Goal: Task Accomplishment & Management: Manage account settings

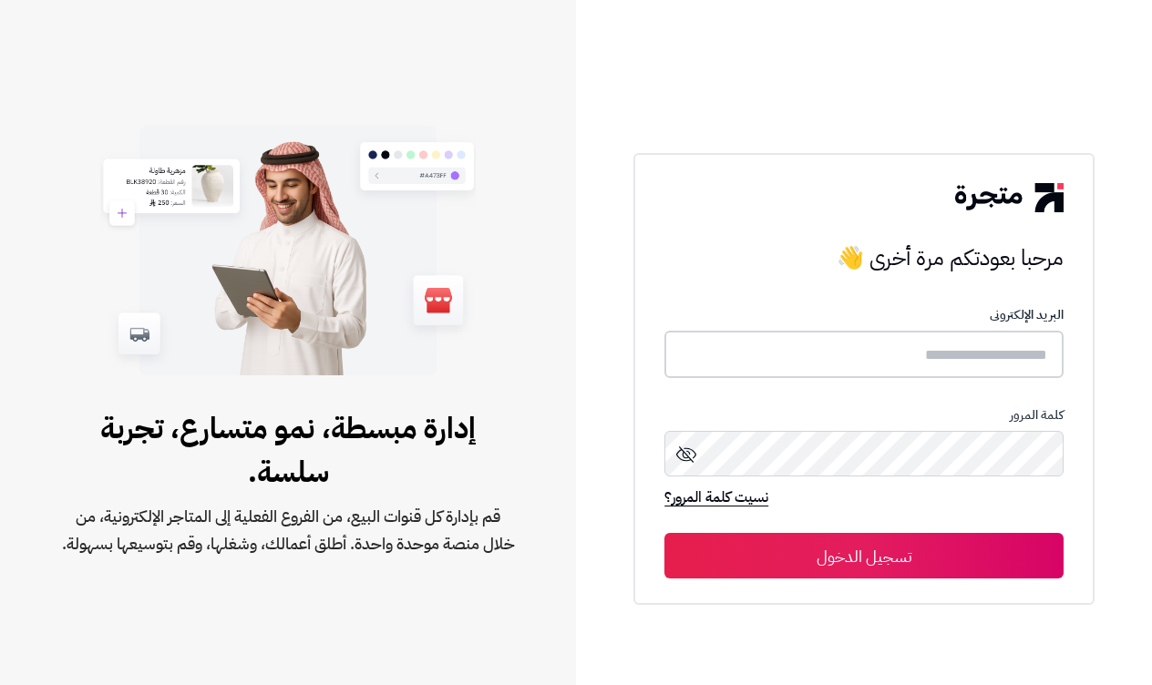
type input "*****"
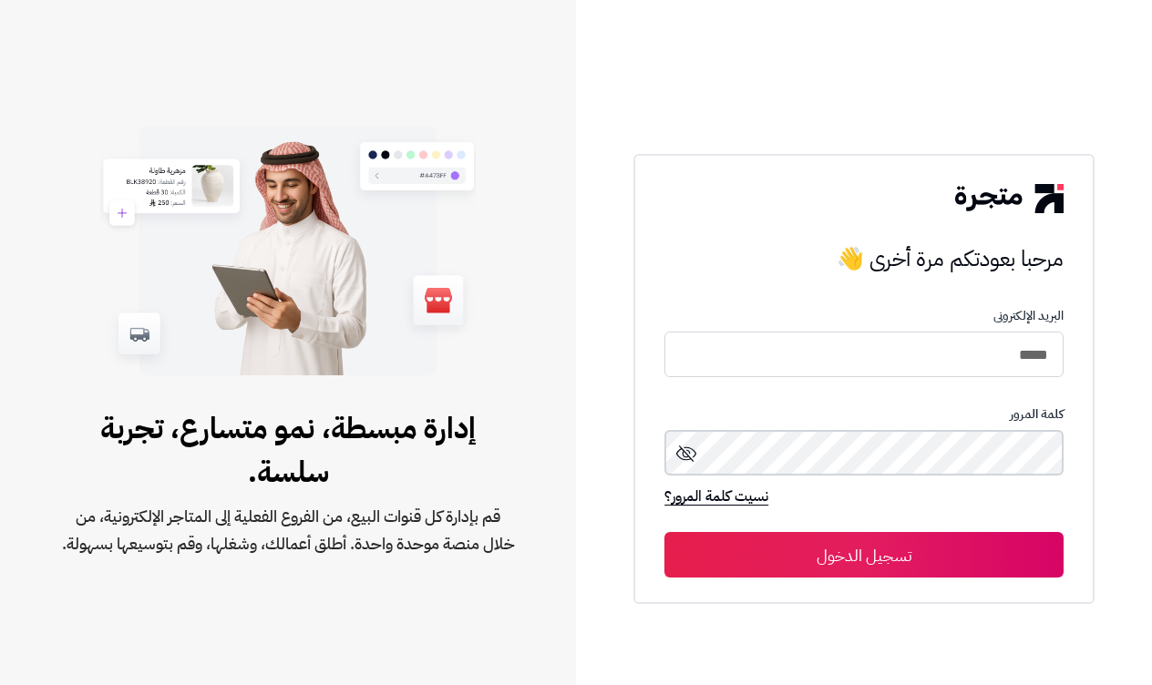
click at [864, 556] on button "تسجيل الدخول" at bounding box center [863, 555] width 399 height 46
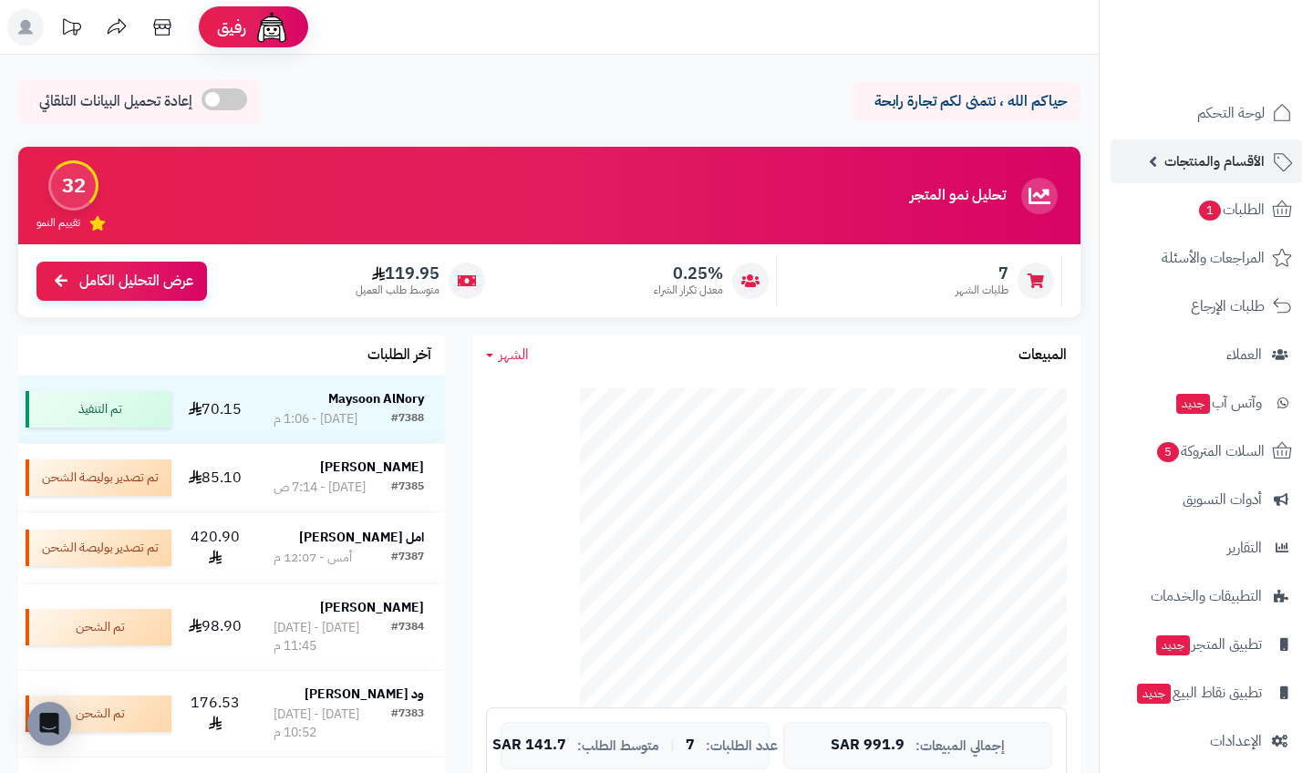
click at [1151, 156] on span "الأقسام والمنتجات" at bounding box center [1214, 162] width 100 height 26
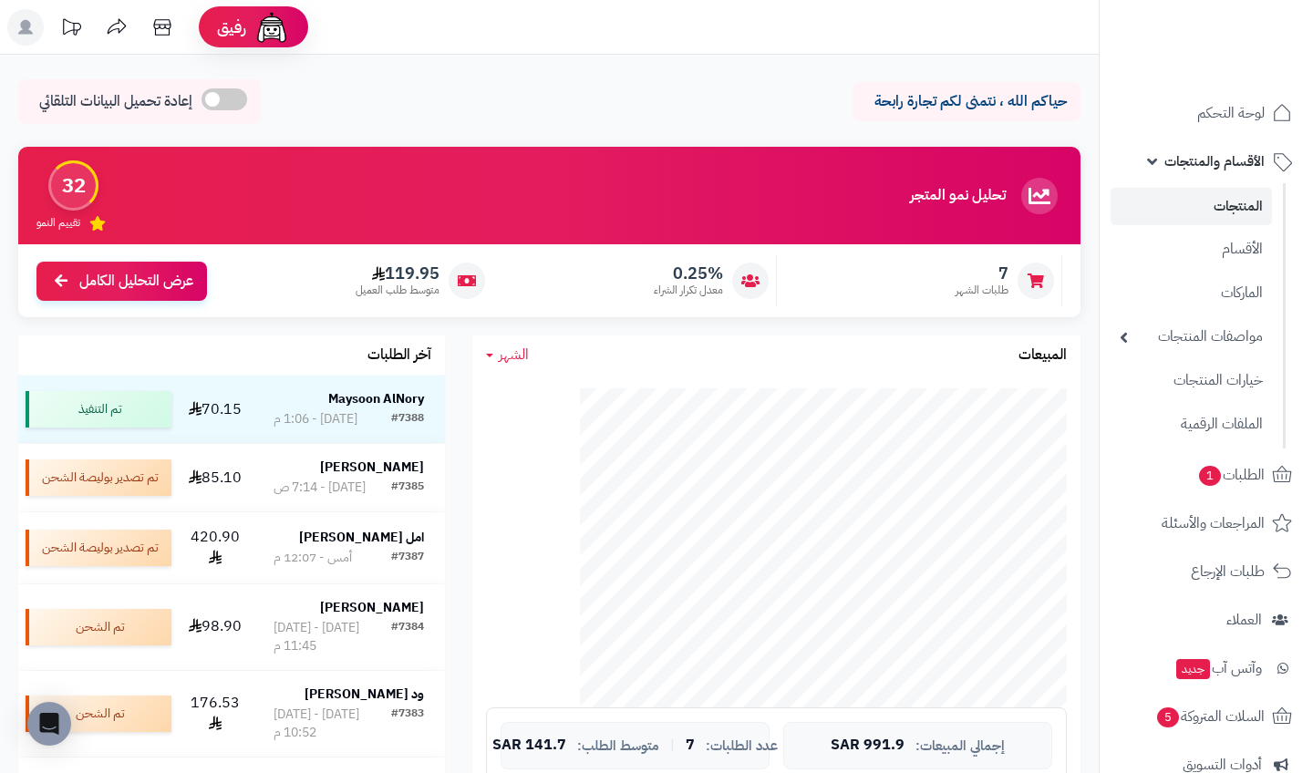
click at [1151, 205] on link "المنتجات" at bounding box center [1190, 206] width 161 height 37
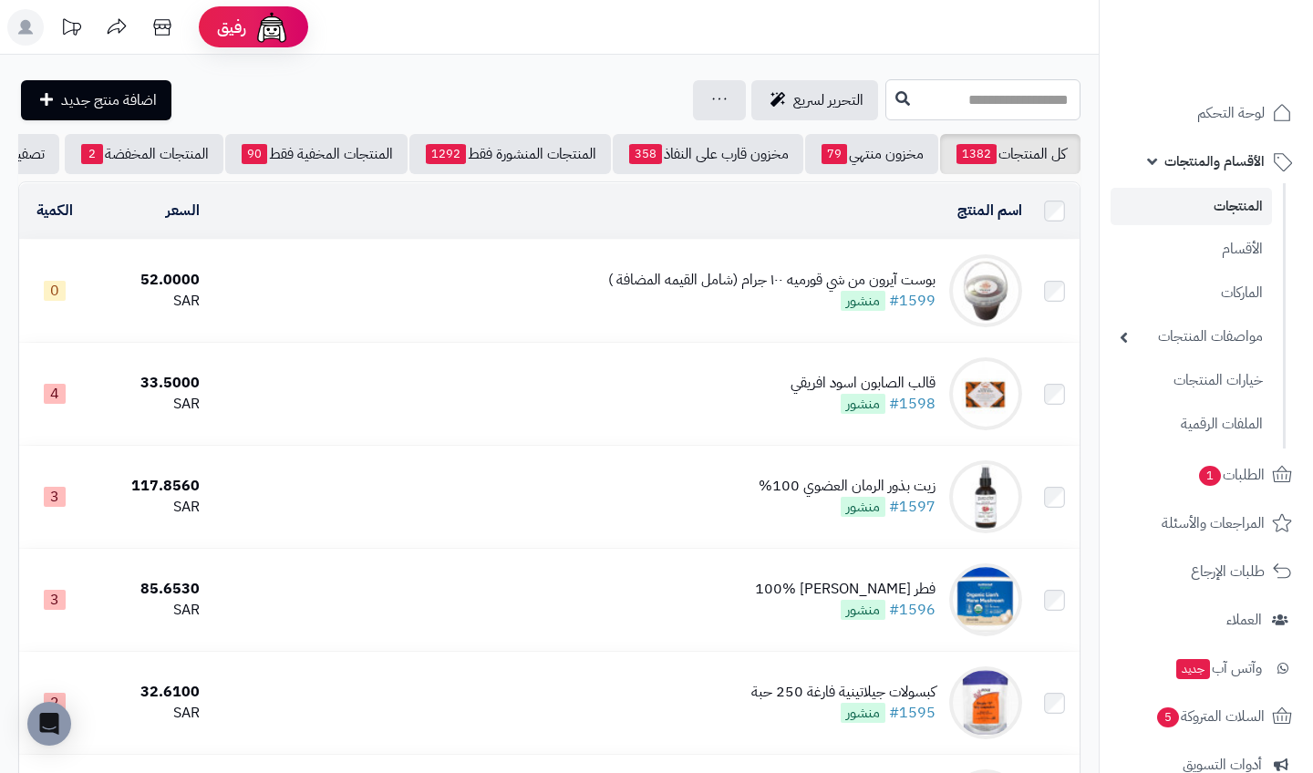
click at [990, 105] on input "text" at bounding box center [982, 99] width 195 height 41
type input "*"
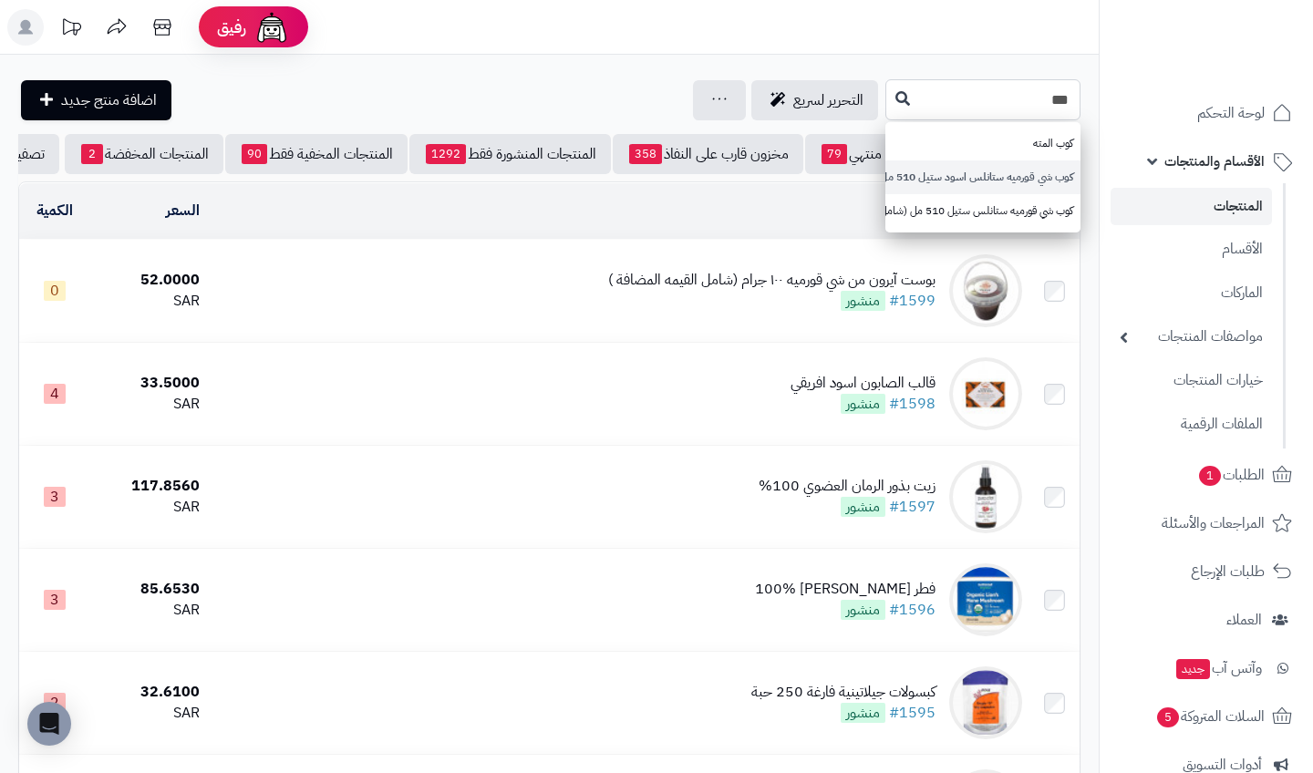
type input "***"
click at [986, 168] on link "كوب شي قورميه ستانلس اسود ستيل 510 مل (شامل القيمه المضافة )" at bounding box center [982, 177] width 195 height 34
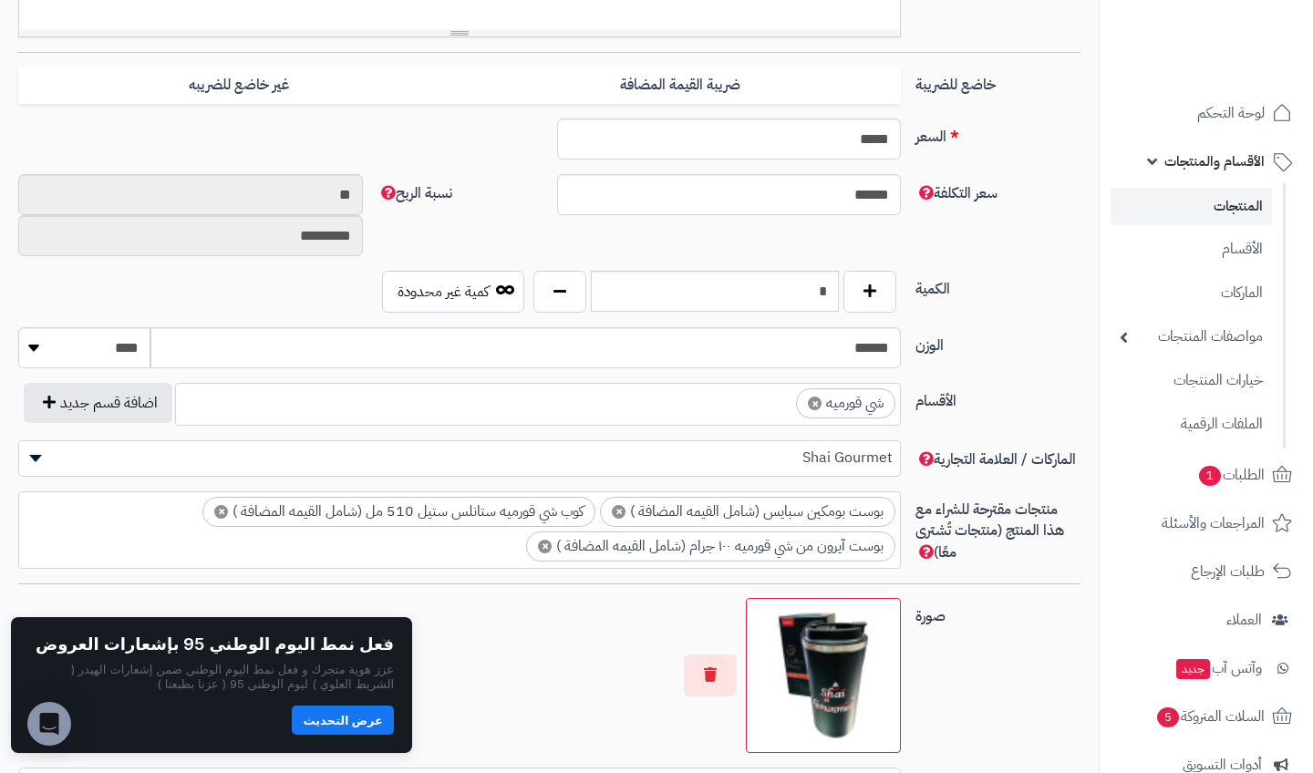
scroll to position [762, -2]
click at [809, 290] on input "*" at bounding box center [715, 288] width 248 height 41
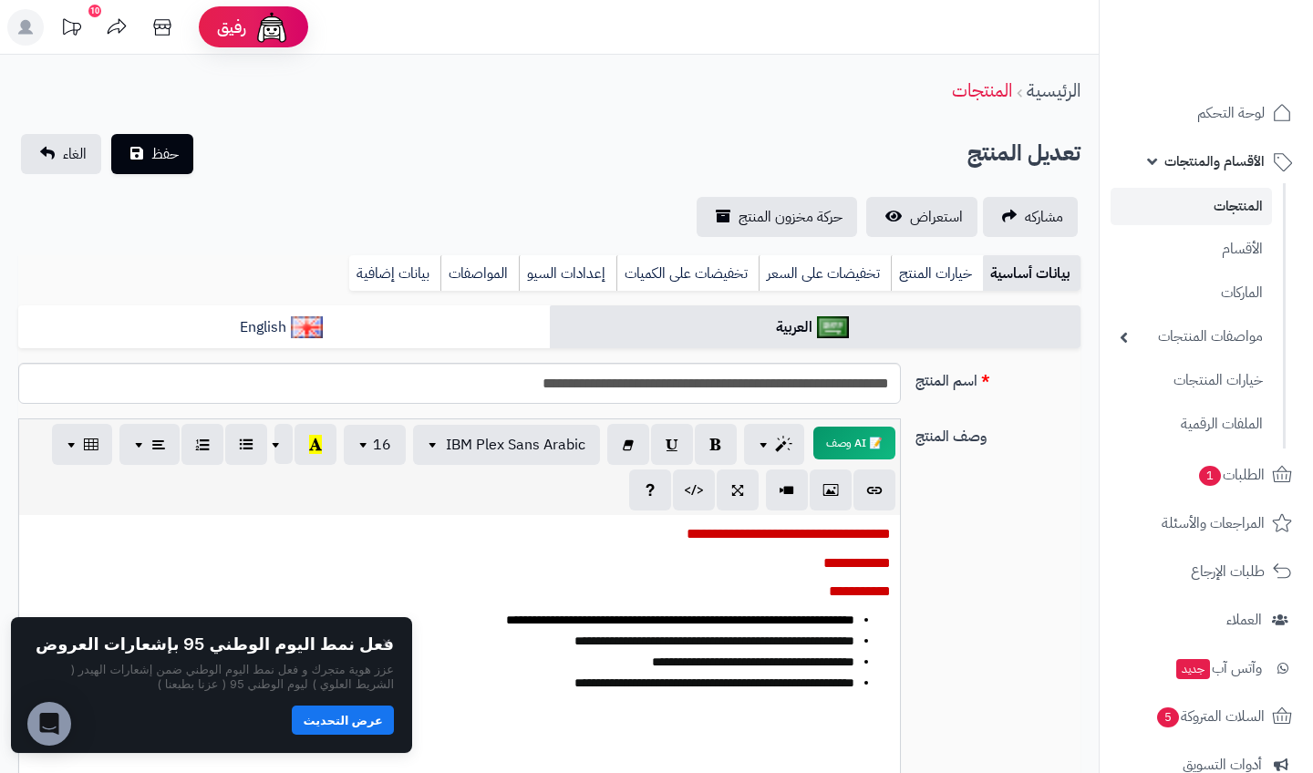
scroll to position [0, -2]
type input "**"
click at [185, 161] on button "حفظ" at bounding box center [152, 153] width 82 height 40
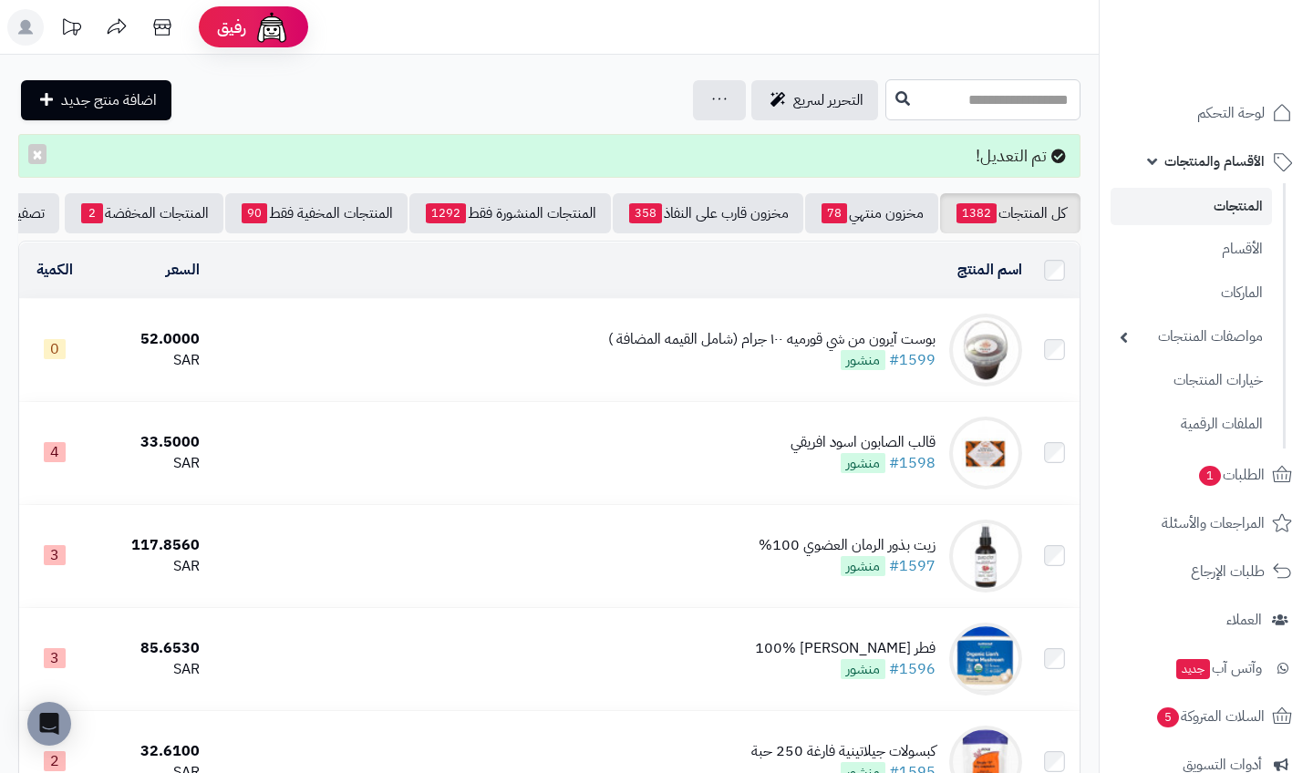
click at [989, 108] on input "text" at bounding box center [982, 99] width 195 height 41
type input "*"
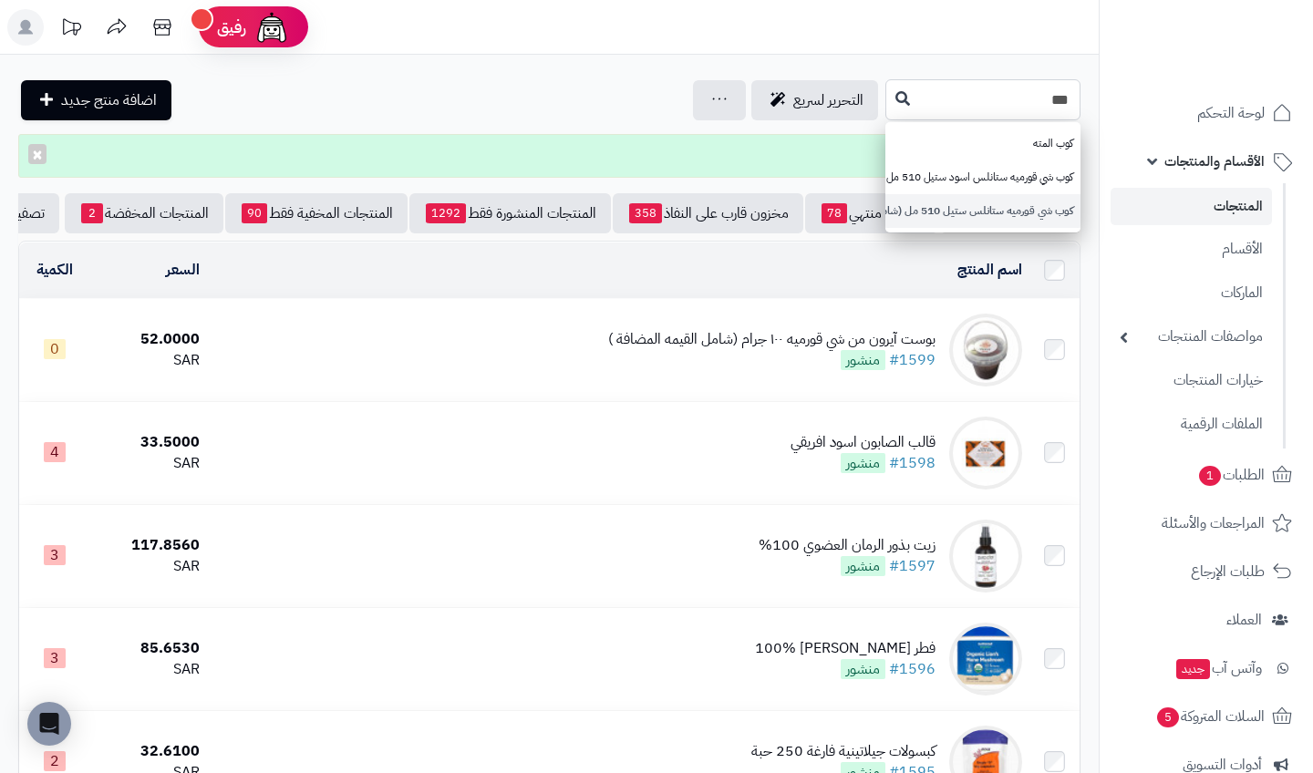
type input "***"
click at [964, 212] on link "كوب شي قورميه ستانلس ستيل 510 مل (شامل القيمه المضافة )" at bounding box center [982, 211] width 195 height 34
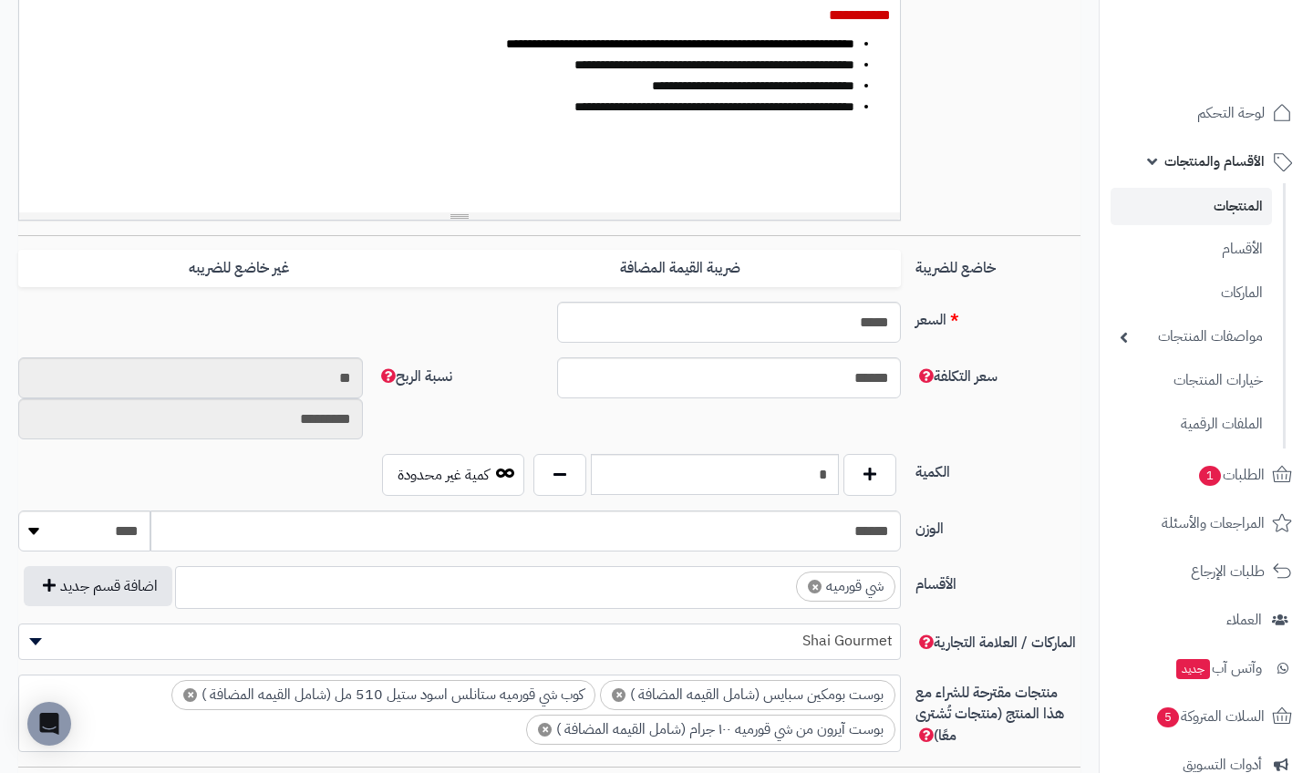
scroll to position [639, 0]
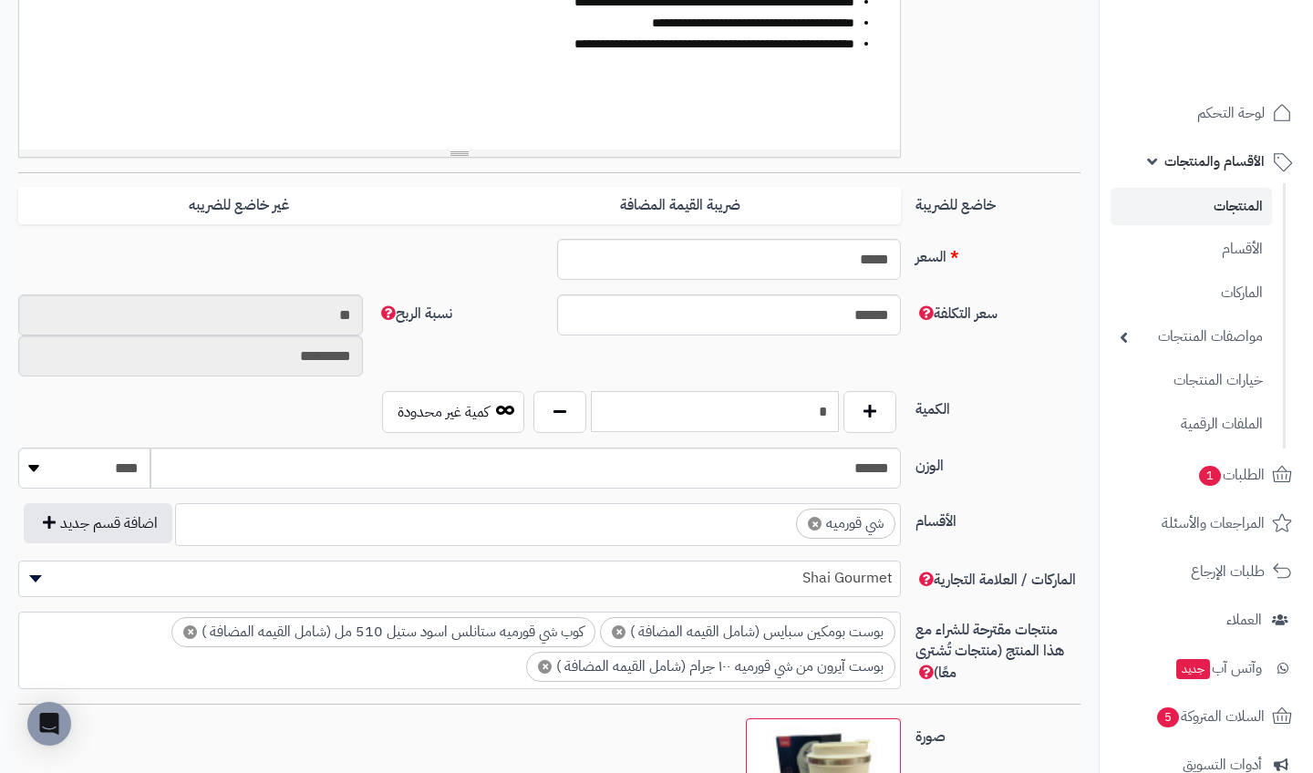
click at [769, 407] on input "*" at bounding box center [715, 411] width 248 height 41
type input "*"
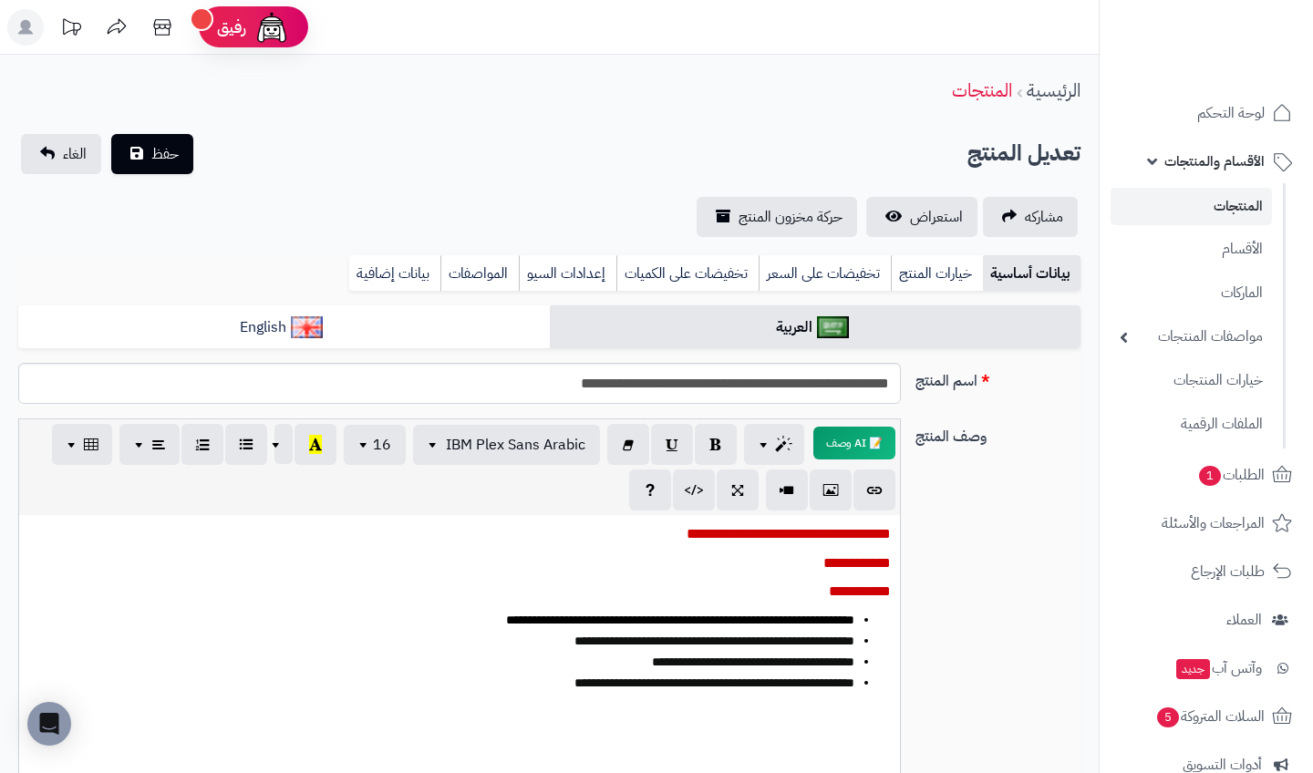
scroll to position [0, 0]
type input "**"
click at [183, 151] on button "حفظ" at bounding box center [152, 153] width 82 height 40
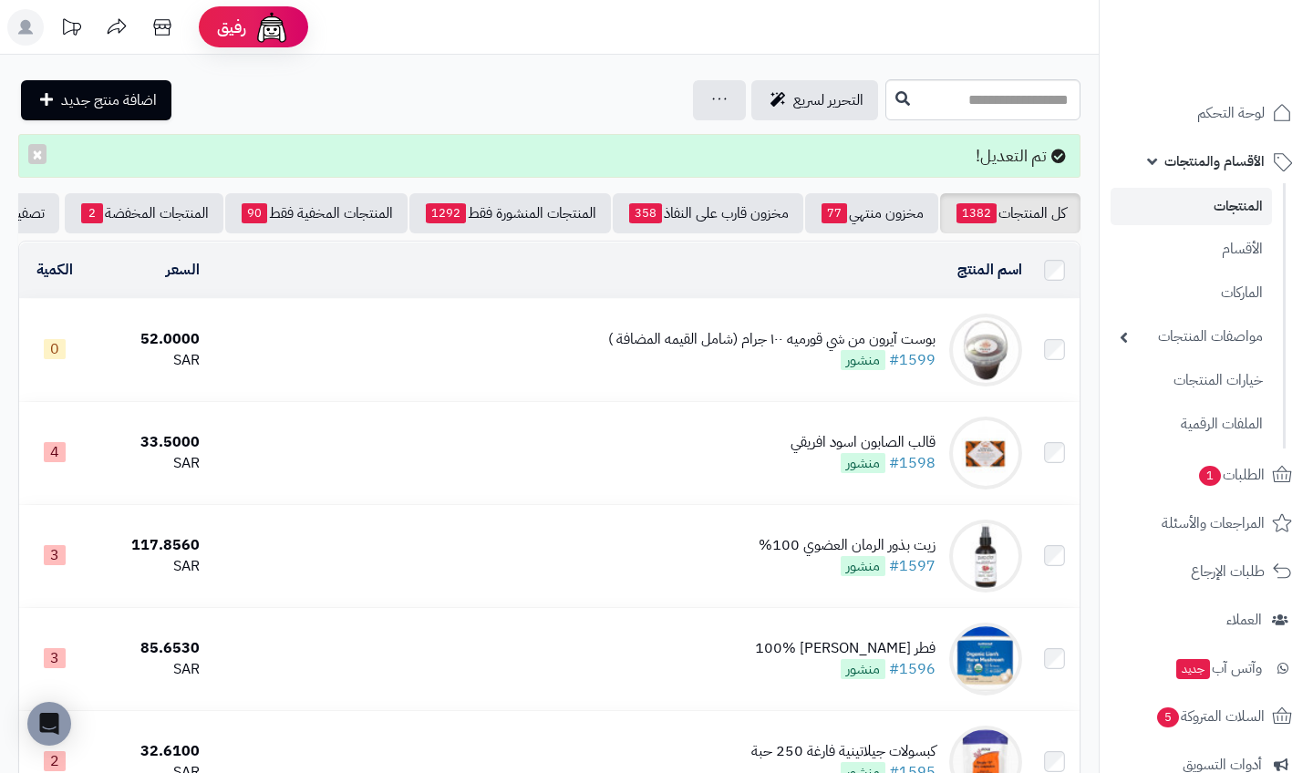
click at [159, 25] on icon at bounding box center [161, 27] width 17 height 16
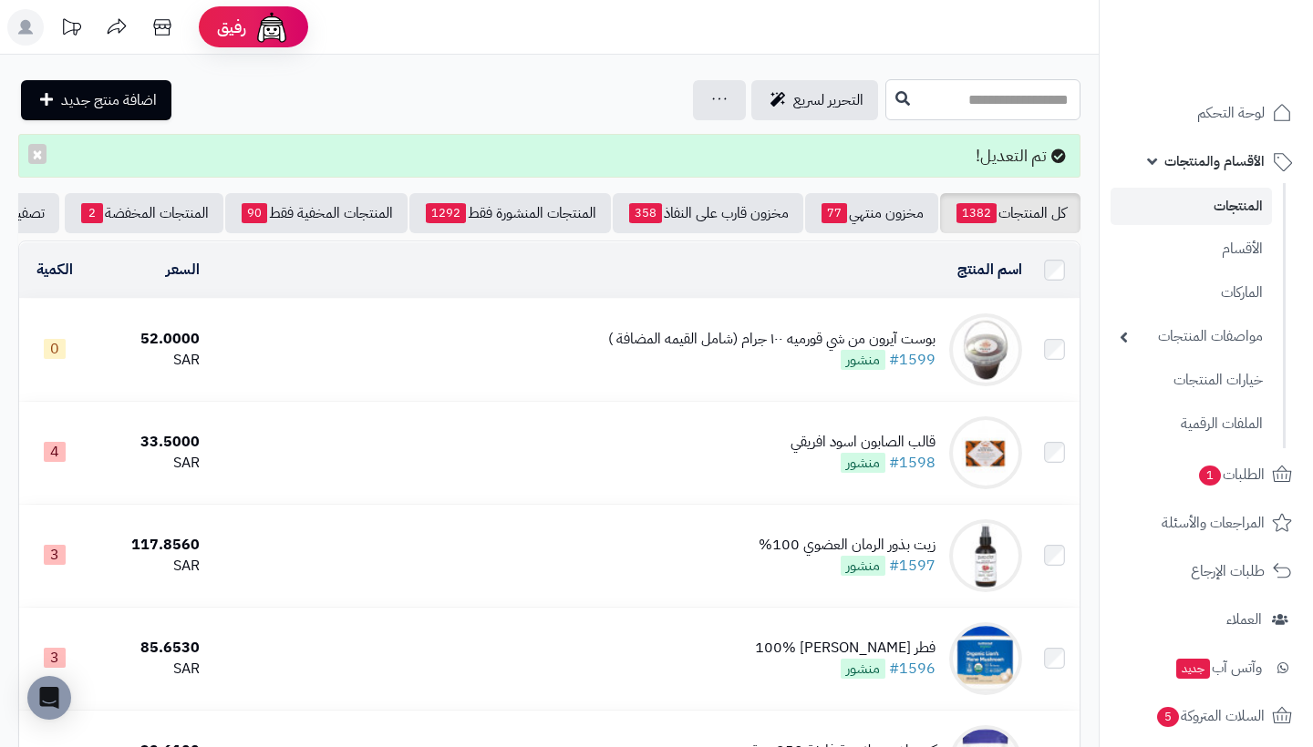
click at [987, 98] on input "text" at bounding box center [982, 99] width 195 height 41
type input "*"
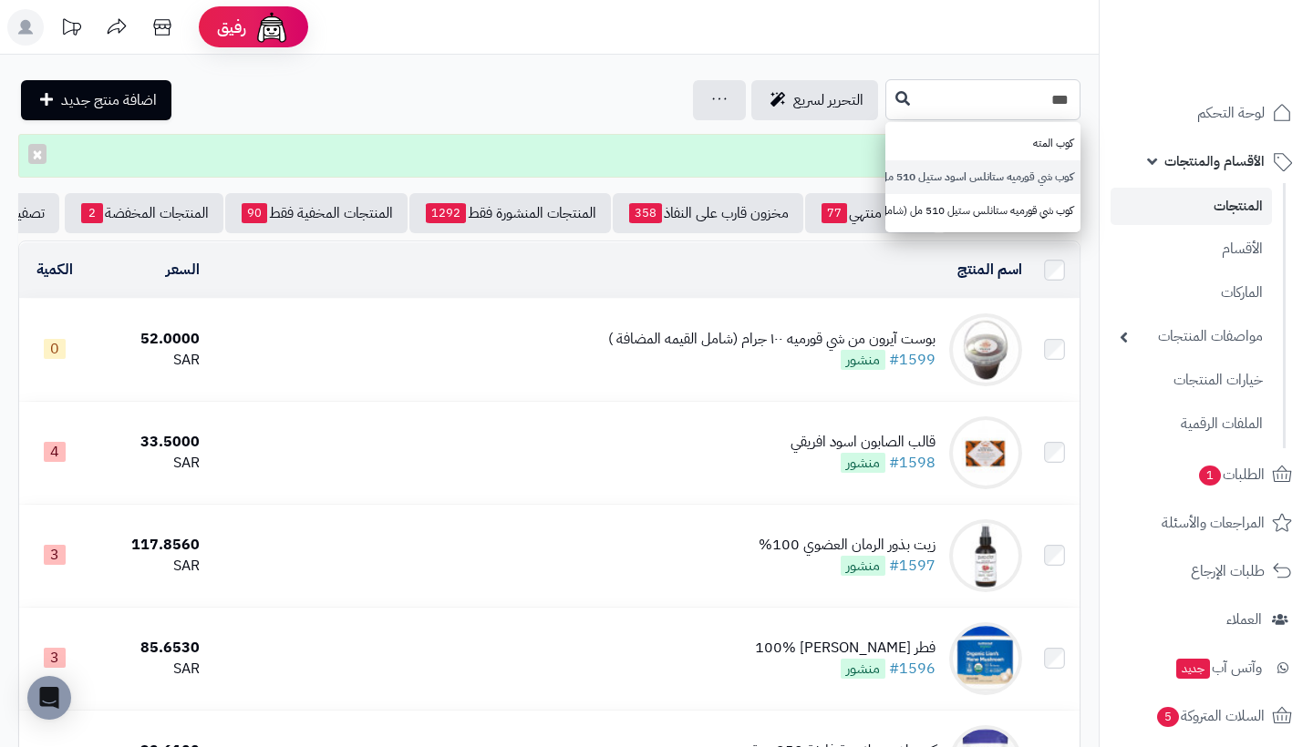
type input "***"
click at [997, 169] on link "كوب شي قورميه ستانلس اسود ستيل 510 مل (شامل القيمه المضافة )" at bounding box center [982, 177] width 195 height 34
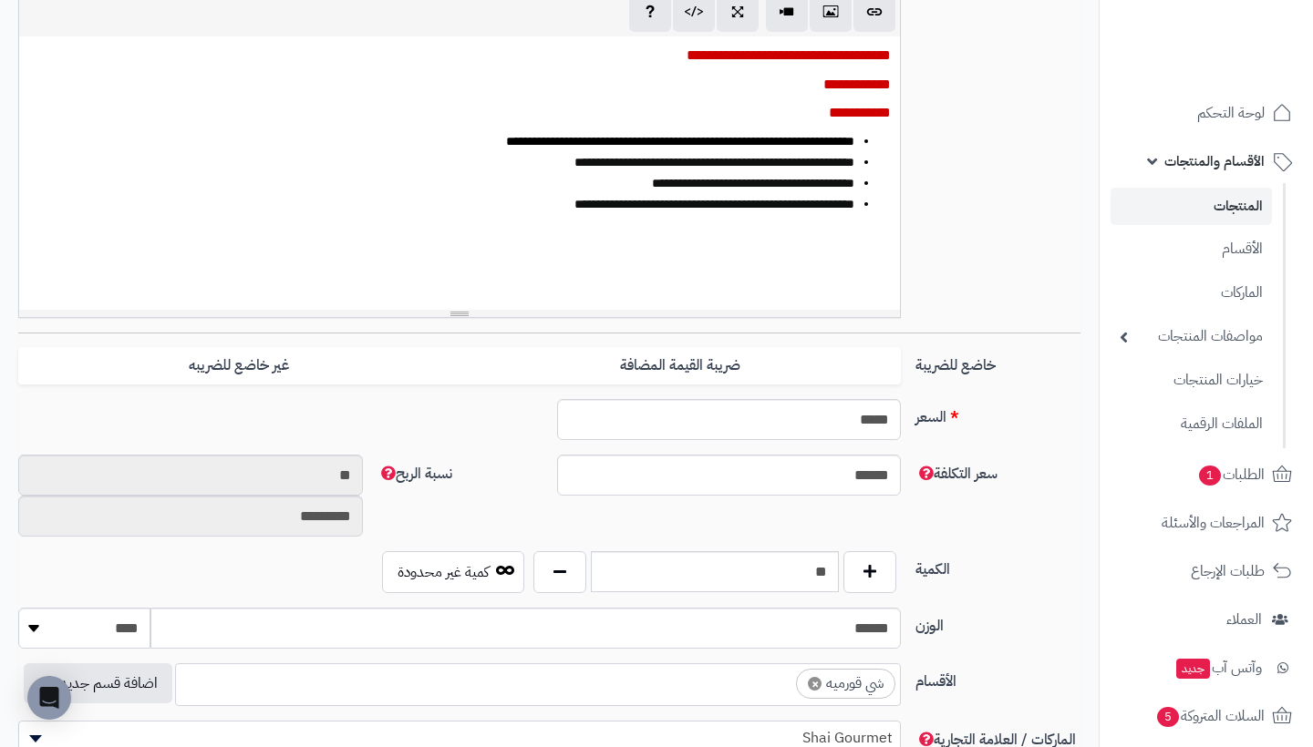
scroll to position [516, 0]
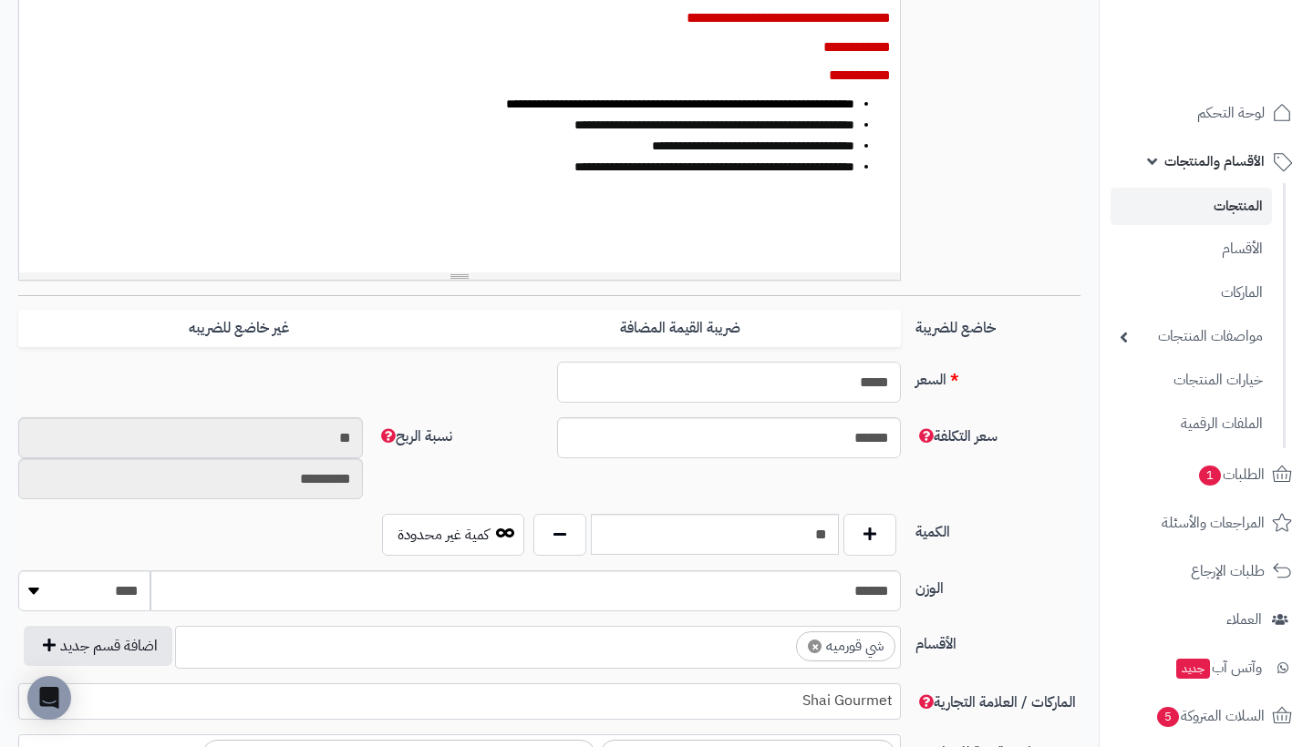
click at [855, 386] on input "*****" at bounding box center [729, 382] width 345 height 41
click at [817, 521] on input "**" at bounding box center [715, 534] width 248 height 41
type input "*"
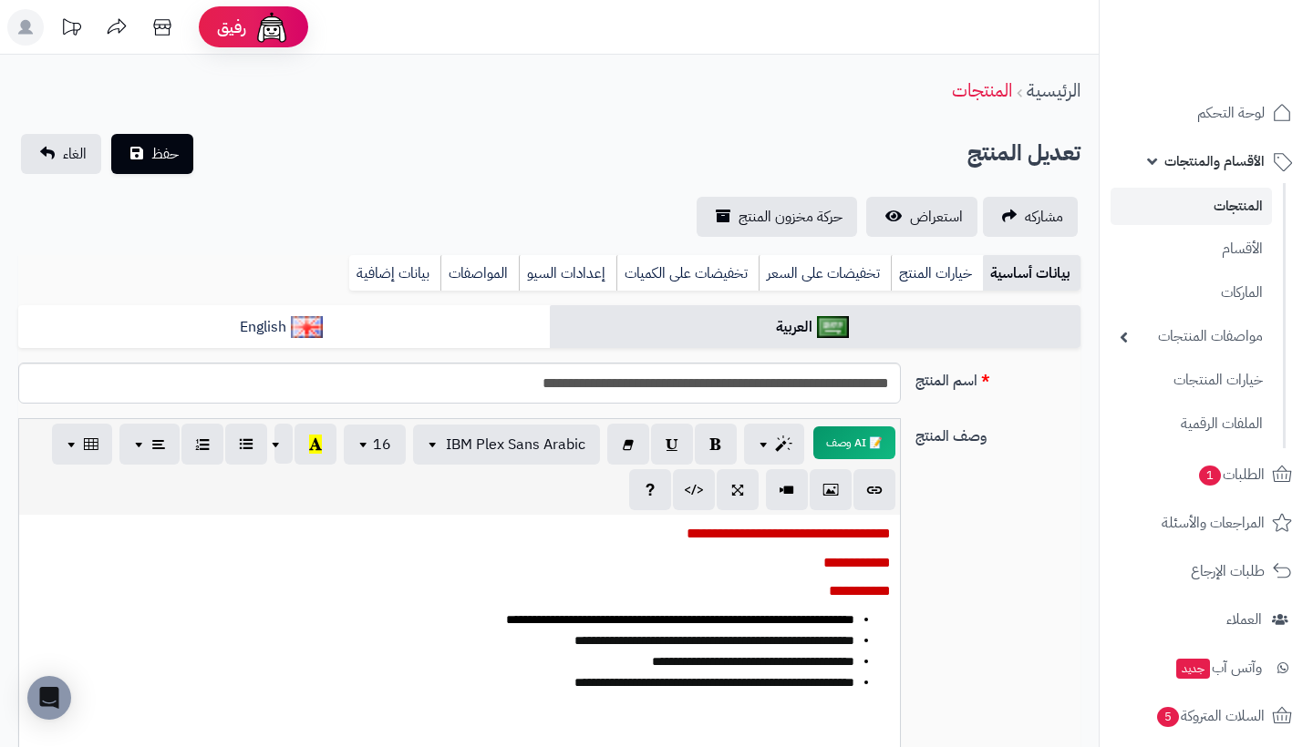
scroll to position [0, 0]
type input "**"
click at [184, 154] on button "حفظ" at bounding box center [152, 153] width 82 height 40
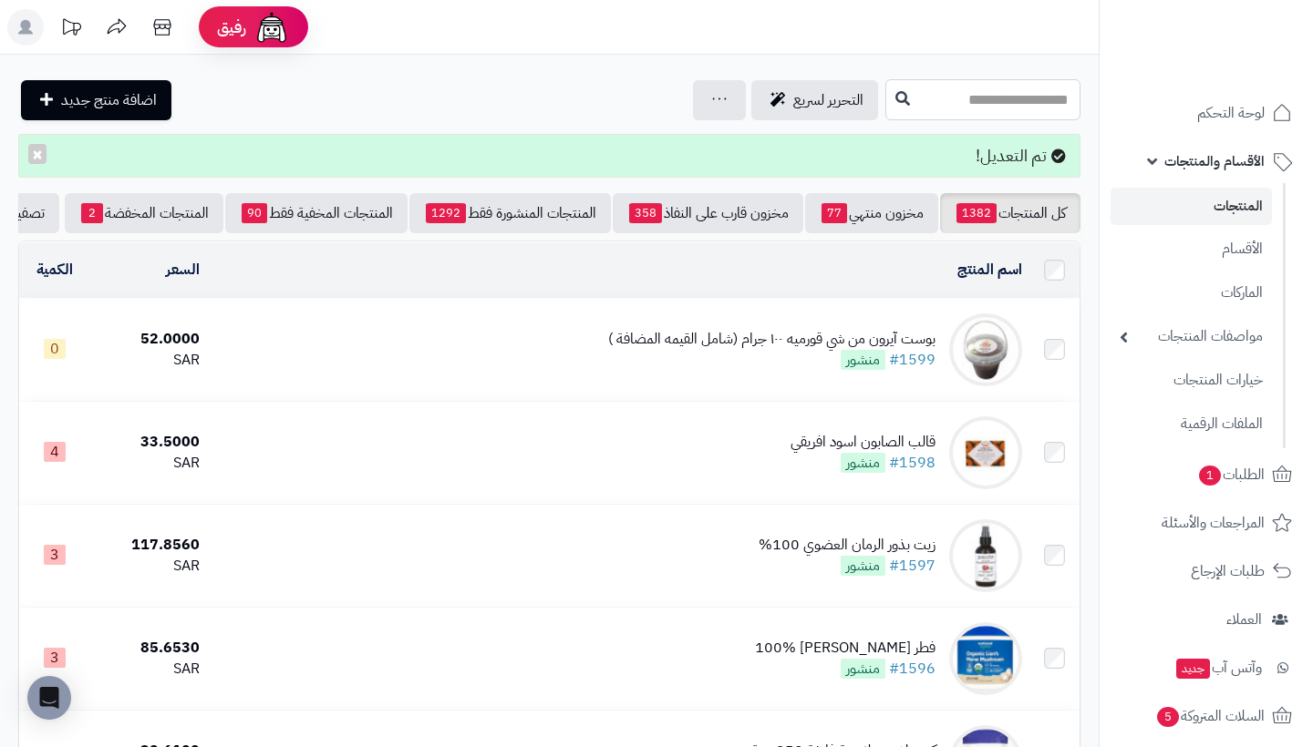
click at [963, 100] on input "text" at bounding box center [982, 99] width 195 height 41
type input "*"
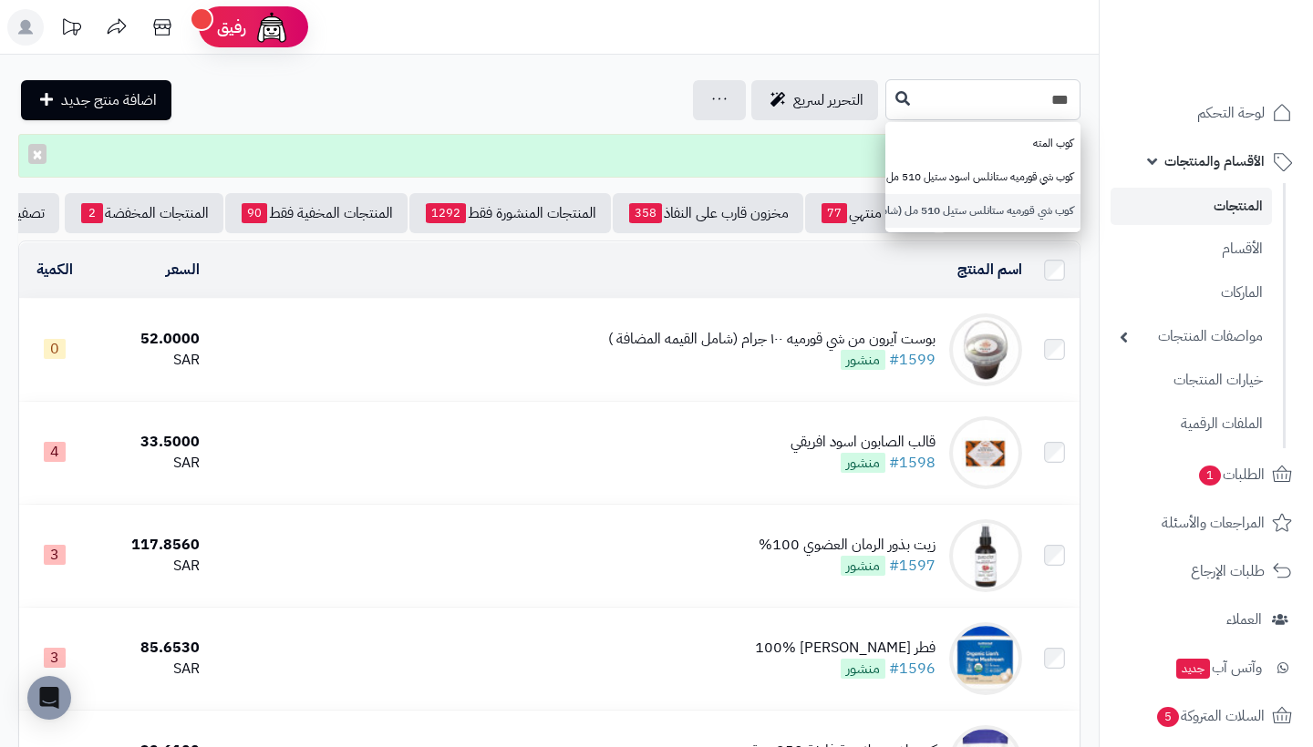
type input "***"
click at [985, 202] on link "كوب شي قورميه ستانلس ستيل 510 مل (شامل القيمه المضافة )" at bounding box center [982, 211] width 195 height 34
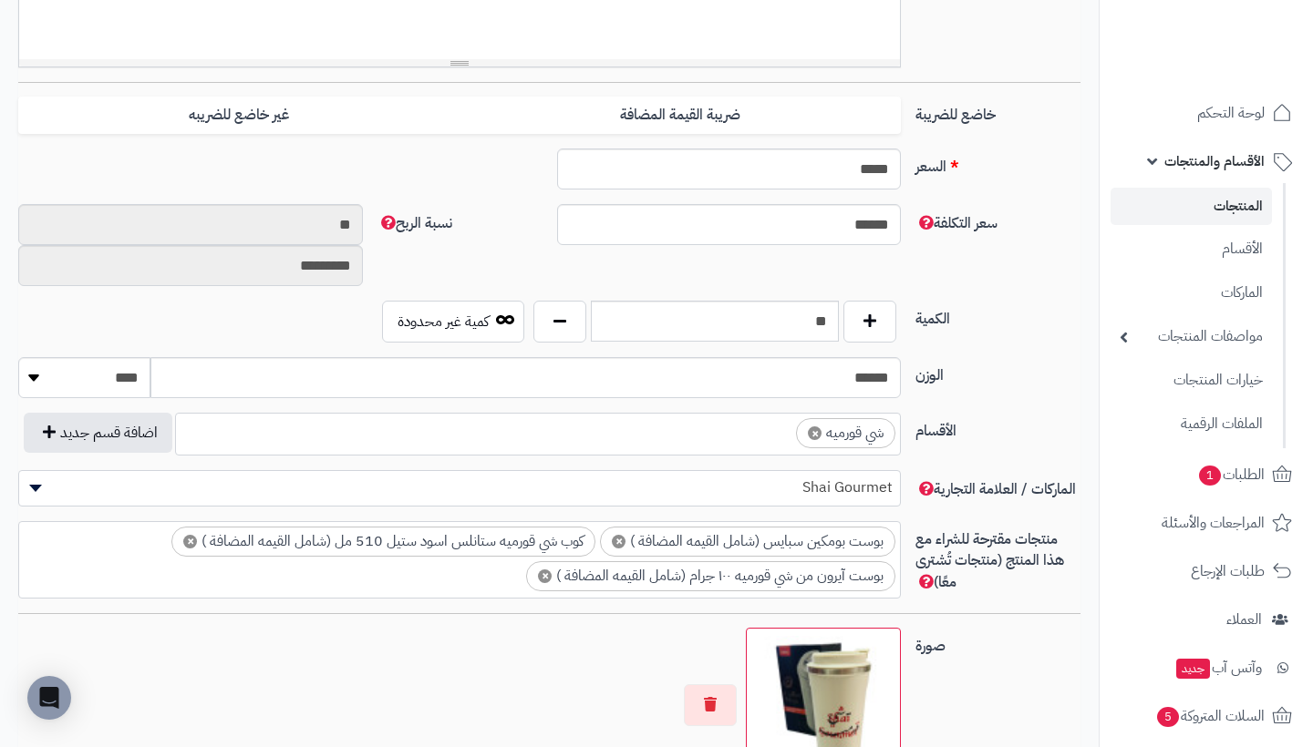
scroll to position [730, 0]
click at [793, 316] on input "**" at bounding box center [715, 320] width 248 height 41
type input "*"
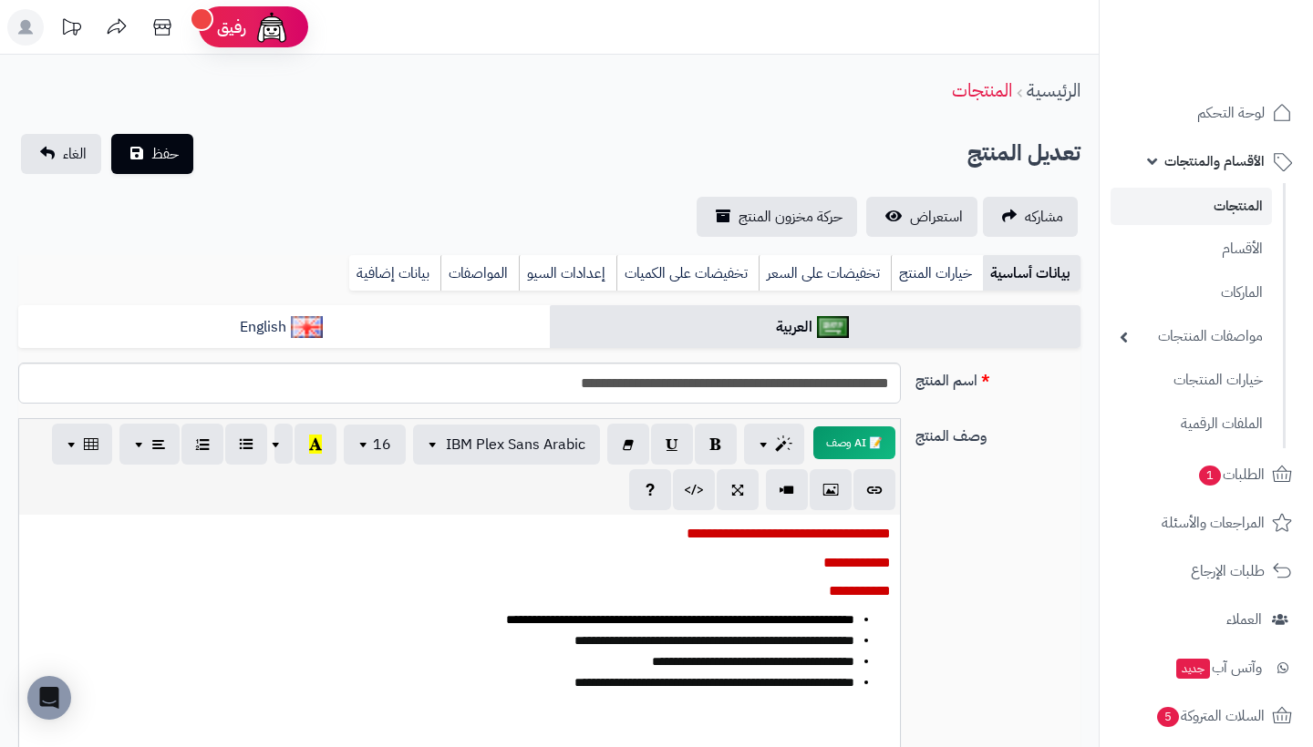
scroll to position [0, 0]
type input "**"
click at [175, 154] on span "حفظ" at bounding box center [164, 153] width 27 height 22
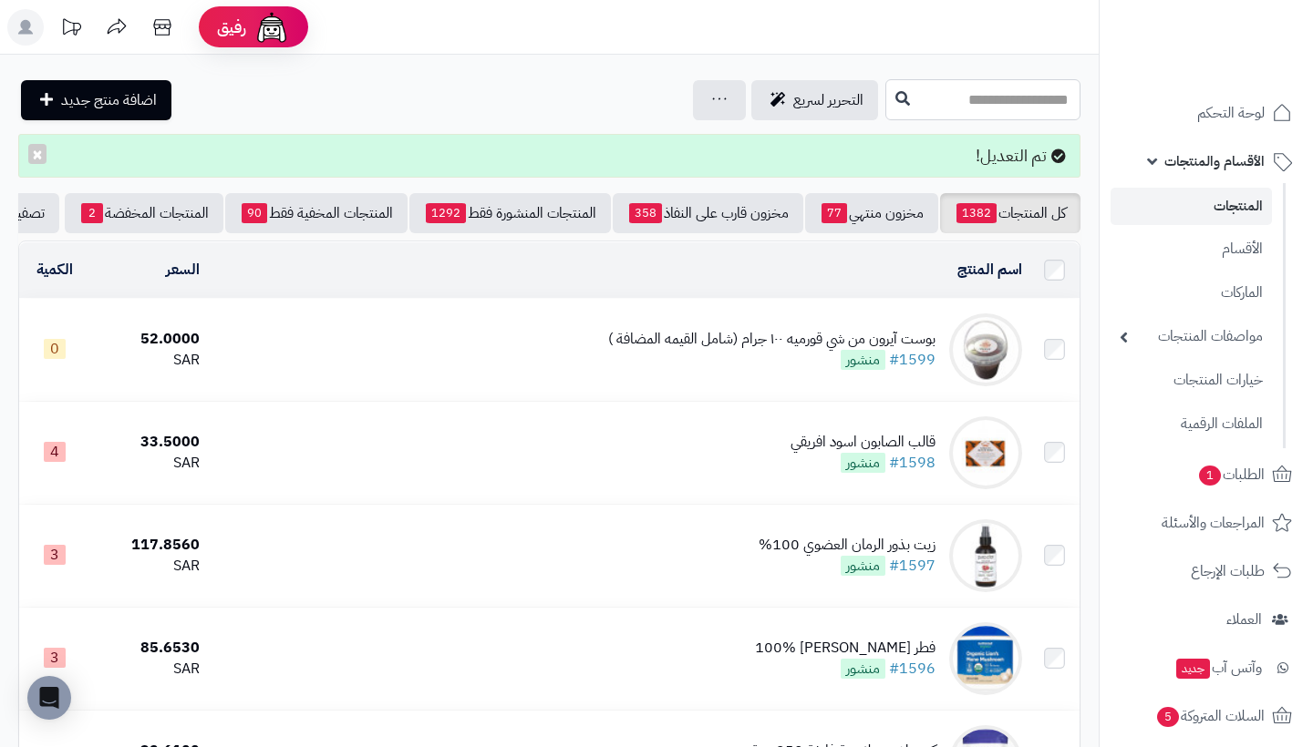
click at [1001, 108] on input "text" at bounding box center [982, 99] width 195 height 41
type input "*"
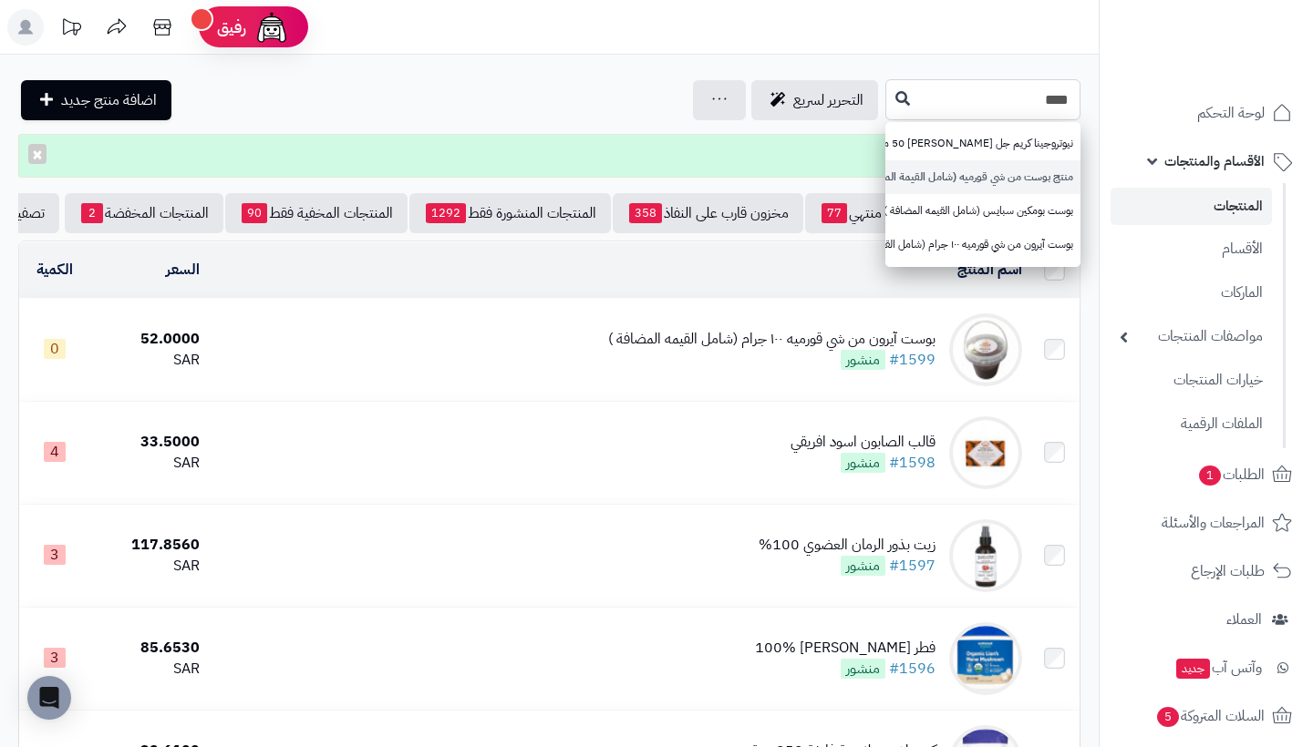
type input "****"
click at [1051, 180] on link "منتج بوست من شي قورميه (شامل القيمة المضافة)" at bounding box center [982, 177] width 195 height 34
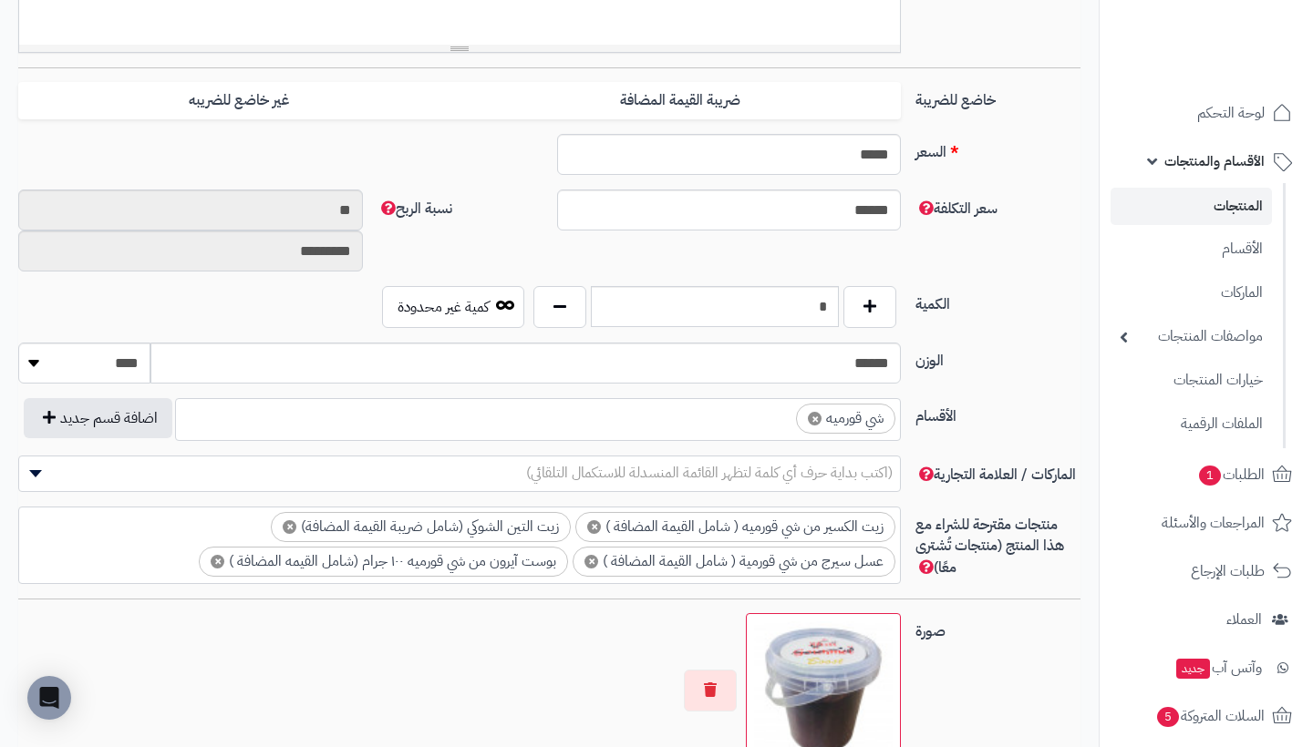
scroll to position [738, 0]
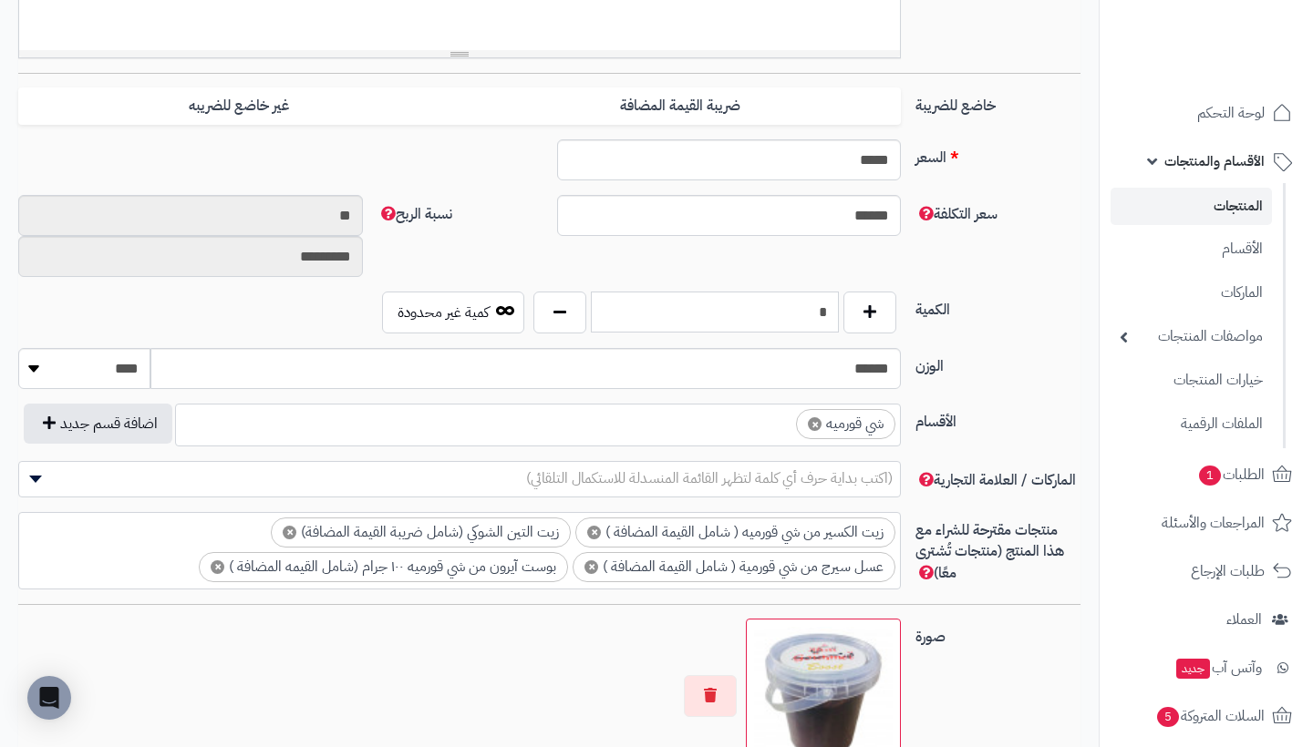
click at [820, 318] on input "*" at bounding box center [715, 312] width 248 height 41
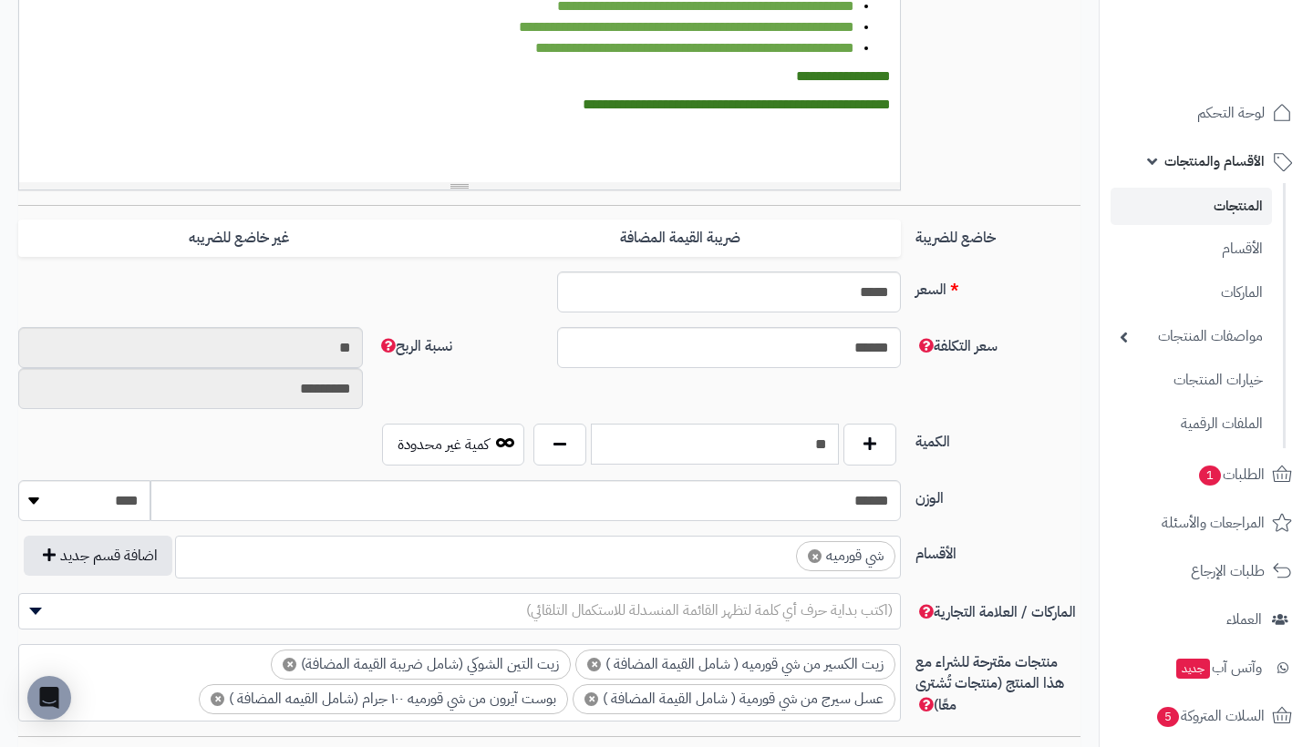
scroll to position [613, -4]
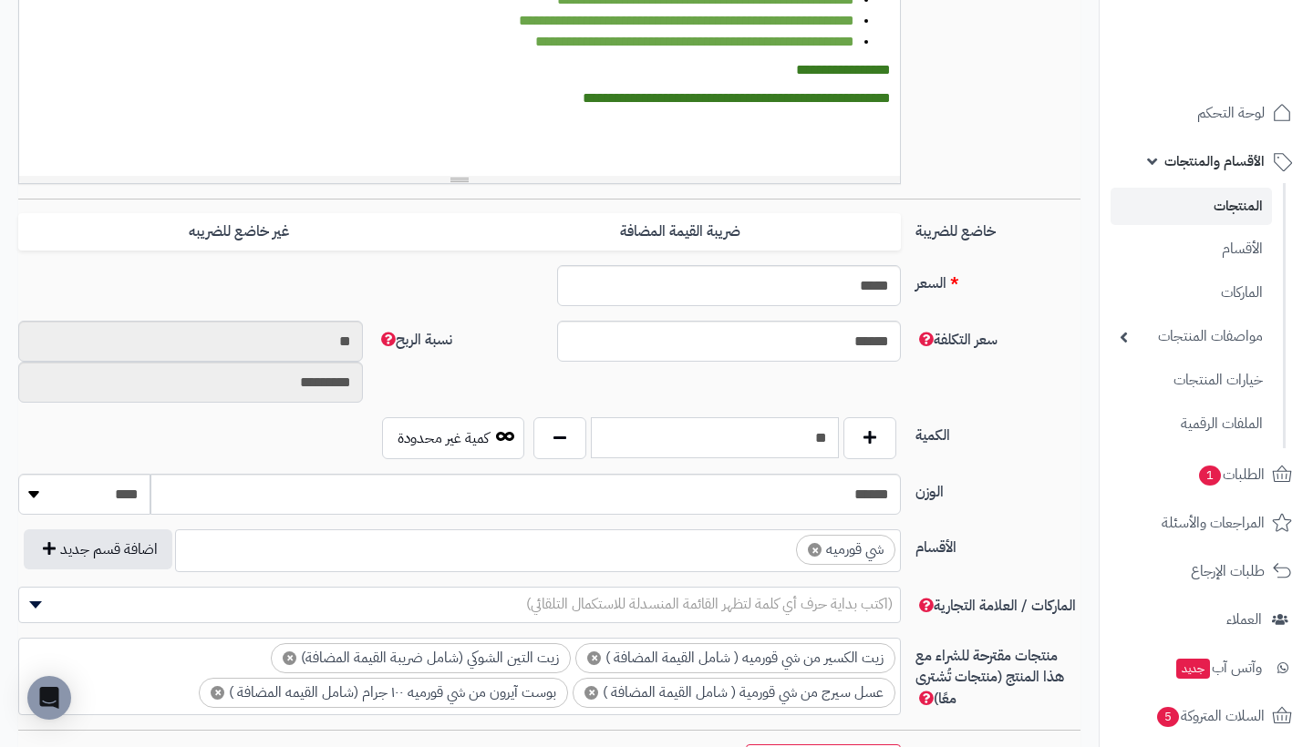
click at [825, 437] on input "**" at bounding box center [715, 437] width 248 height 41
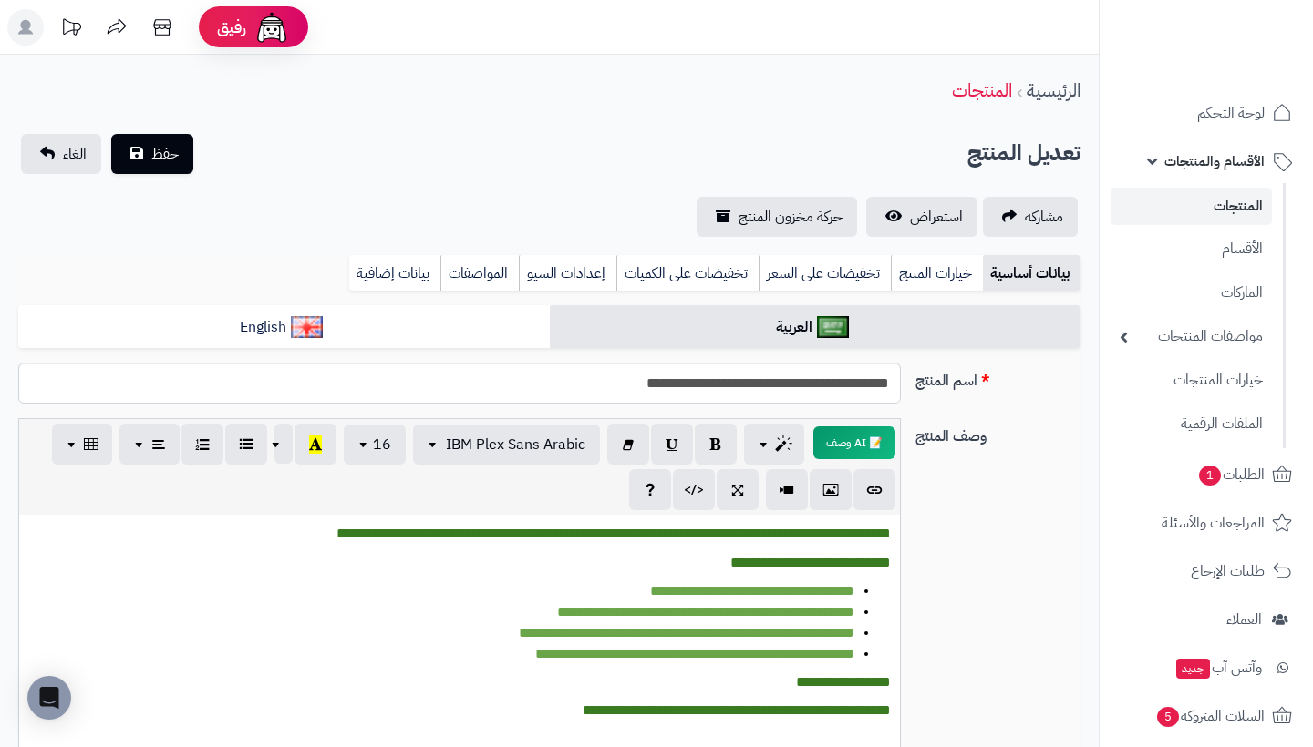
scroll to position [0, -4]
type input "***"
drag, startPoint x: 988, startPoint y: 254, endPoint x: 177, endPoint y: 155, distance: 817.3
click at [177, 155] on span "حفظ" at bounding box center [164, 153] width 27 height 22
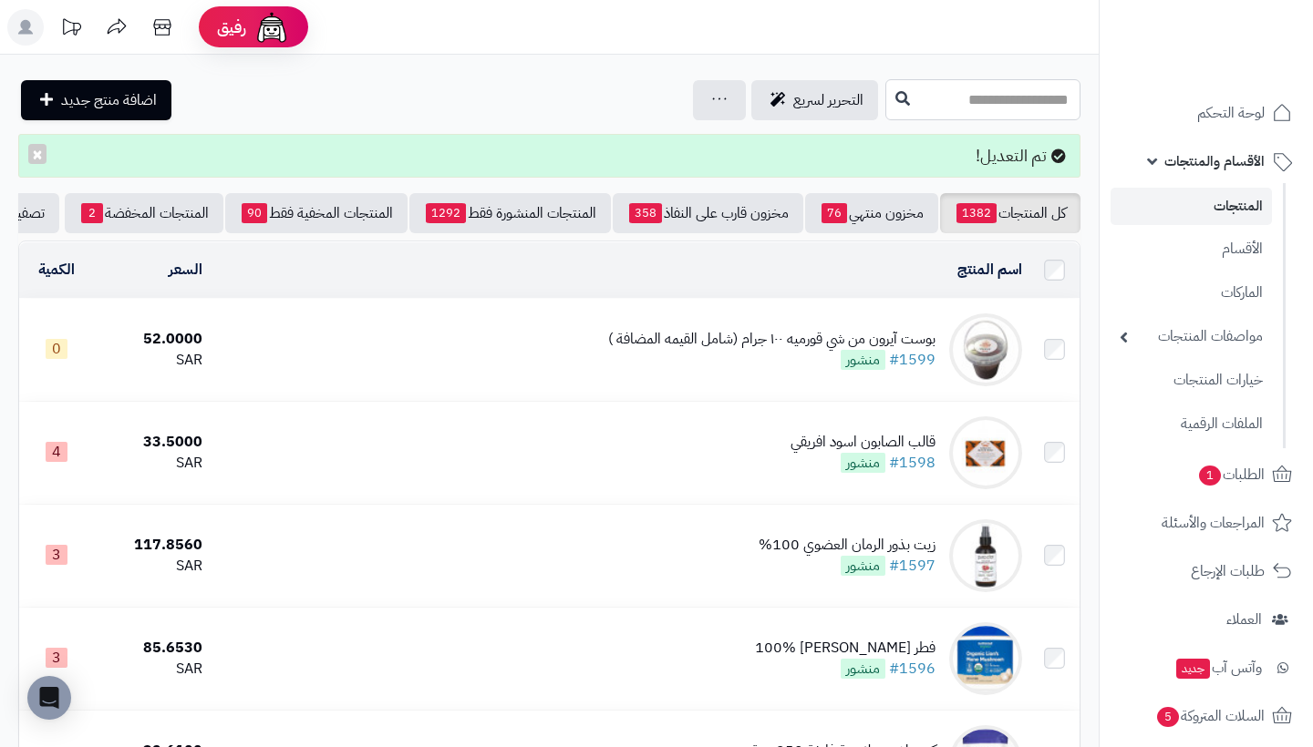
click at [1031, 108] on input "text" at bounding box center [982, 99] width 195 height 41
type input "*"
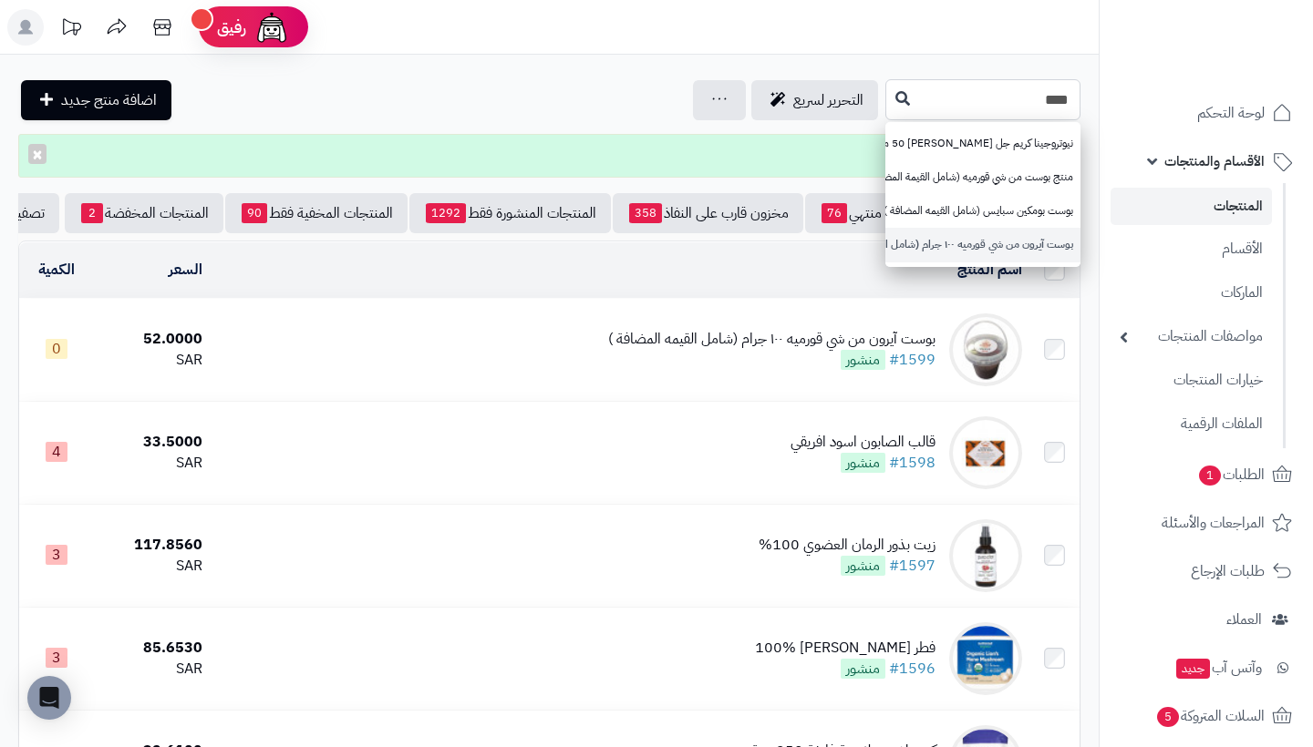
type input "****"
click at [1054, 243] on link "بوست آيرون من شي قورميه ١٠٠ جرام (شامل القيمه المضافة )" at bounding box center [982, 245] width 195 height 34
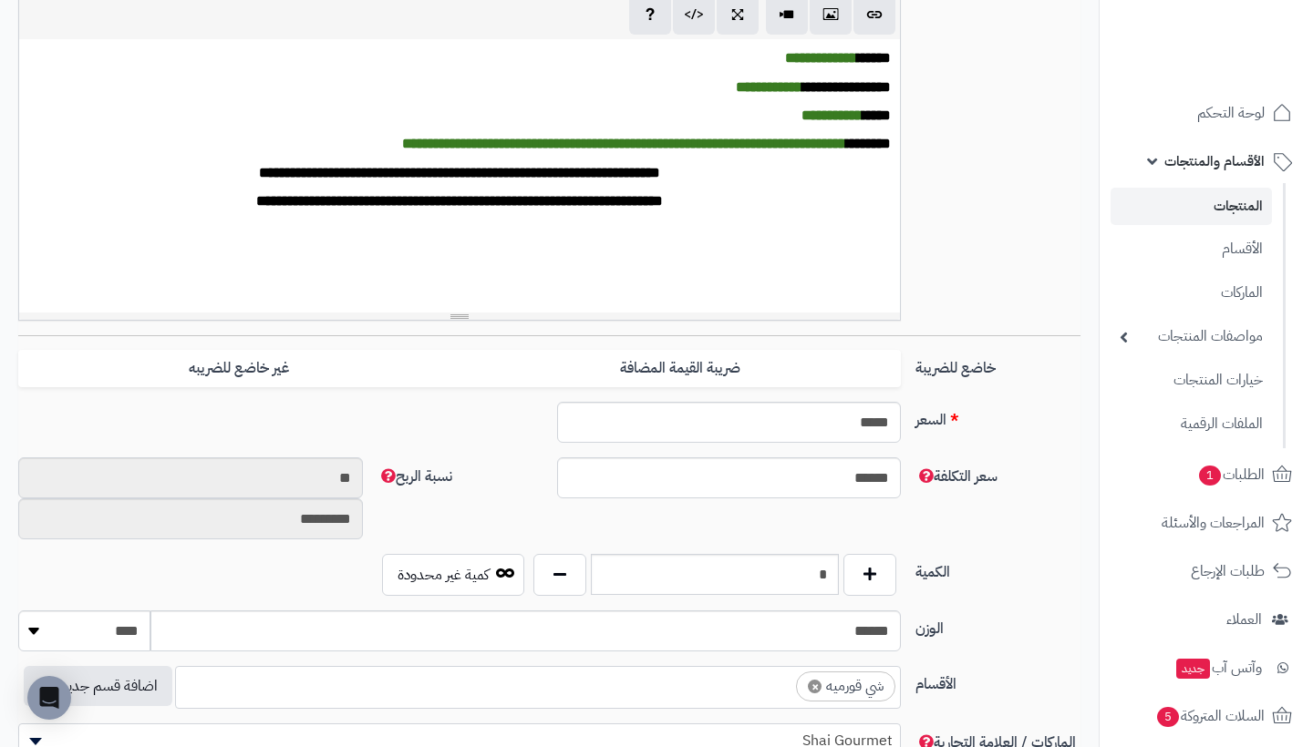
scroll to position [477, 0]
click at [773, 572] on input "*" at bounding box center [715, 573] width 248 height 41
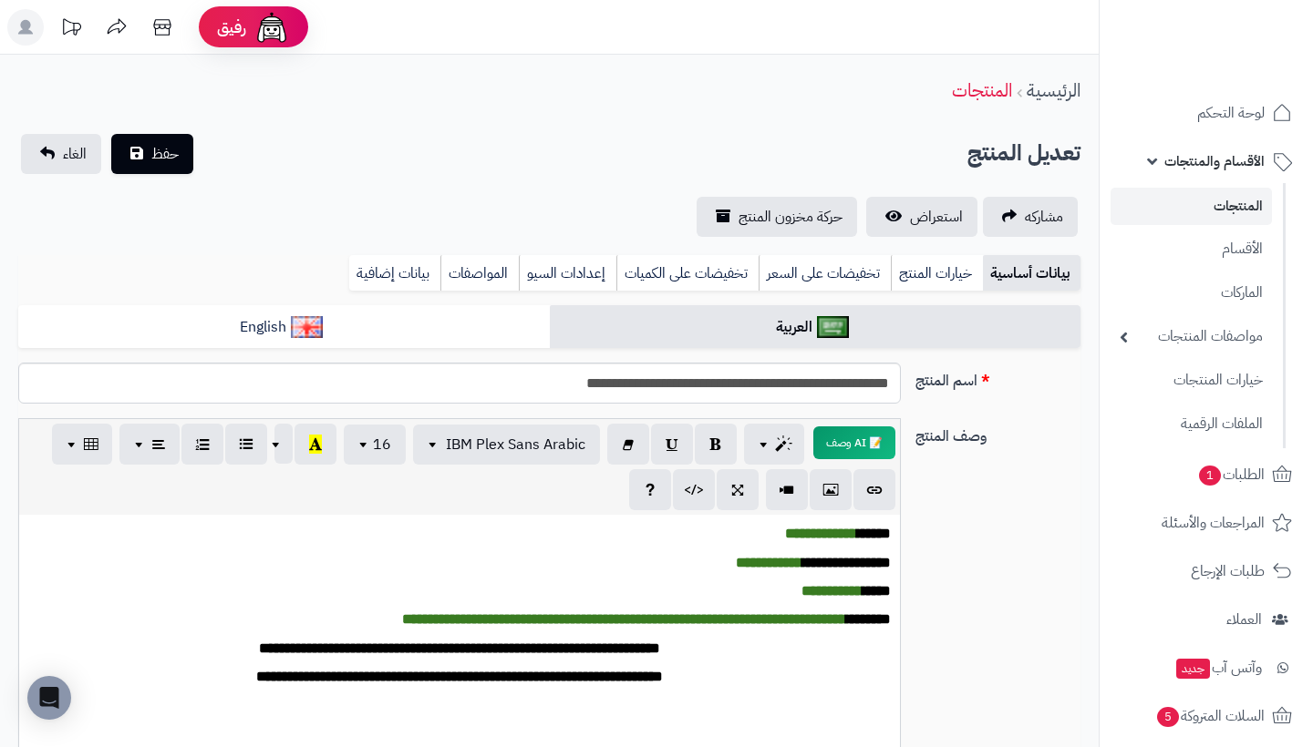
scroll to position [0, 0]
type input "***"
click at [177, 160] on span "حفظ" at bounding box center [164, 153] width 27 height 22
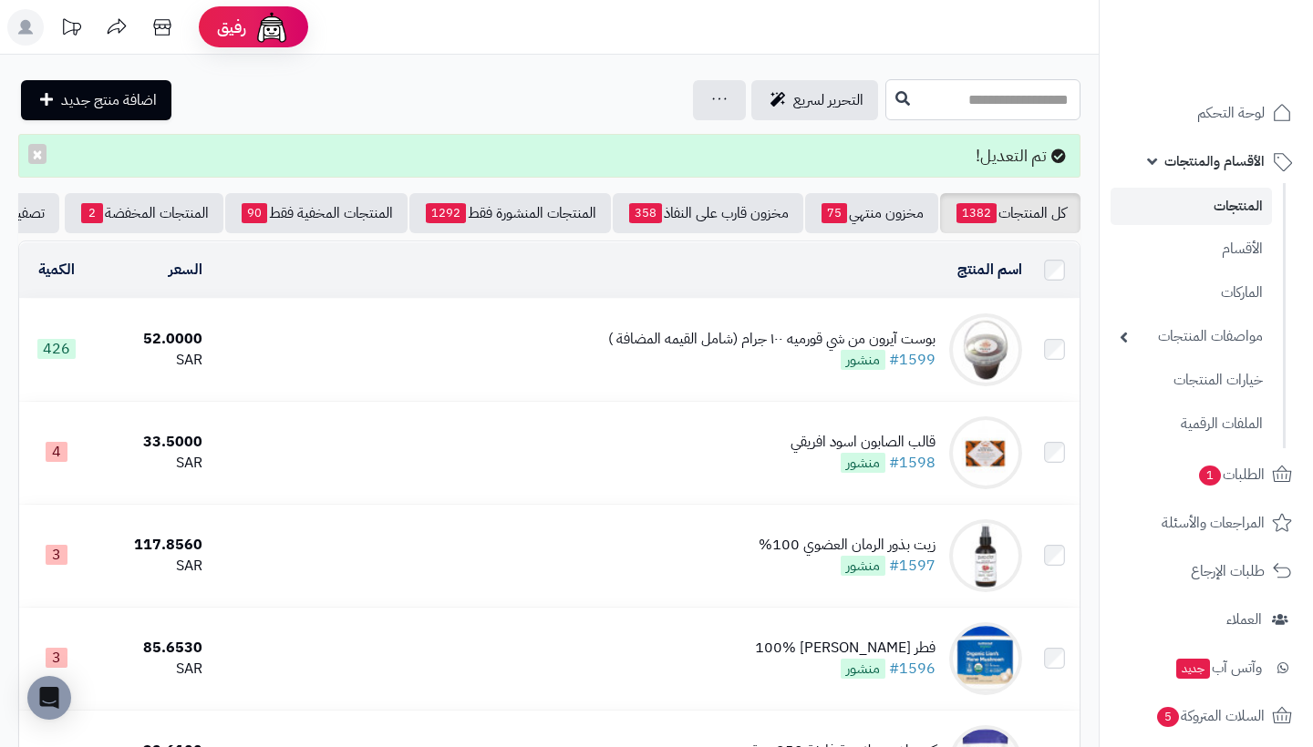
click at [954, 105] on input "text" at bounding box center [982, 99] width 195 height 41
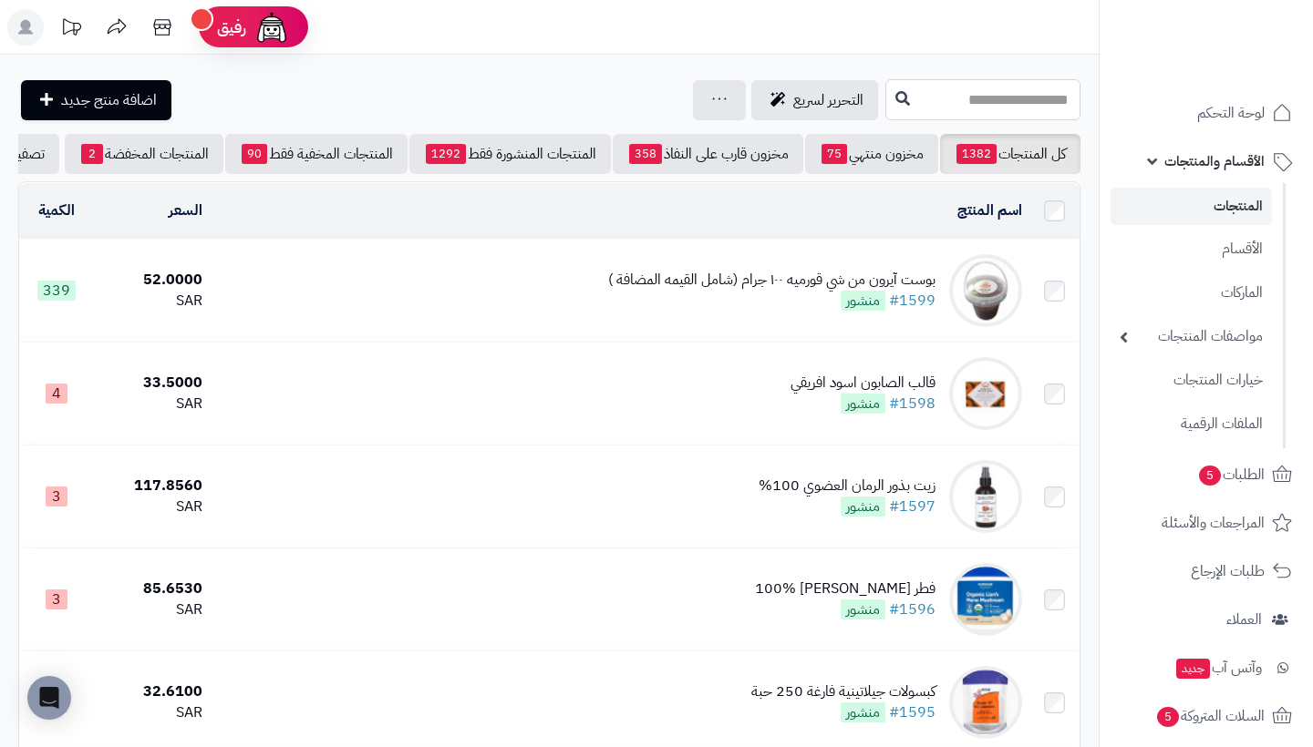
click at [960, 108] on input "text" at bounding box center [982, 99] width 195 height 41
type input "*"
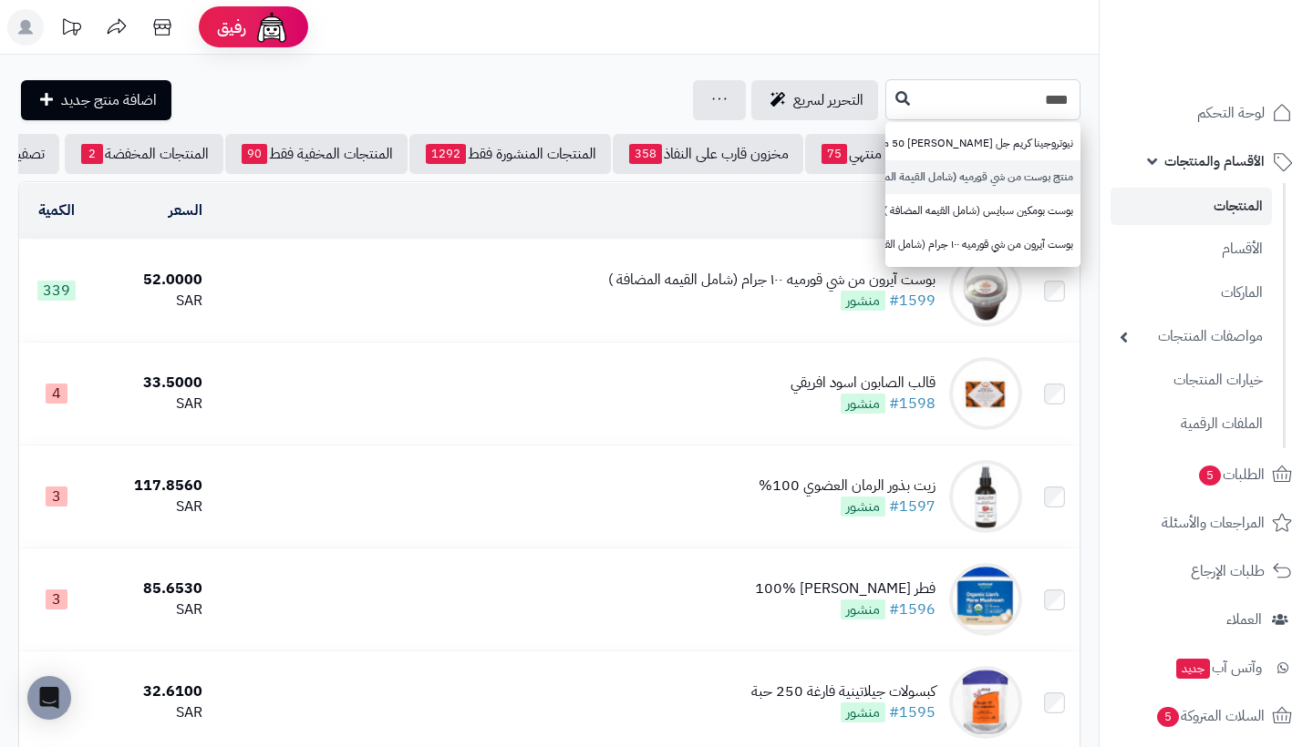
type input "****"
click at [996, 173] on link "منتج بوست من شي قورميه (شامل القيمة المضافة)" at bounding box center [982, 177] width 195 height 34
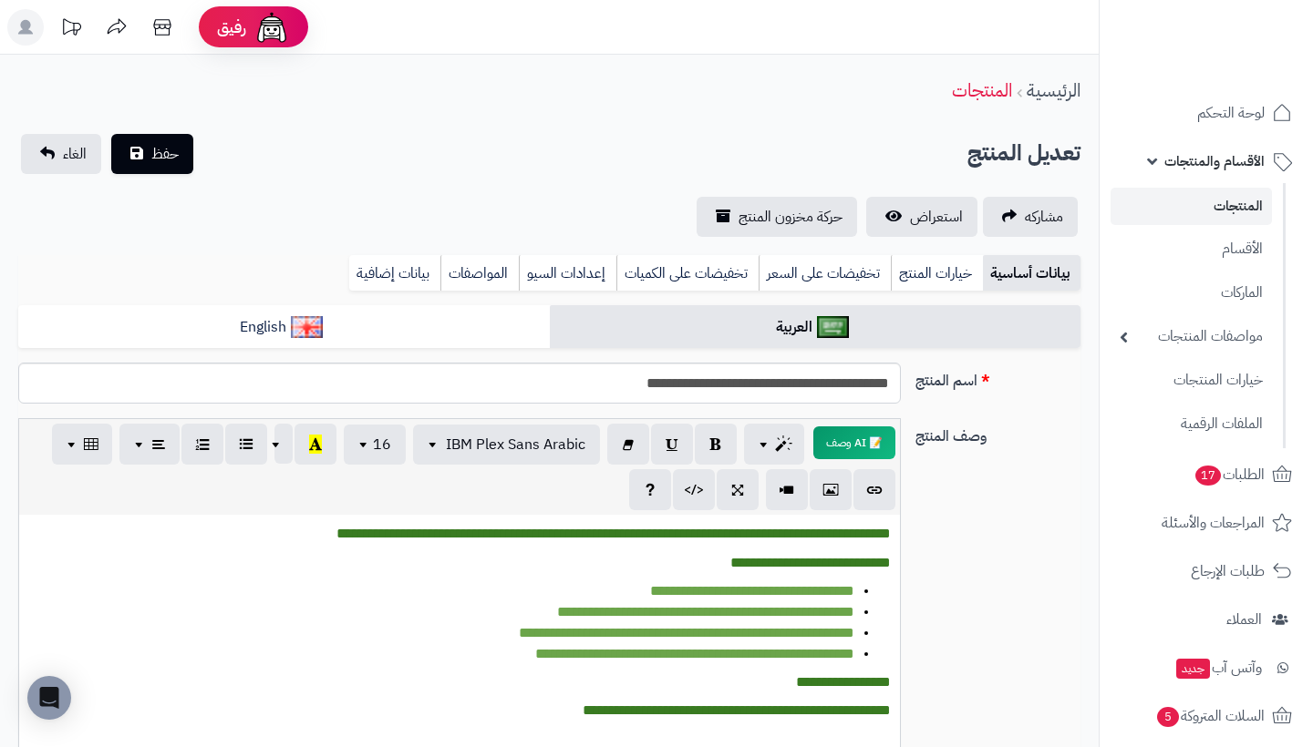
click at [1248, 208] on link "المنتجات" at bounding box center [1190, 206] width 161 height 37
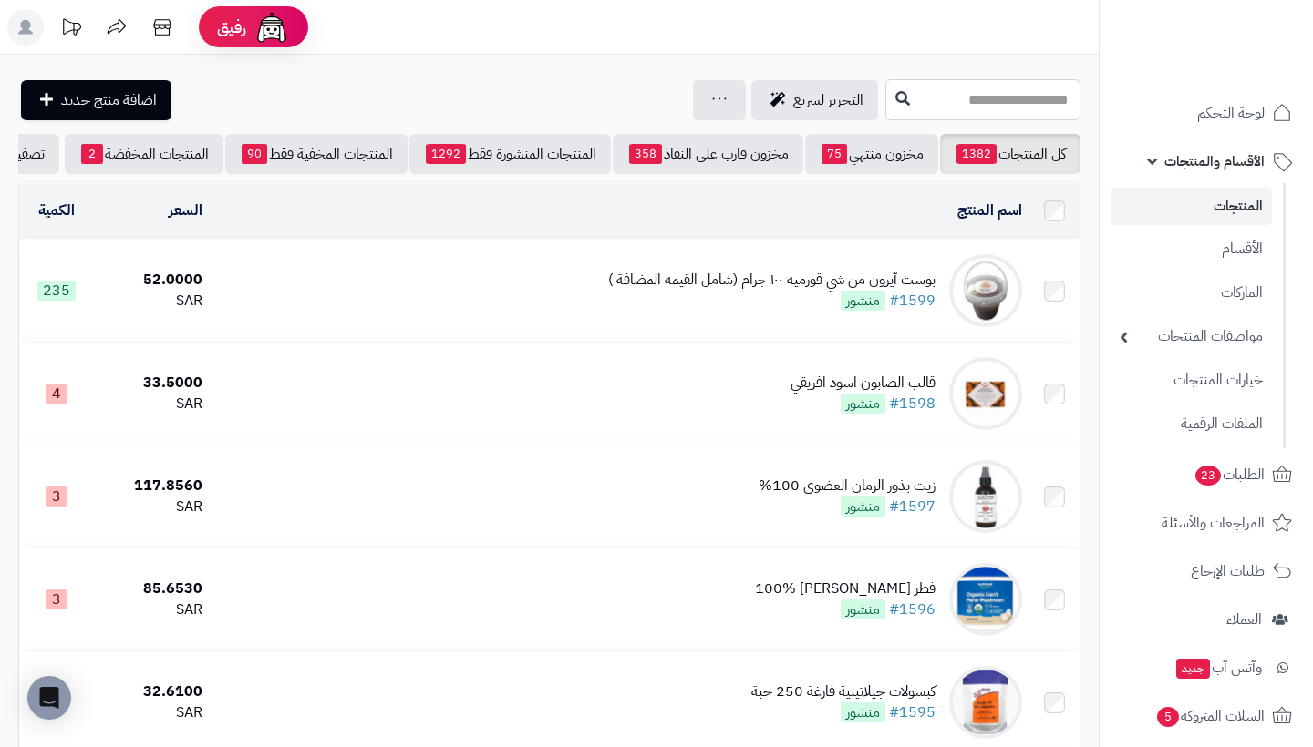
click at [1016, 105] on input "text" at bounding box center [982, 99] width 195 height 41
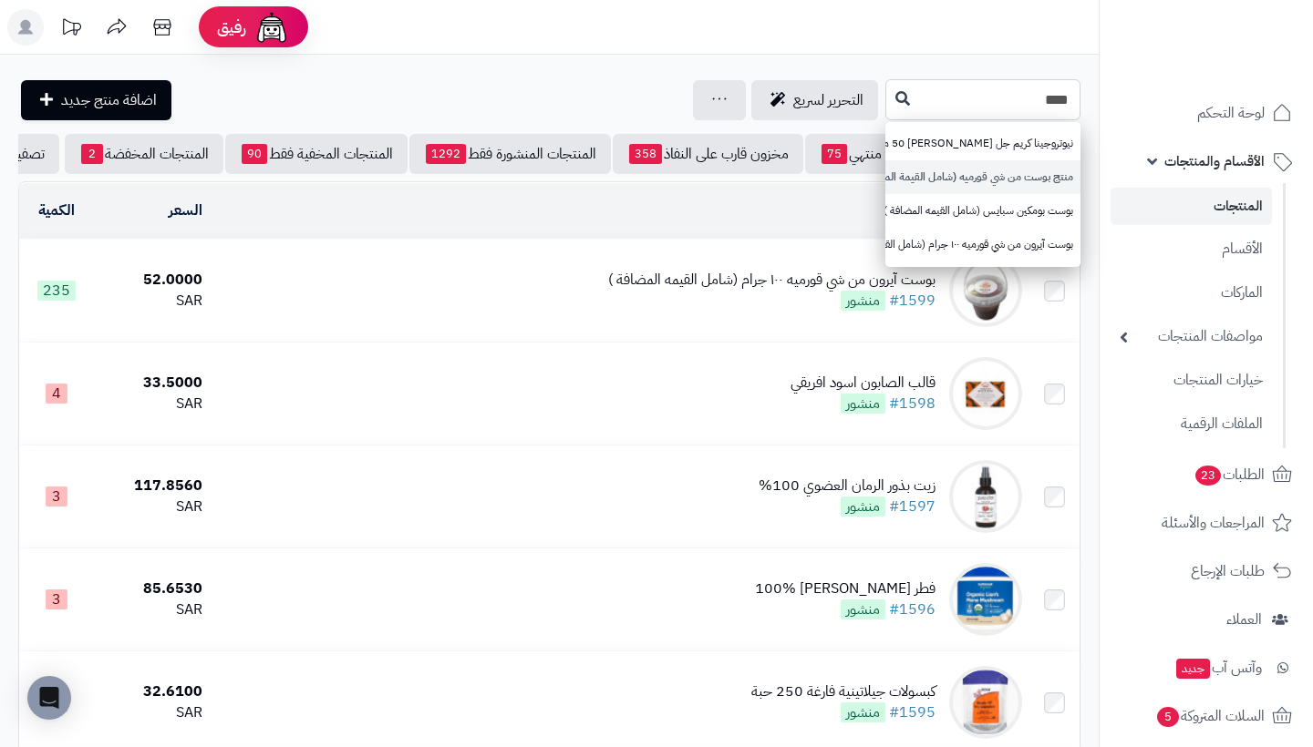
type input "****"
click at [1023, 171] on link "منتج بوست من شي قورميه (شامل القيمة المضافة)" at bounding box center [982, 177] width 195 height 34
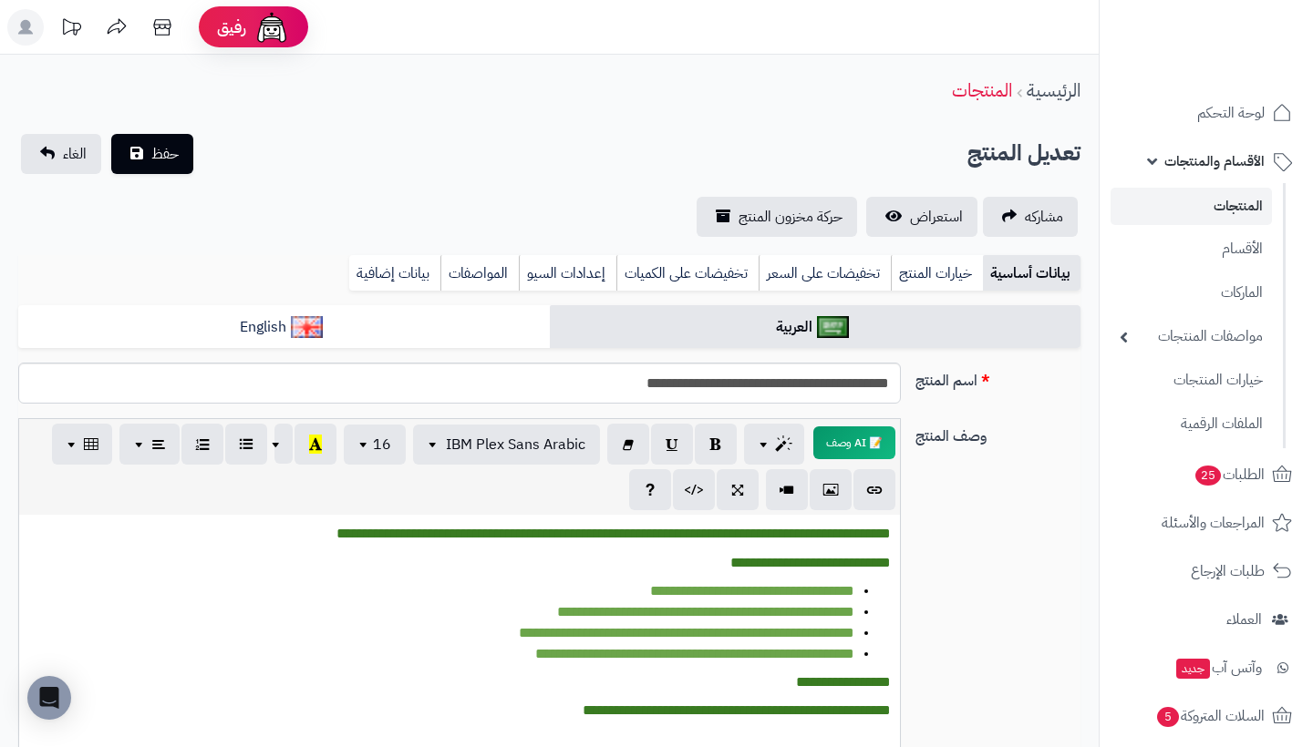
scroll to position [0, -1]
click at [1228, 200] on link "المنتجات" at bounding box center [1190, 206] width 161 height 37
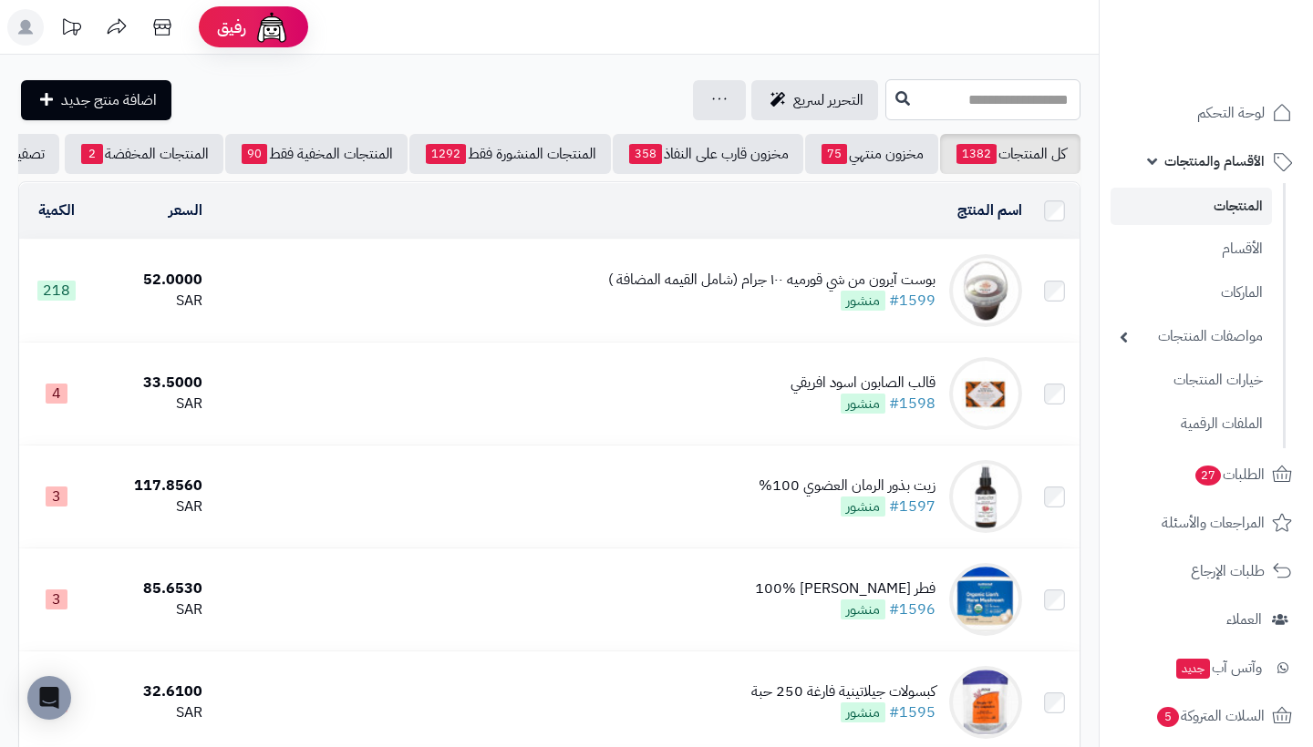
click at [924, 108] on input "text" at bounding box center [982, 99] width 195 height 41
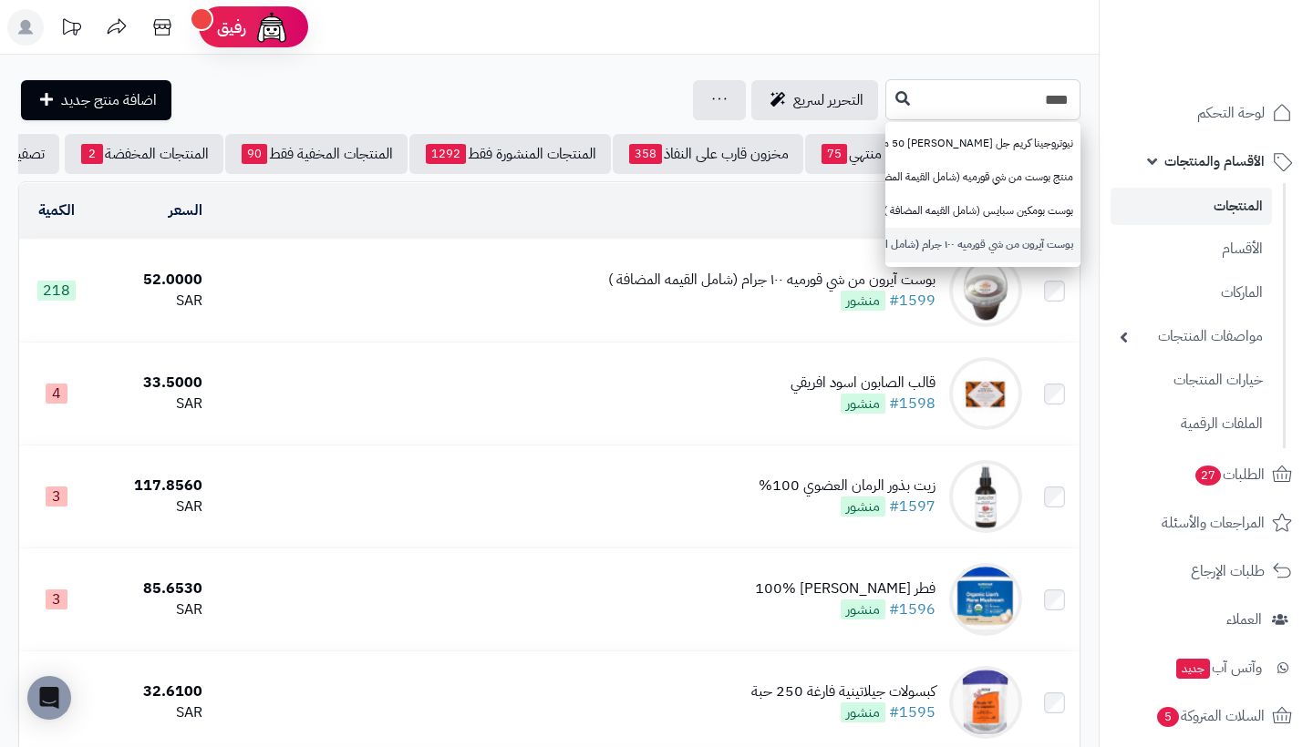
type input "****"
click at [953, 242] on link "بوست آيرون من شي قورميه ١٠٠ جرام (شامل القيمه المضافة )" at bounding box center [982, 245] width 195 height 34
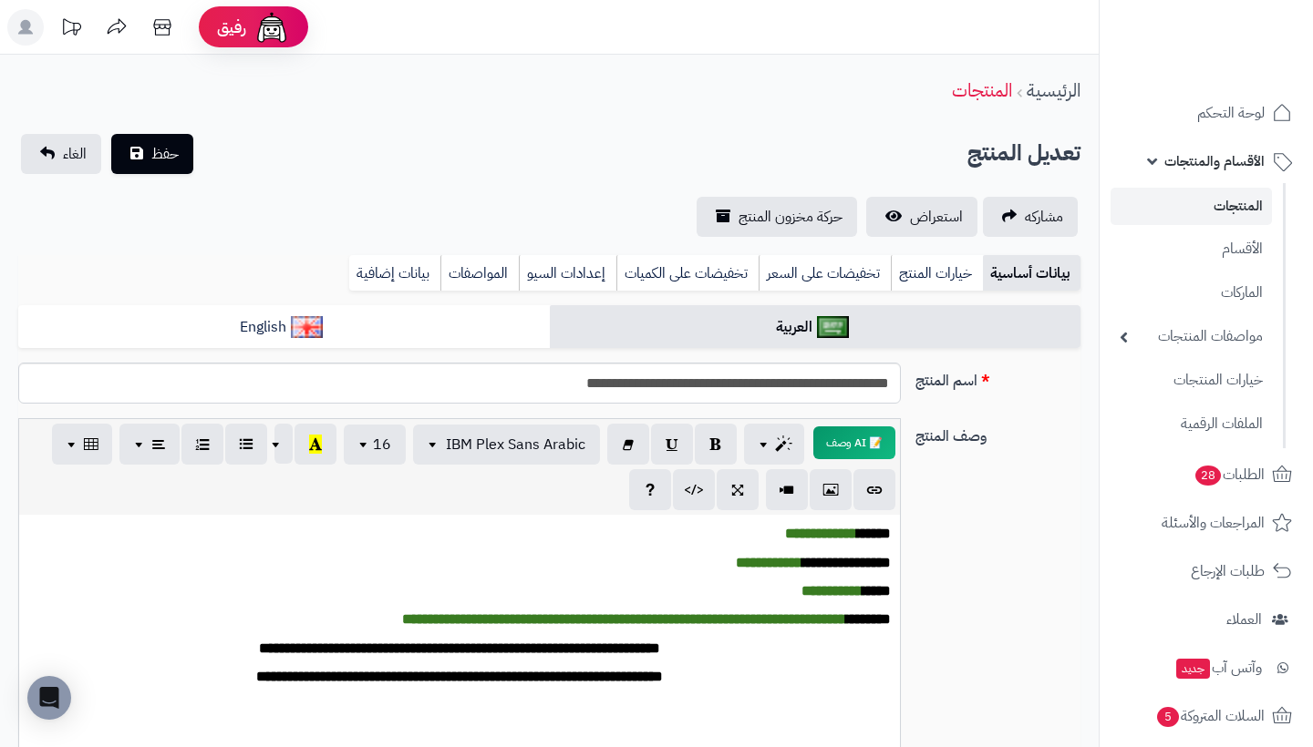
scroll to position [0, -1]
click at [1201, 199] on link "المنتجات" at bounding box center [1190, 206] width 161 height 37
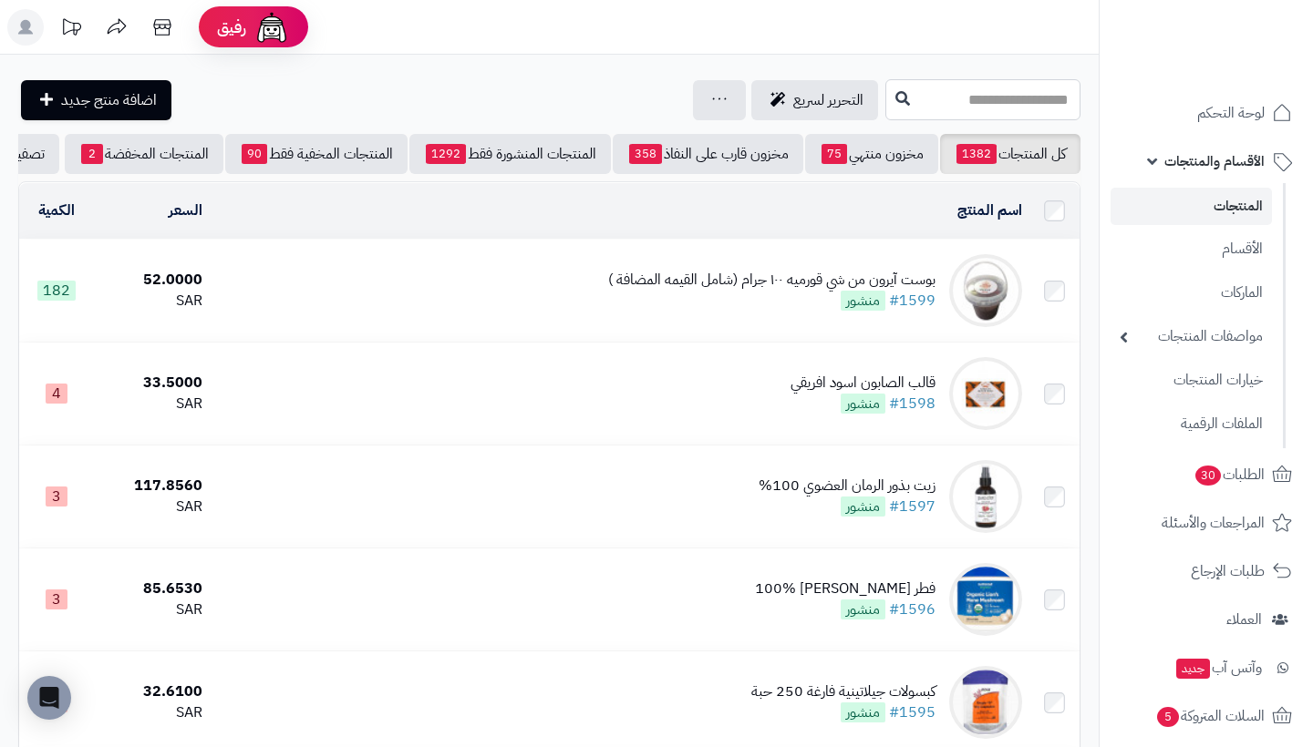
click at [975, 102] on input "text" at bounding box center [982, 99] width 195 height 41
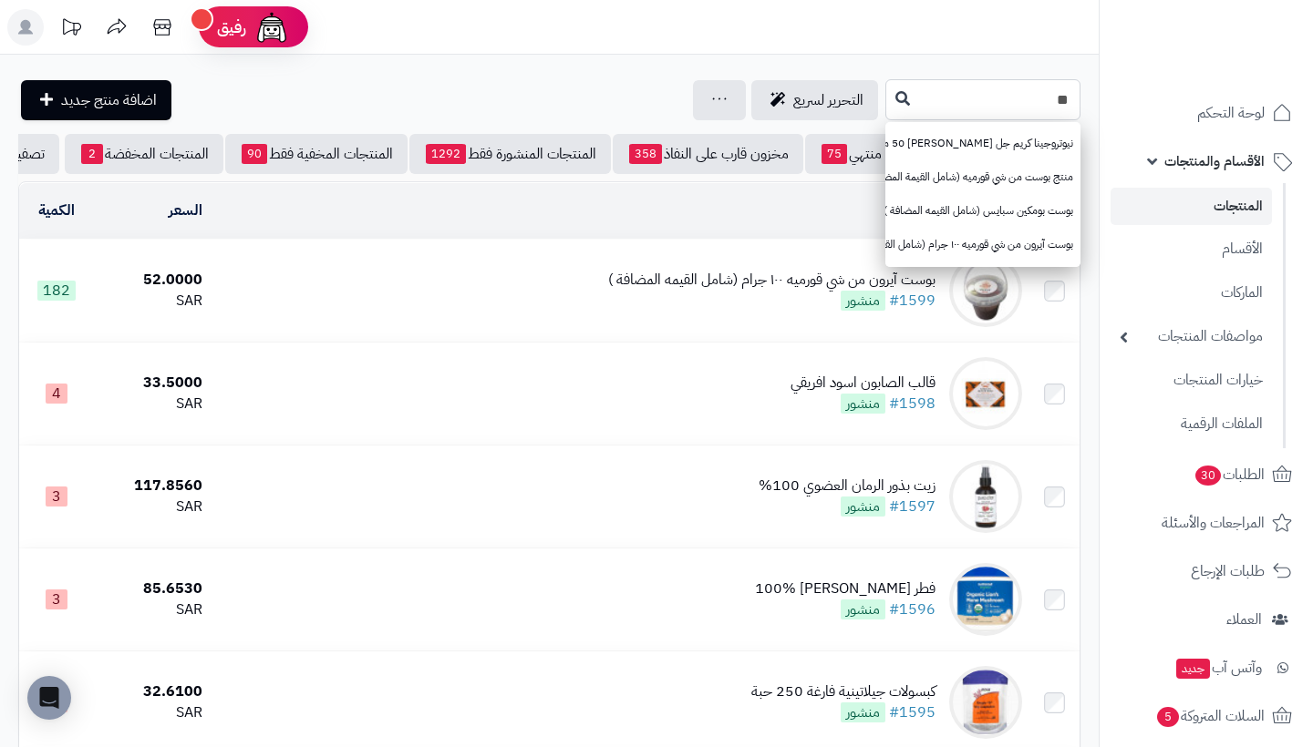
type input "*"
type input "***"
click at [990, 167] on link "كوب شي قورميه ستانلس اسود ستيل 510 مل (شامل القيمه المضافة )" at bounding box center [982, 177] width 195 height 34
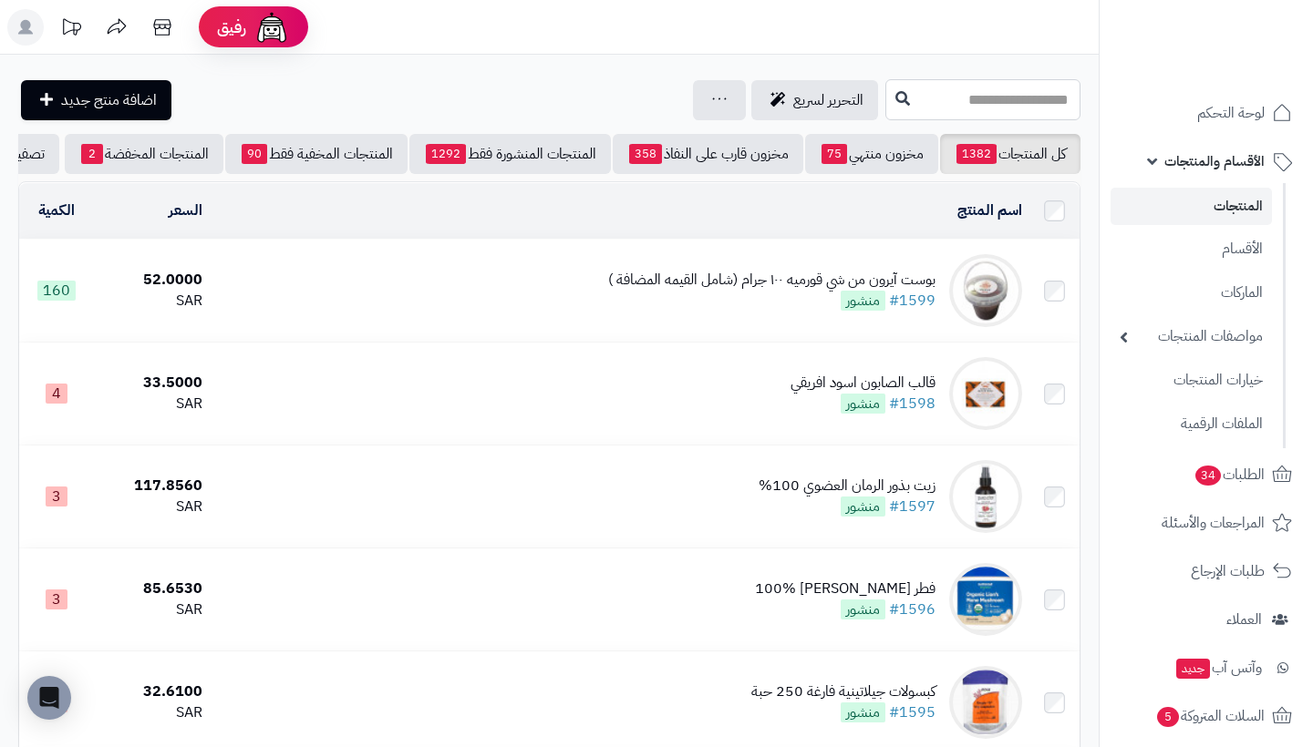
click at [982, 105] on input "text" at bounding box center [982, 99] width 195 height 41
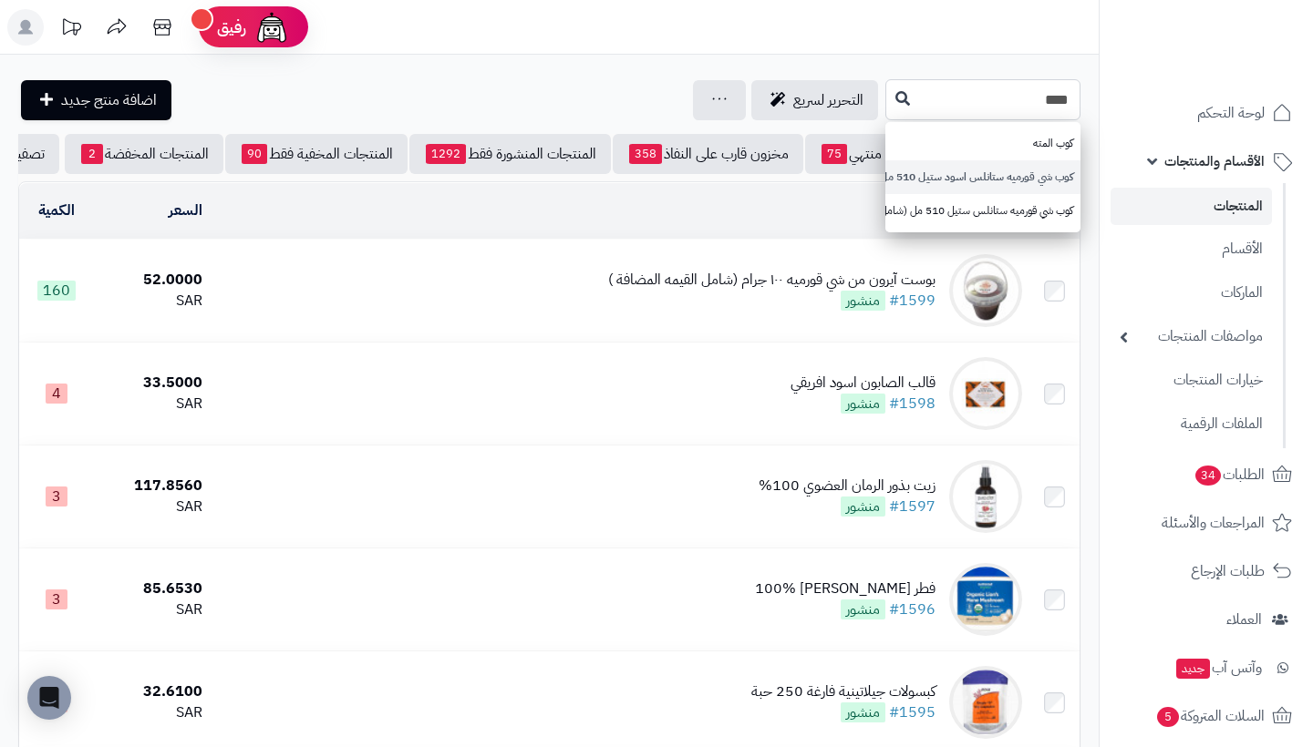
type input "***"
click at [984, 170] on link "كوب شي قورميه ستانلس اسود ستيل 510 مل (شامل القيمه المضافة )" at bounding box center [982, 177] width 195 height 34
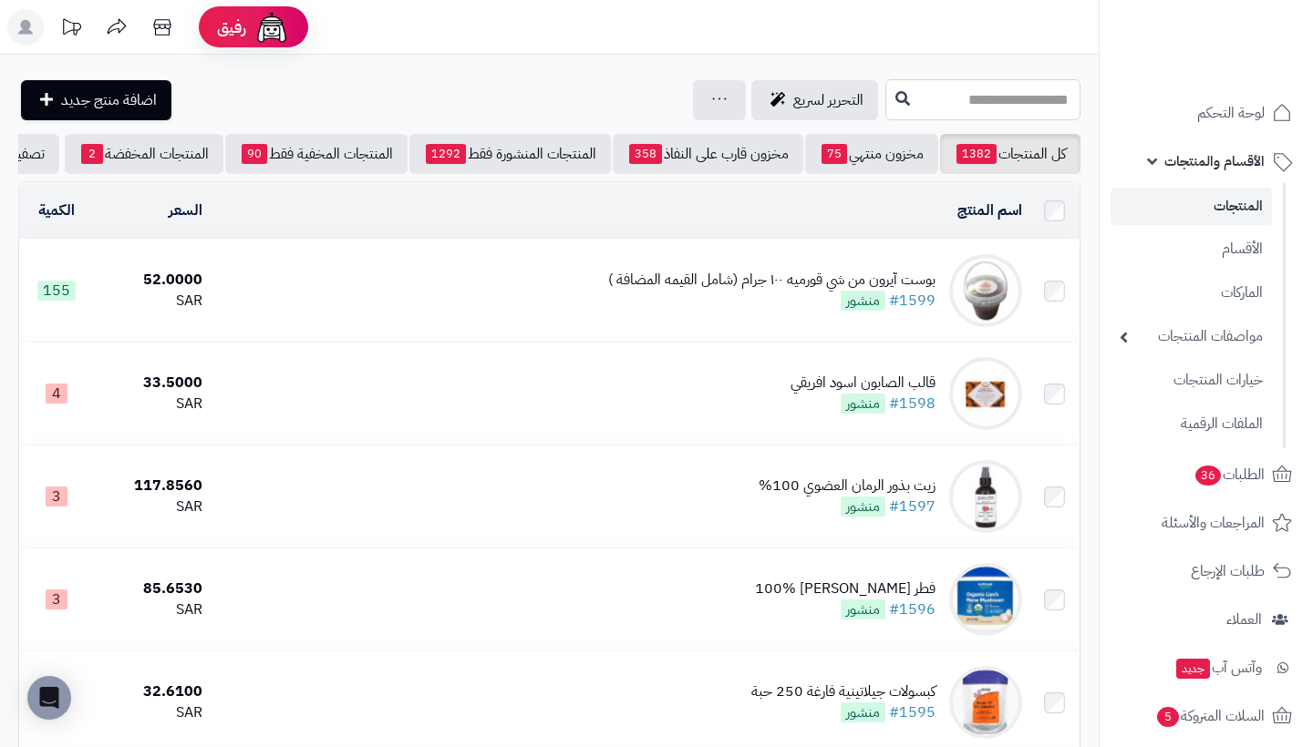
click at [999, 107] on input "text" at bounding box center [982, 99] width 195 height 41
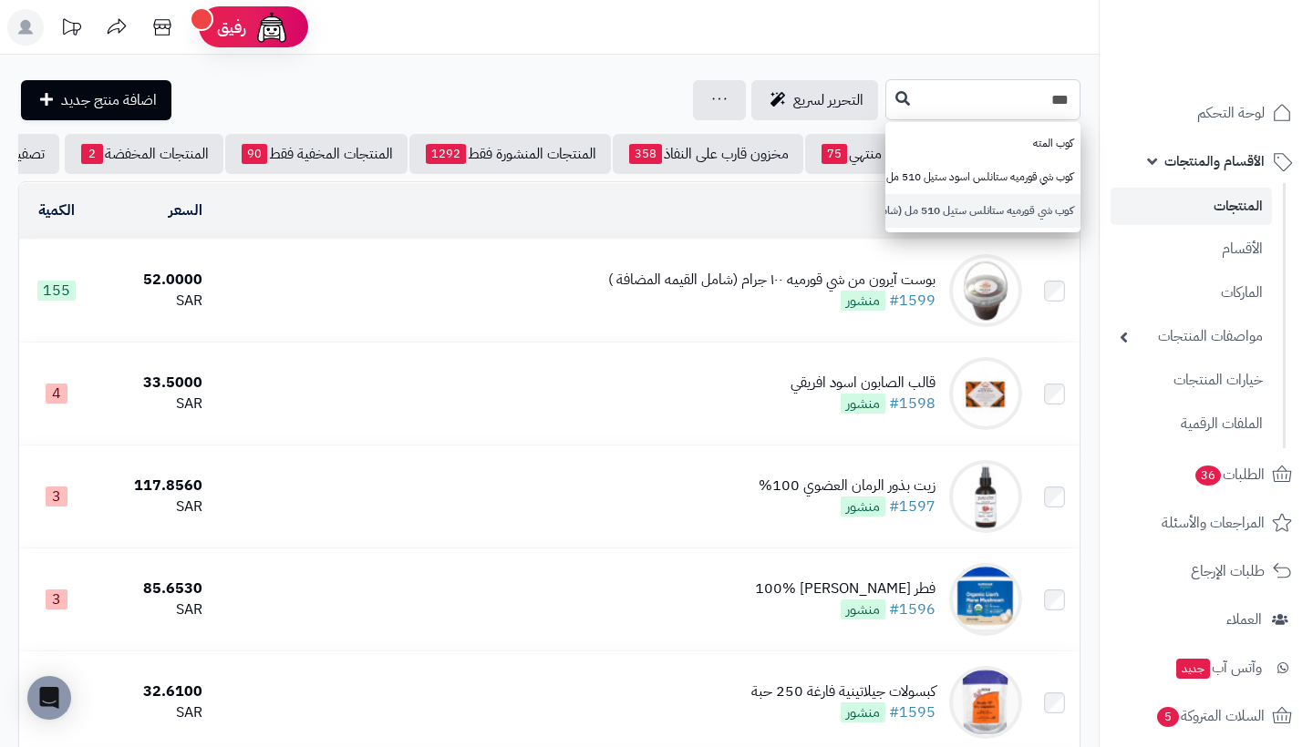
type input "***"
click at [994, 201] on link "كوب شي قورميه ستانلس ستيل 510 مل (شامل القيمه المضافة )" at bounding box center [982, 211] width 195 height 34
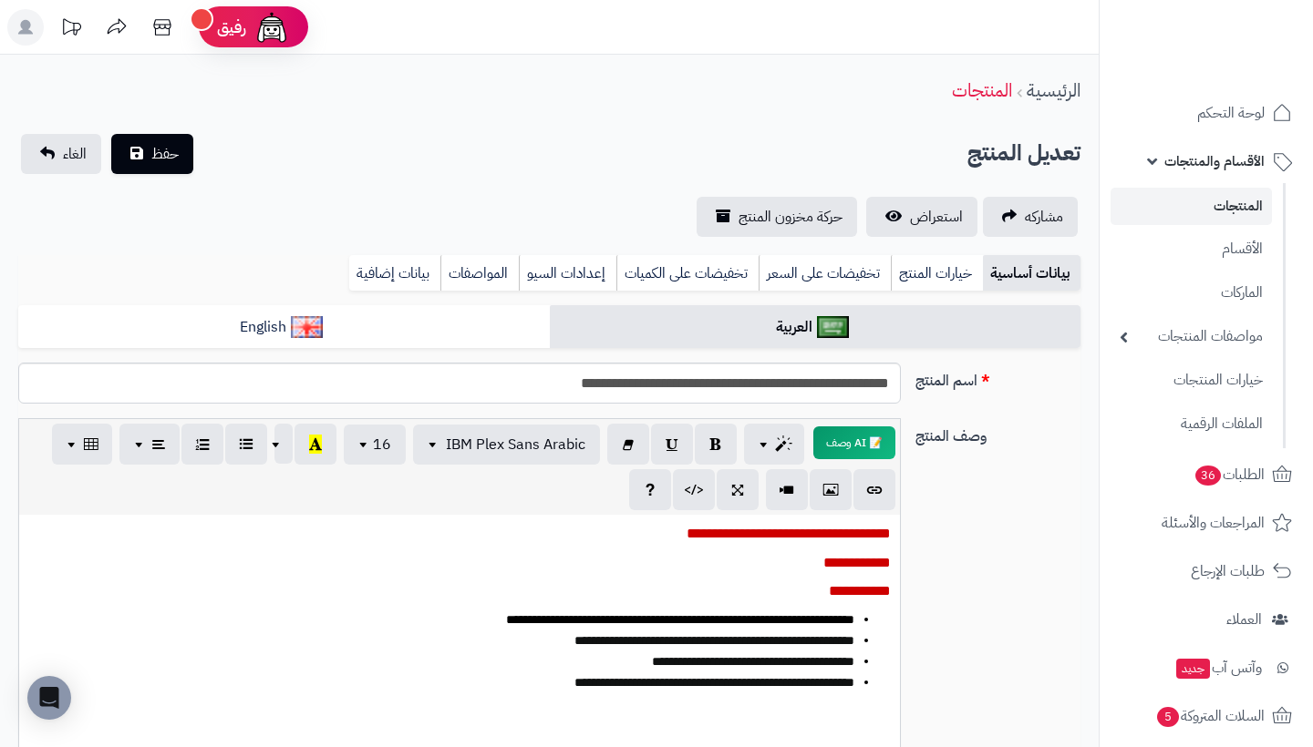
click at [1201, 215] on link "المنتجات" at bounding box center [1190, 206] width 161 height 37
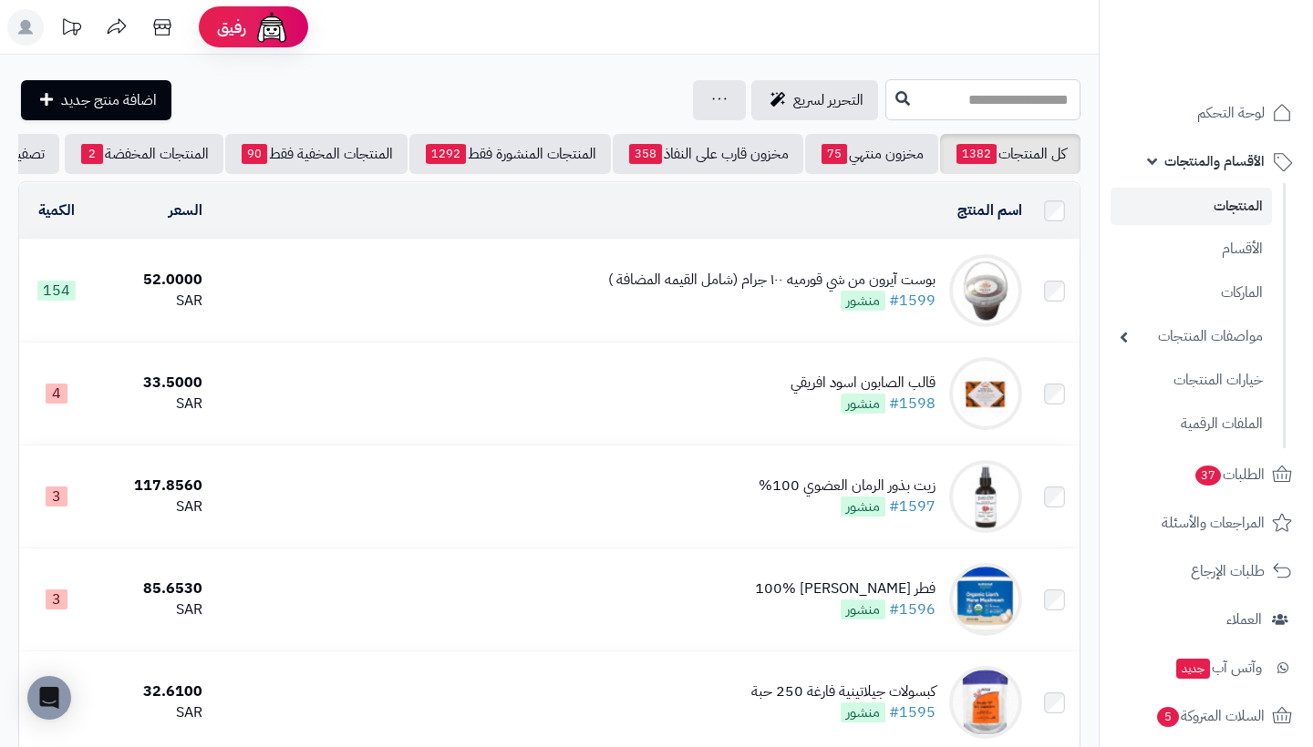
click at [890, 98] on input "text" at bounding box center [982, 99] width 195 height 41
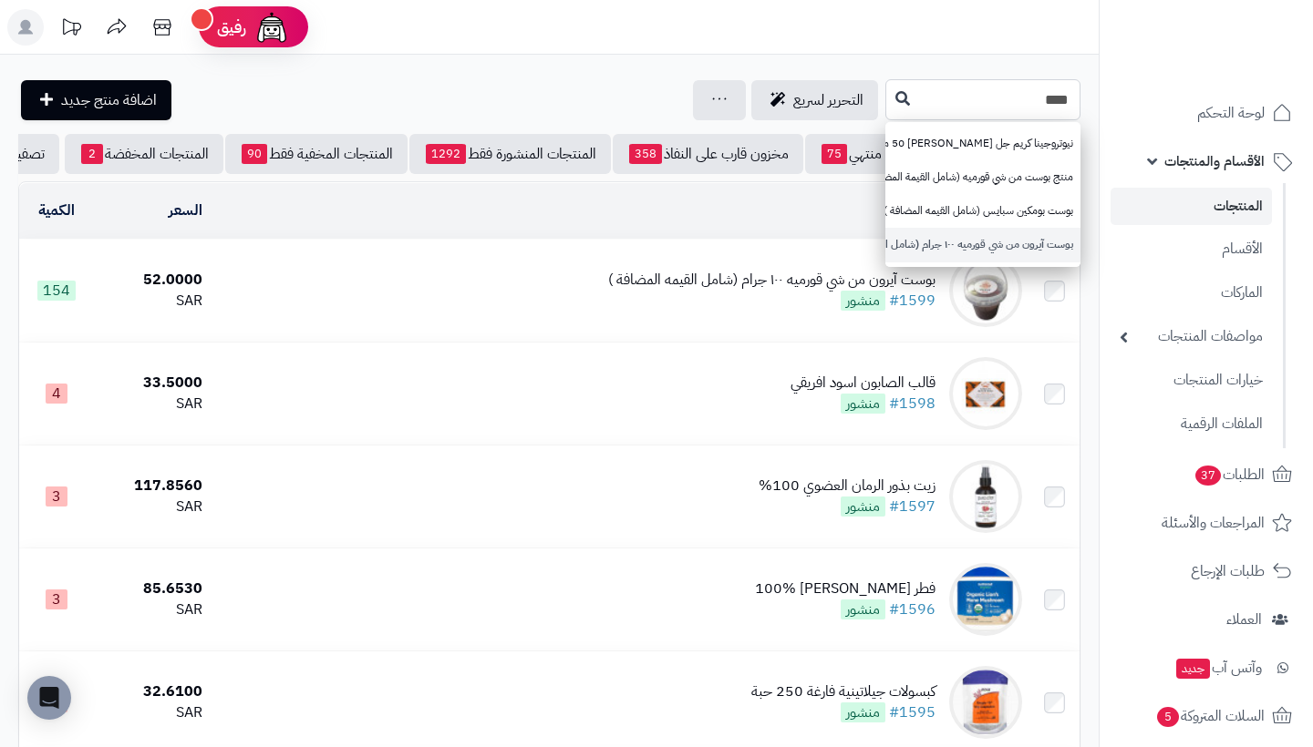
type input "****"
click at [931, 236] on link "بوست آيرون من شي قورميه ١٠٠ جرام (شامل القيمه المضافة )" at bounding box center [982, 245] width 195 height 34
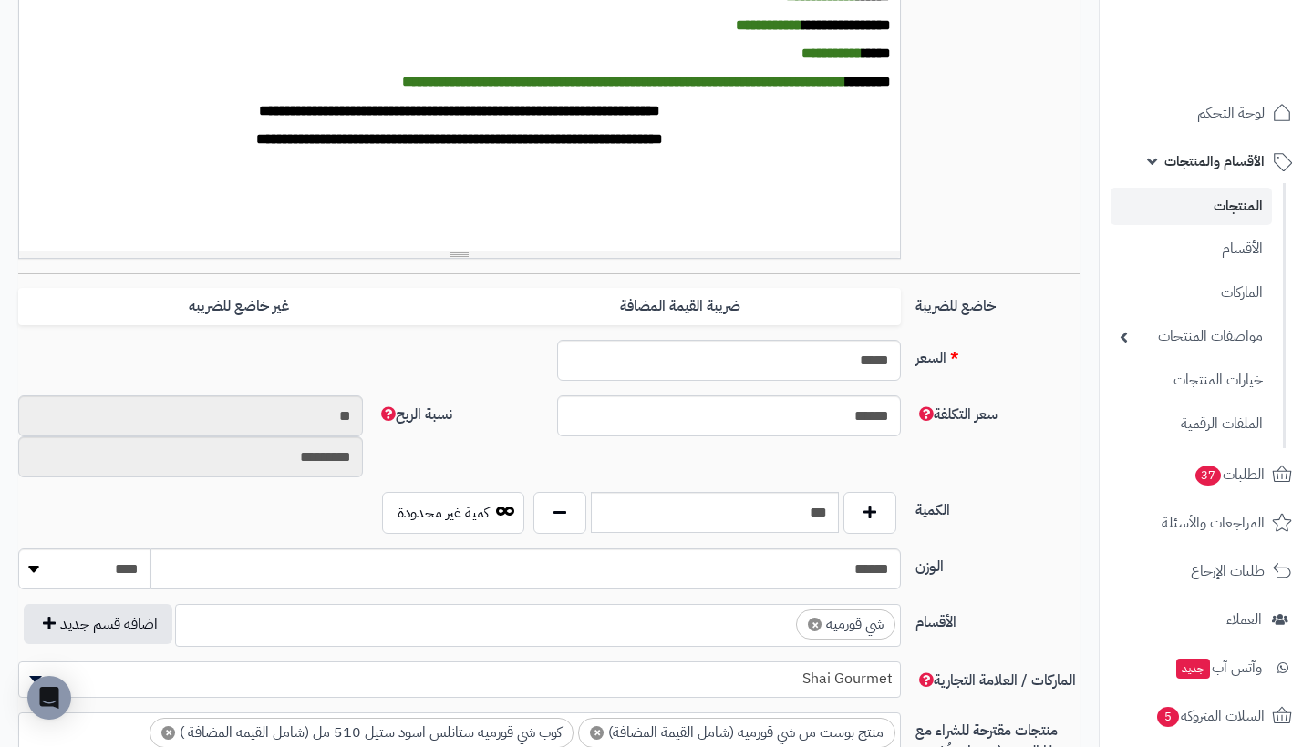
scroll to position [541, 0]
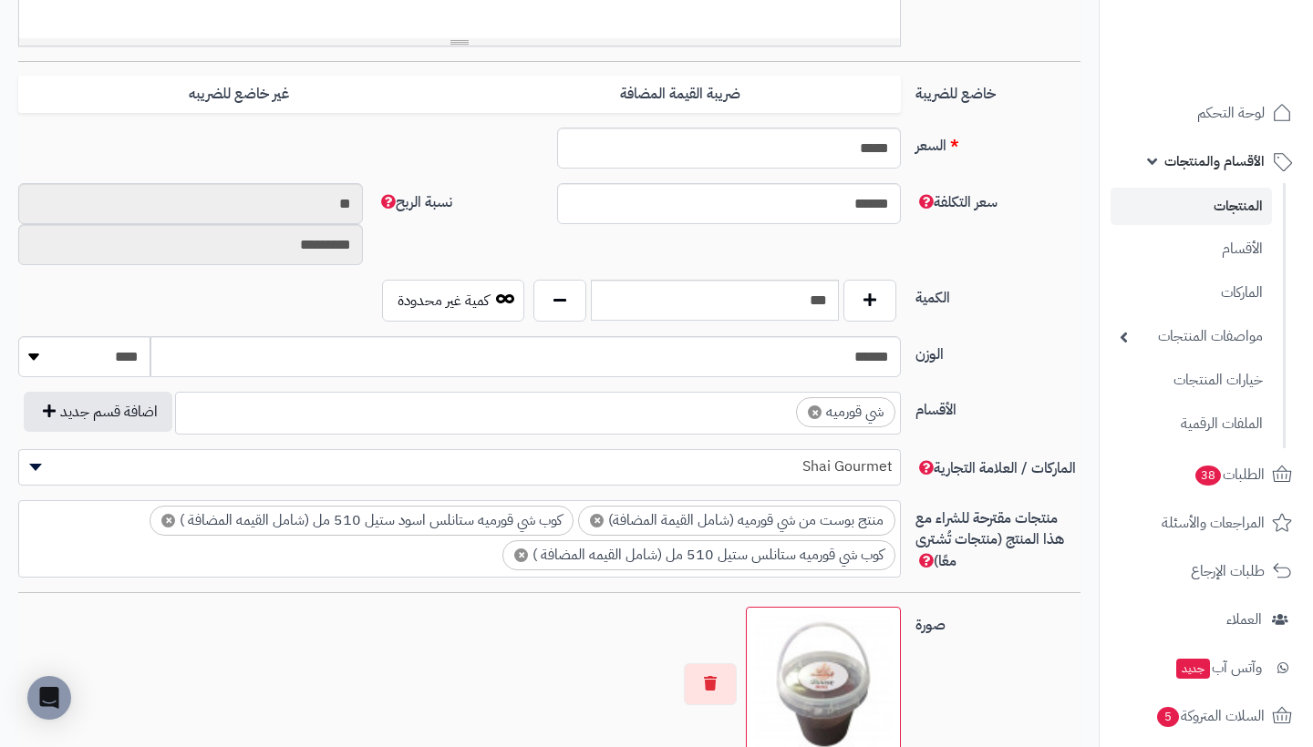
scroll to position [752, -1]
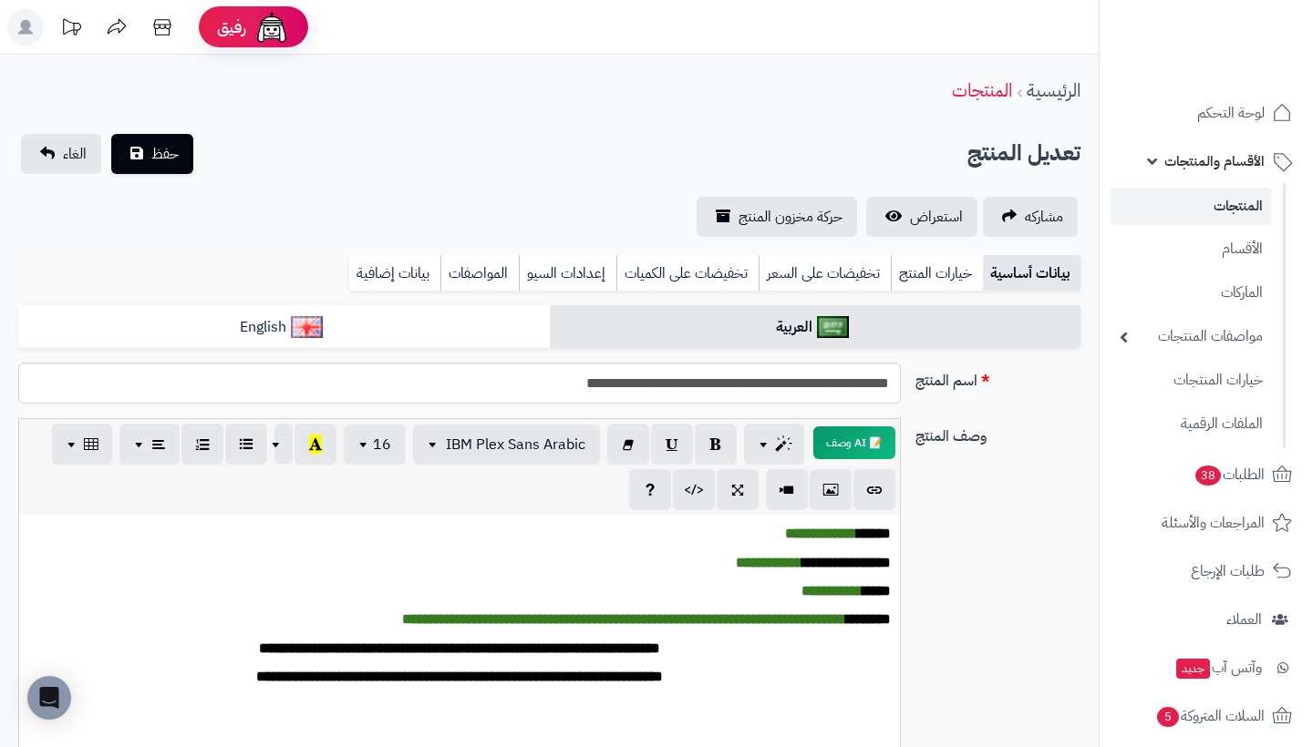
scroll to position [0, -2]
click at [1214, 208] on link "المنتجات" at bounding box center [1190, 206] width 161 height 37
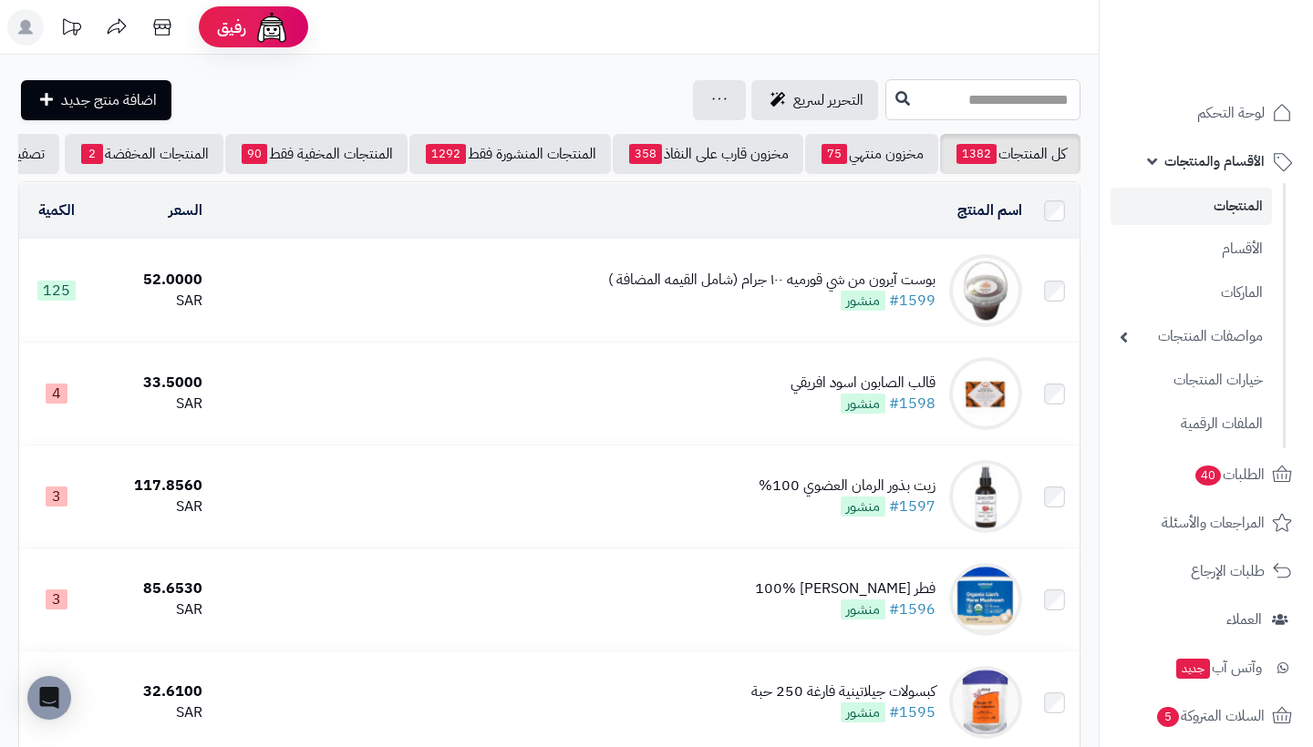
click at [951, 99] on input "text" at bounding box center [982, 99] width 195 height 41
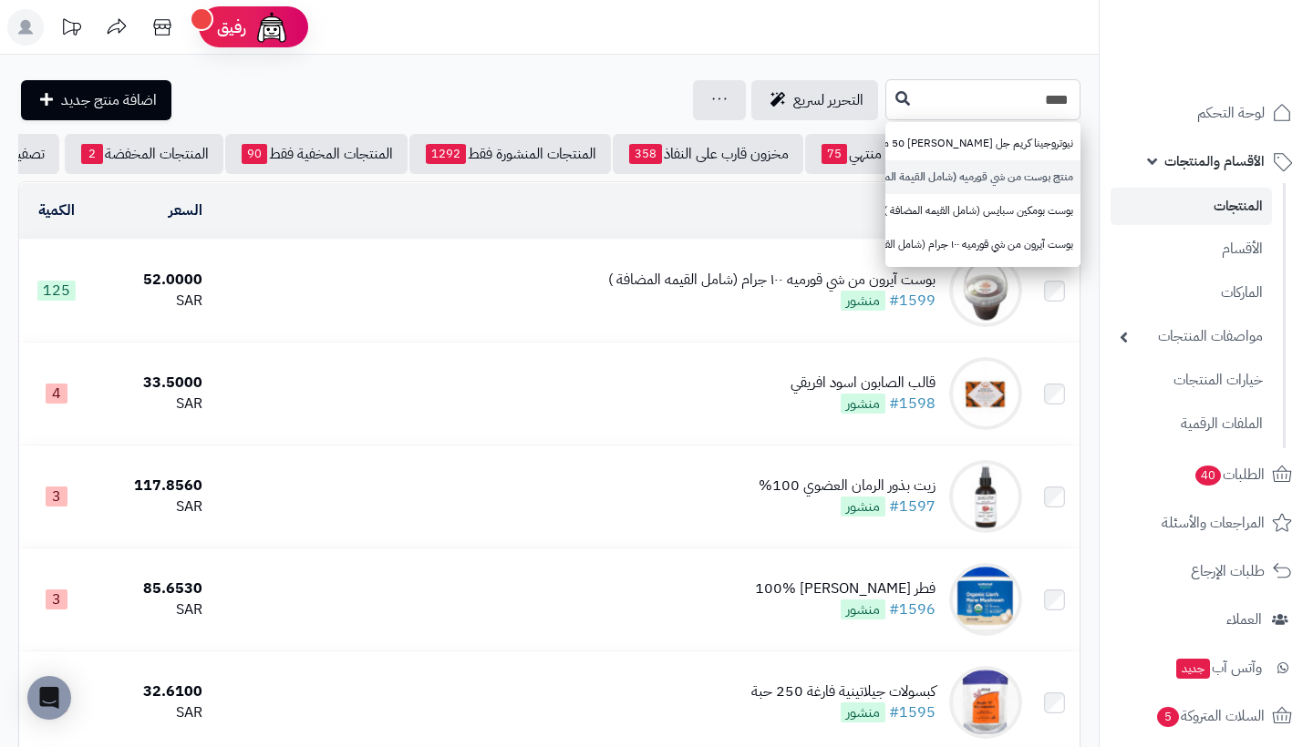
type input "****"
click at [996, 168] on link "منتج بوست من شي قورميه (شامل القيمة المضافة)" at bounding box center [982, 177] width 195 height 34
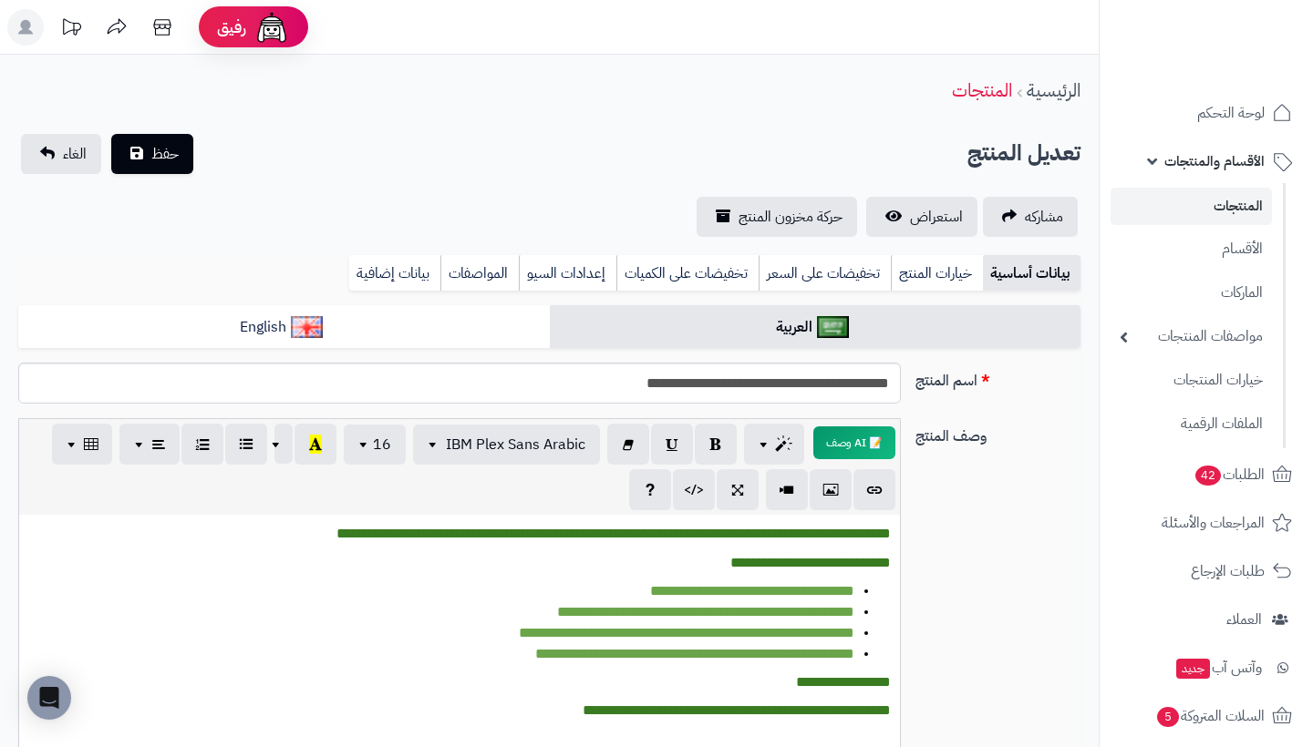
scroll to position [-4, 0]
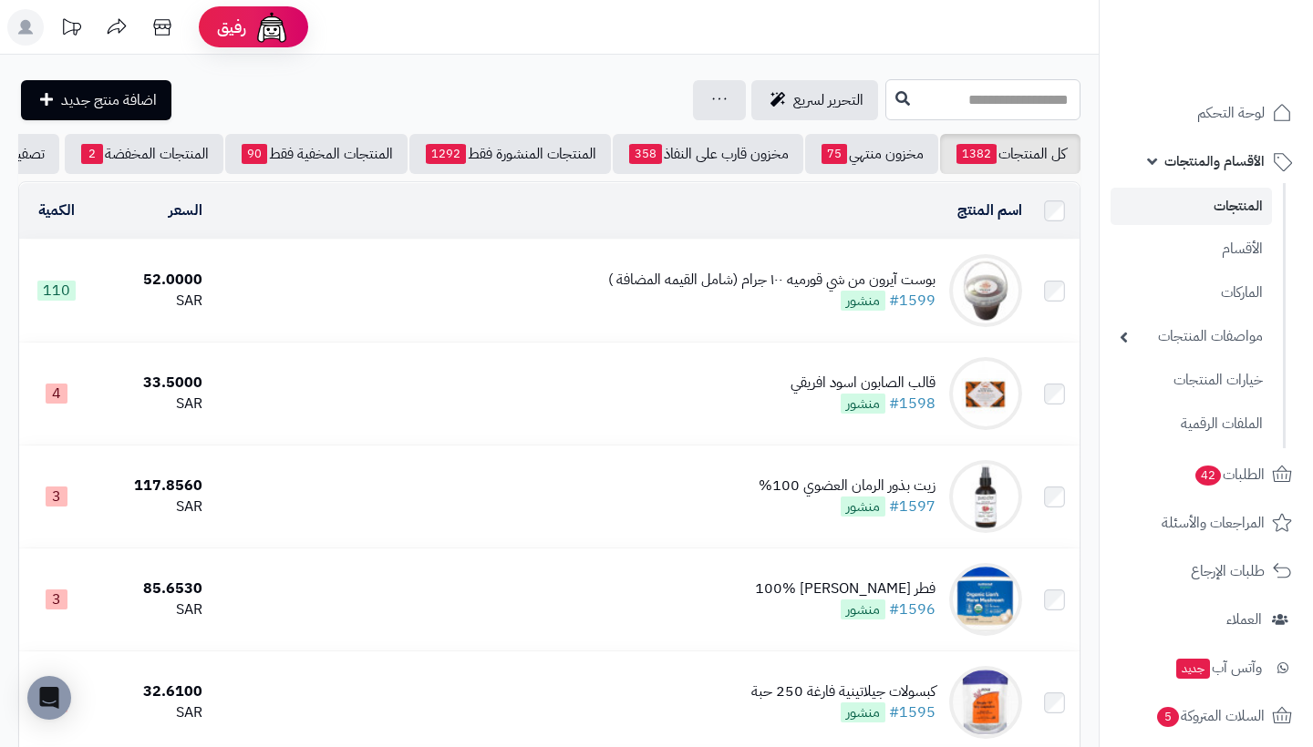
click at [993, 111] on input "text" at bounding box center [982, 99] width 195 height 41
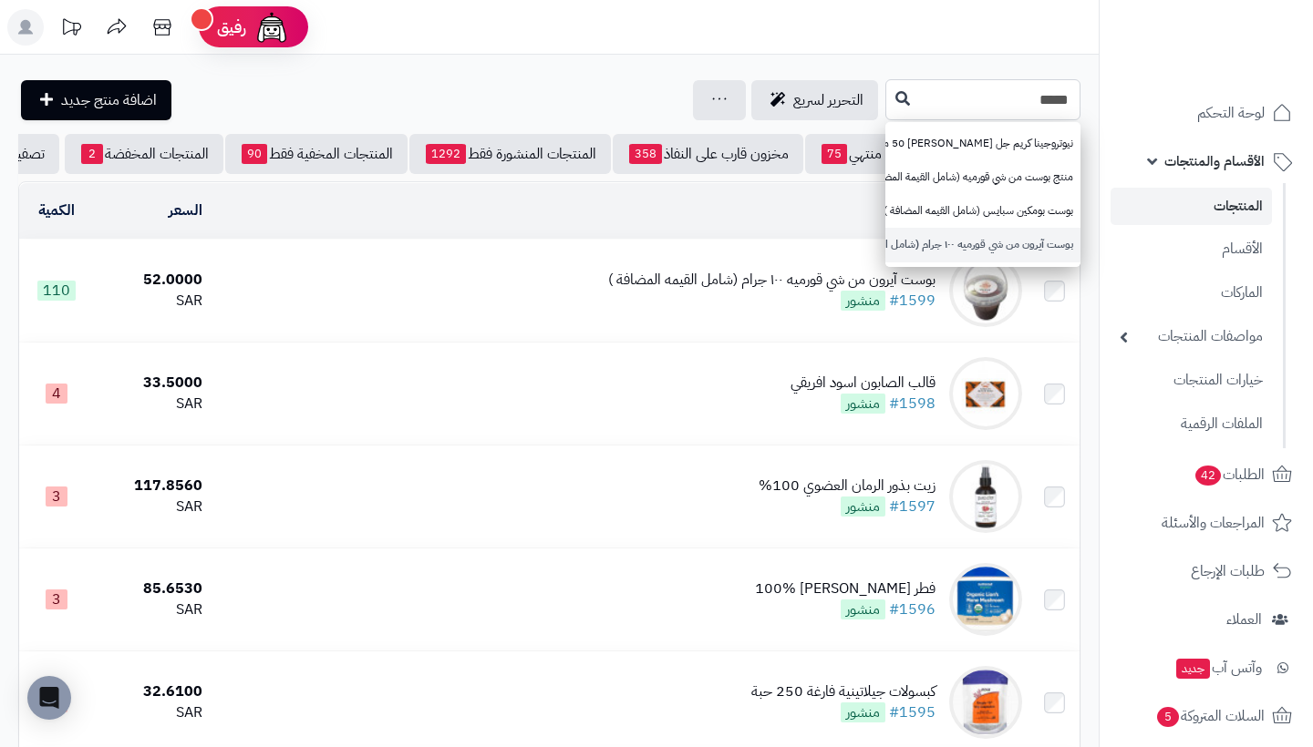
type input "****"
click at [1018, 243] on link "بوست آيرون من شي قورميه ١٠٠ جرام (شامل القيمه المضافة )" at bounding box center [982, 245] width 195 height 34
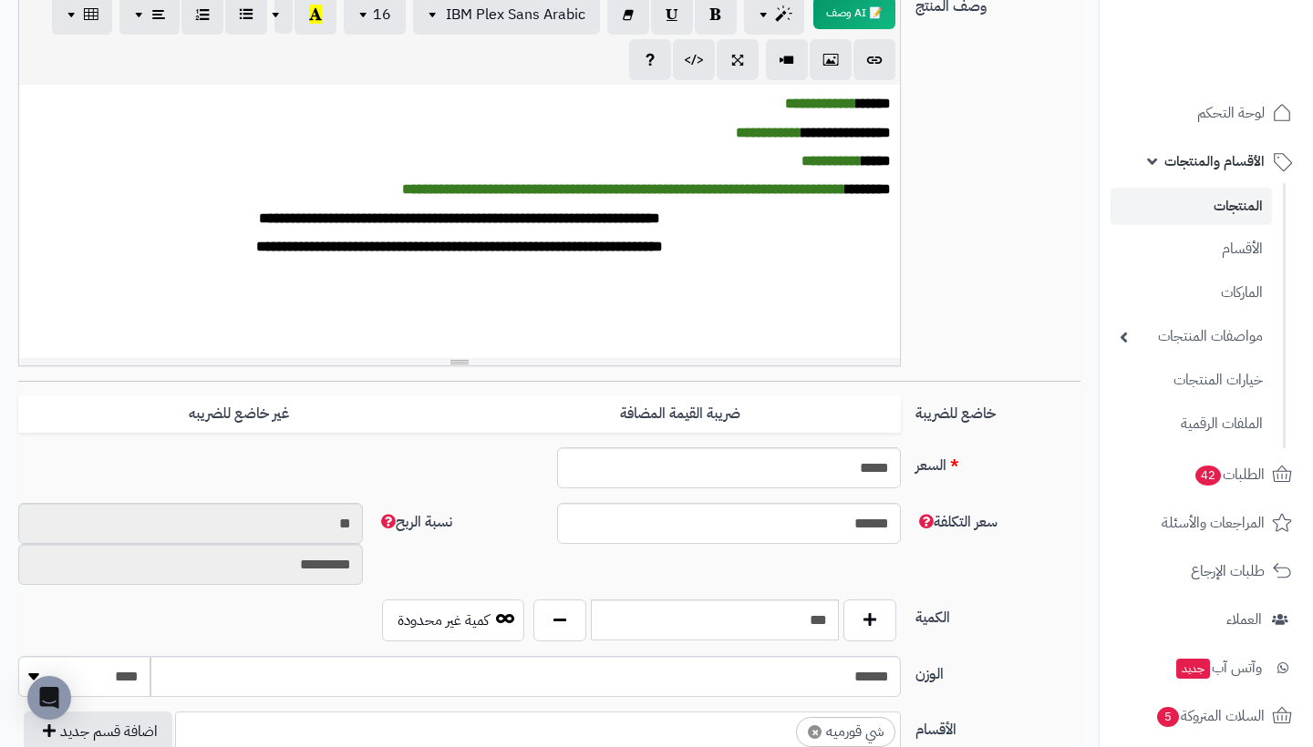
scroll to position [431, 0]
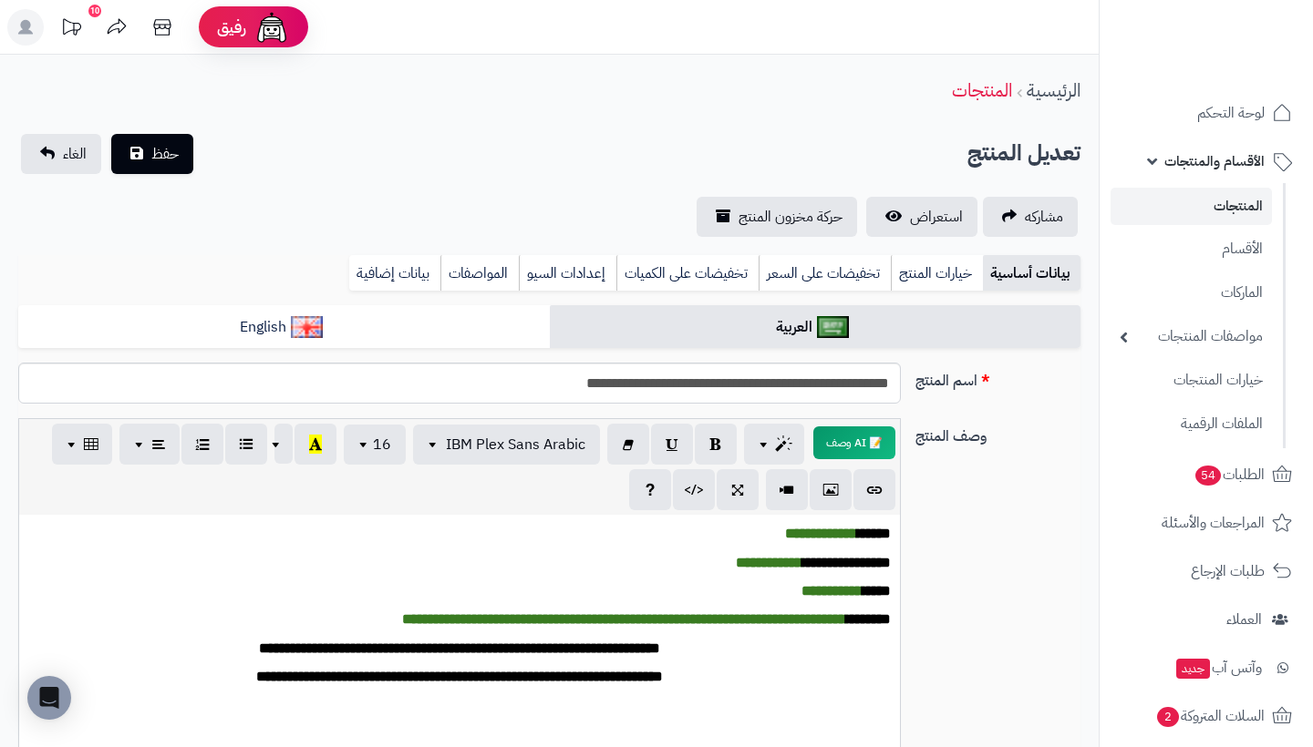
click at [1227, 211] on link "المنتجات" at bounding box center [1190, 206] width 161 height 37
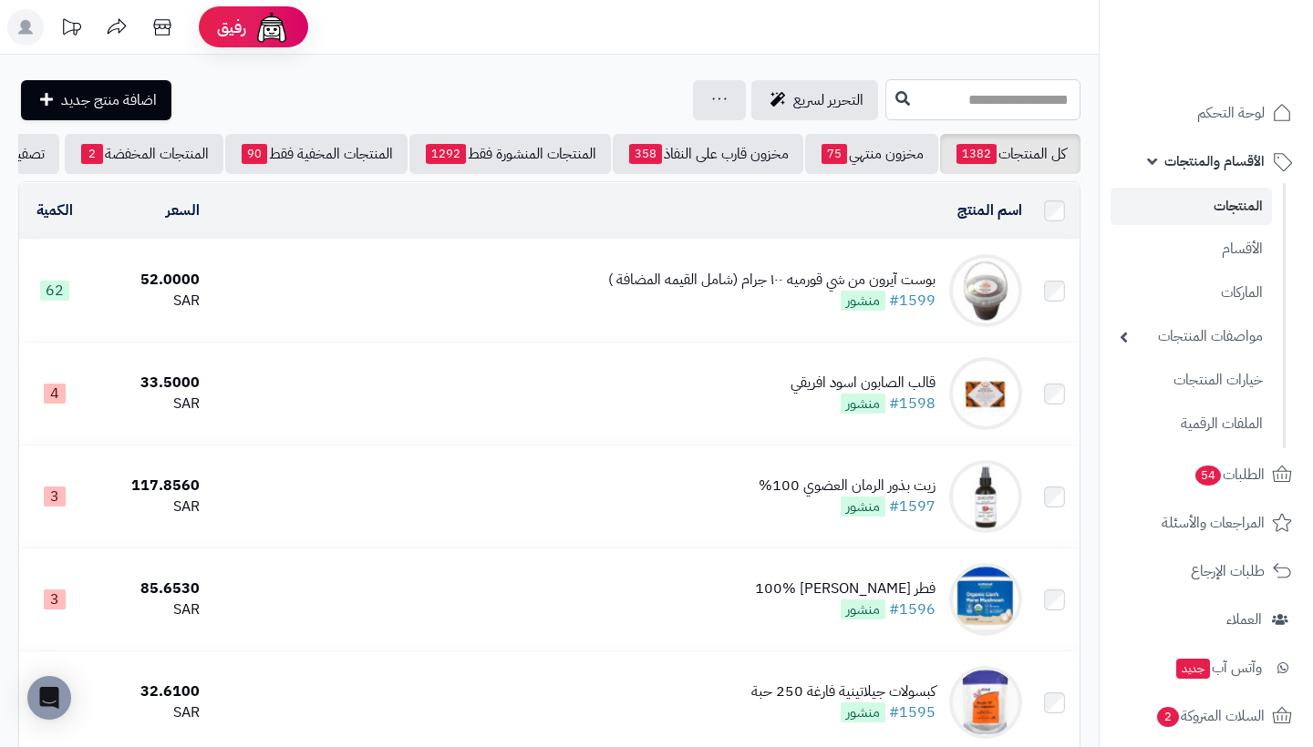
click at [1019, 109] on input "text" at bounding box center [982, 99] width 195 height 41
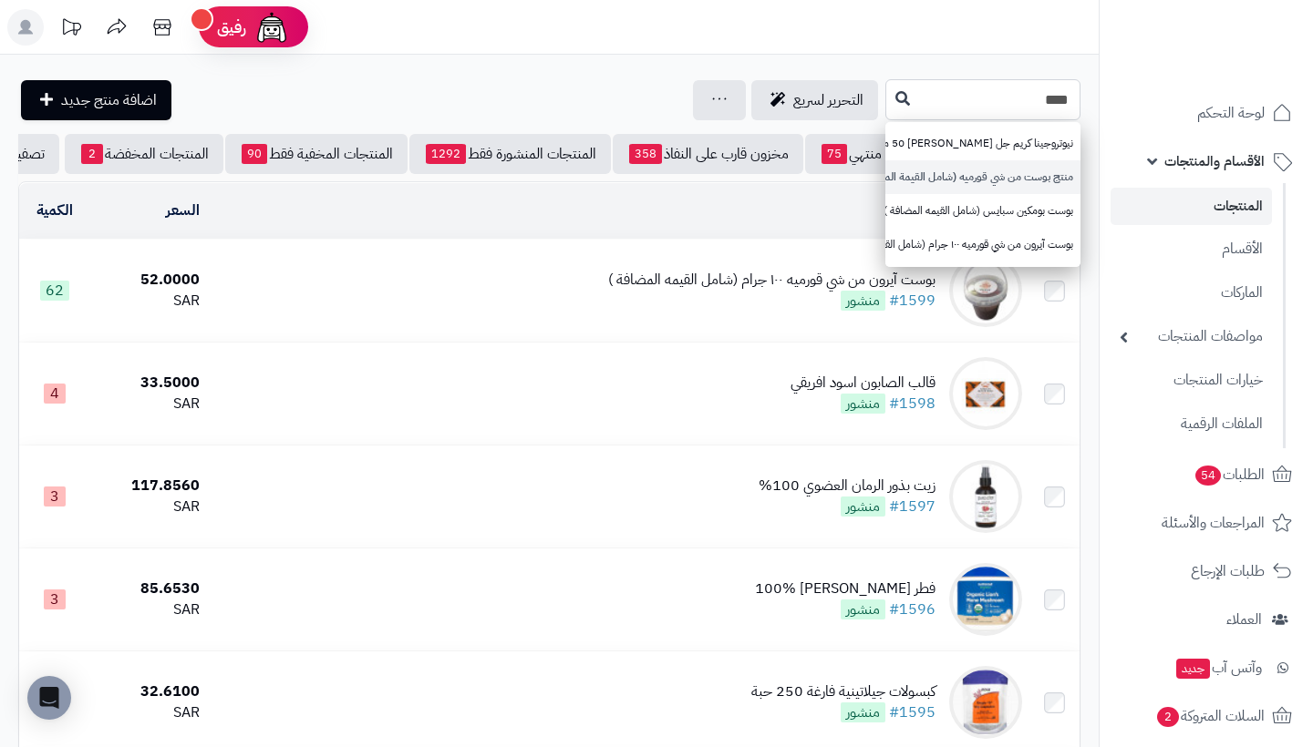
type input "****"
click at [1032, 174] on link "منتج بوست من شي قورميه (شامل القيمة المضافة)" at bounding box center [982, 177] width 195 height 34
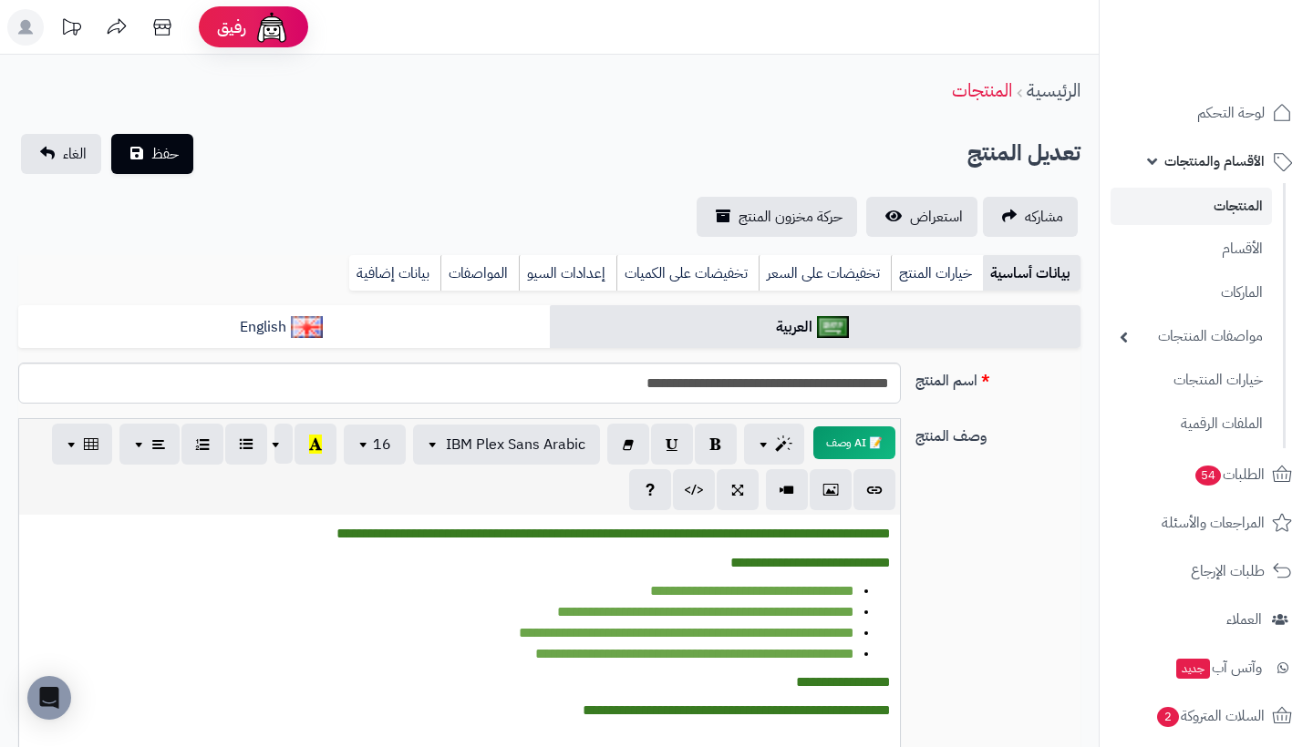
click at [1230, 203] on link "المنتجات" at bounding box center [1190, 206] width 161 height 37
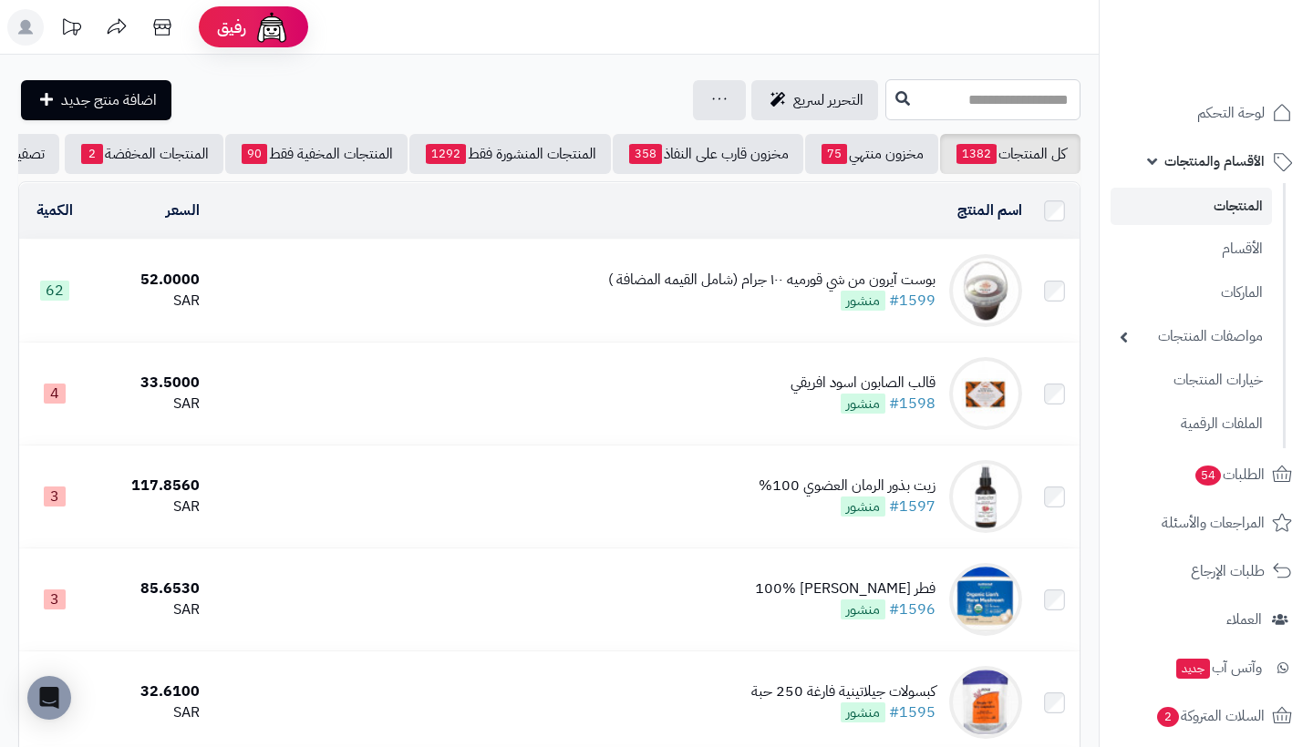
click at [967, 97] on input "text" at bounding box center [982, 99] width 195 height 41
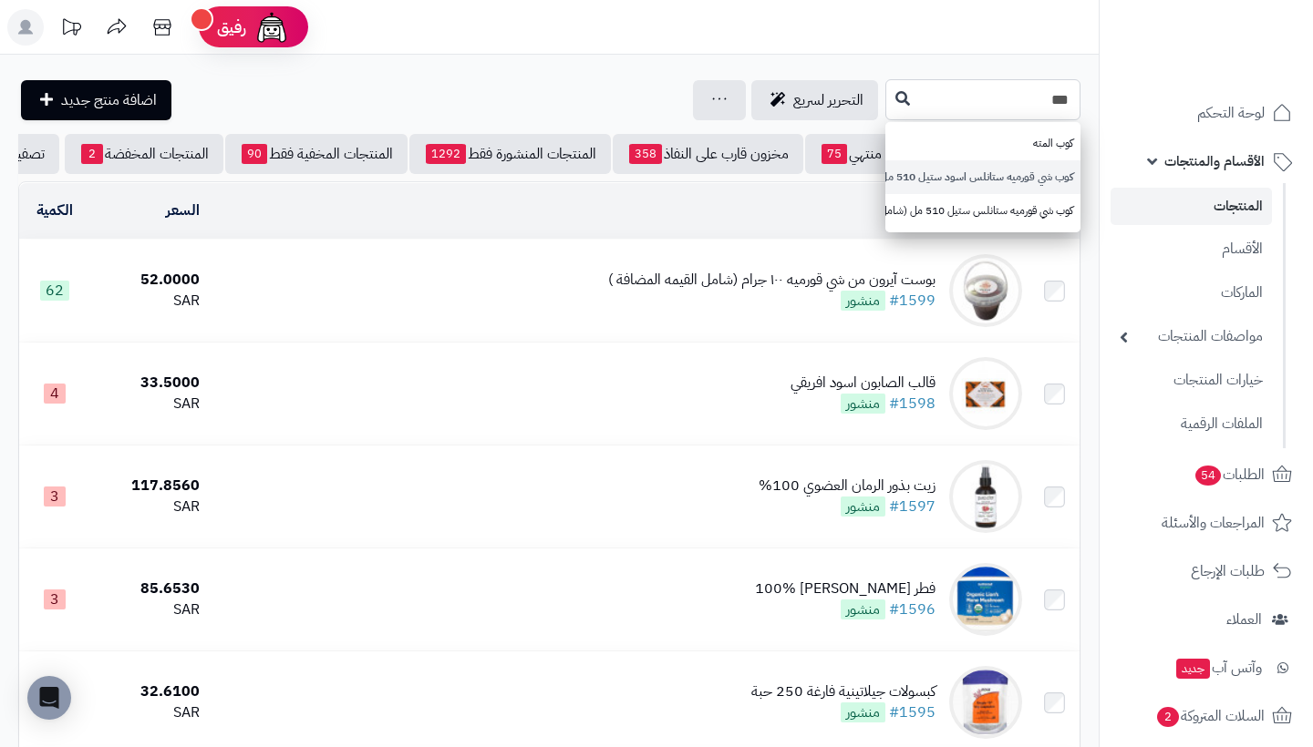
type input "***"
click at [982, 168] on link "كوب شي قورميه ستانلس اسود ستيل 510 مل (شامل القيمه المضافة )" at bounding box center [982, 177] width 195 height 34
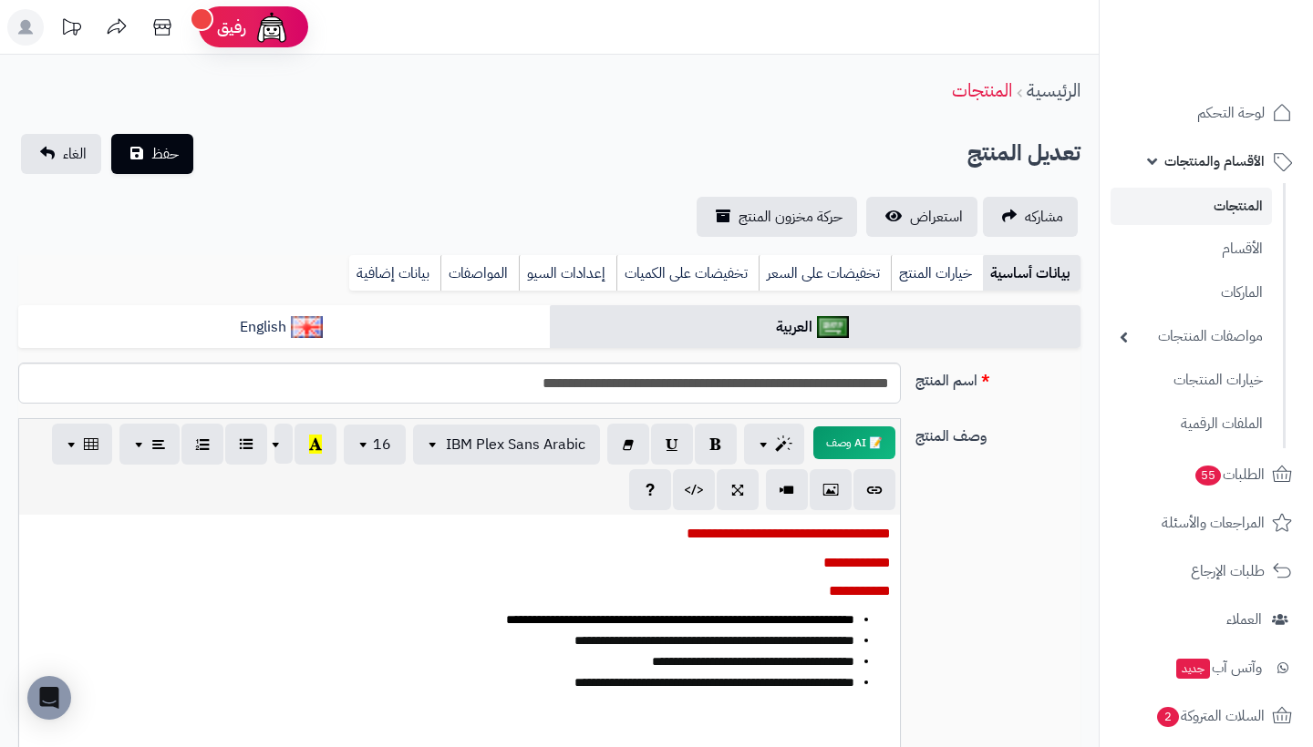
click at [1251, 207] on link "المنتجات" at bounding box center [1190, 206] width 161 height 37
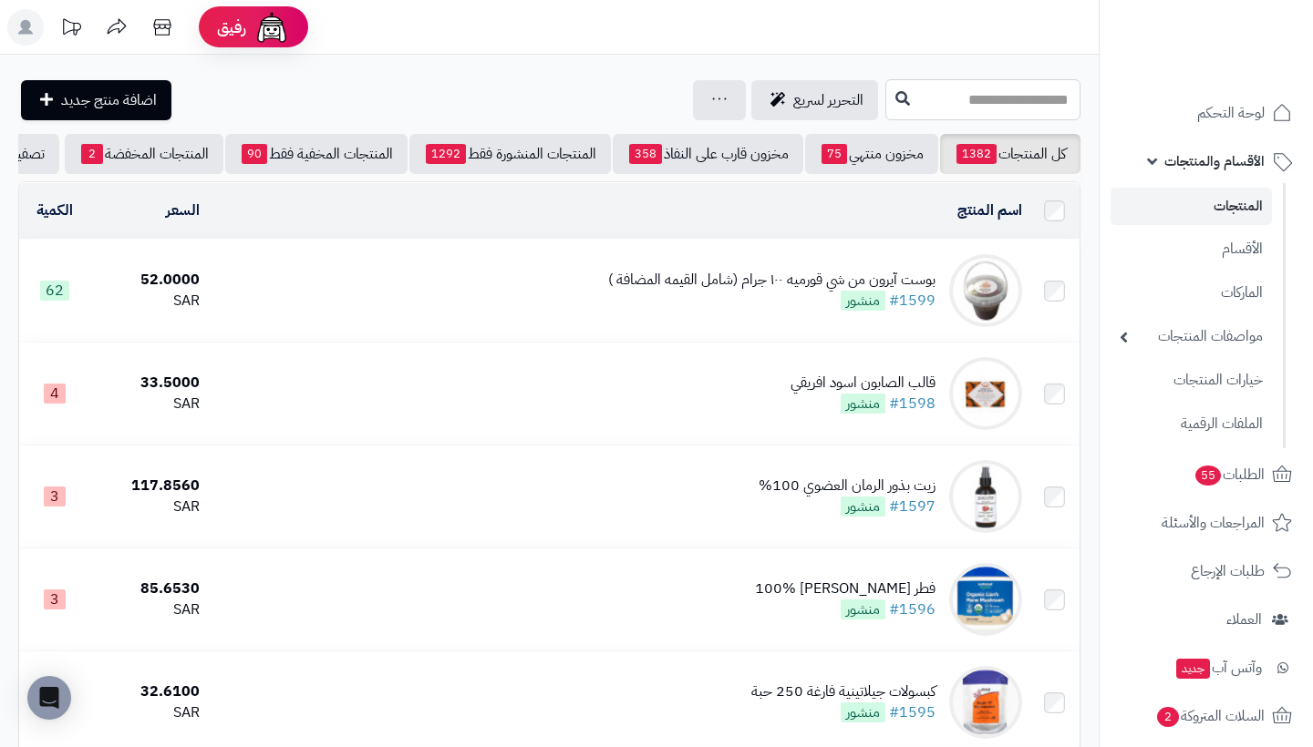
click at [963, 104] on input "text" at bounding box center [982, 99] width 195 height 41
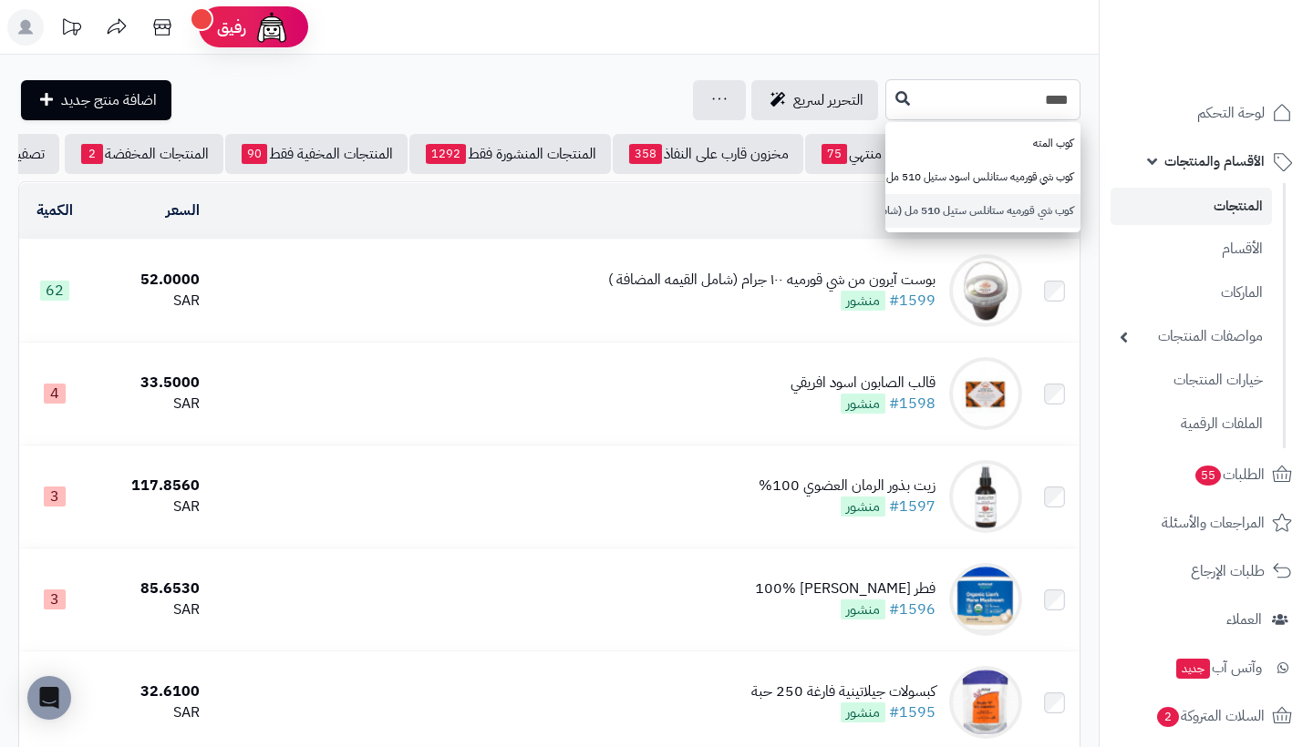
type input "***"
click at [1018, 204] on link "كوب شي قورميه ستانلس ستيل 510 مل (شامل القيمه المضافة )" at bounding box center [982, 211] width 195 height 34
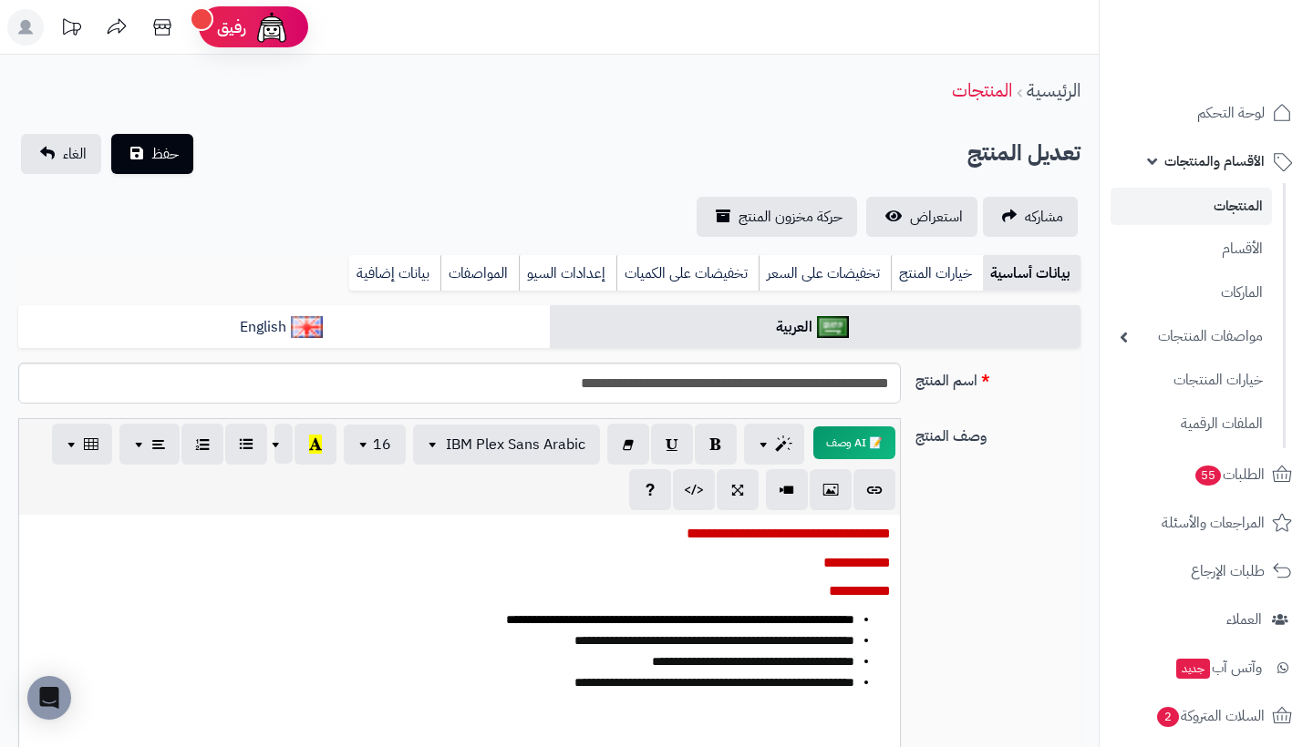
scroll to position [0, -1]
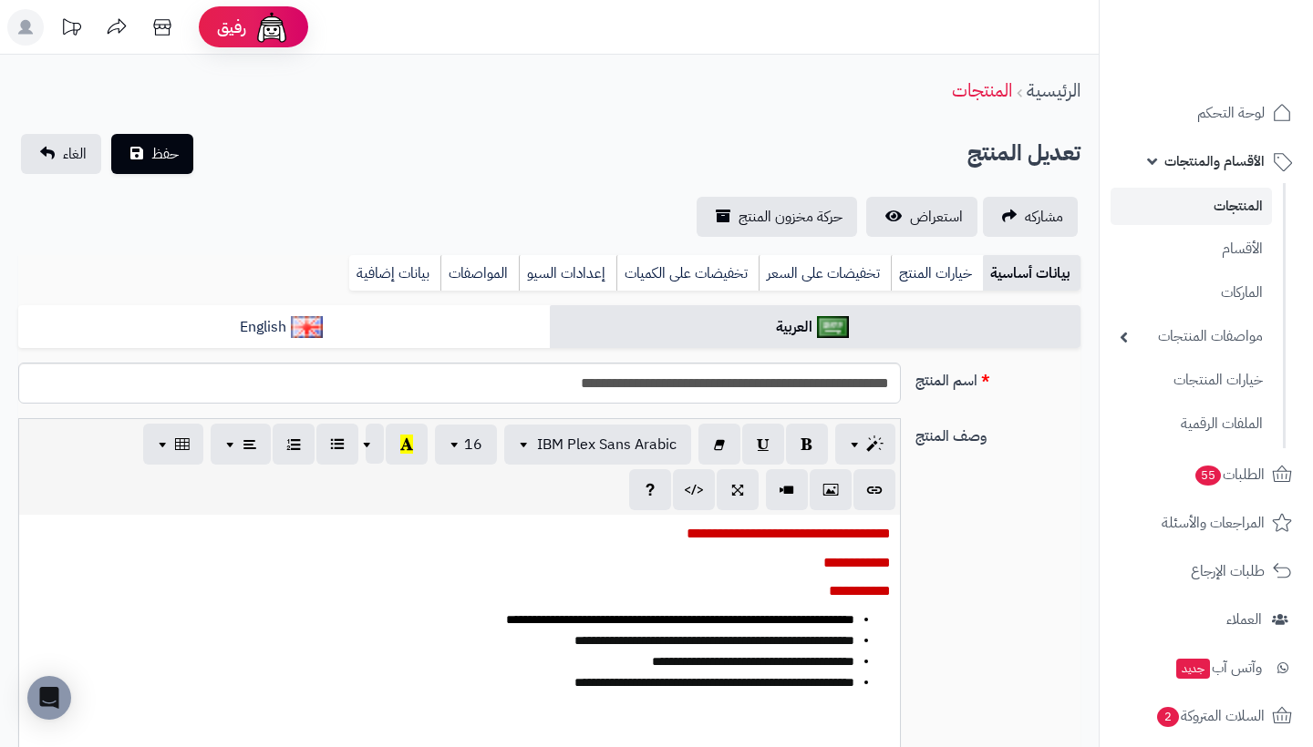
scroll to position [0, -1]
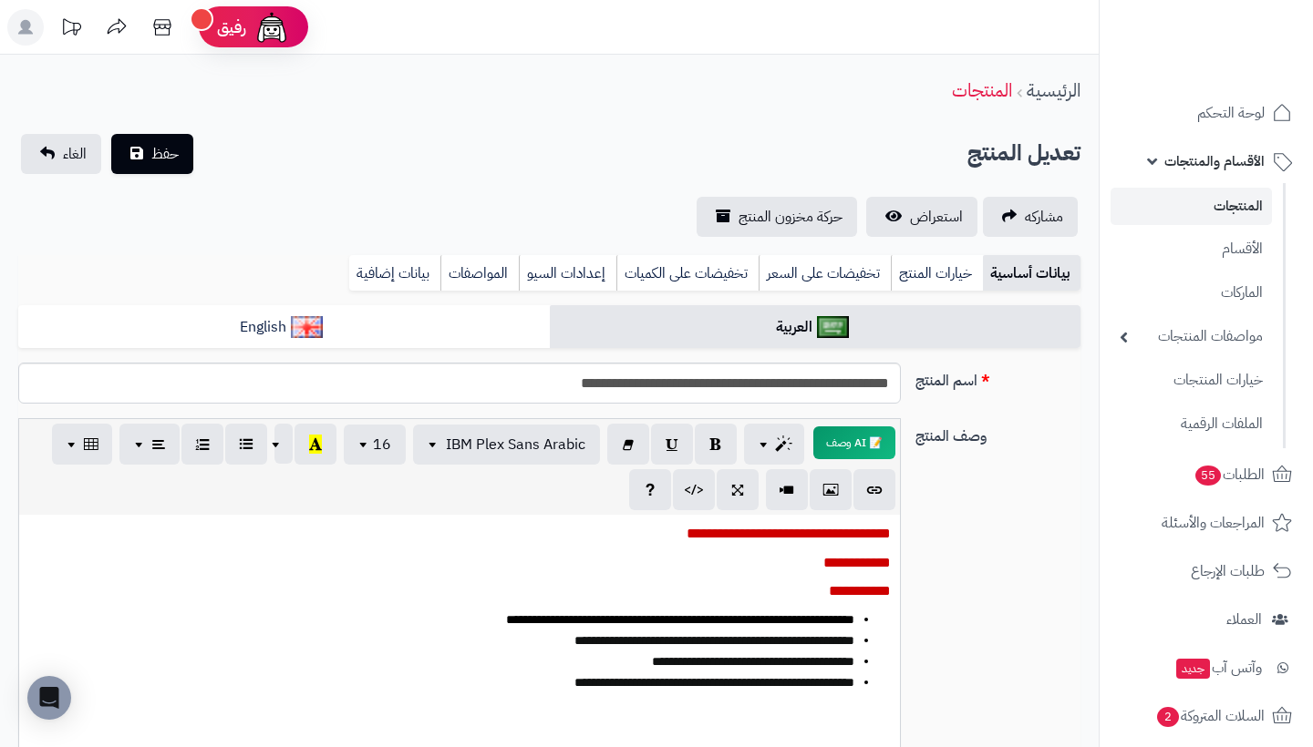
scroll to position [0, -1]
click at [1187, 207] on link "المنتجات" at bounding box center [1190, 206] width 161 height 37
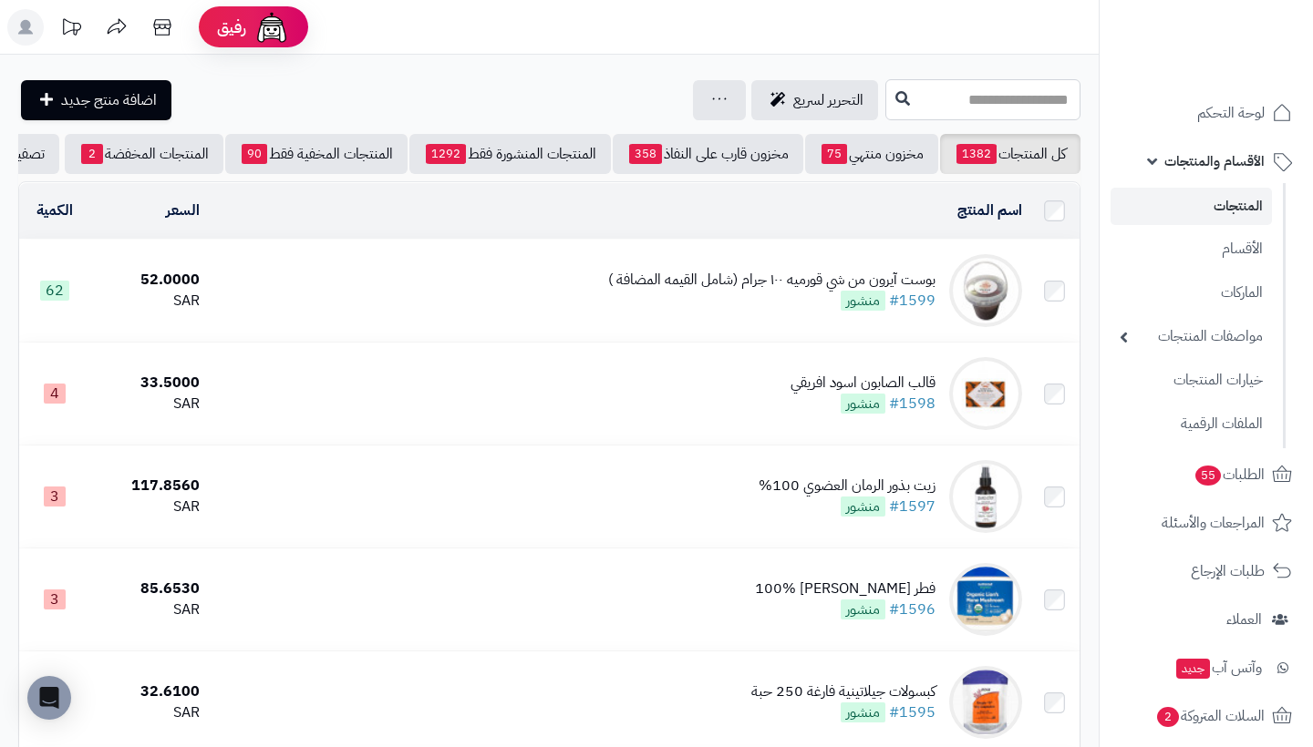
click at [989, 106] on input "text" at bounding box center [982, 99] width 195 height 41
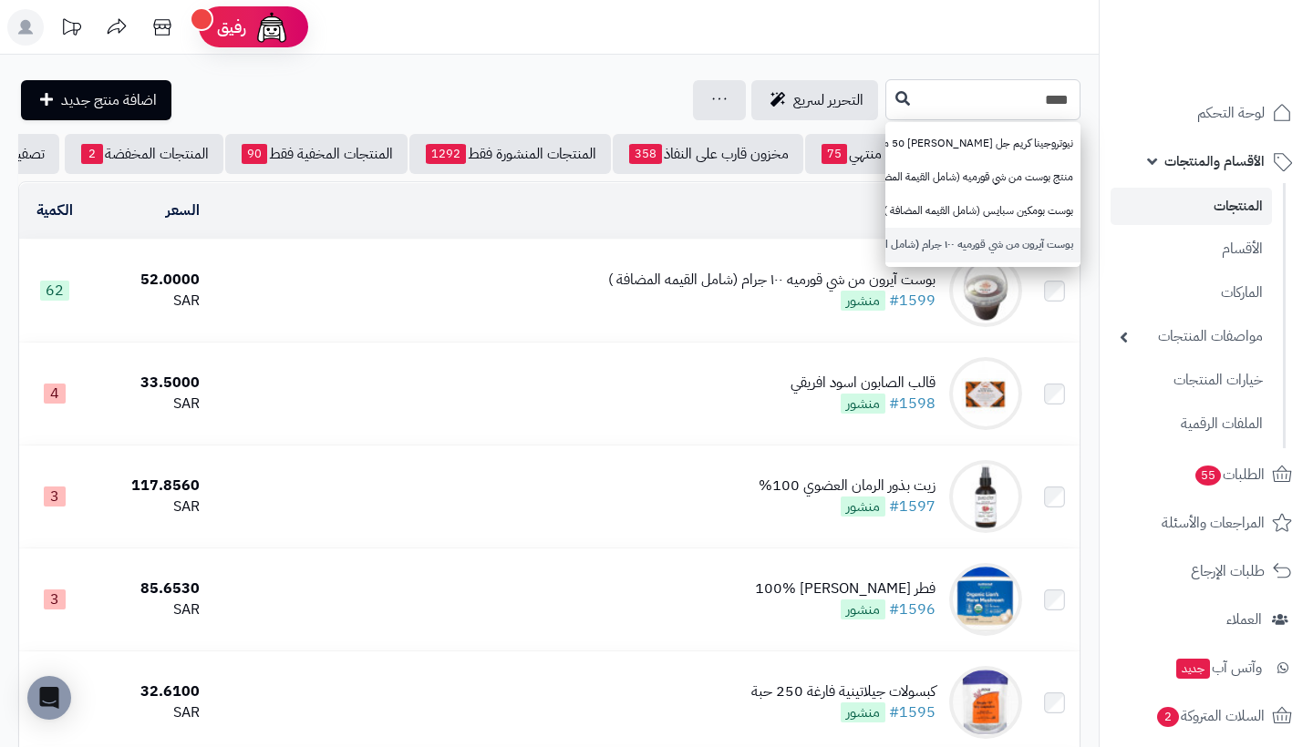
type input "****"
click at [993, 246] on link "بوست آيرون من شي قورميه ١٠٠ جرام (شامل القيمه المضافة )" at bounding box center [982, 245] width 195 height 34
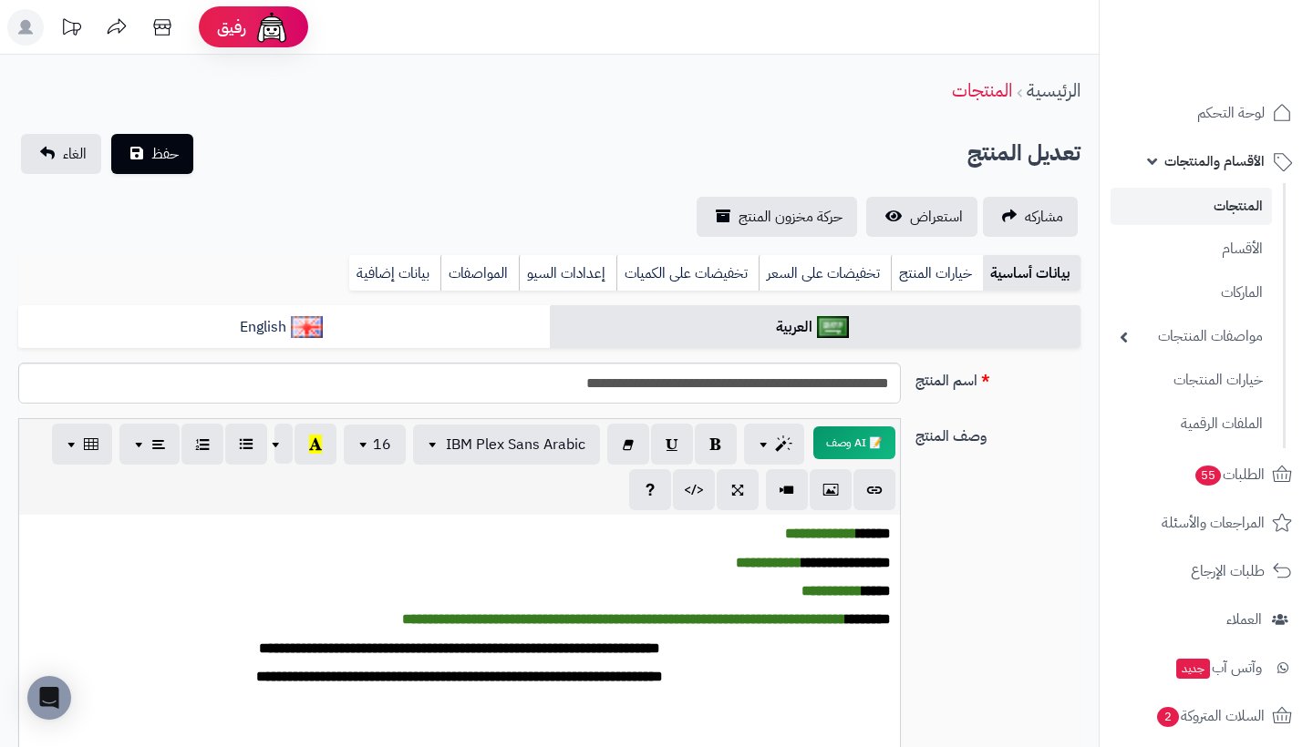
click at [1241, 196] on link "المنتجات" at bounding box center [1190, 206] width 161 height 37
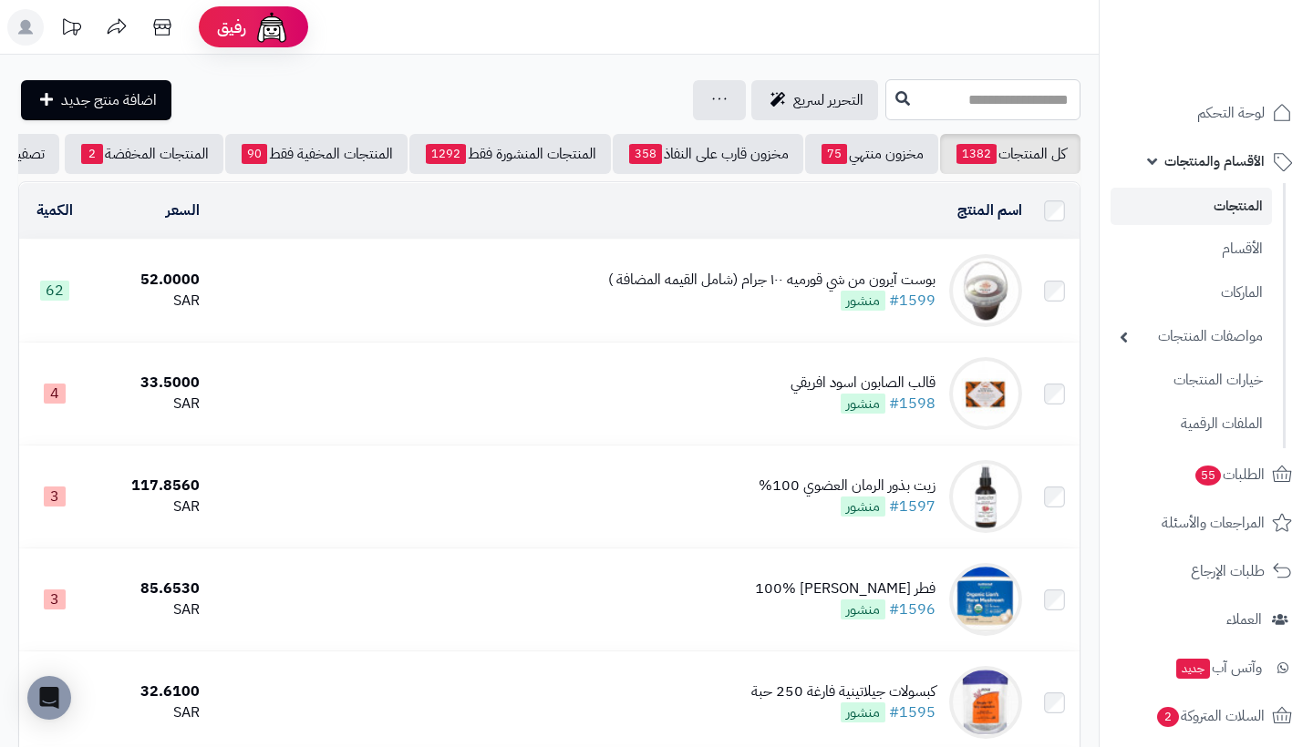
click at [941, 99] on input "text" at bounding box center [982, 99] width 195 height 41
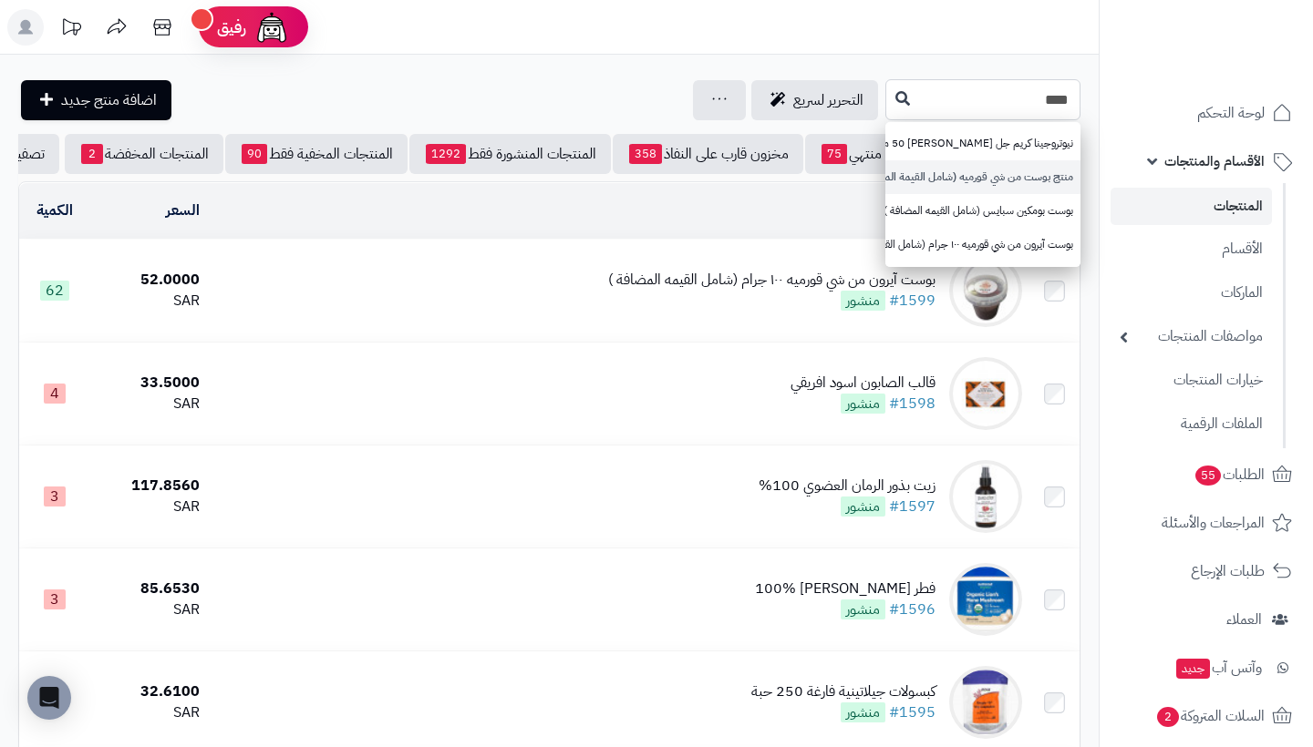
type input "****"
click at [1028, 179] on link "منتج بوست من شي قورميه (شامل القيمة المضافة)" at bounding box center [982, 177] width 195 height 34
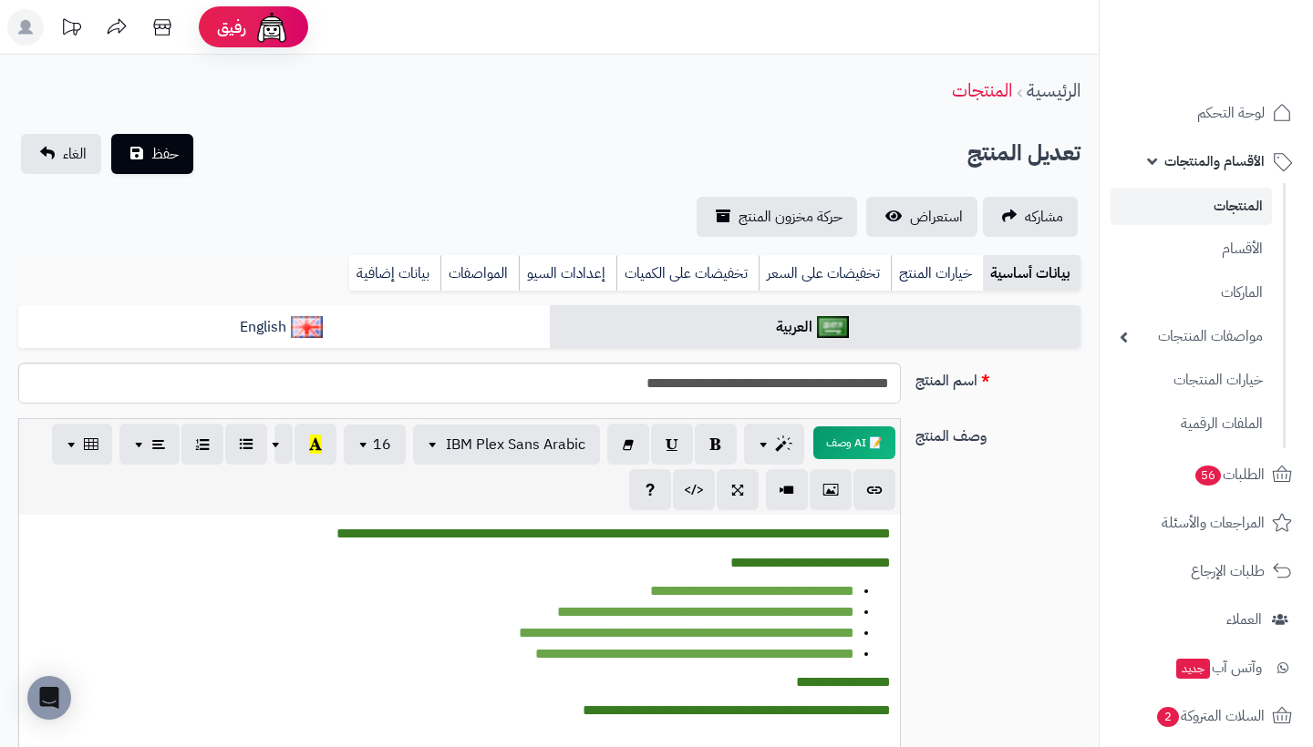
scroll to position [-6, 0]
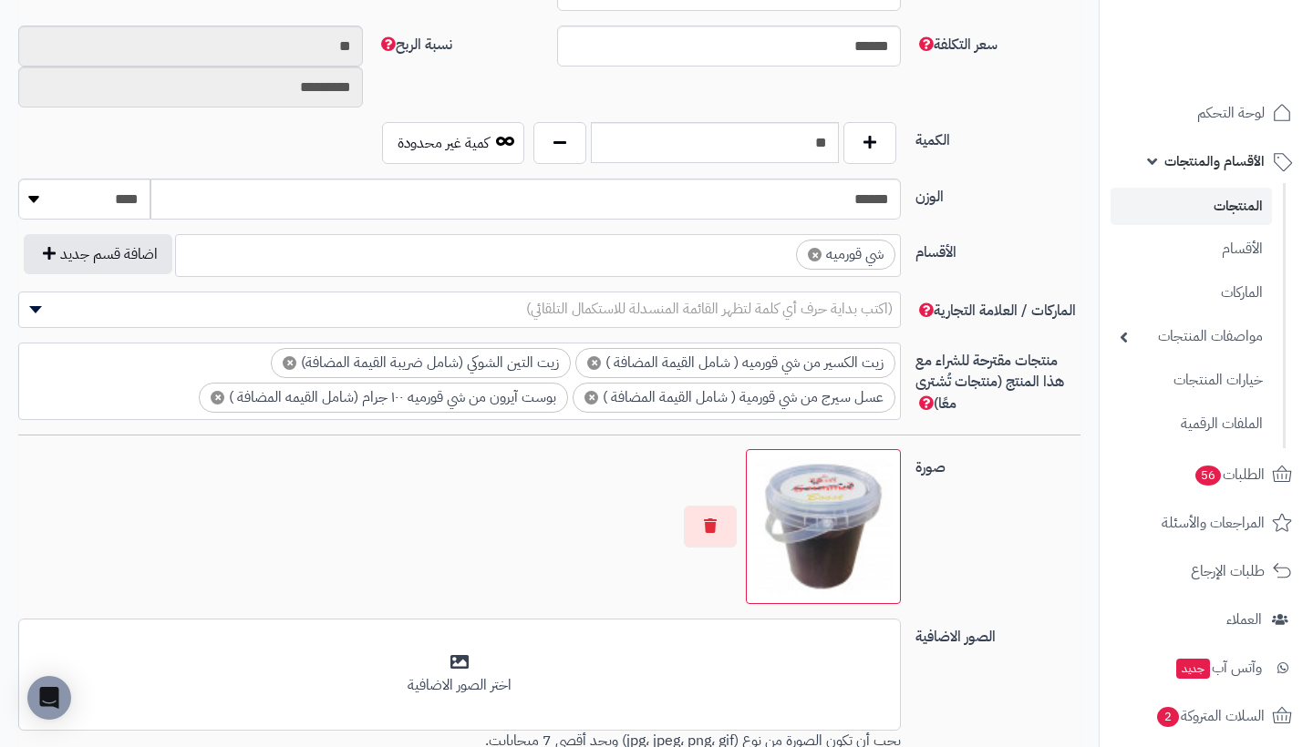
scroll to position [1063, 0]
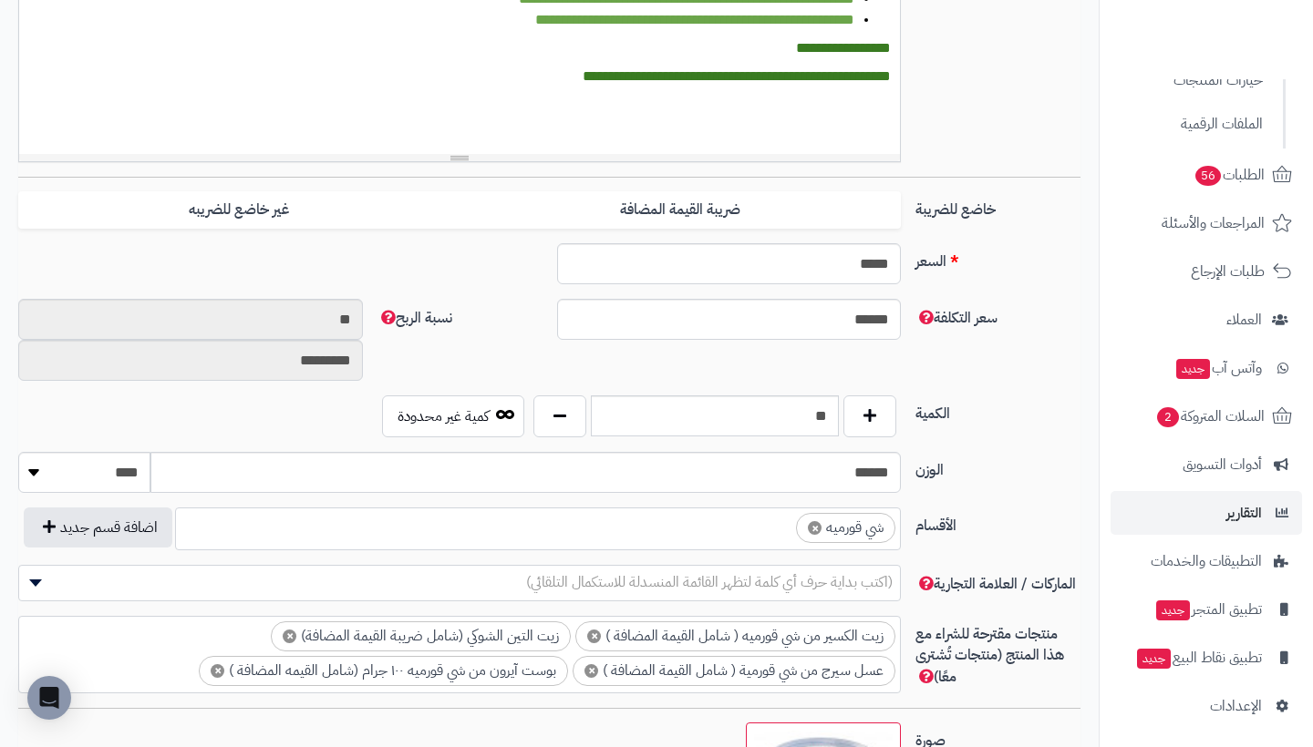
scroll to position [299, 0]
click at [1242, 695] on span "الإعدادات" at bounding box center [1236, 708] width 52 height 26
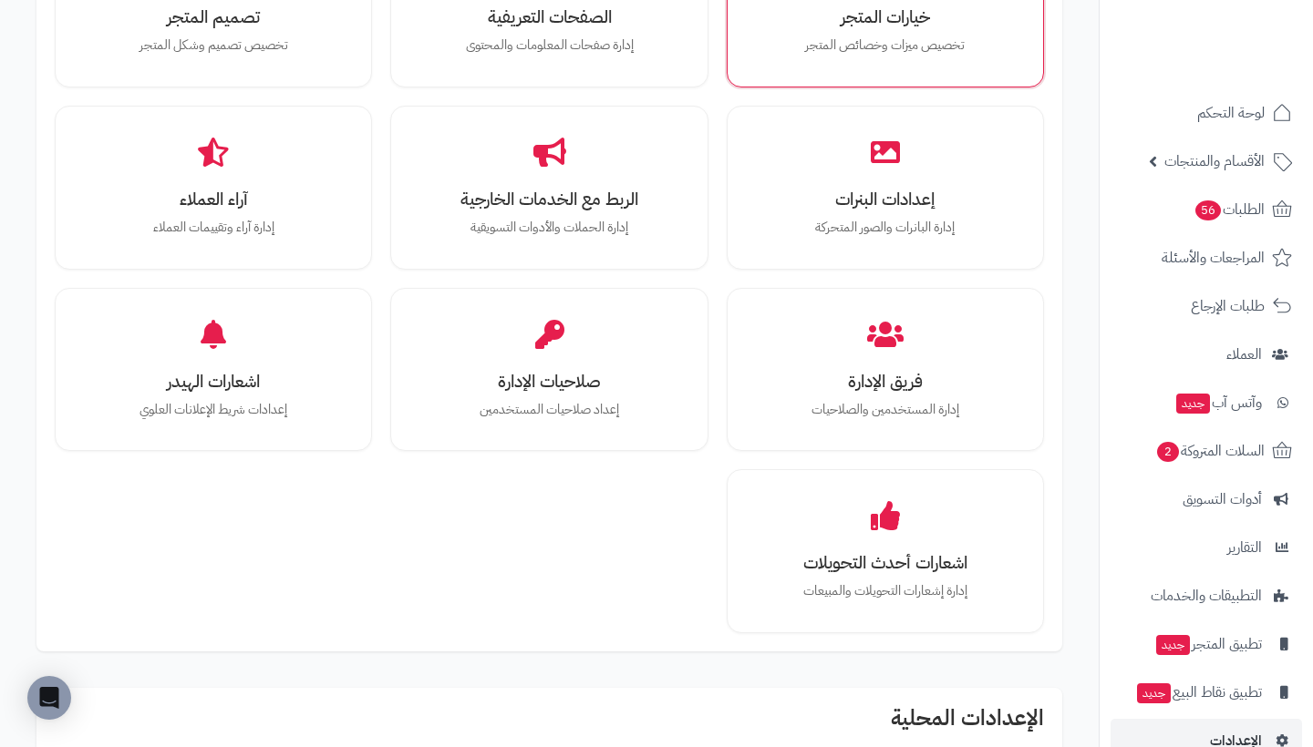
scroll to position [722, 0]
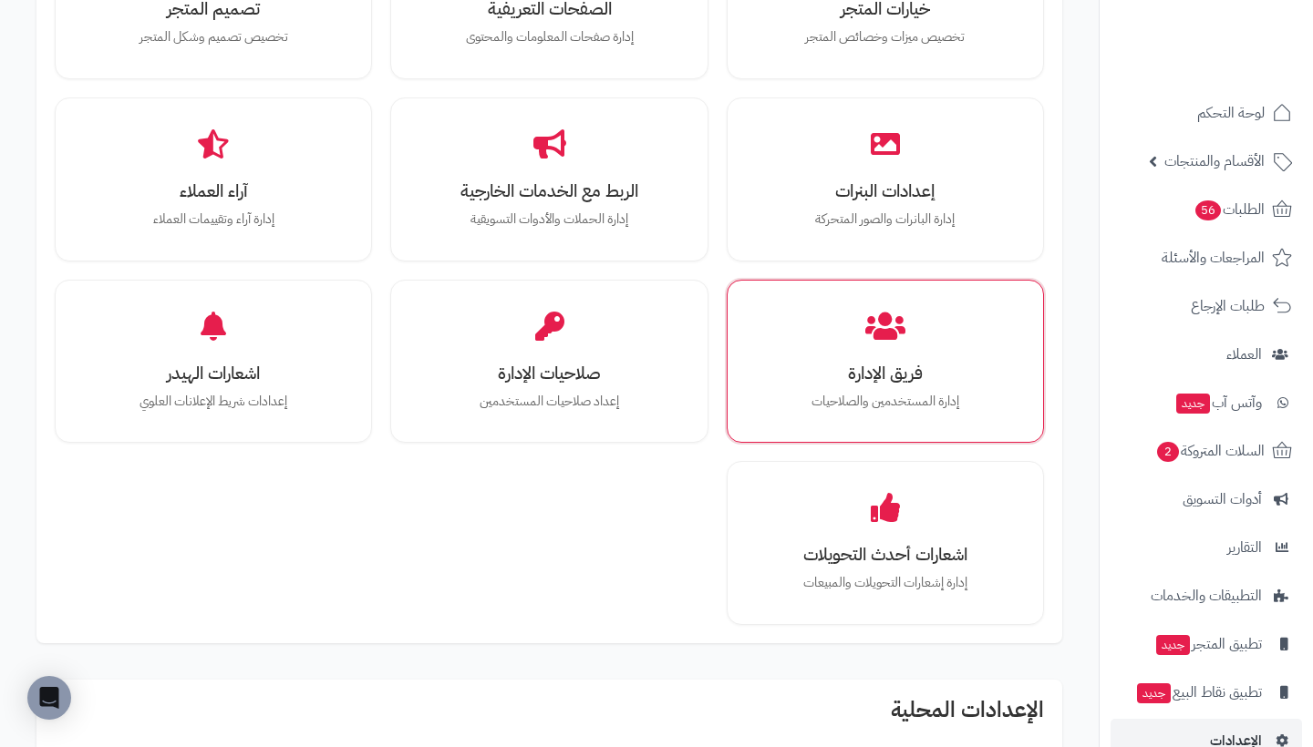
click at [895, 366] on h3 "فريق الإدارة" at bounding box center [884, 373] width 253 height 19
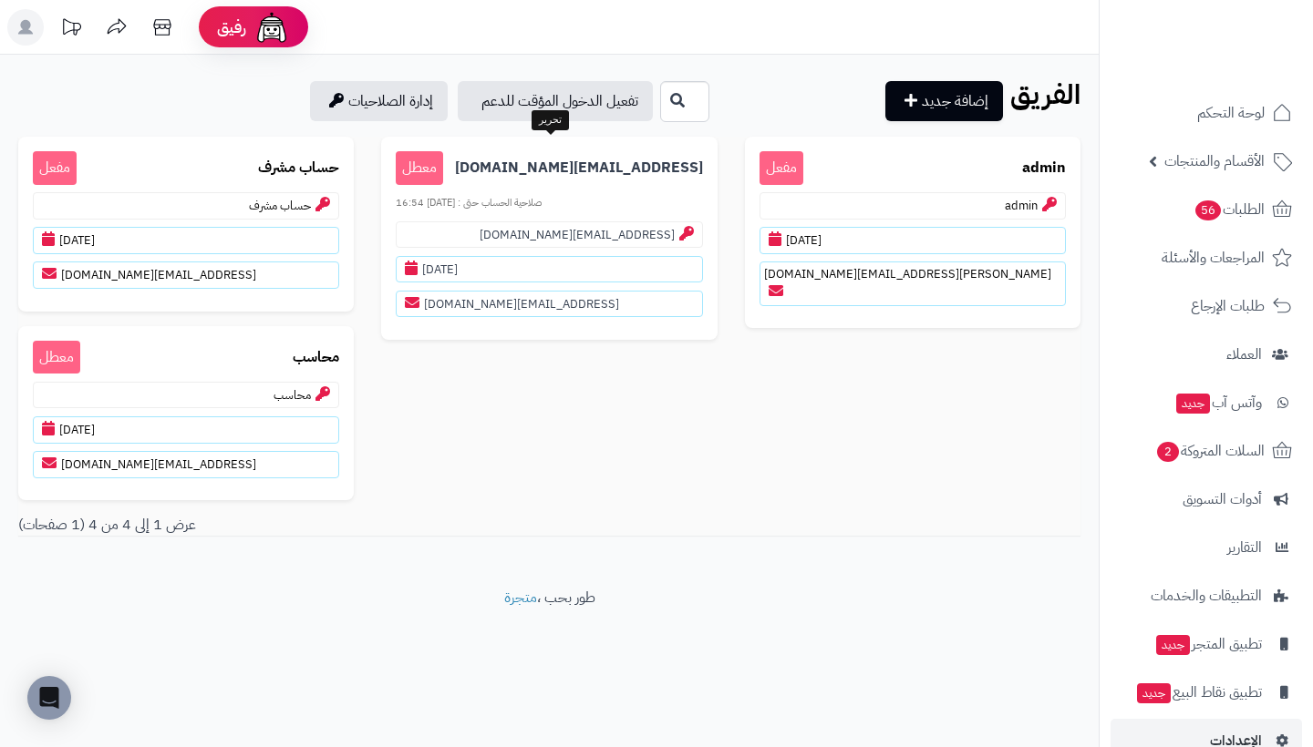
click at [423, 175] on span "معطل" at bounding box center [419, 168] width 47 height 34
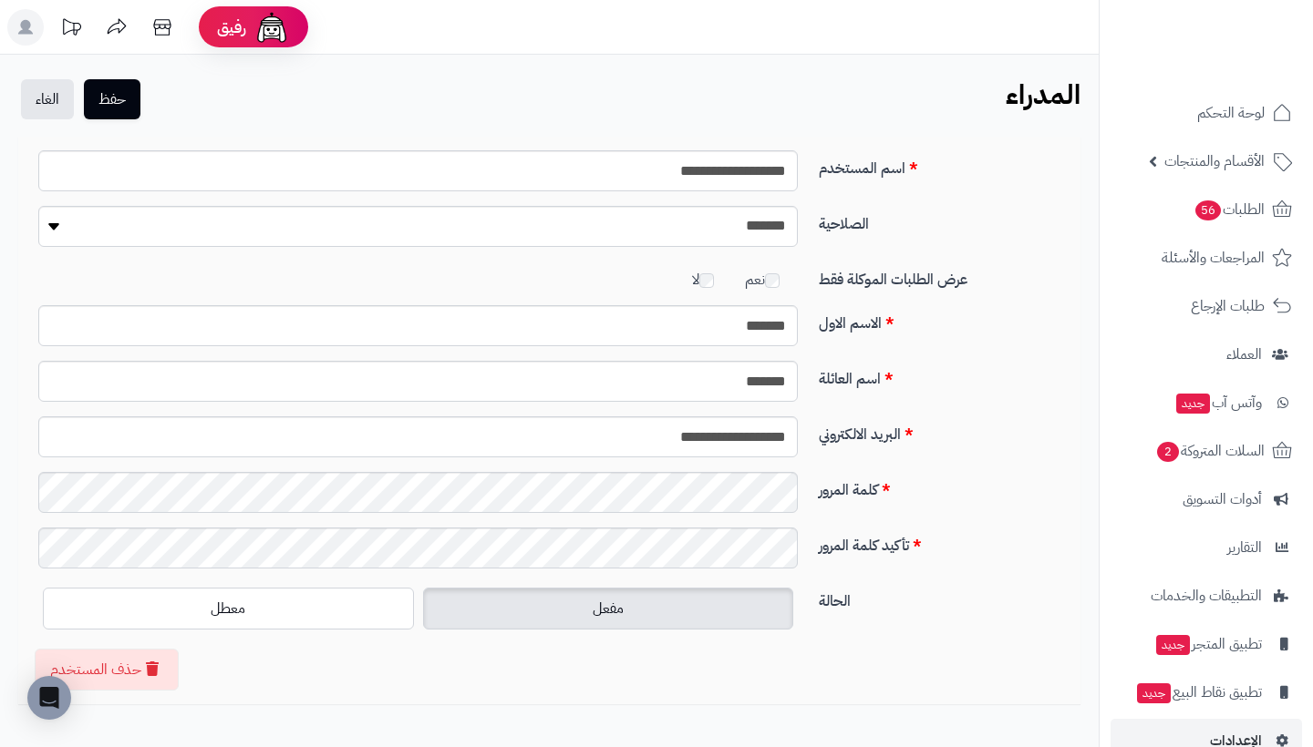
click at [572, 617] on label "مفعل" at bounding box center [608, 609] width 371 height 42
click at [122, 107] on button "حفظ" at bounding box center [112, 98] width 57 height 40
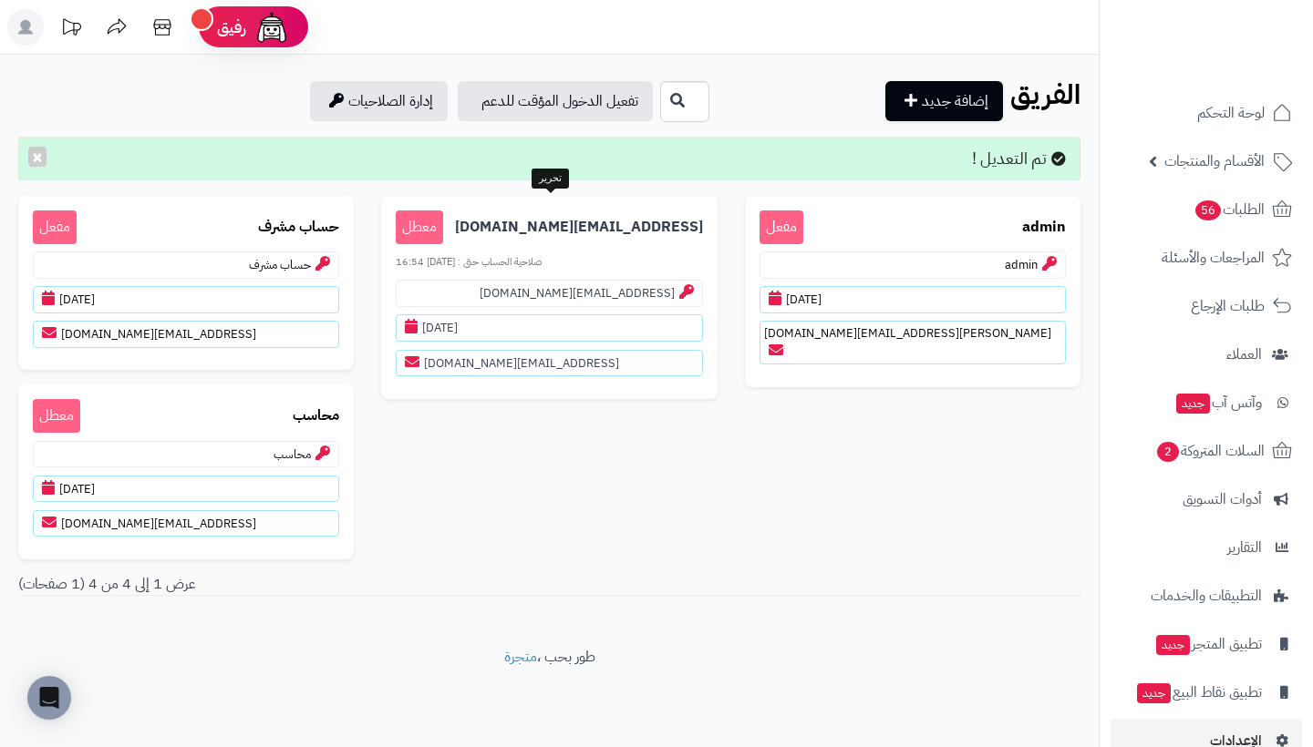
click at [422, 228] on span "معطل" at bounding box center [419, 228] width 47 height 34
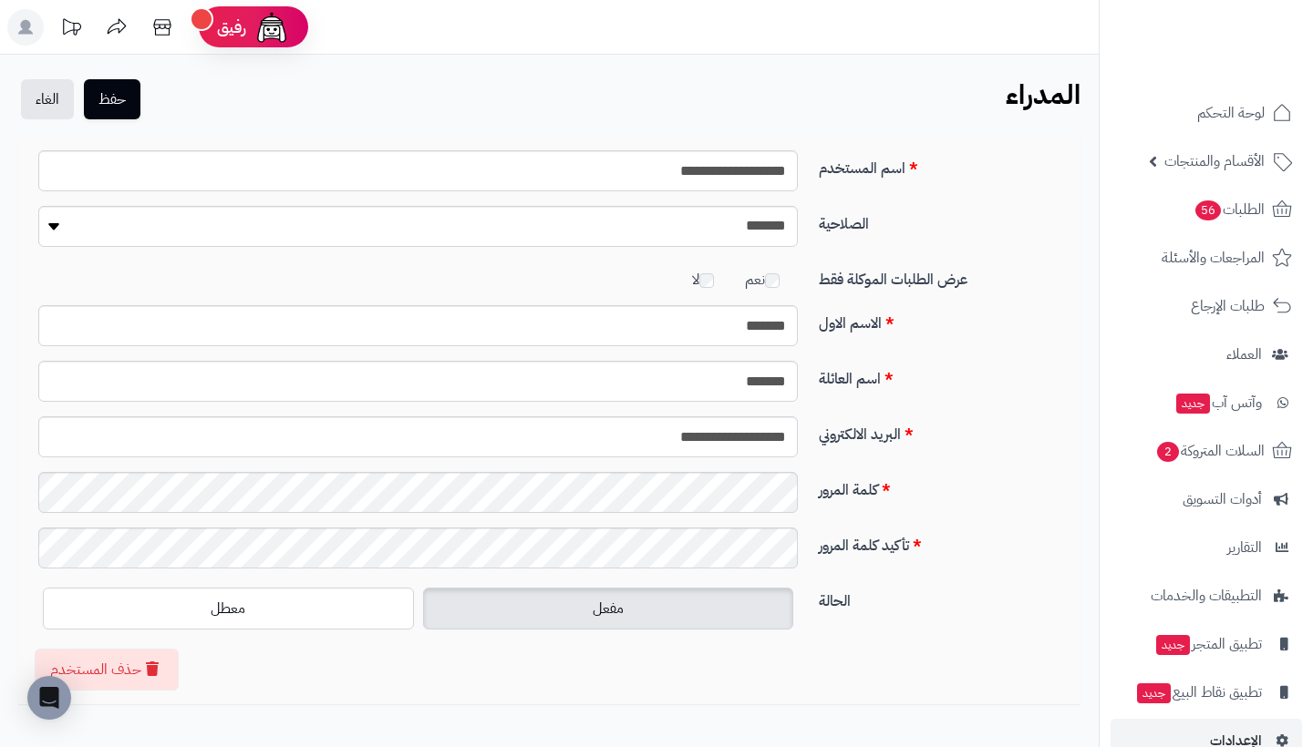
click at [528, 624] on label "مفعل" at bounding box center [608, 609] width 371 height 42
click at [579, 619] on label "مفعل" at bounding box center [608, 609] width 371 height 42
click at [131, 90] on button "حفظ" at bounding box center [112, 98] width 57 height 40
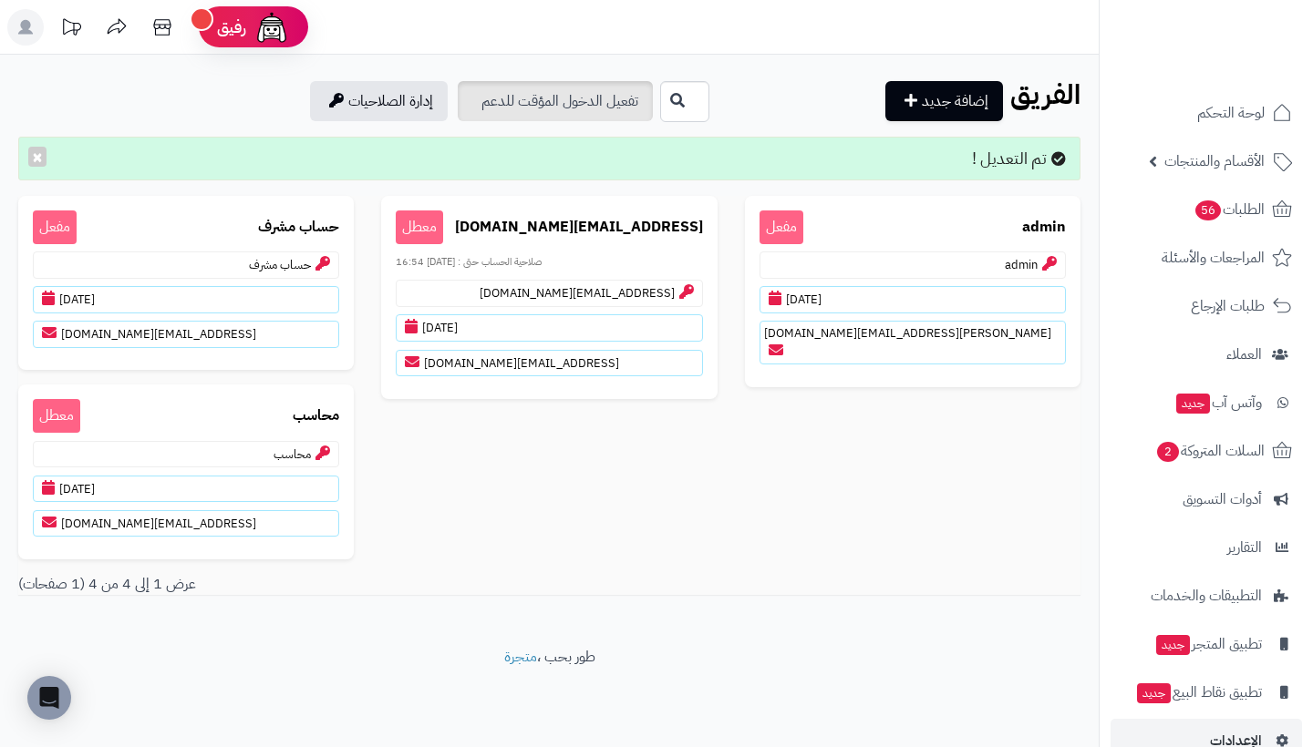
click at [458, 105] on link "تفعيل الدخول المؤقت للدعم" at bounding box center [555, 101] width 195 height 40
click at [1237, 165] on span "الأقسام والمنتجات" at bounding box center [1214, 162] width 100 height 26
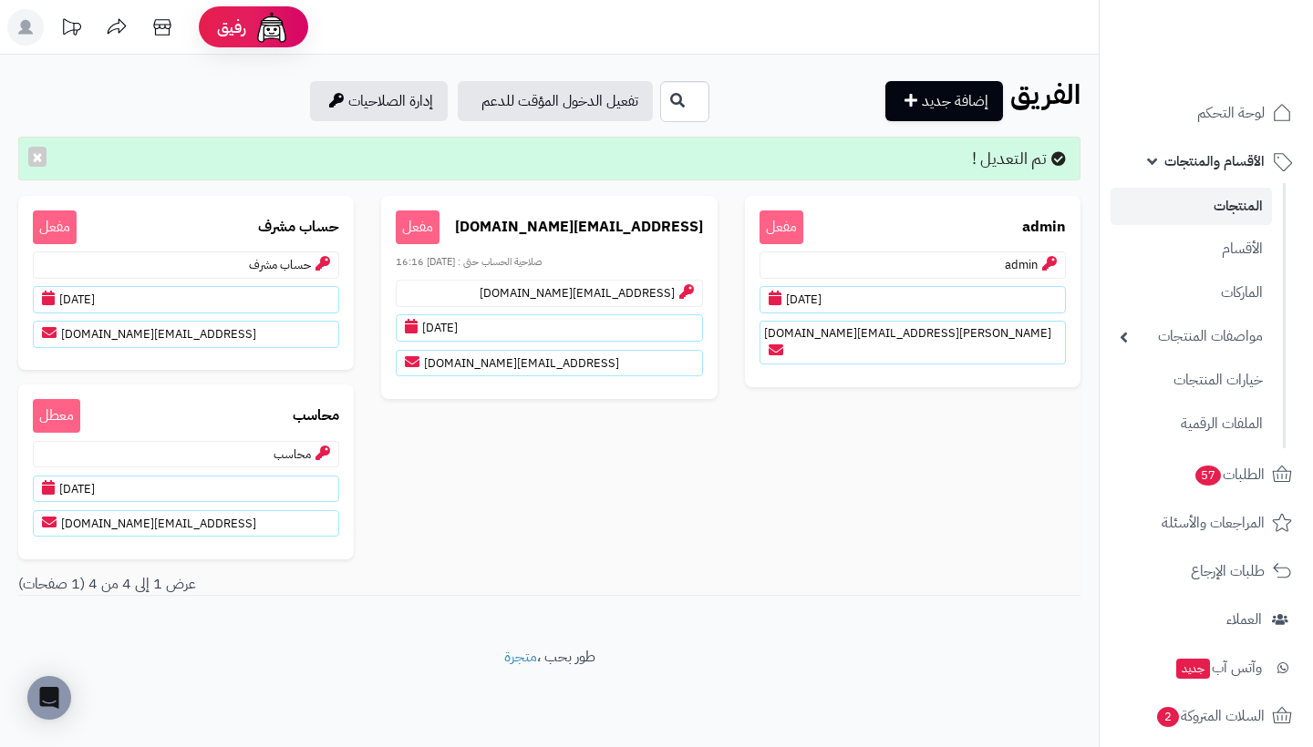
click at [1241, 199] on link "المنتجات" at bounding box center [1190, 206] width 161 height 37
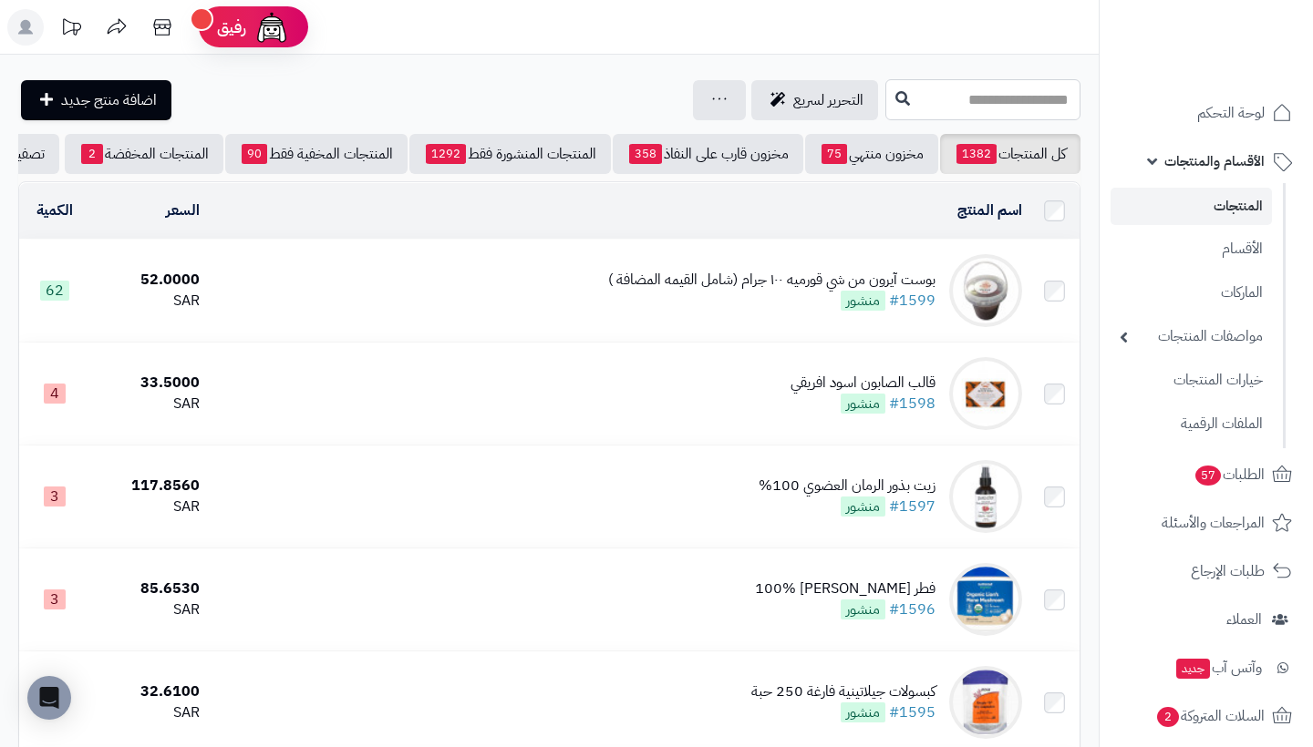
click at [988, 106] on input "text" at bounding box center [982, 99] width 195 height 41
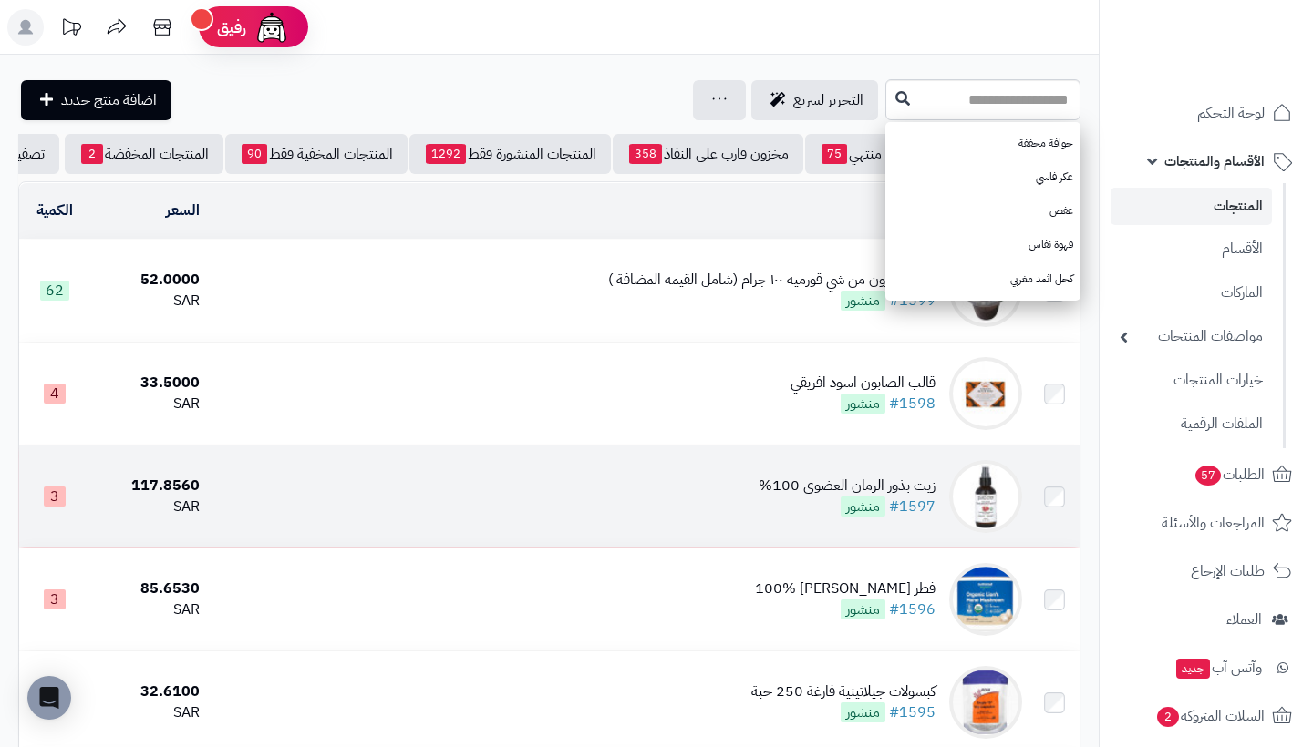
click at [654, 448] on td "زيت بذور الرمان العضوي 100% #1597 منشور" at bounding box center [617, 497] width 821 height 102
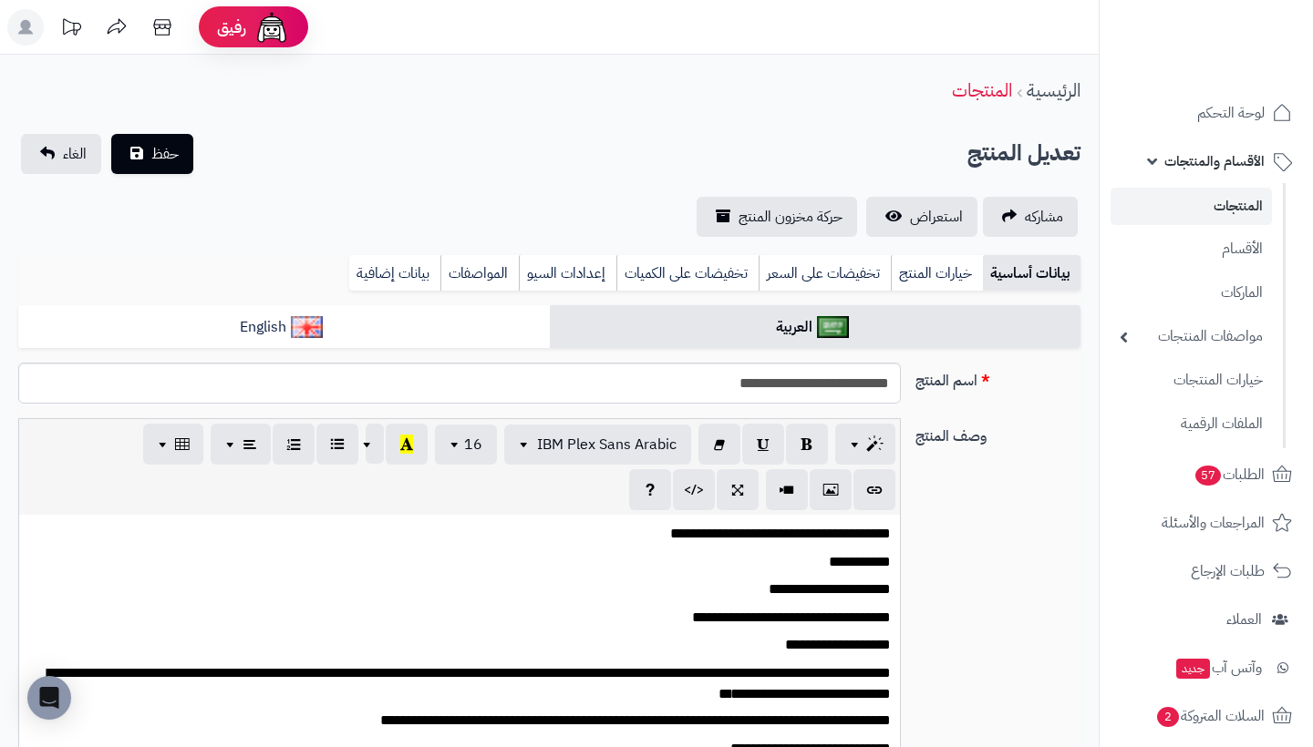
click at [1230, 201] on link "المنتجات" at bounding box center [1190, 206] width 161 height 37
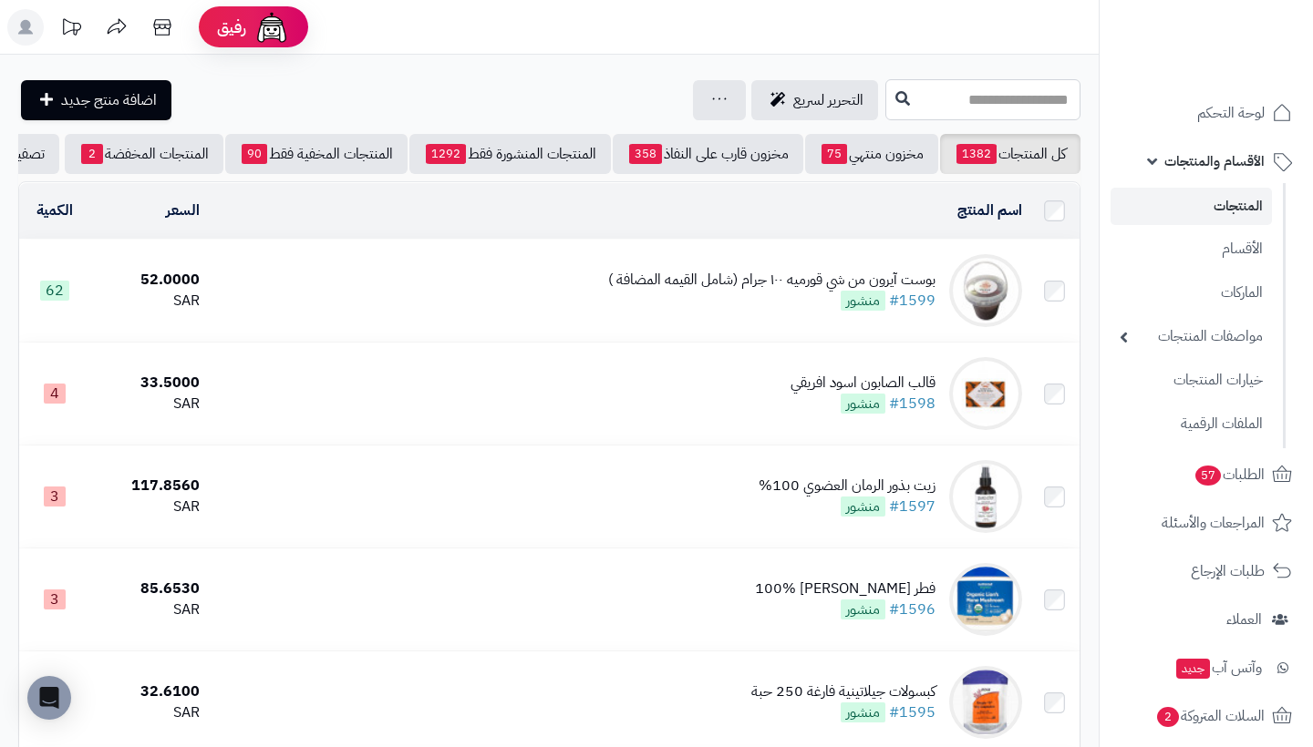
click at [991, 97] on input "text" at bounding box center [982, 99] width 195 height 41
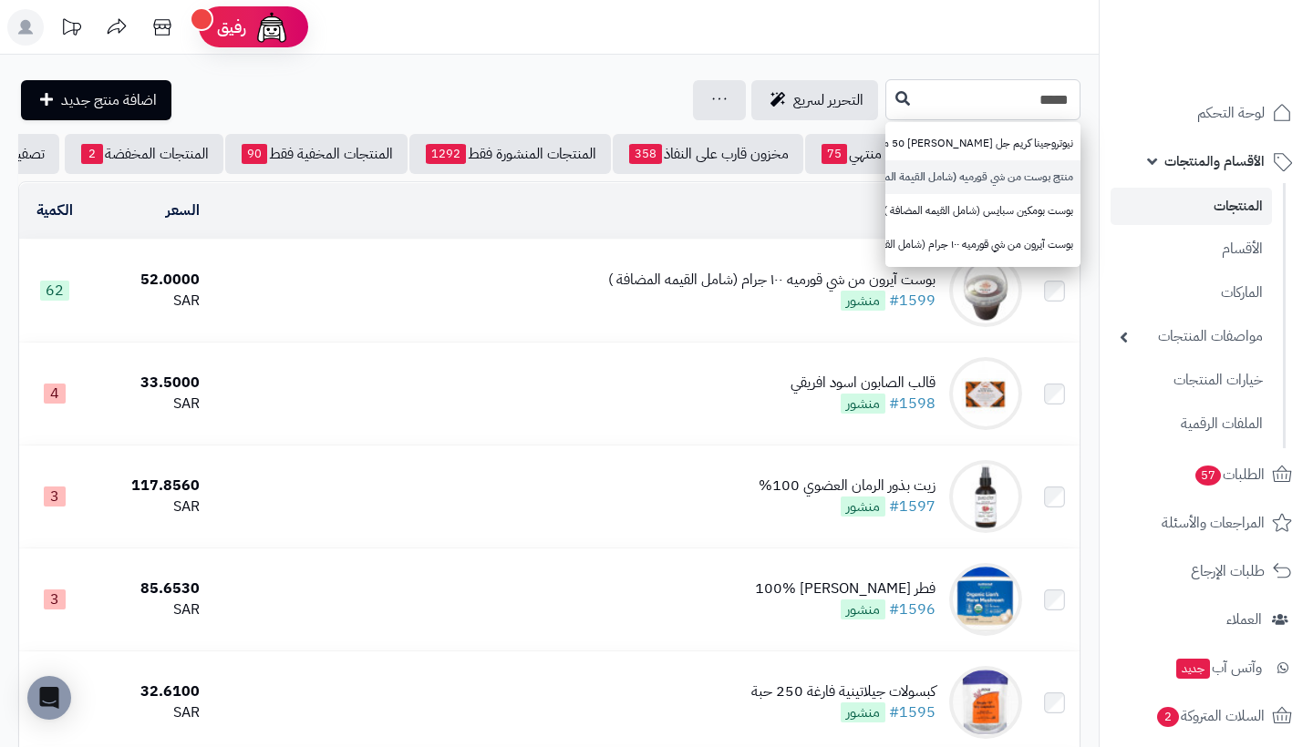
type input "****"
click at [1018, 171] on link "منتج بوست من شي قورميه (شامل القيمة المضافة)" at bounding box center [982, 177] width 195 height 34
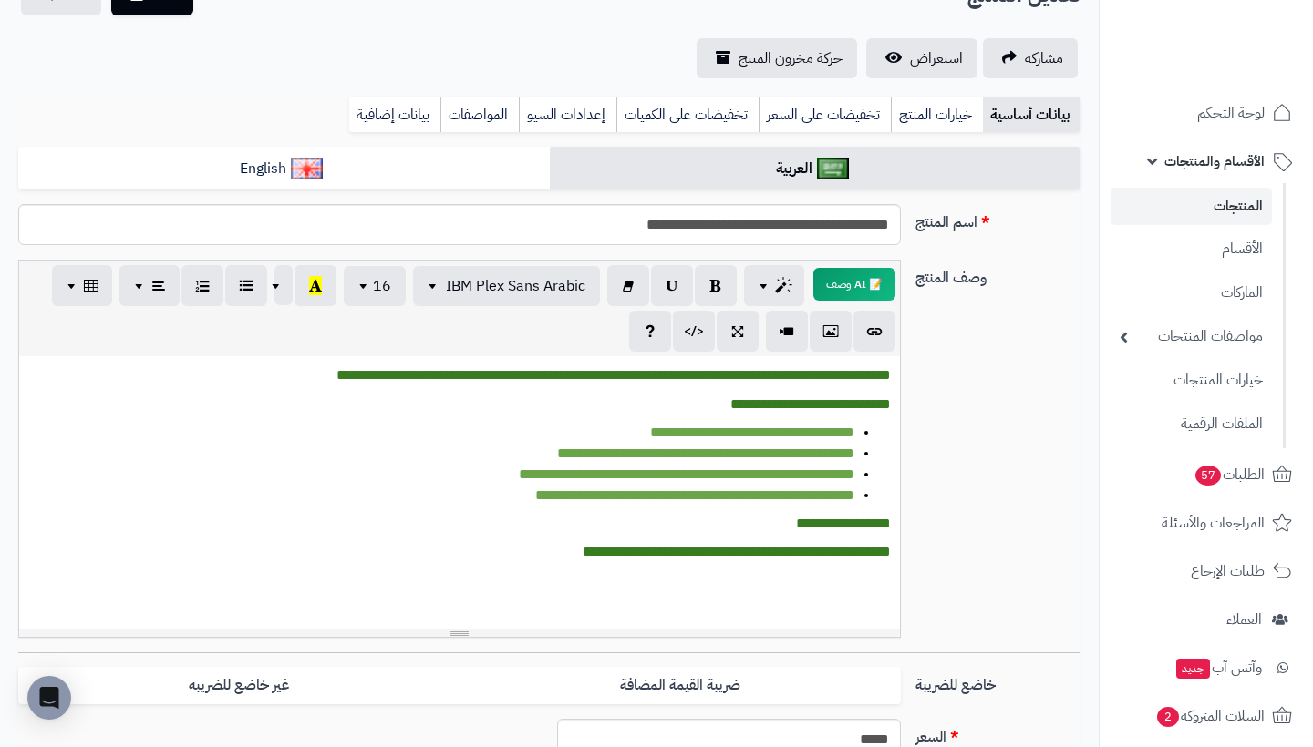
scroll to position [51, 0]
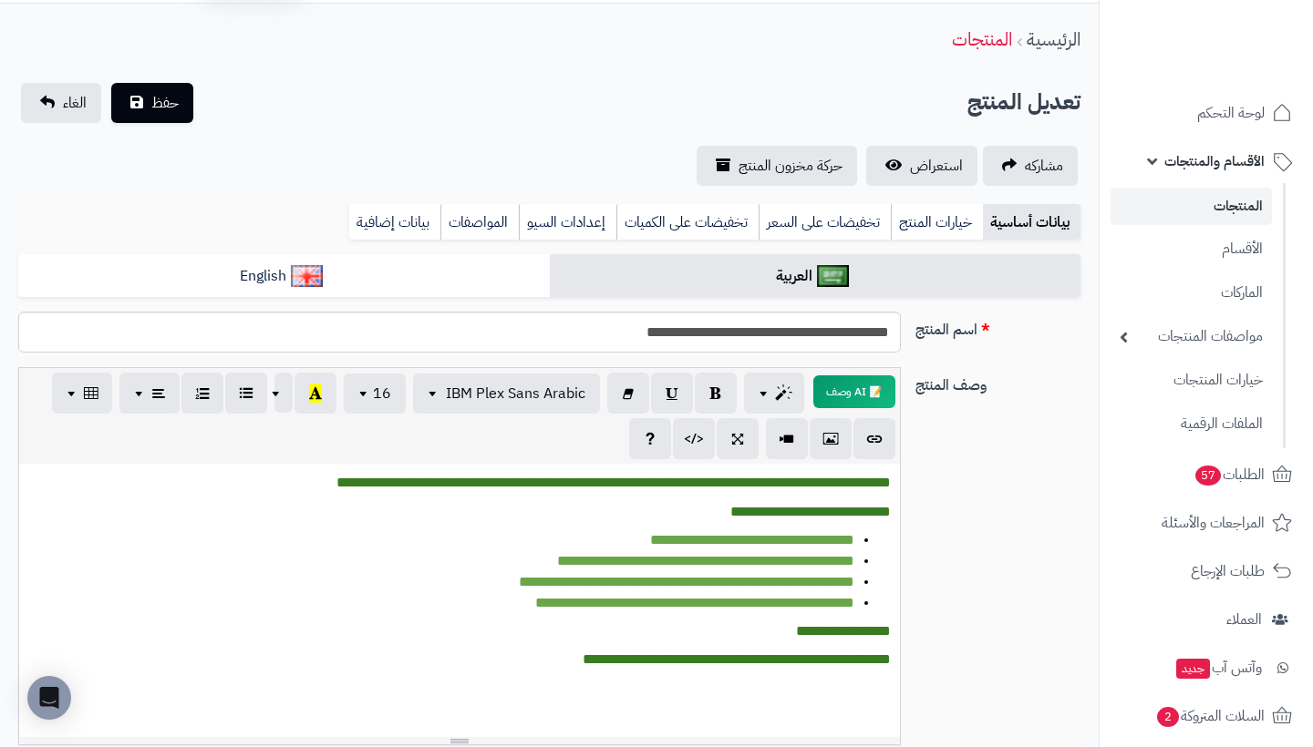
click at [1191, 201] on link "المنتجات" at bounding box center [1190, 206] width 161 height 37
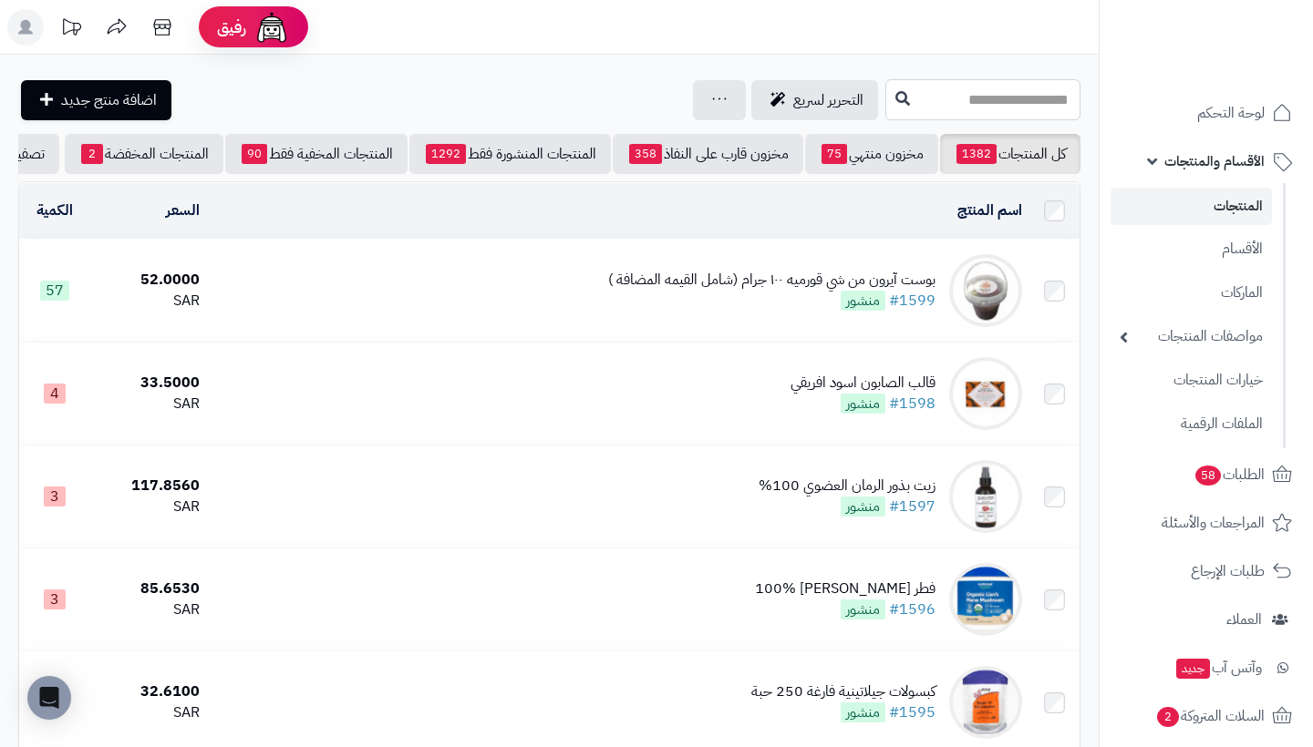
click at [1003, 98] on input "text" at bounding box center [982, 99] width 195 height 41
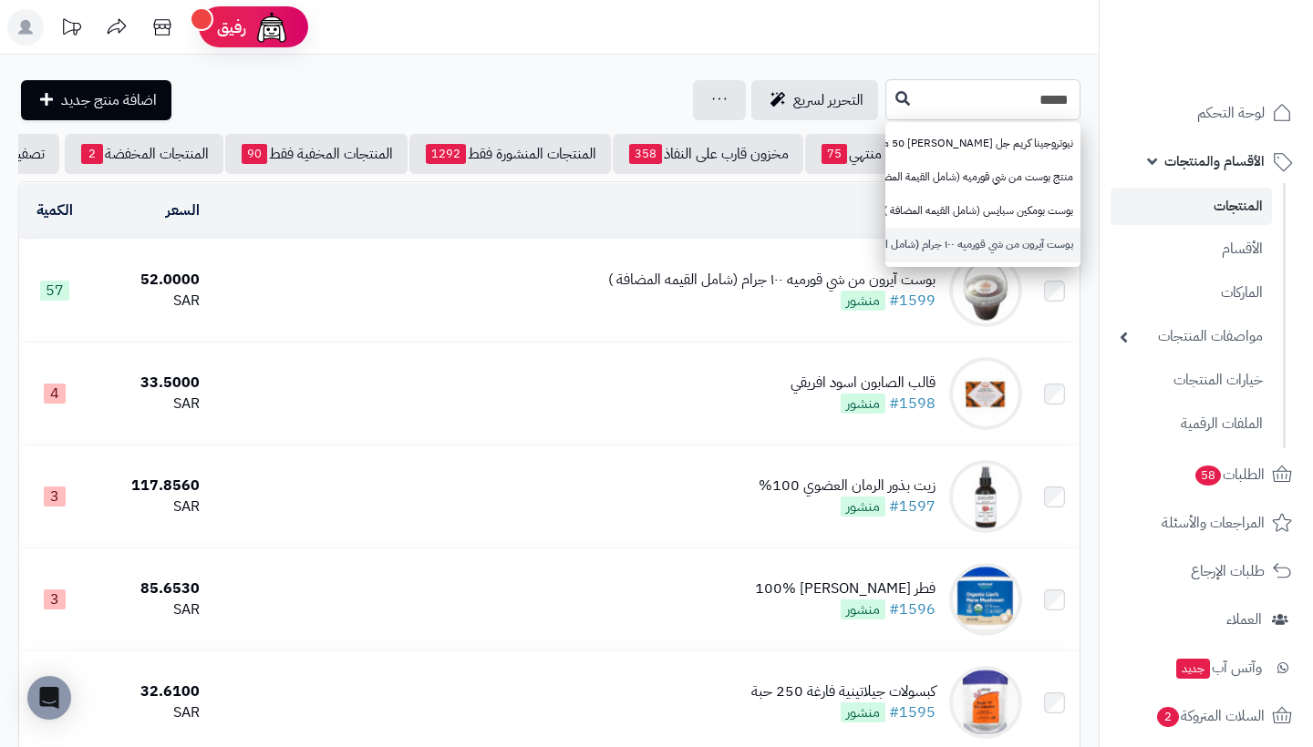
type input "****"
click at [1049, 234] on link "بوست آيرون من شي قورميه ١٠٠ جرام (شامل القيمه المضافة )" at bounding box center [982, 245] width 195 height 34
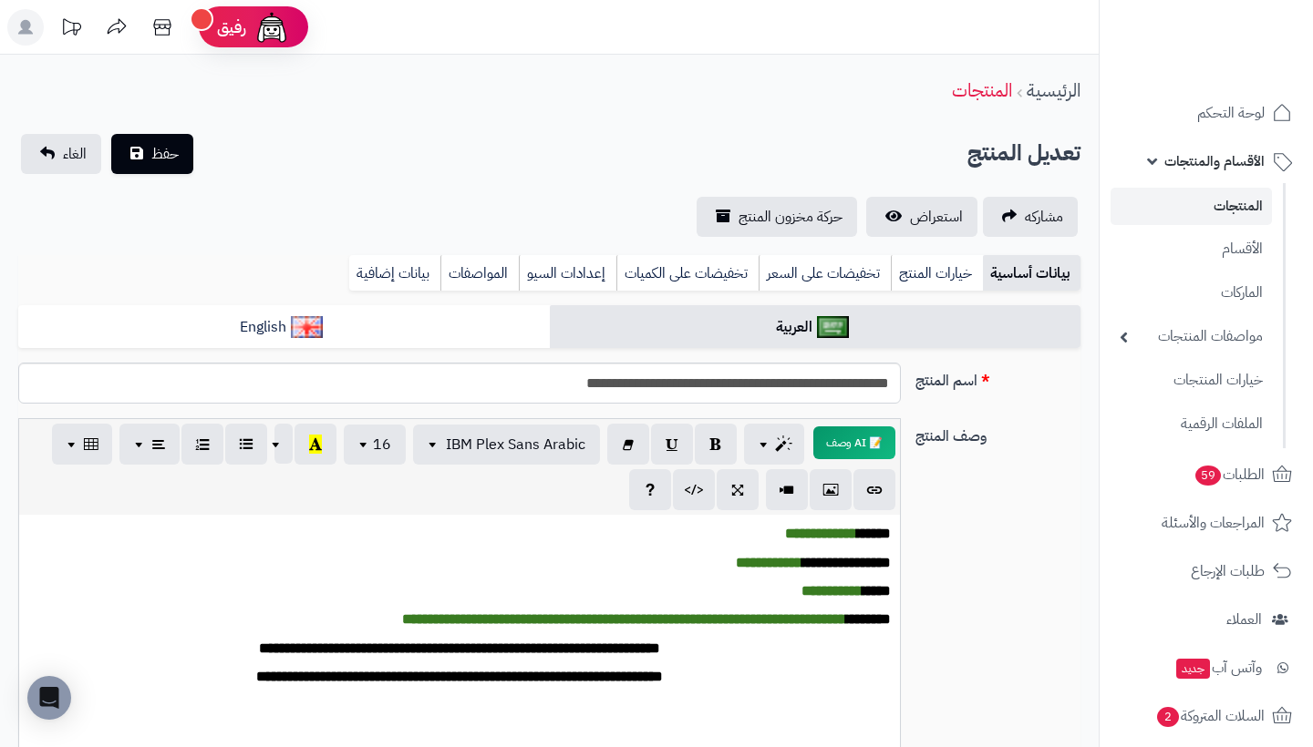
click at [1238, 203] on link "المنتجات" at bounding box center [1190, 206] width 161 height 37
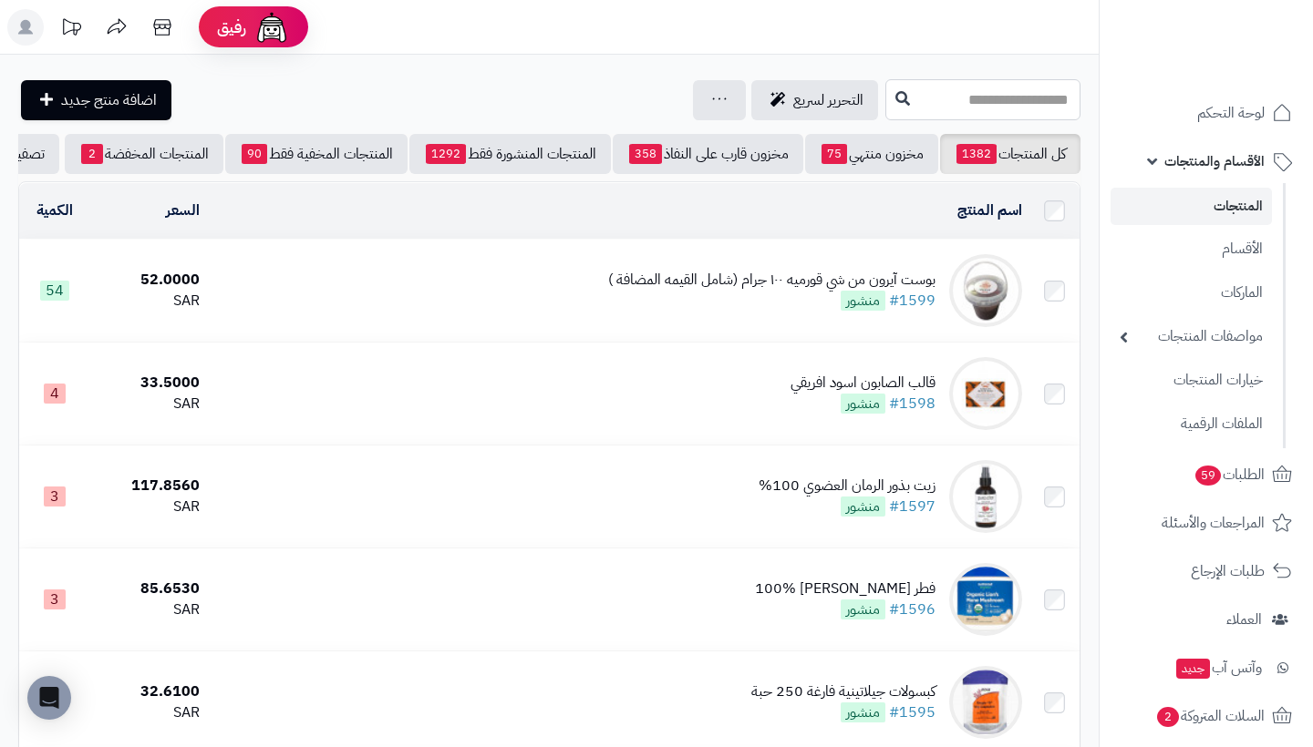
click at [948, 105] on input "text" at bounding box center [982, 99] width 195 height 41
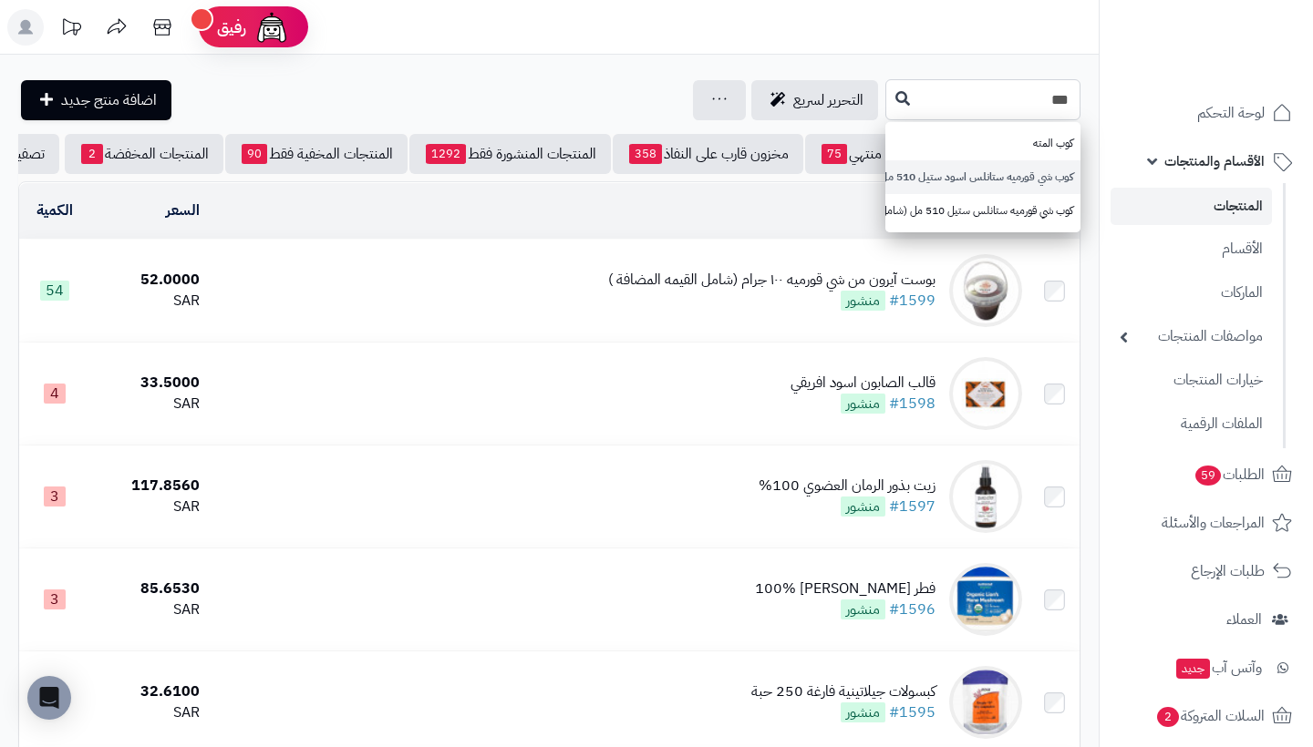
type input "***"
click at [972, 178] on link "كوب شي قورميه ستانلس اسود ستيل 510 مل (شامل القيمه المضافة )" at bounding box center [982, 177] width 195 height 34
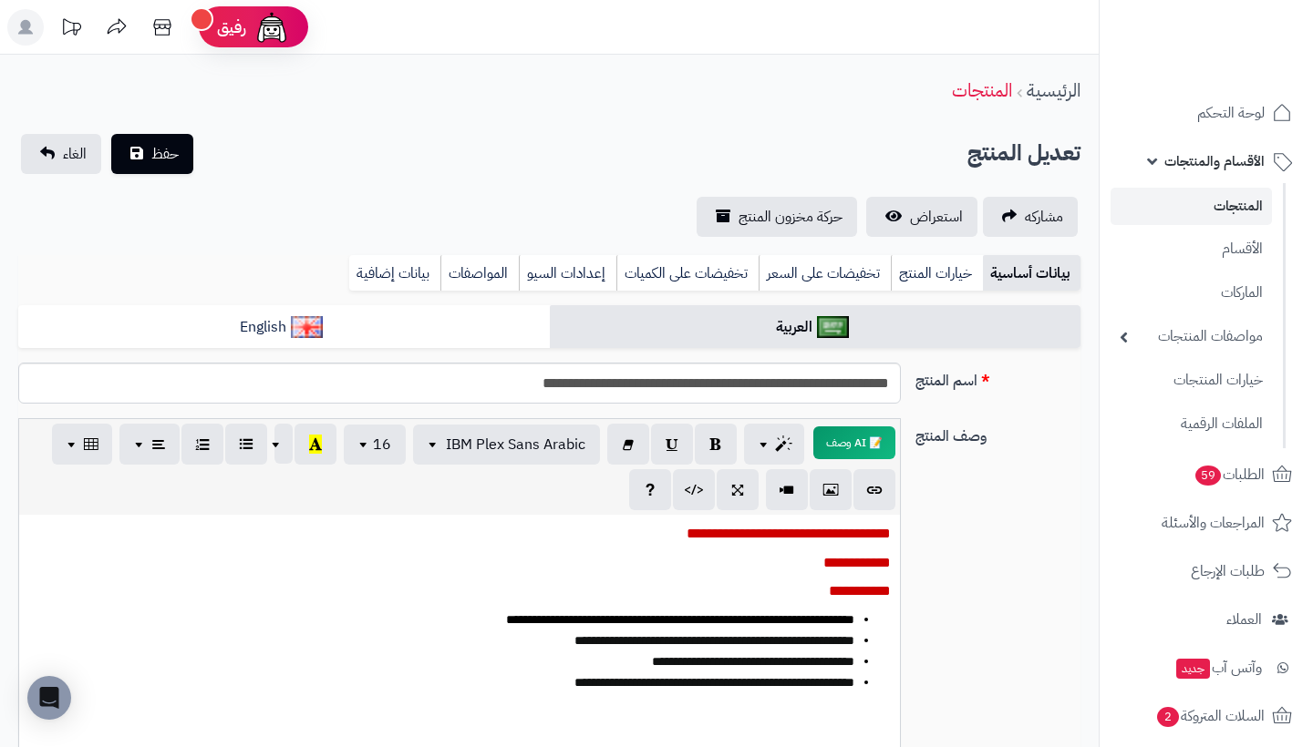
click at [1239, 200] on link "المنتجات" at bounding box center [1190, 206] width 161 height 37
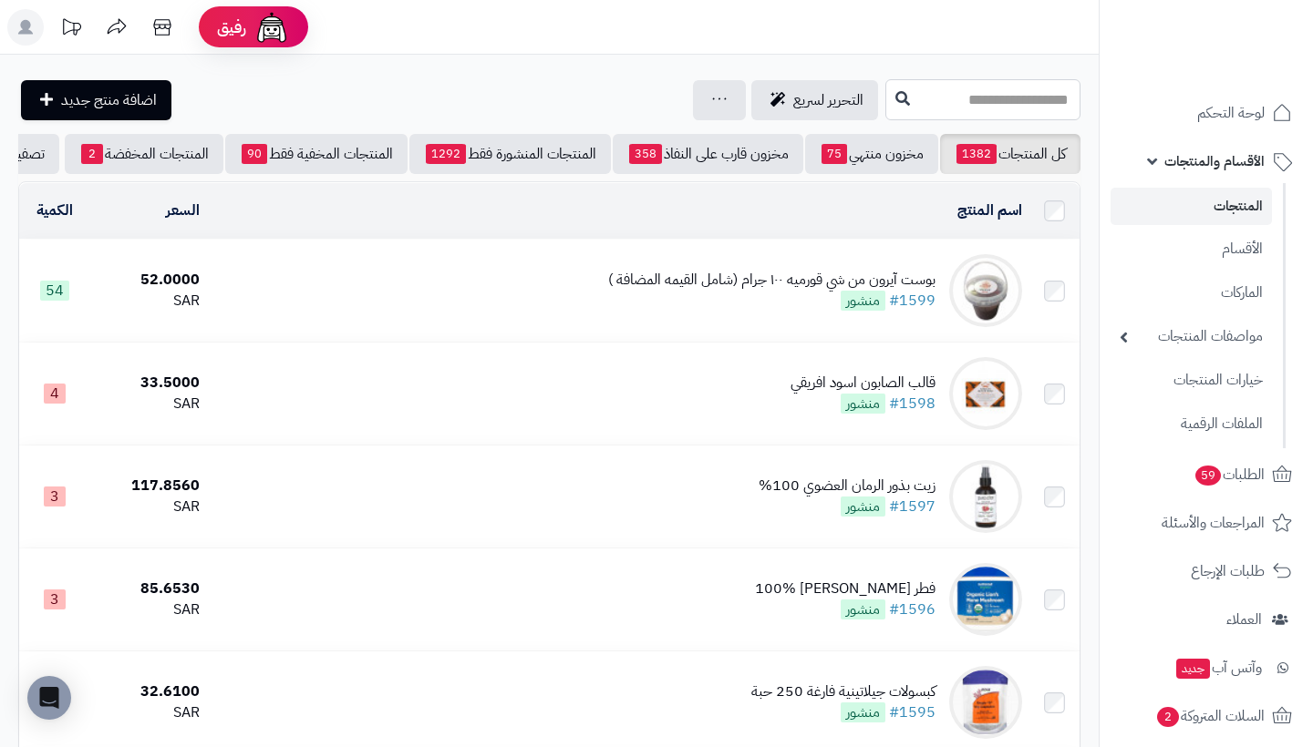
click at [1027, 102] on input "text" at bounding box center [982, 99] width 195 height 41
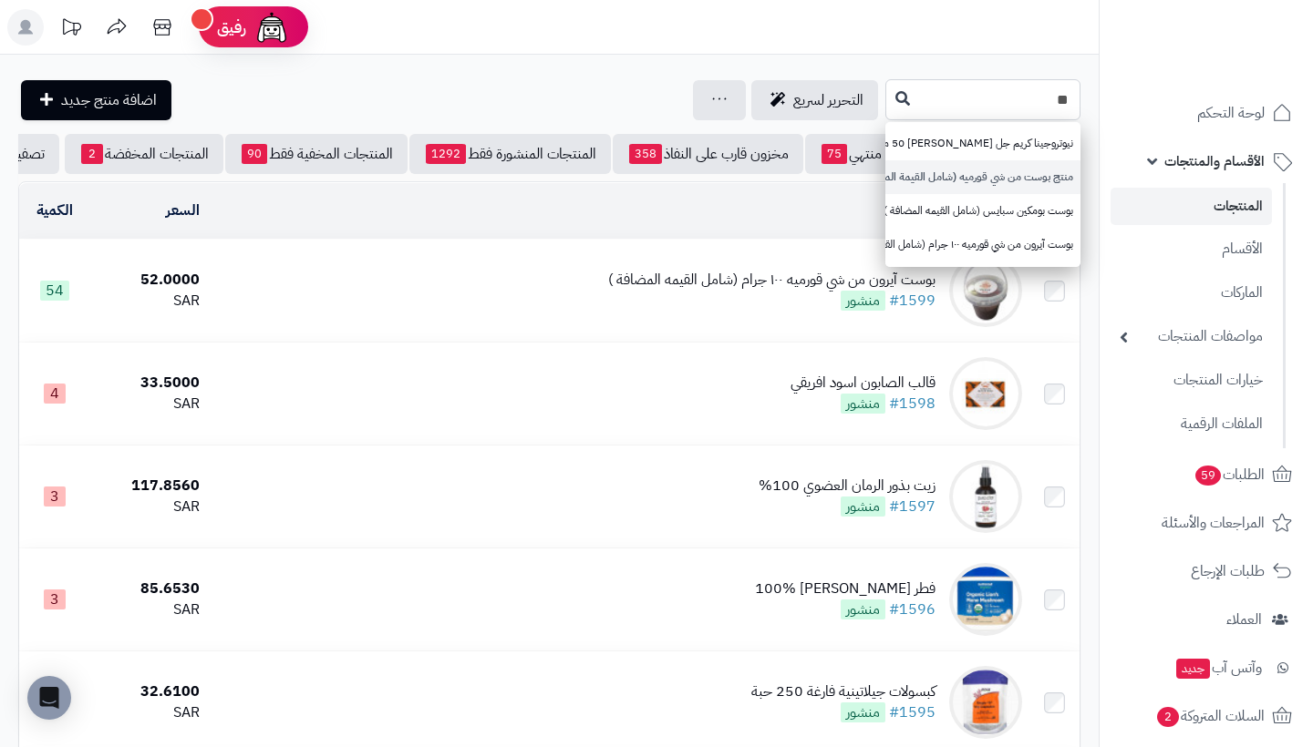
type input "*"
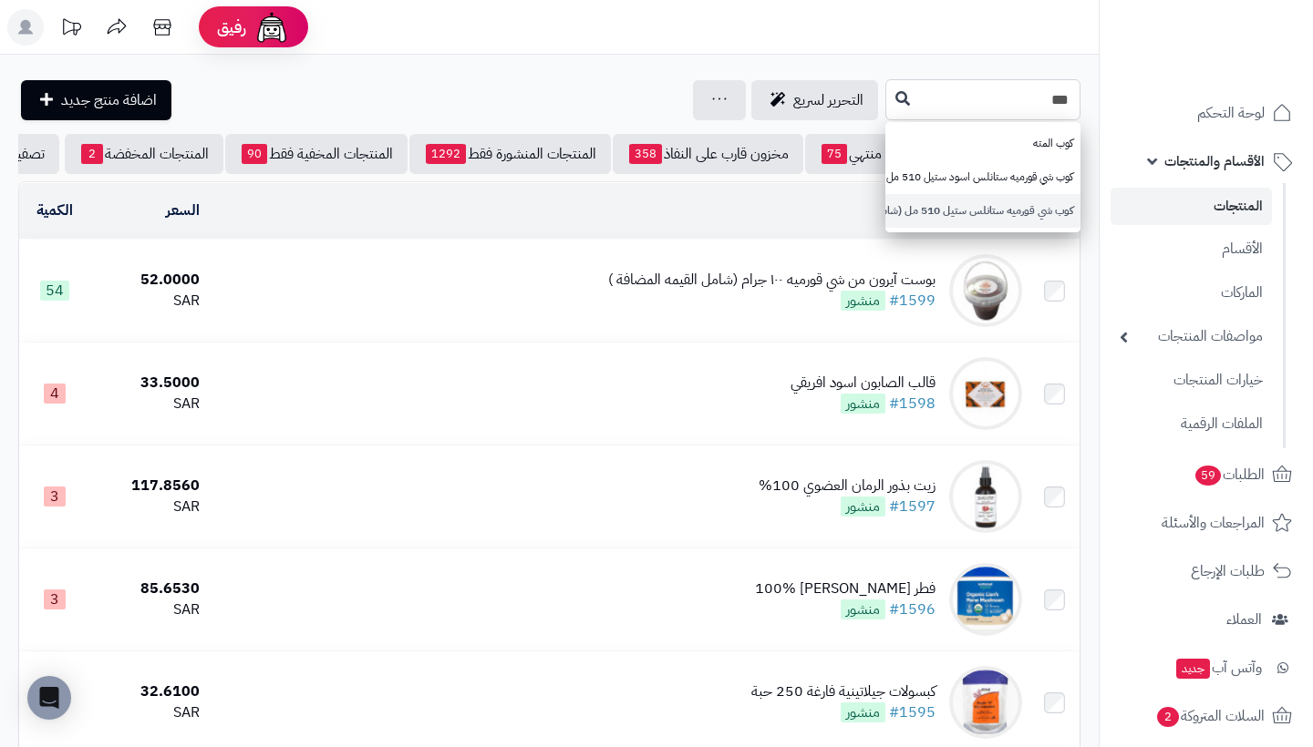
type input "***"
click at [1014, 215] on link "كوب شي قورميه ستانلس ستيل 510 مل (شامل القيمه المضافة )" at bounding box center [982, 211] width 195 height 34
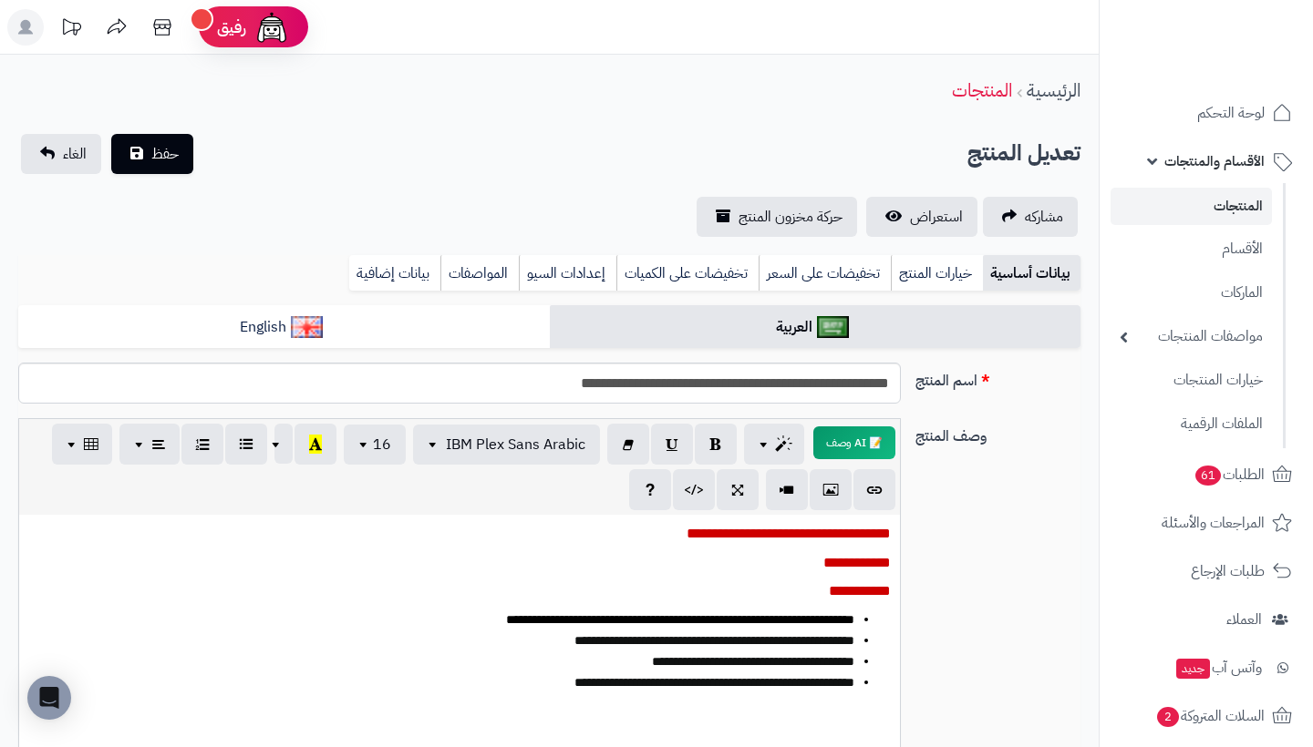
click at [1232, 207] on link "المنتجات" at bounding box center [1190, 206] width 161 height 37
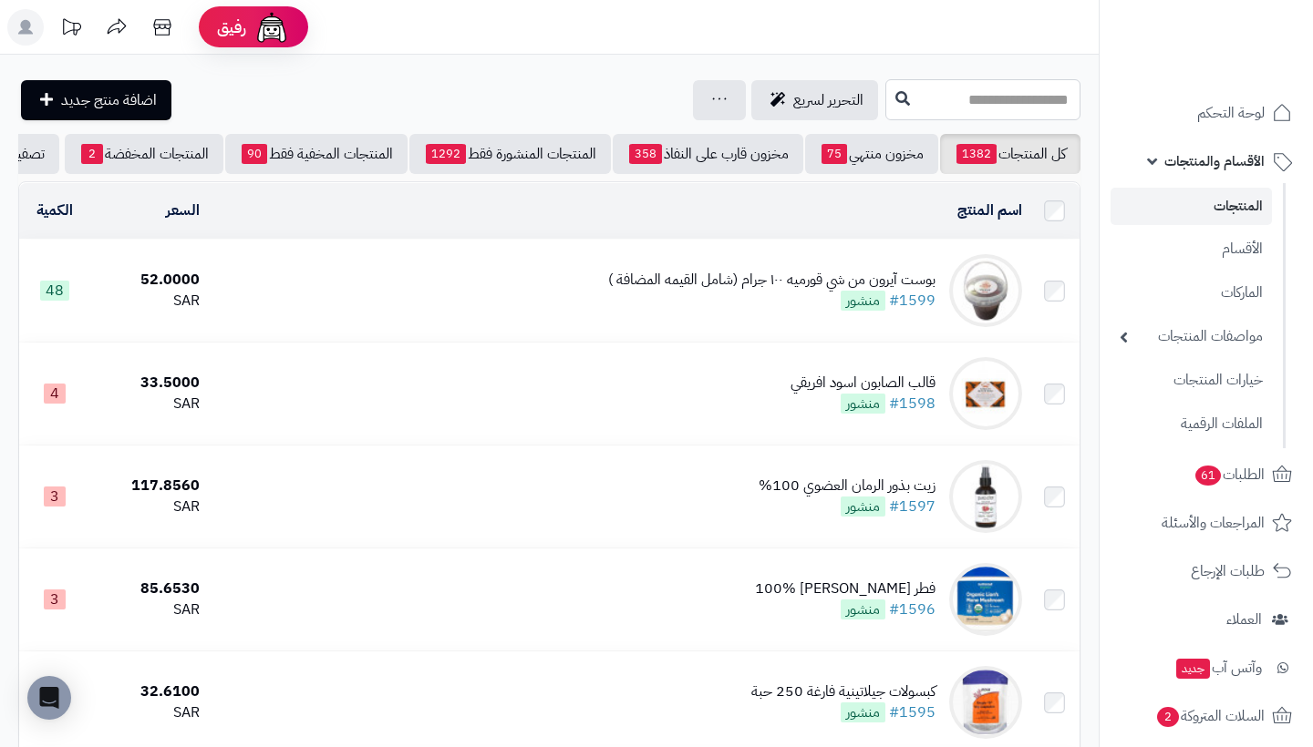
click at [1033, 94] on input "text" at bounding box center [982, 99] width 195 height 41
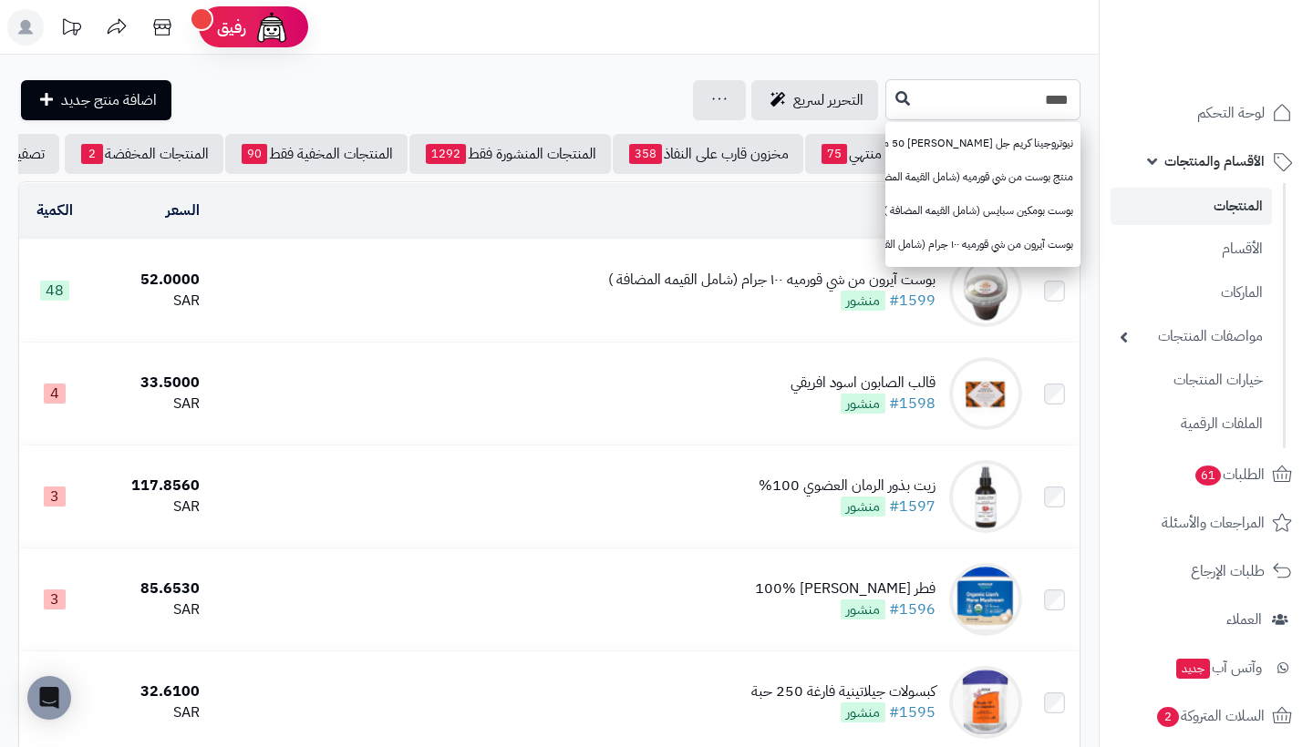
click at [1056, 108] on input "****" at bounding box center [982, 99] width 195 height 41
type input "***"
click at [1045, 170] on link "كوب شي قورميه ستانلس اسود ستيل 510 مل (شامل القيمه المضافة )" at bounding box center [982, 177] width 195 height 34
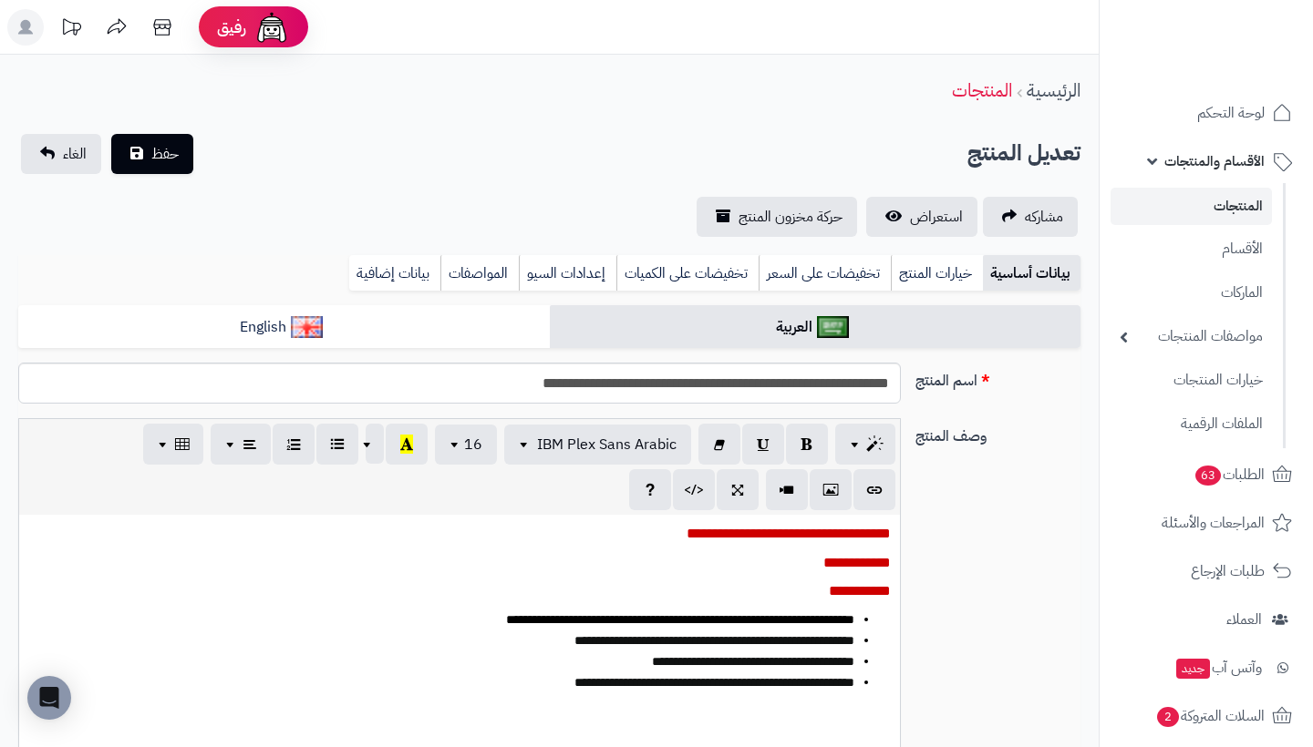
click at [1178, 204] on link "المنتجات" at bounding box center [1190, 206] width 161 height 37
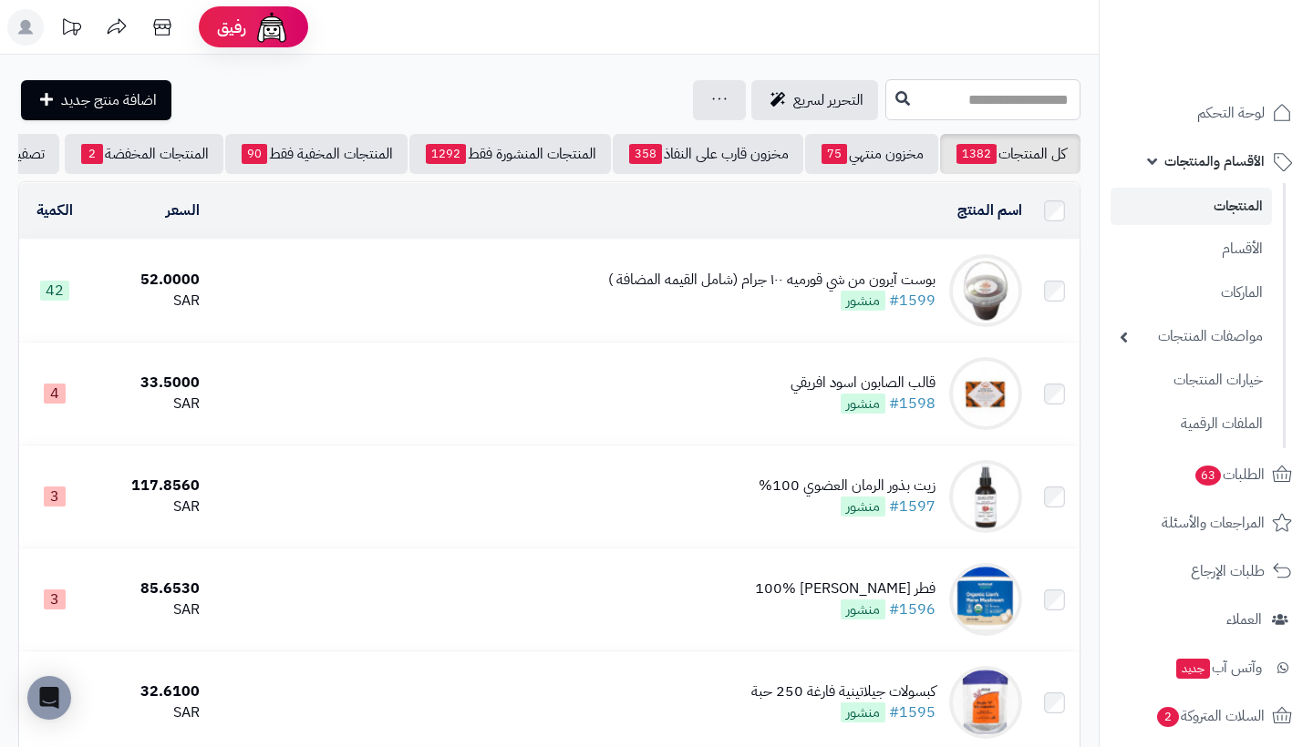
click at [948, 108] on input "text" at bounding box center [982, 99] width 195 height 41
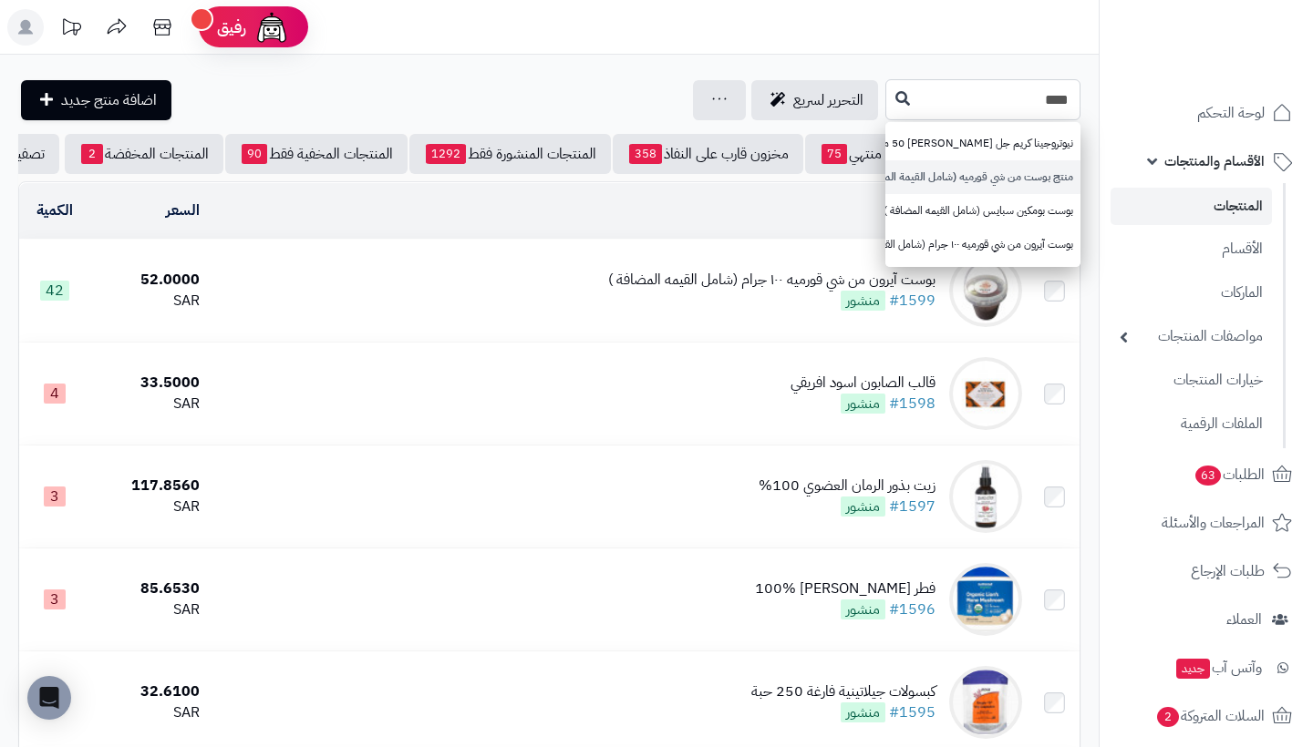
type input "****"
click at [1027, 172] on link "منتج بوست من شي قورميه (شامل القيمة المضافة)" at bounding box center [982, 177] width 195 height 34
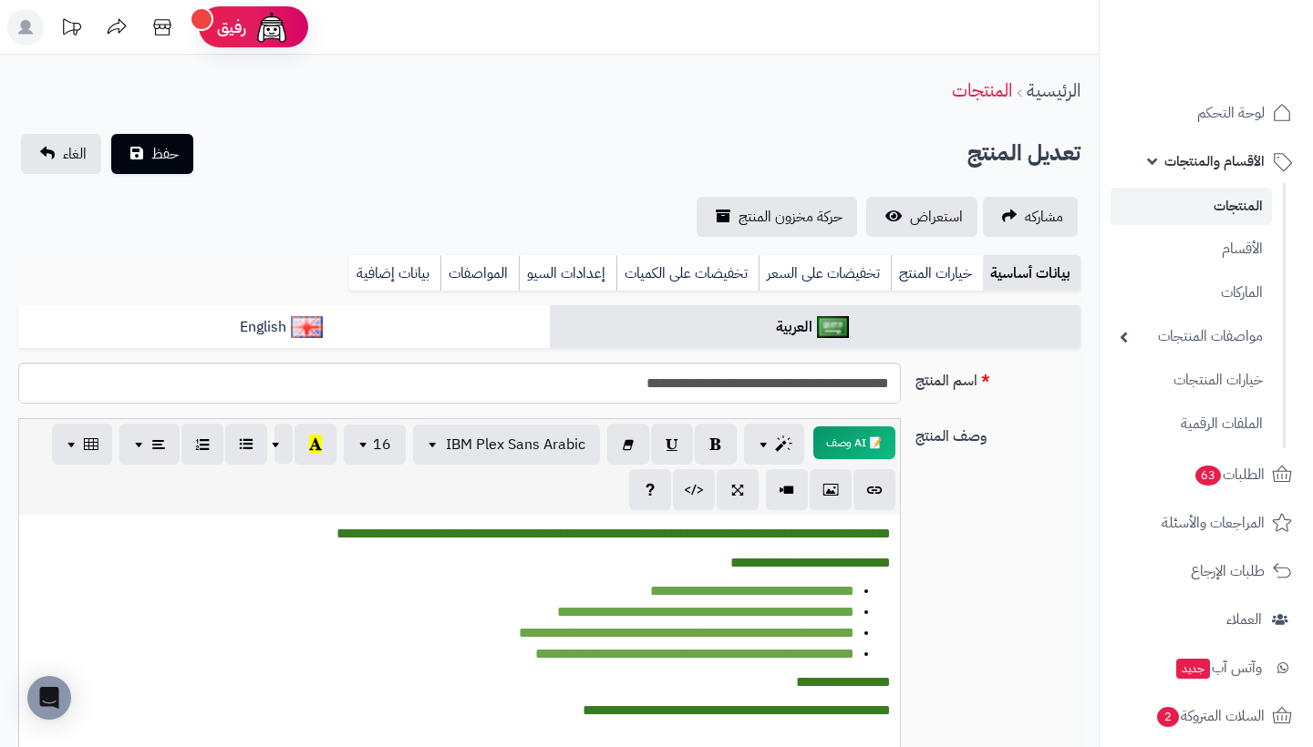
click at [1197, 201] on link "المنتجات" at bounding box center [1190, 206] width 161 height 37
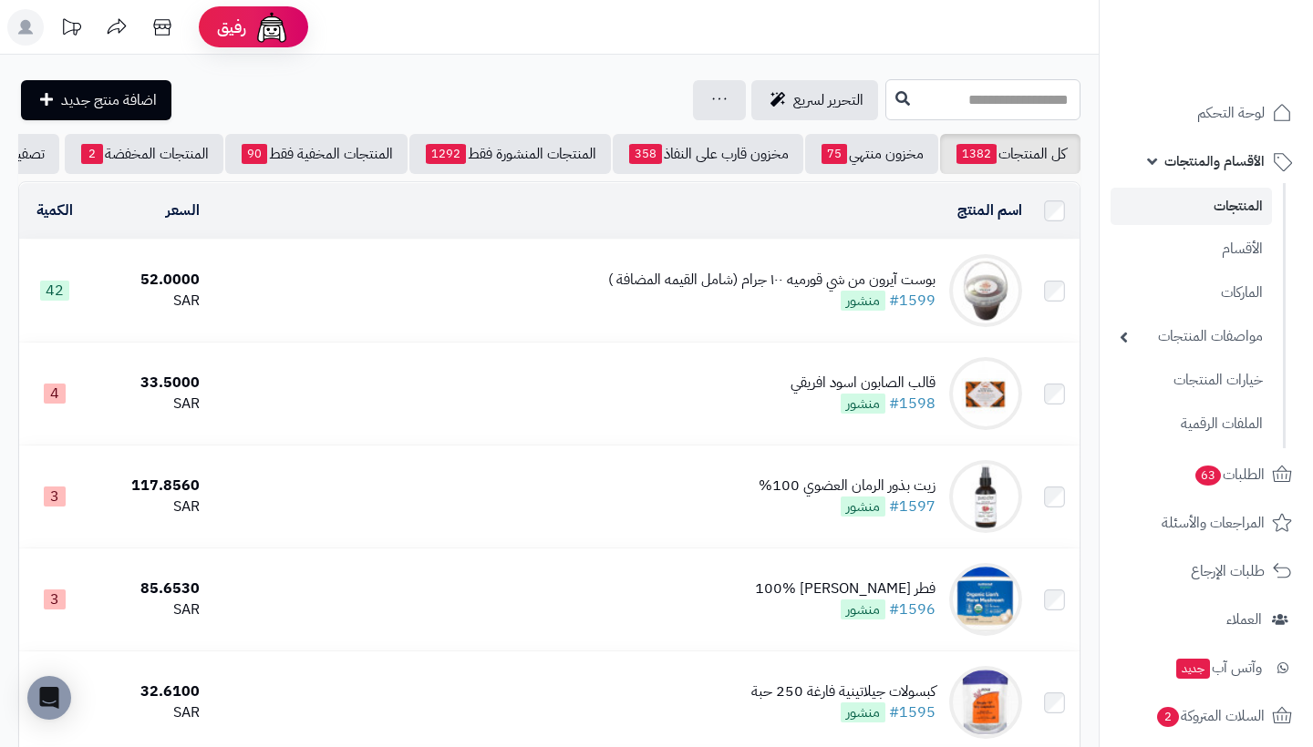
click at [1007, 102] on input "text" at bounding box center [982, 99] width 195 height 41
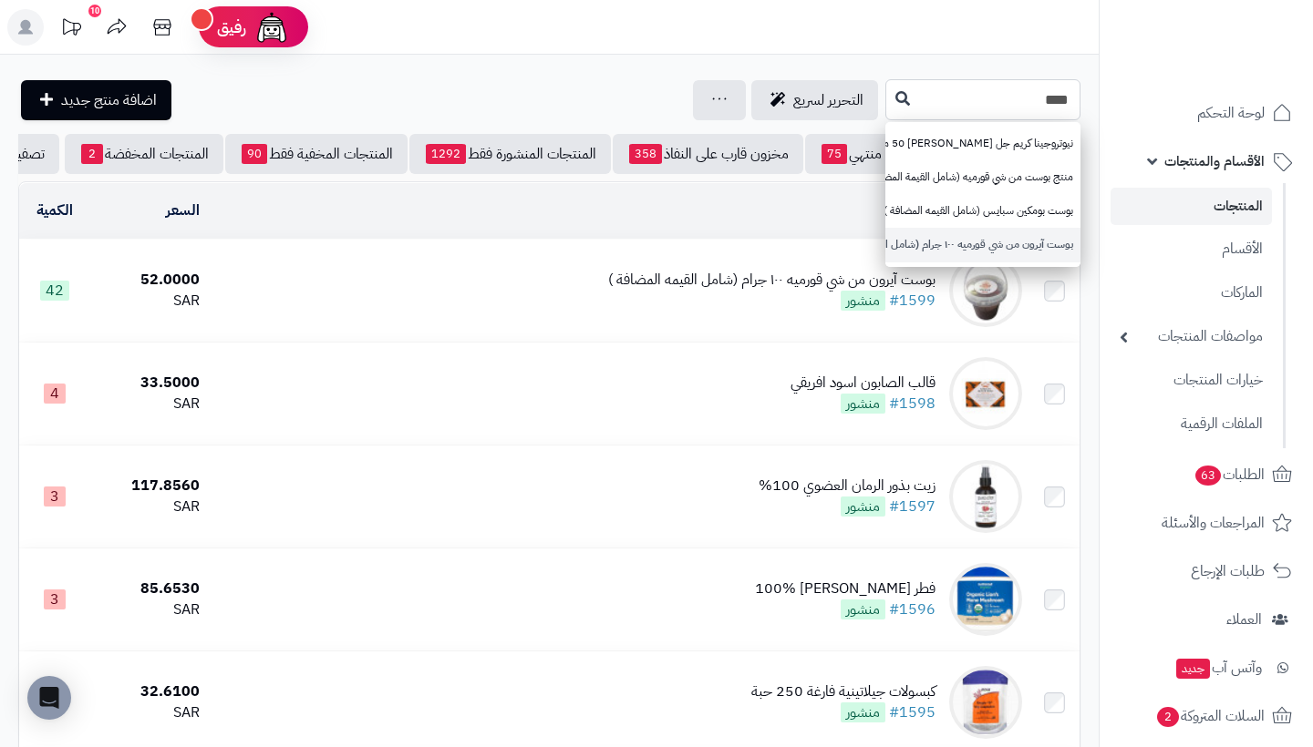
type input "****"
click at [1009, 229] on link "بوست آيرون من شي قورميه ١٠٠ جرام (شامل القيمه المضافة )" at bounding box center [982, 245] width 195 height 34
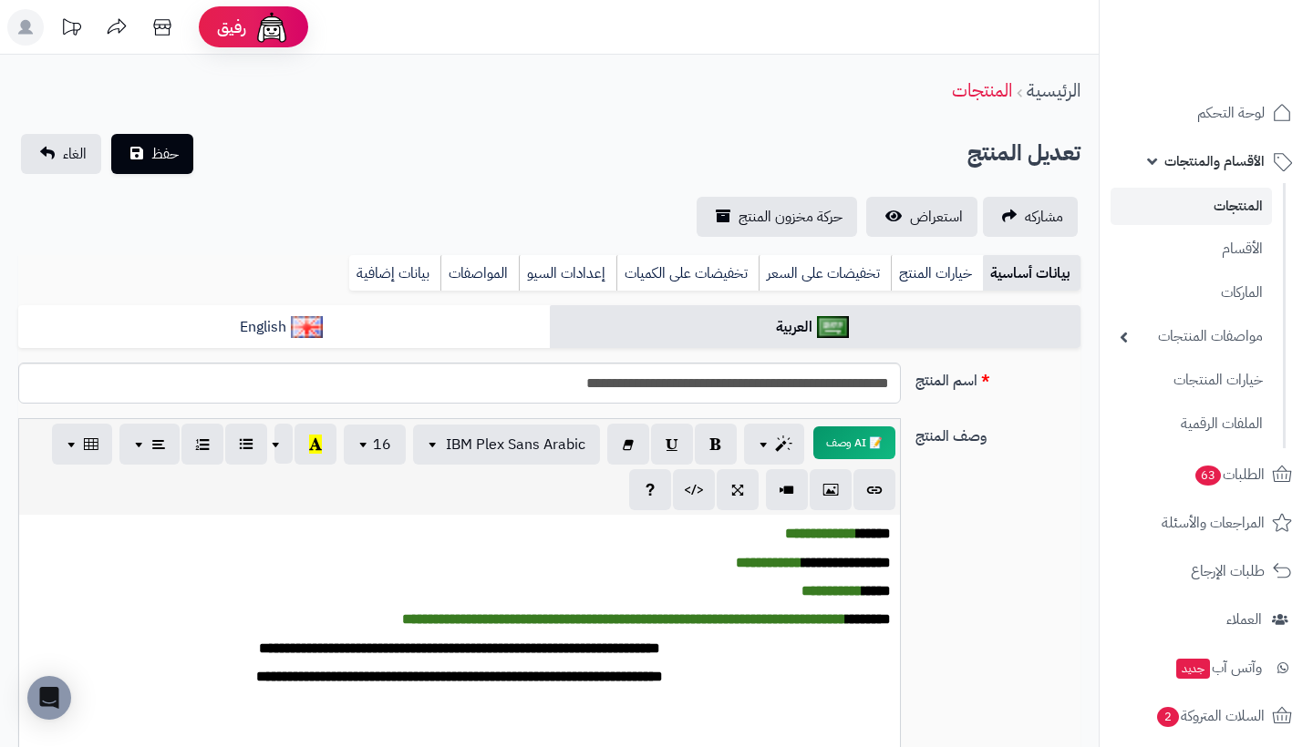
scroll to position [0, -1]
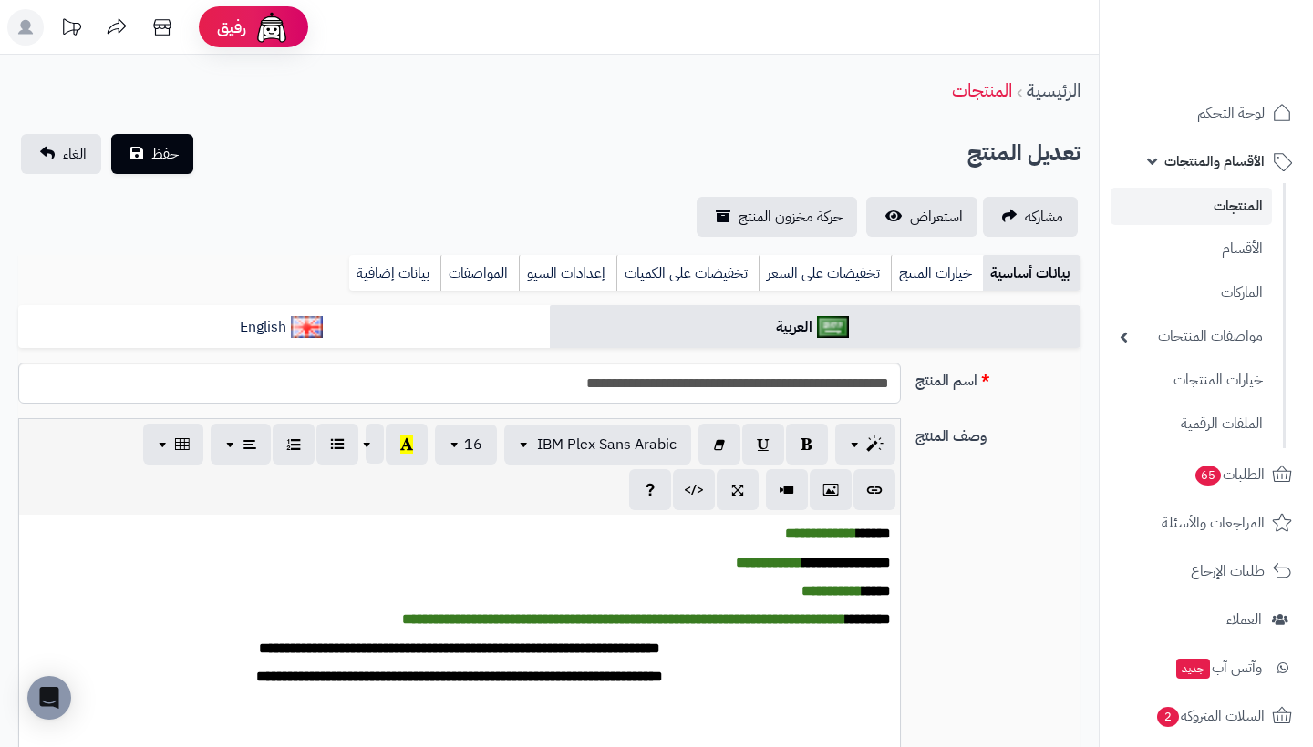
scroll to position [0, -1]
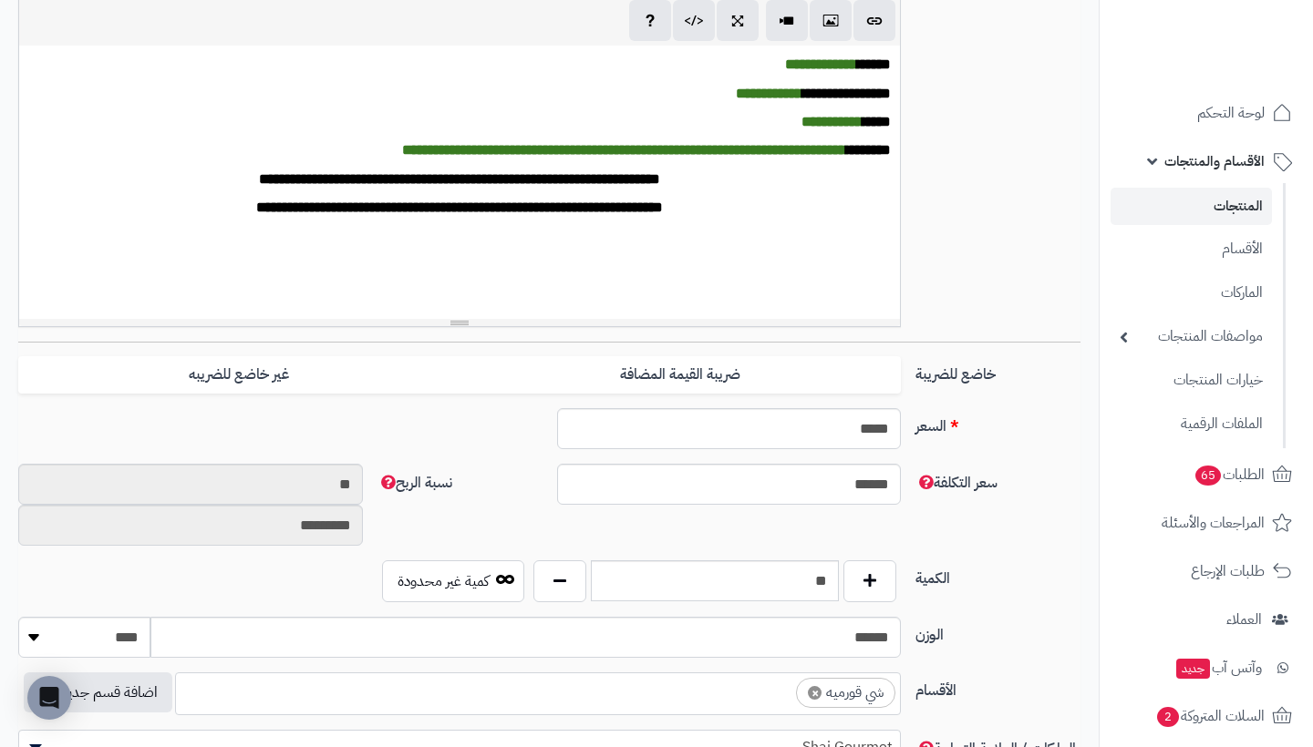
scroll to position [472, -1]
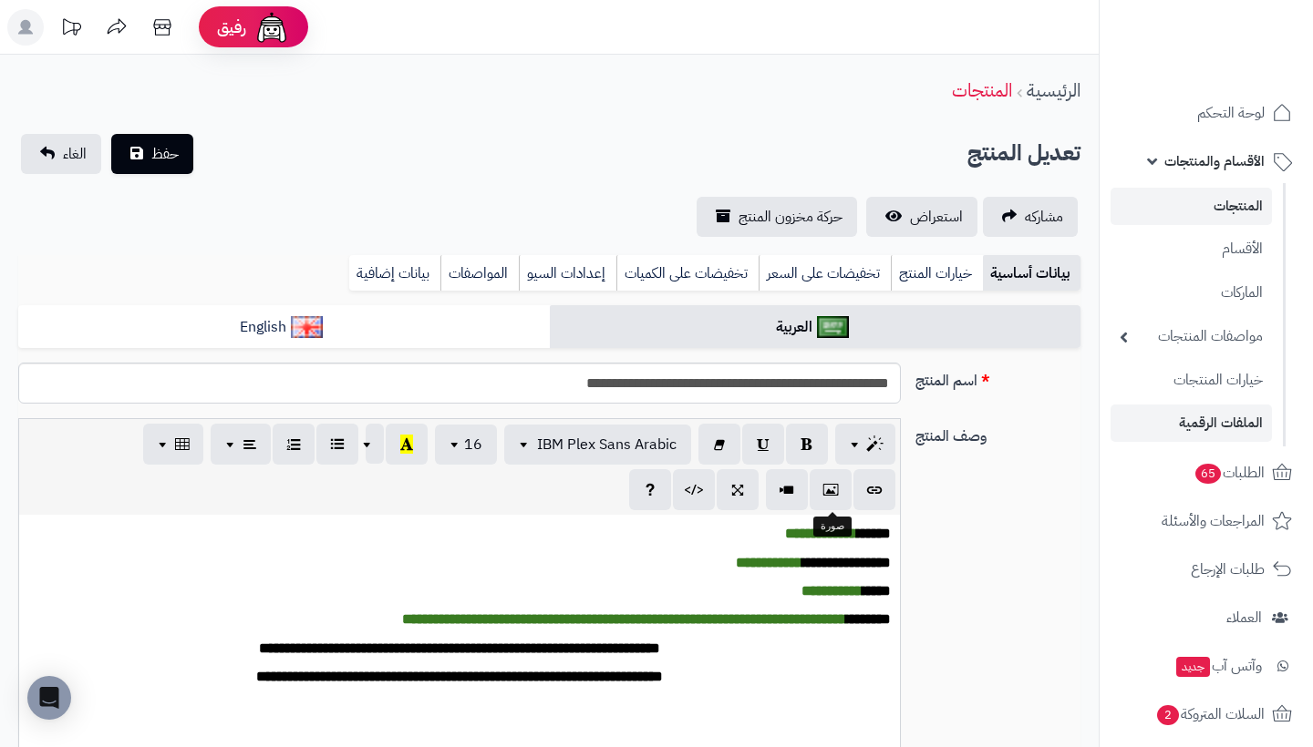
scroll to position [472, -1]
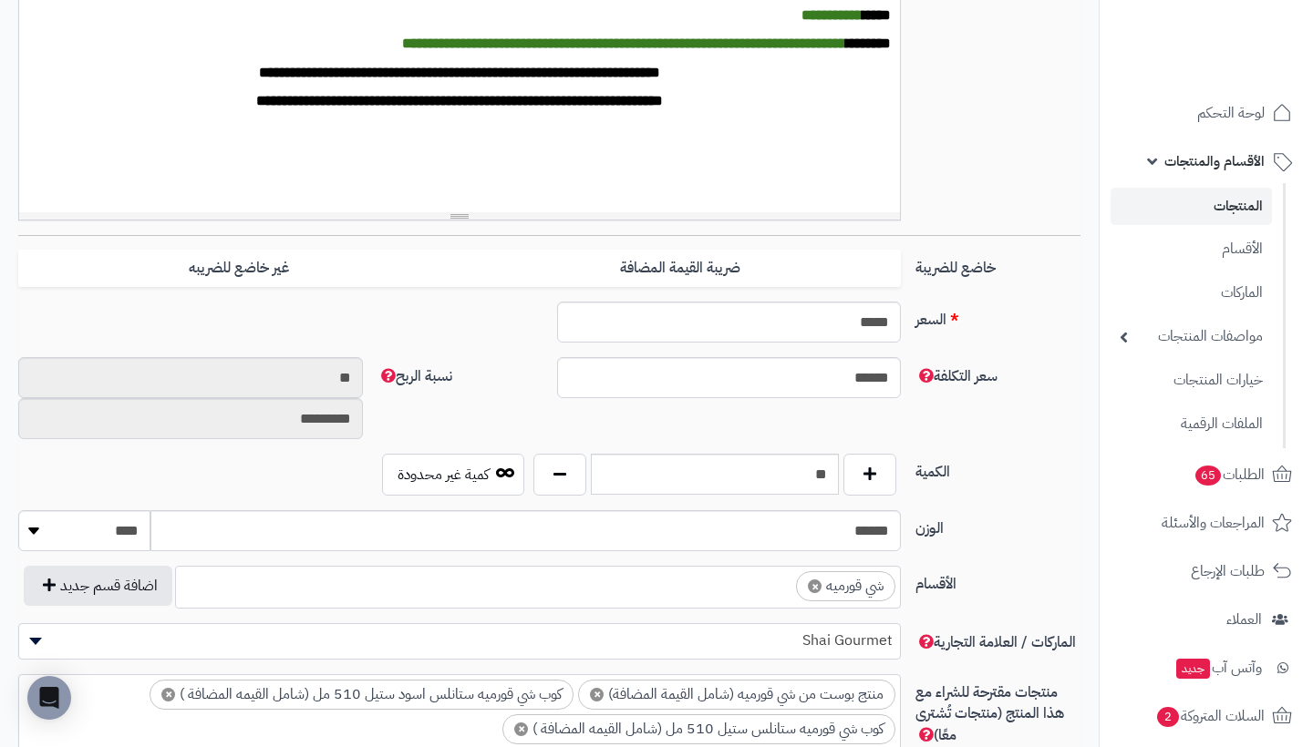
scroll to position [596, -1]
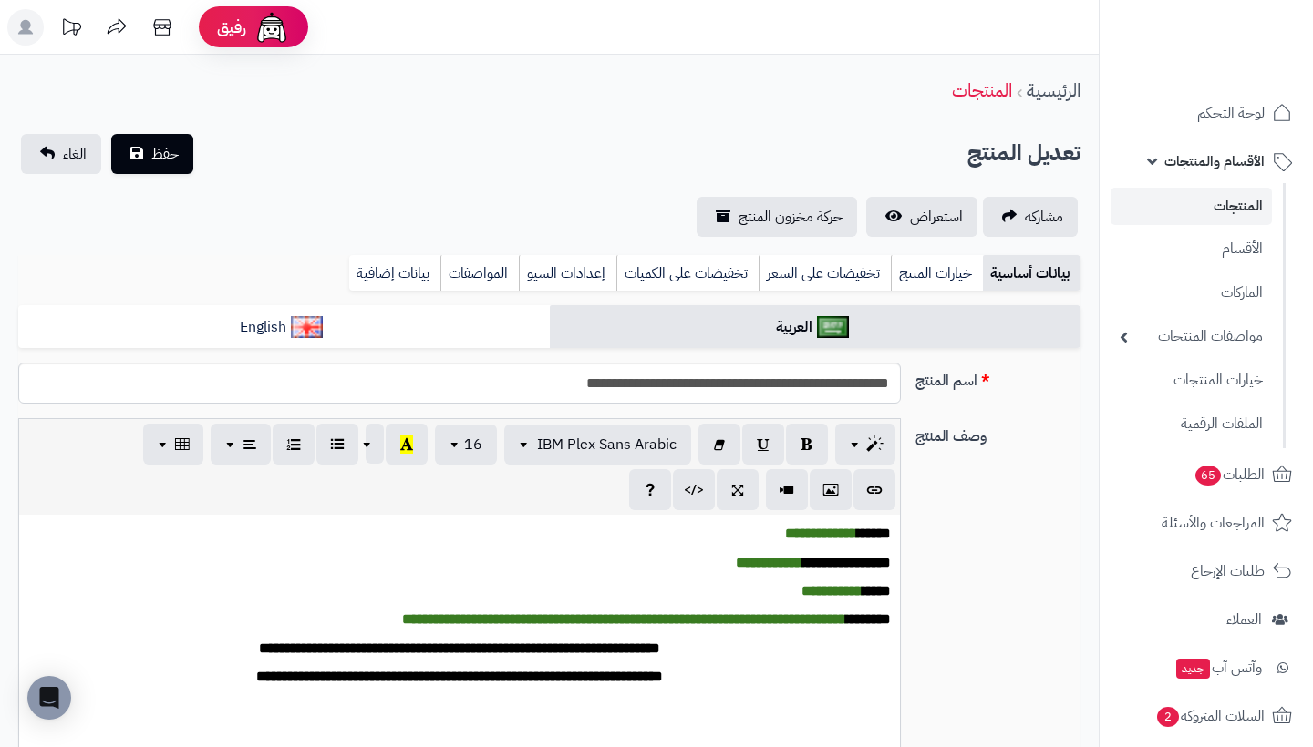
scroll to position [596, -1]
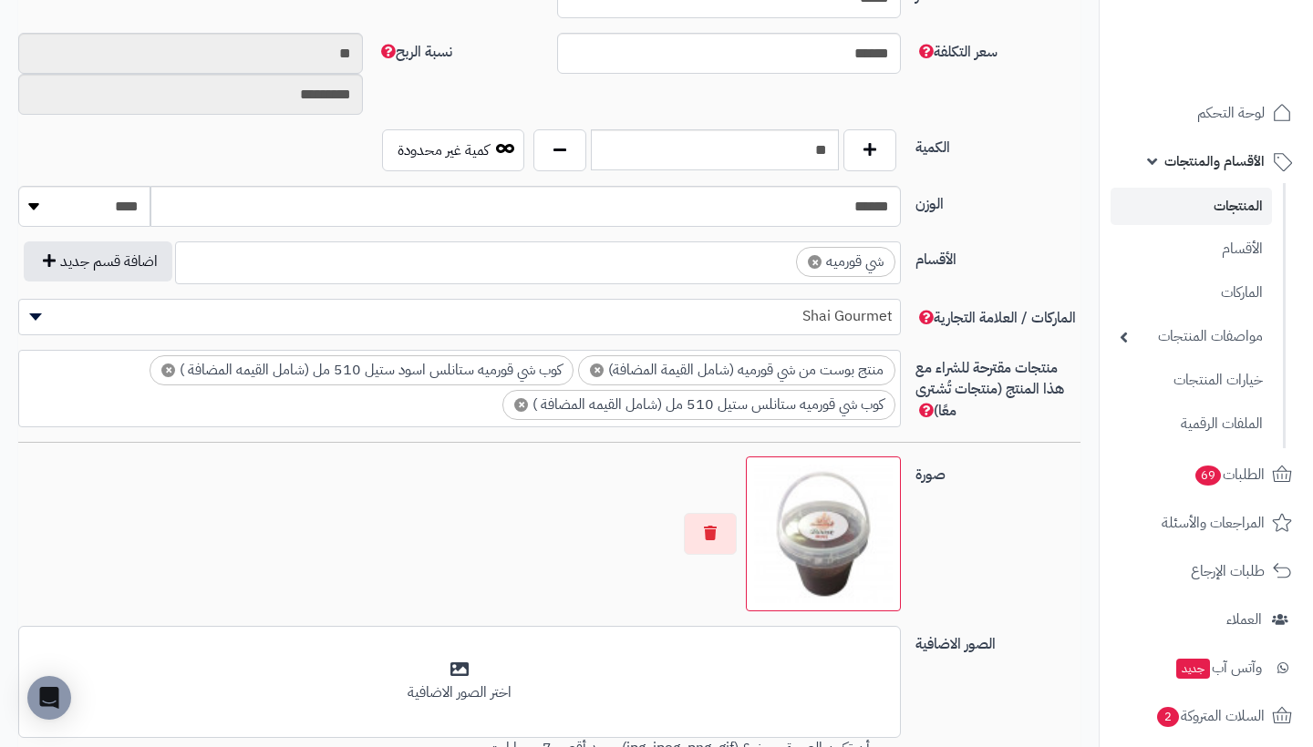
scroll to position [892, -1]
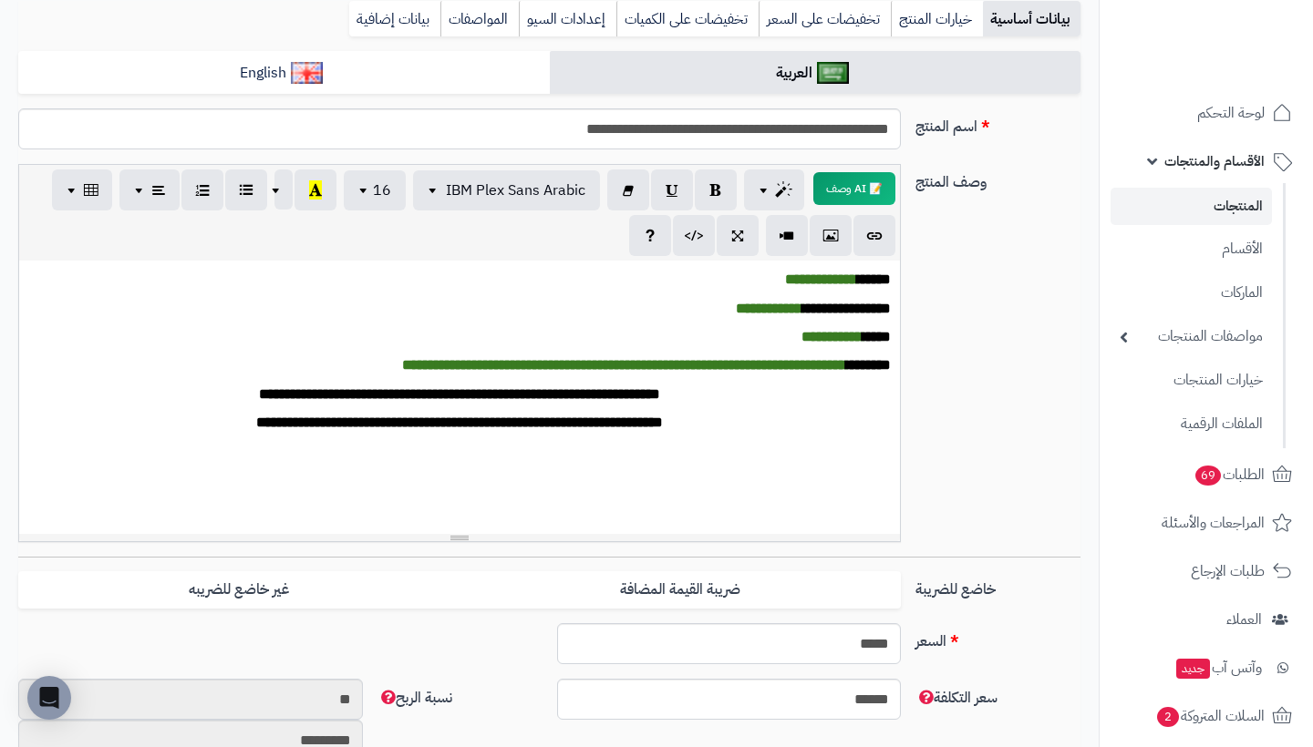
scroll to position [253, -1]
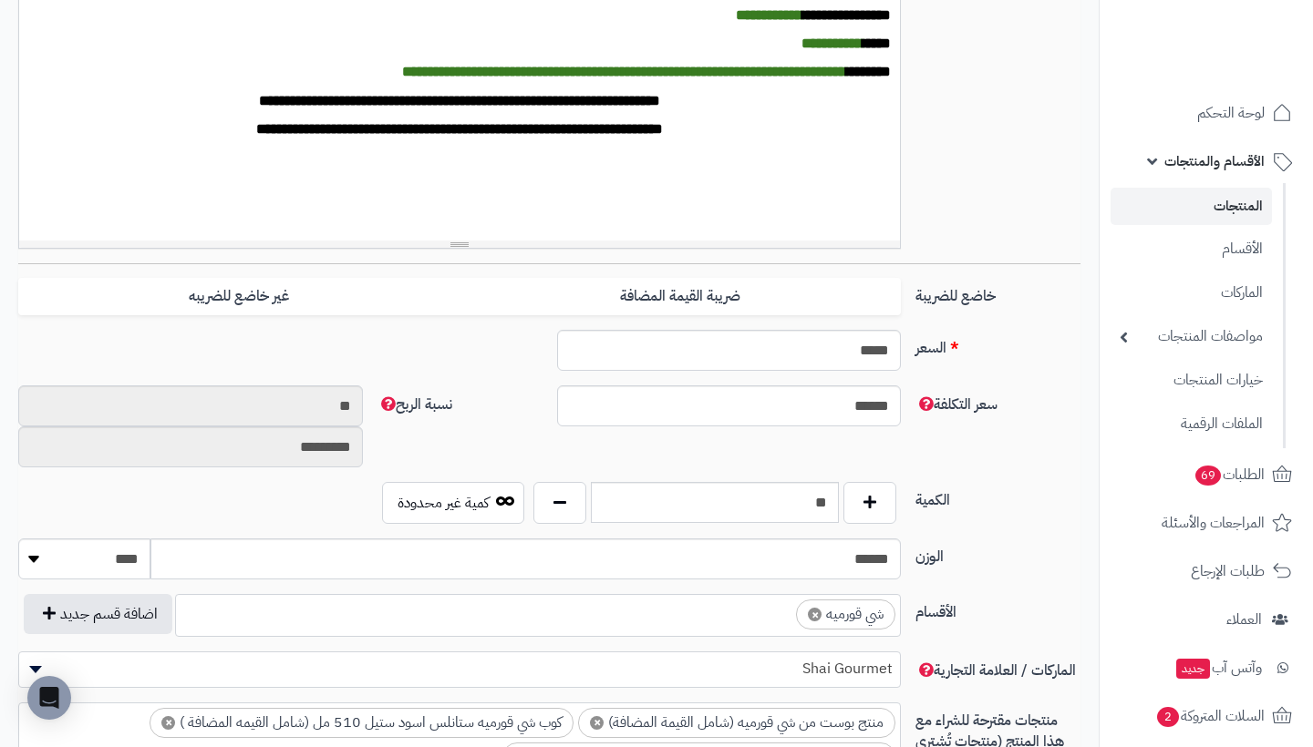
scroll to position [549, -1]
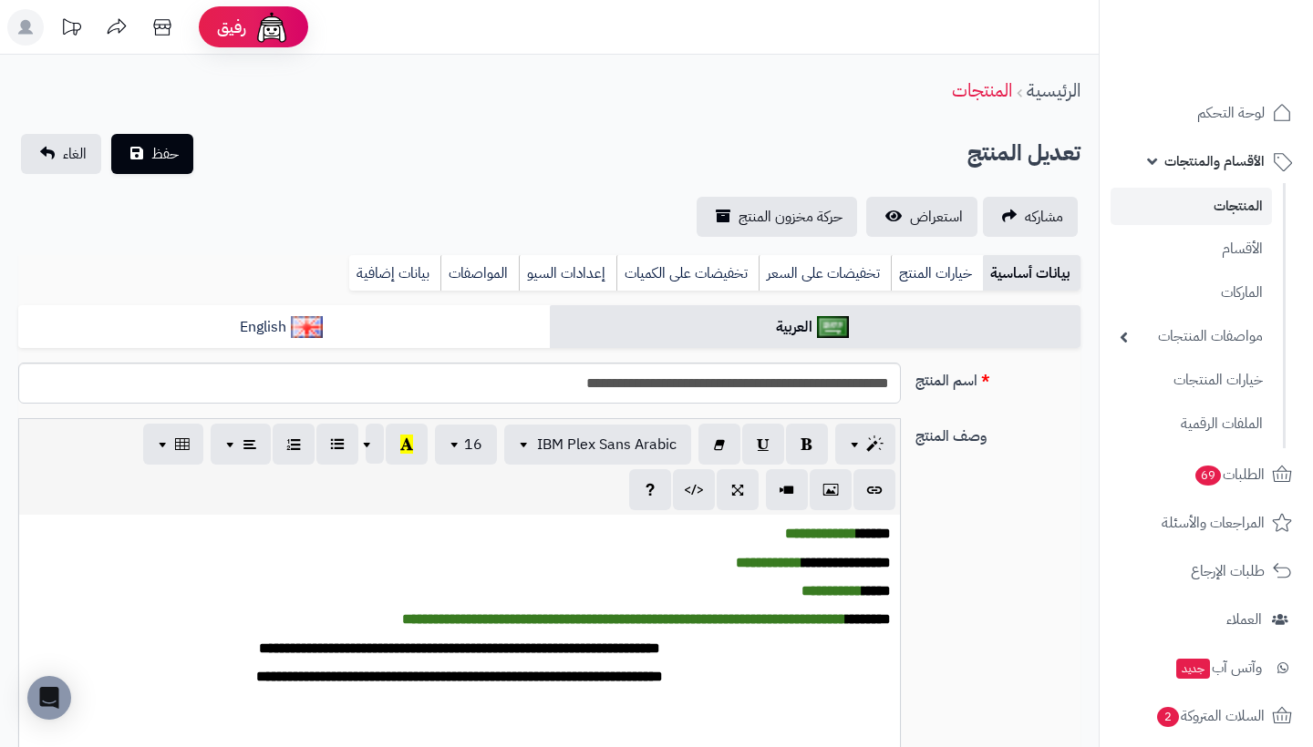
scroll to position [549, -1]
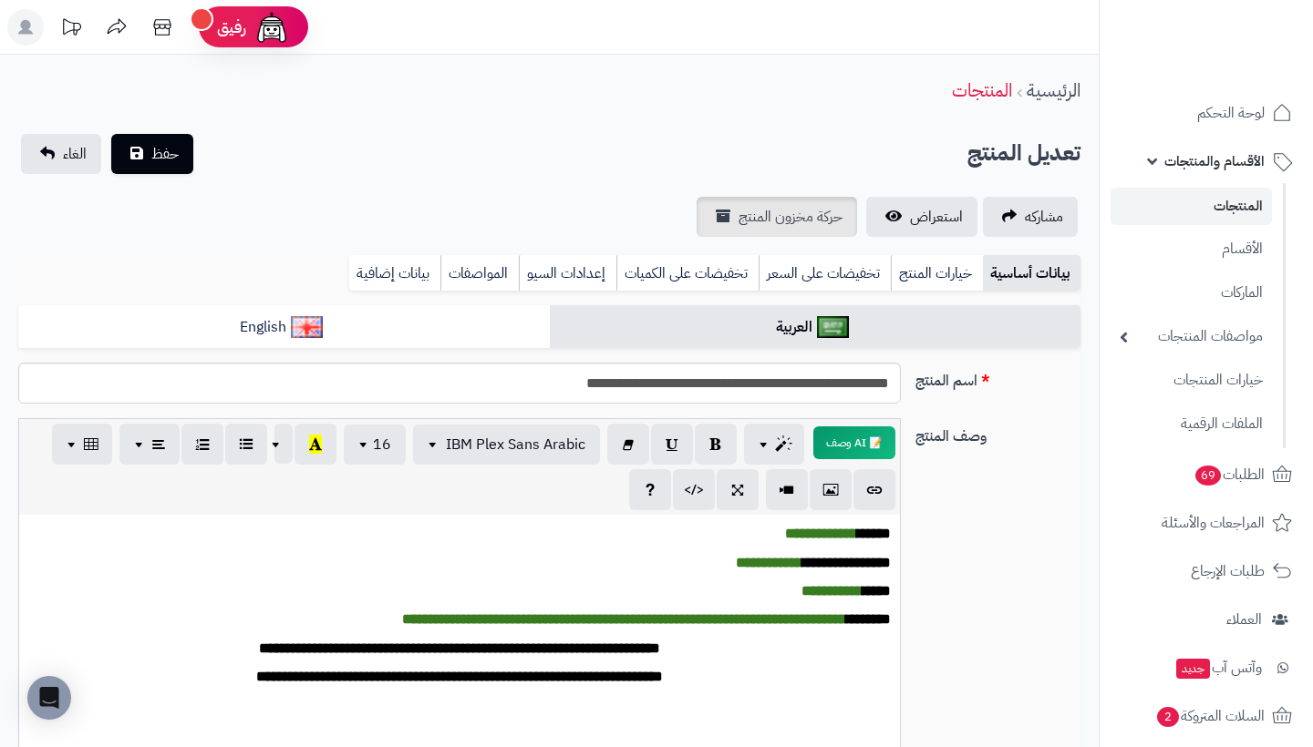
scroll to position [0, -1]
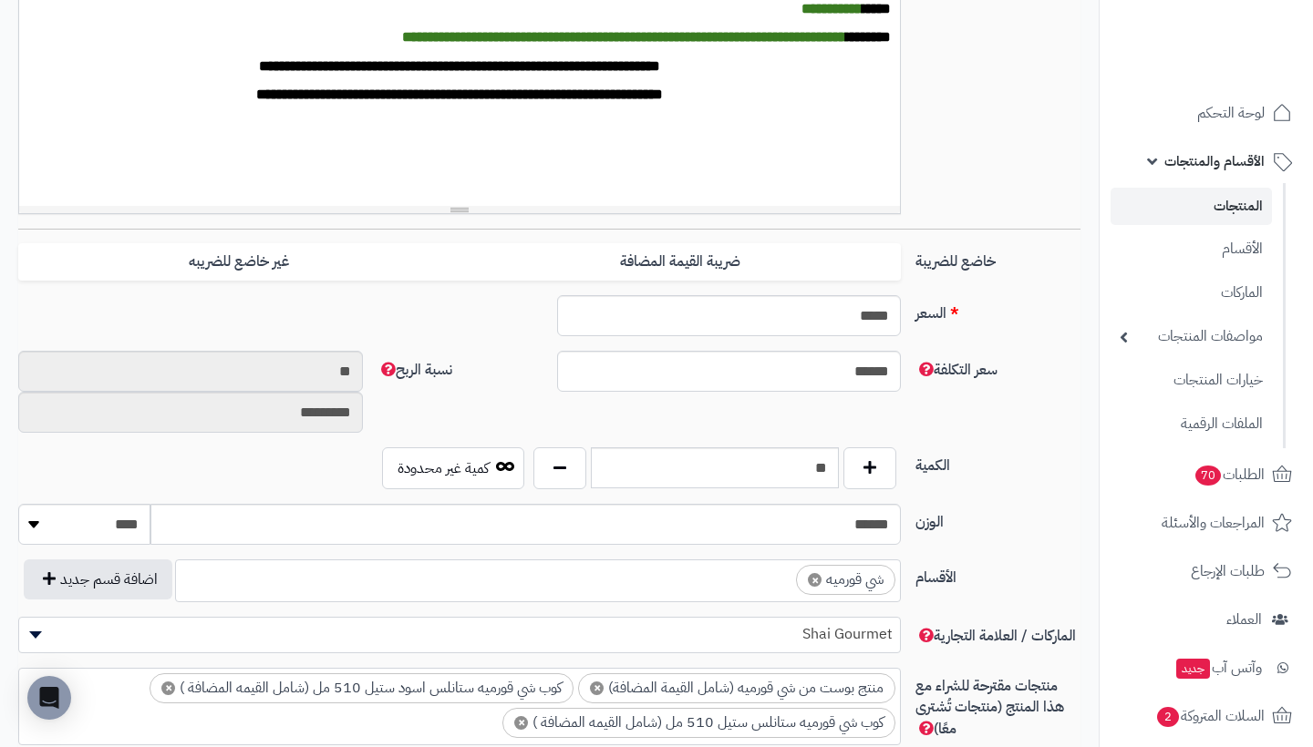
scroll to position [576, -1]
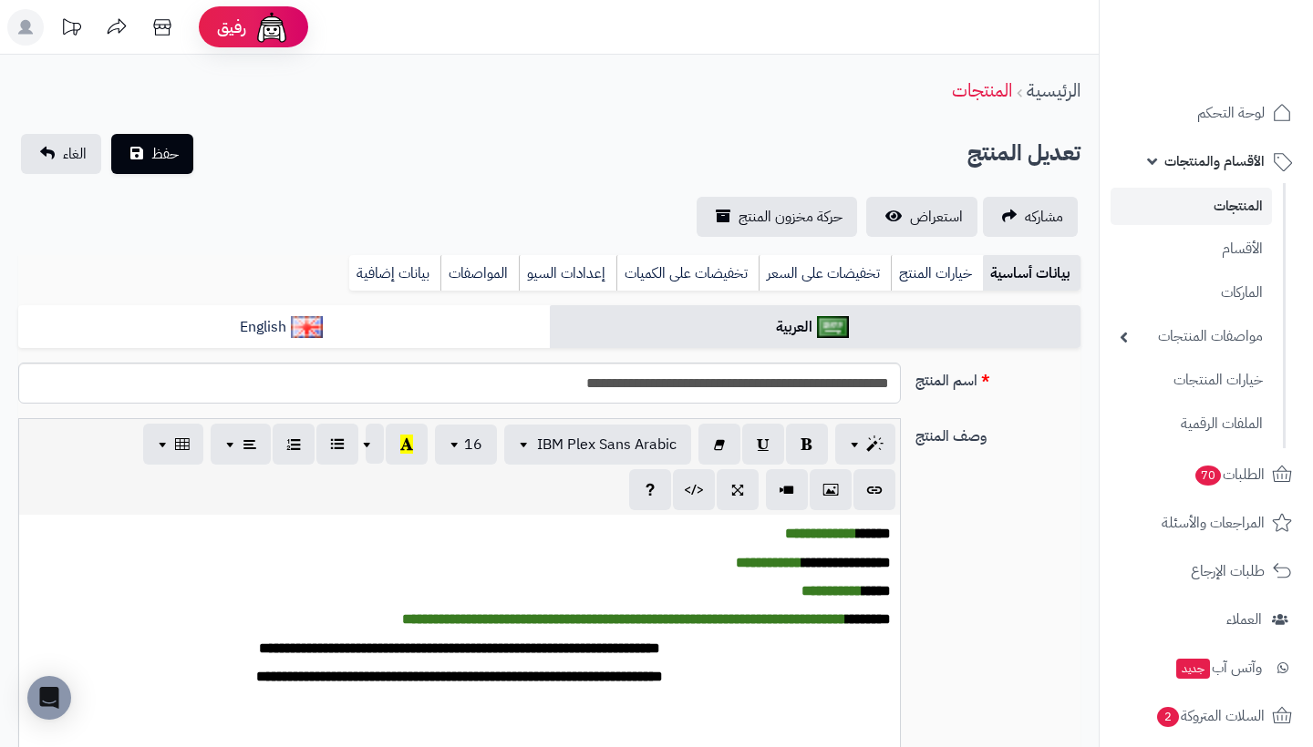
scroll to position [576, -1]
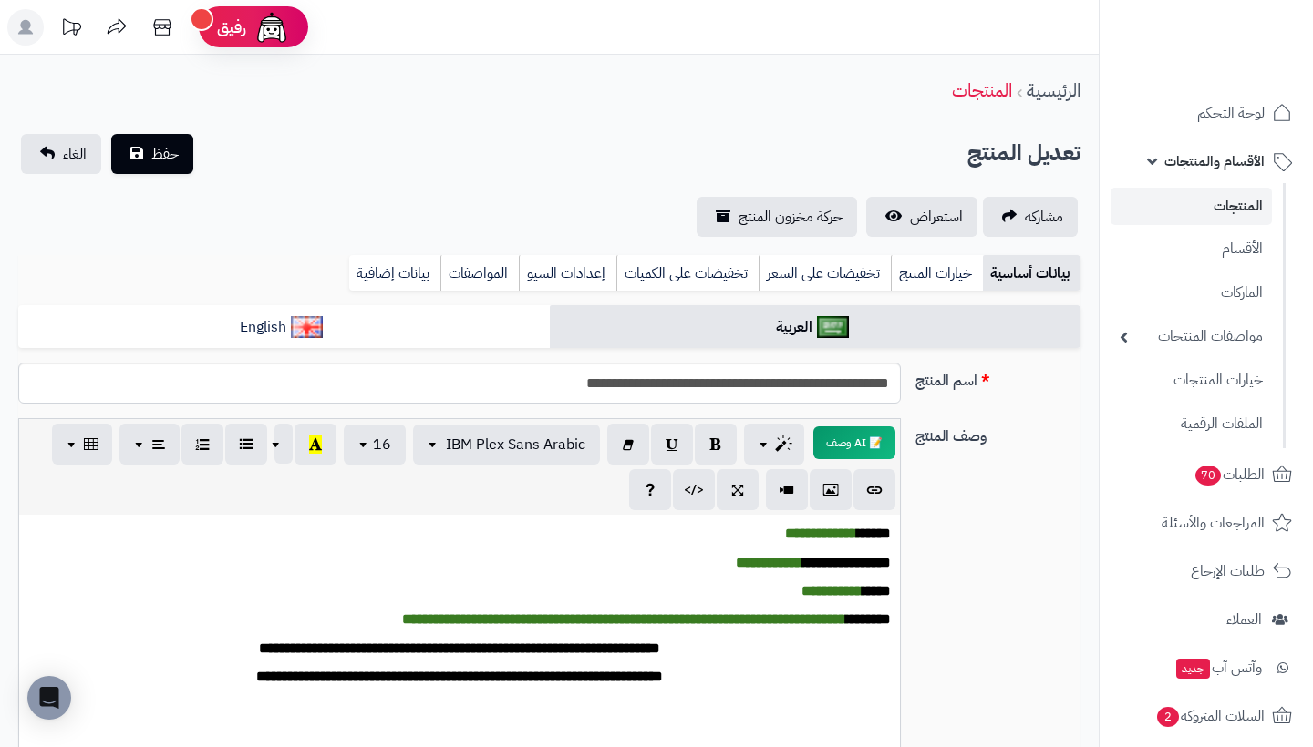
scroll to position [0, -1]
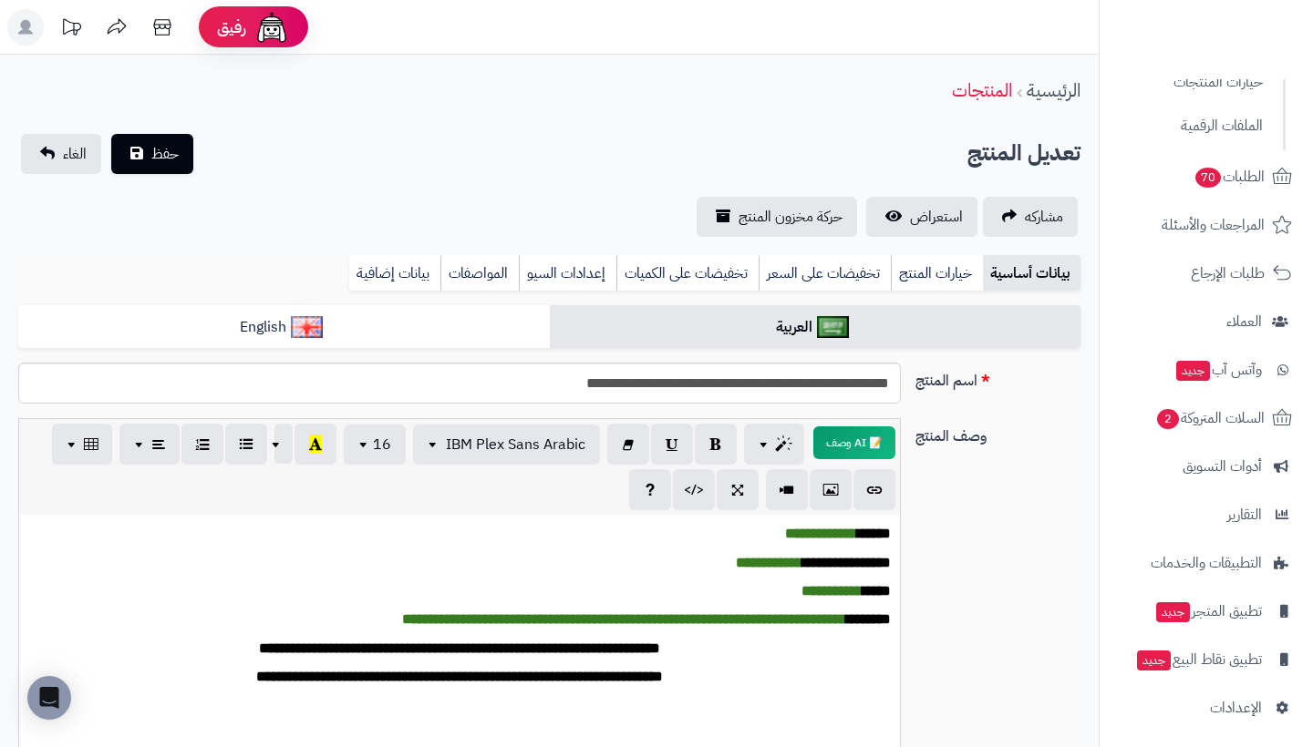
scroll to position [0, -1]
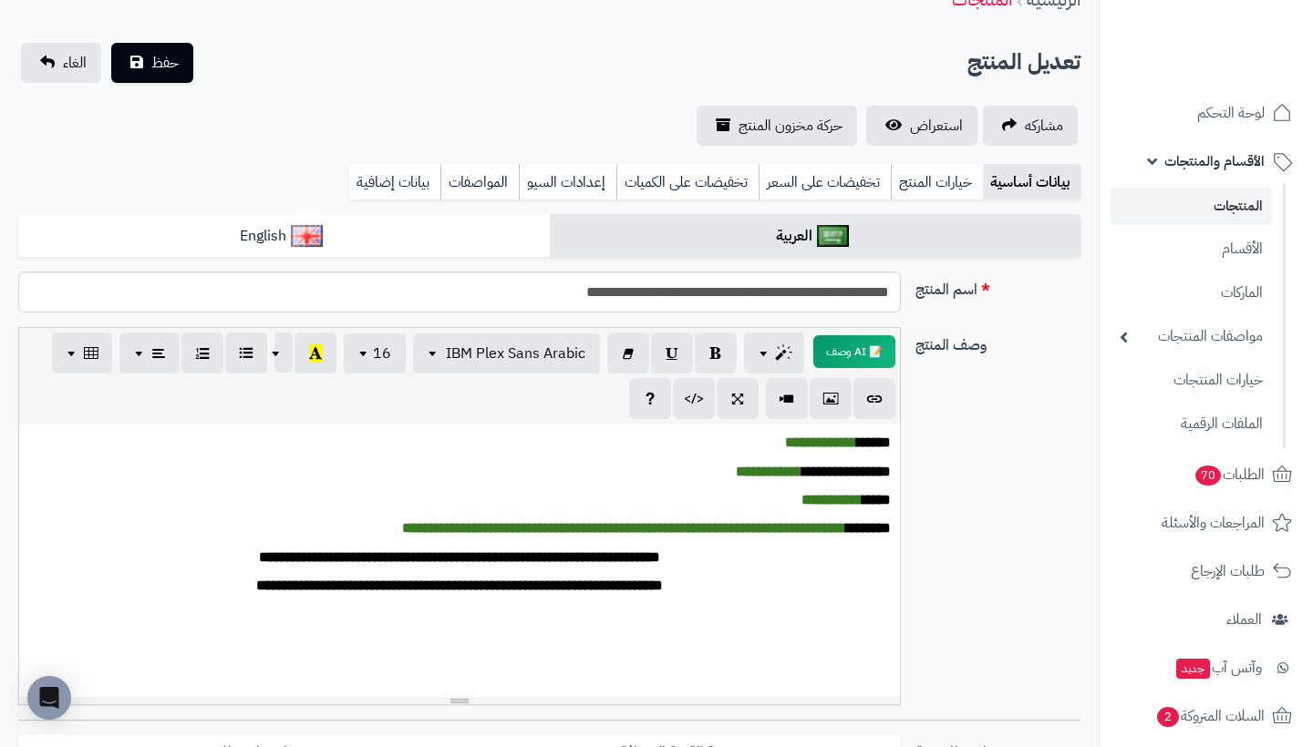
scroll to position [89, -1]
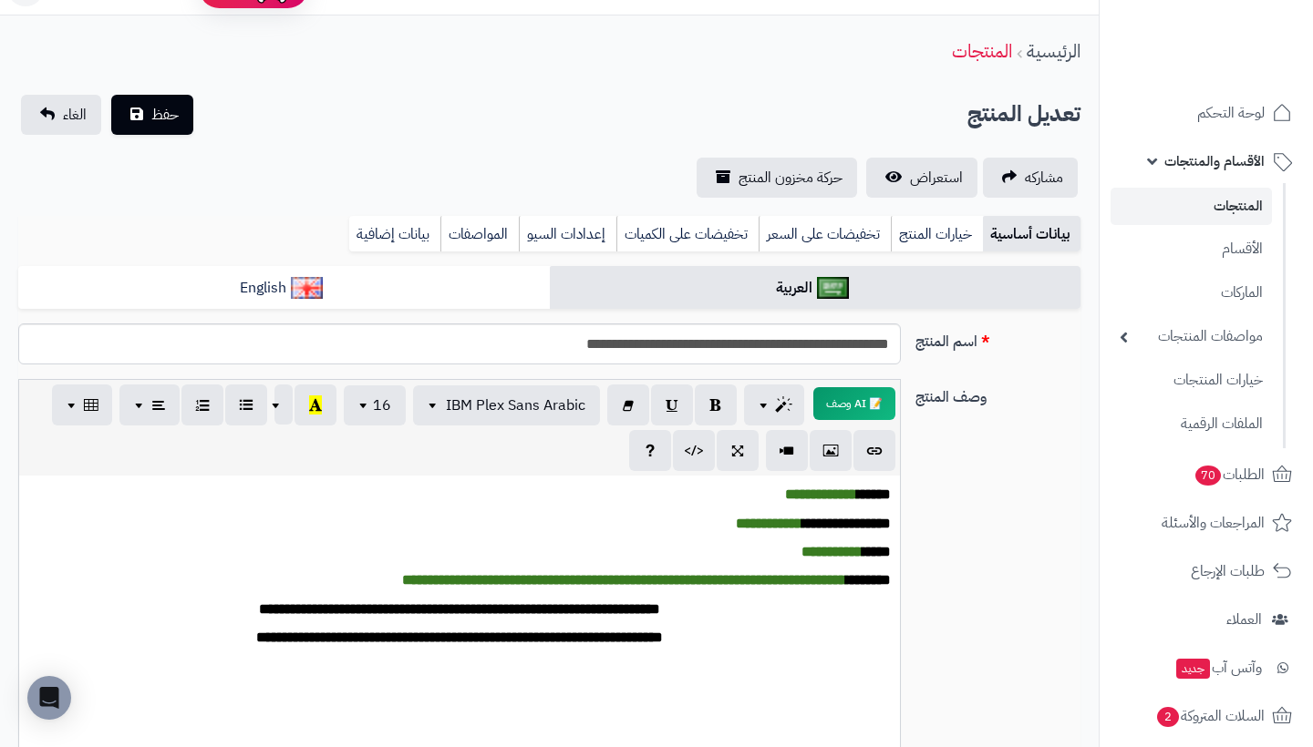
scroll to position [36, -1]
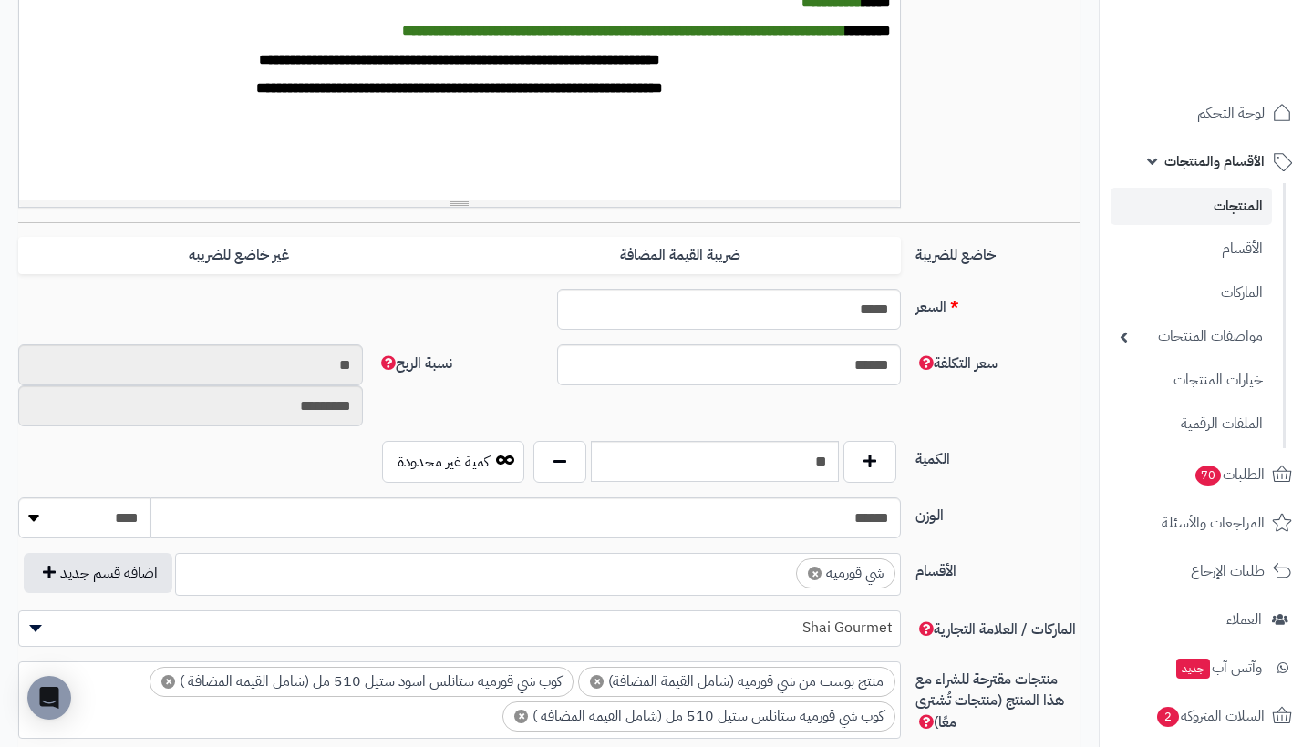
scroll to position [643, 0]
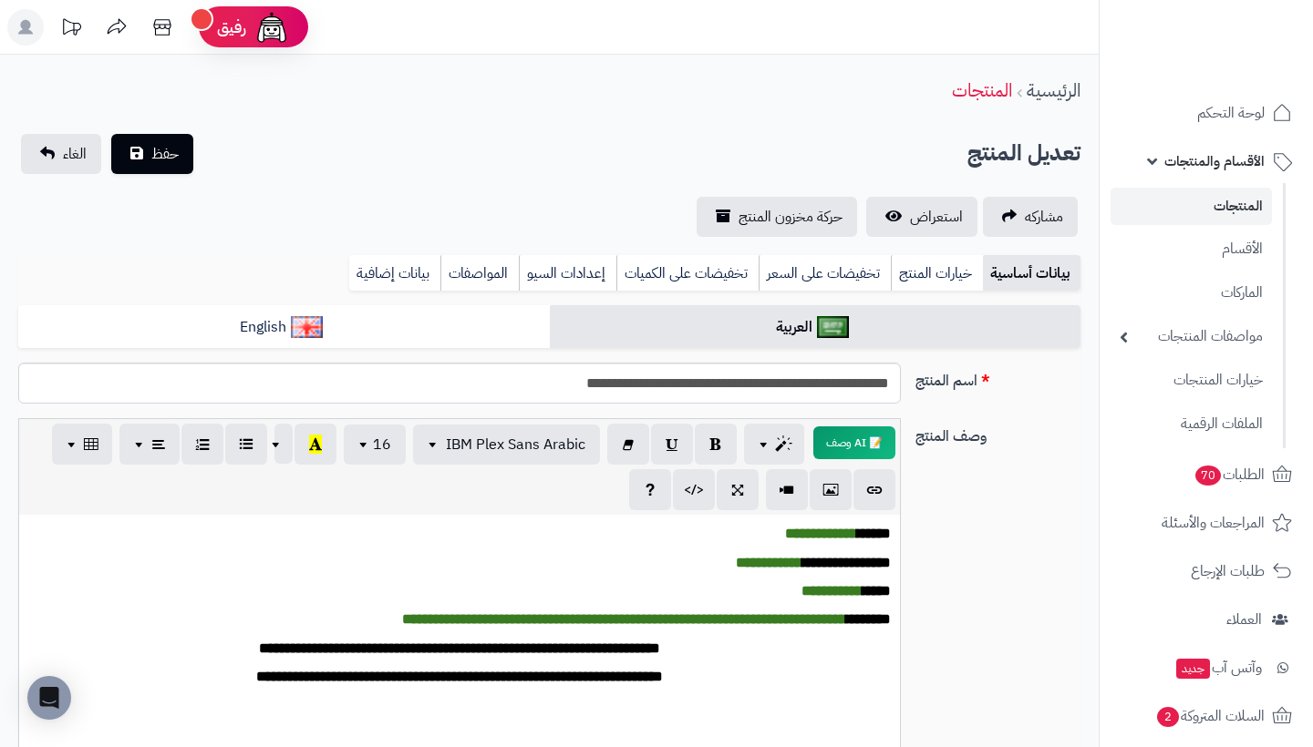
click at [1218, 200] on link "المنتجات" at bounding box center [1190, 206] width 161 height 37
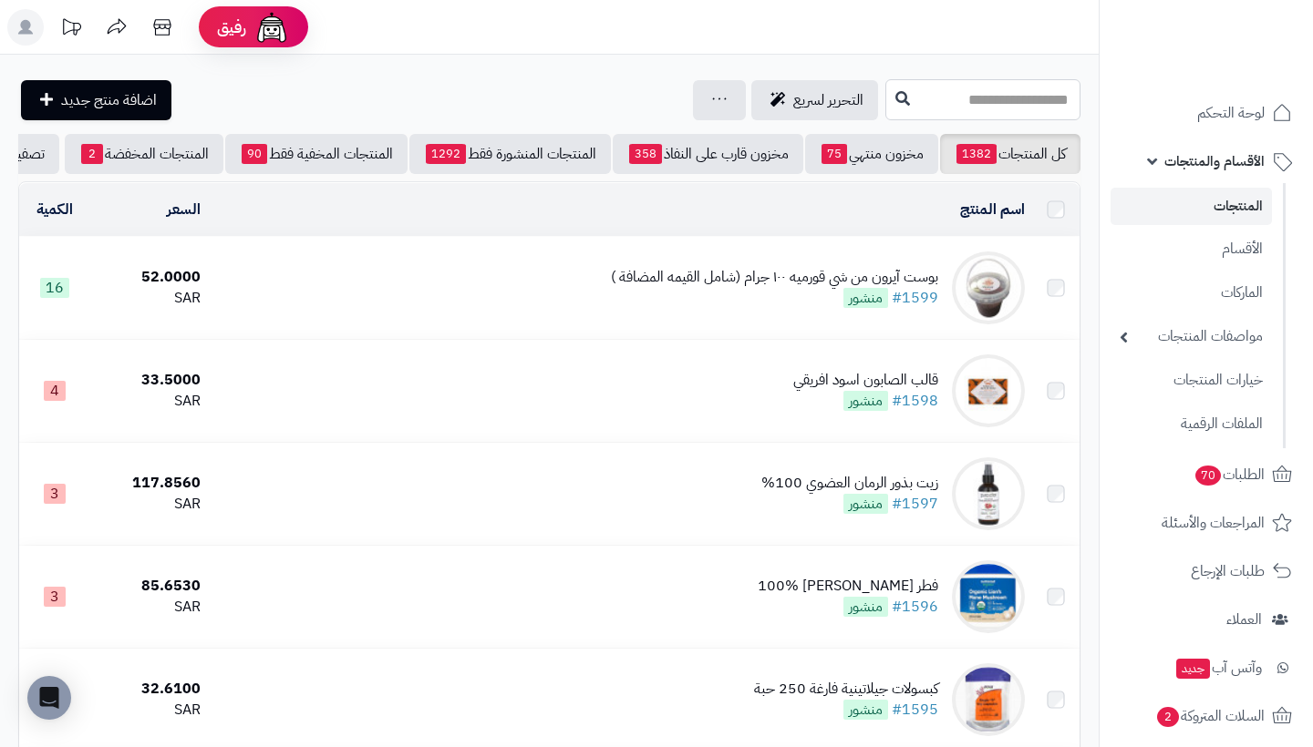
click at [905, 105] on input "text" at bounding box center [982, 99] width 195 height 41
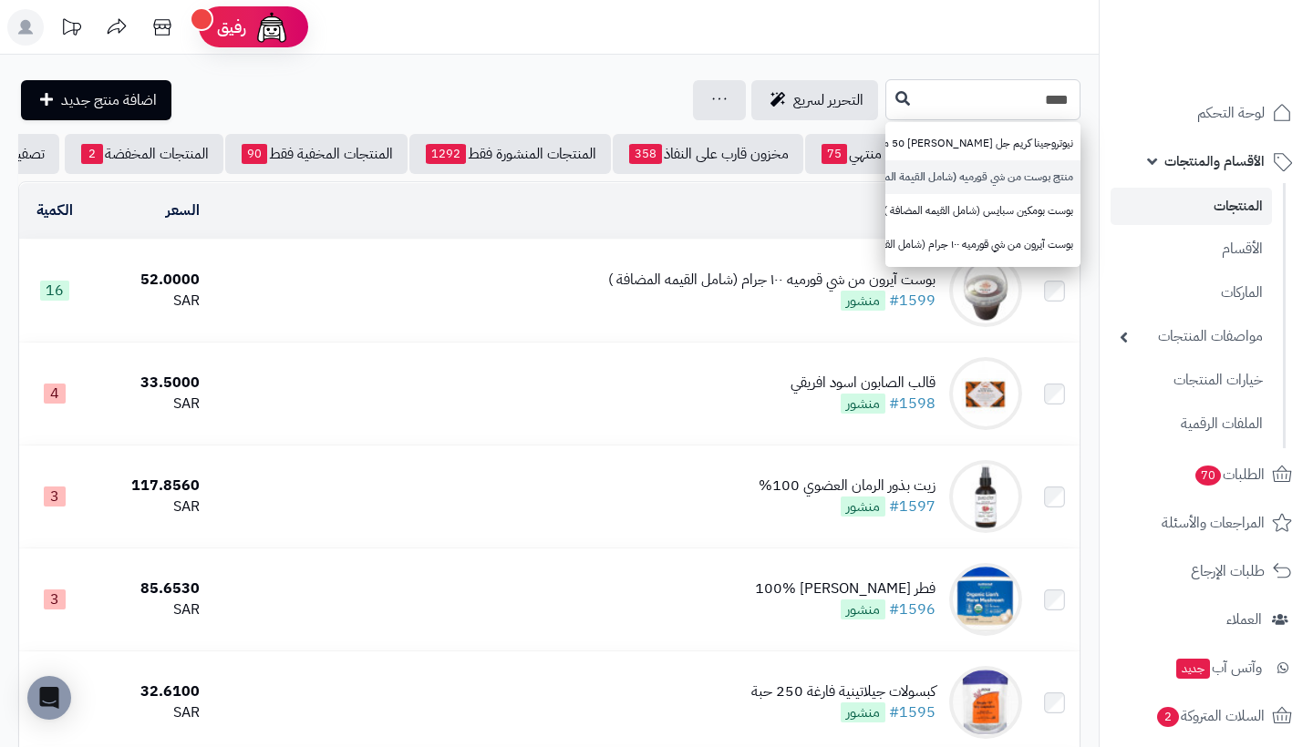
type input "****"
click at [993, 178] on link "منتج بوست من شي قورميه (شامل القيمة المضافة)" at bounding box center [982, 177] width 195 height 34
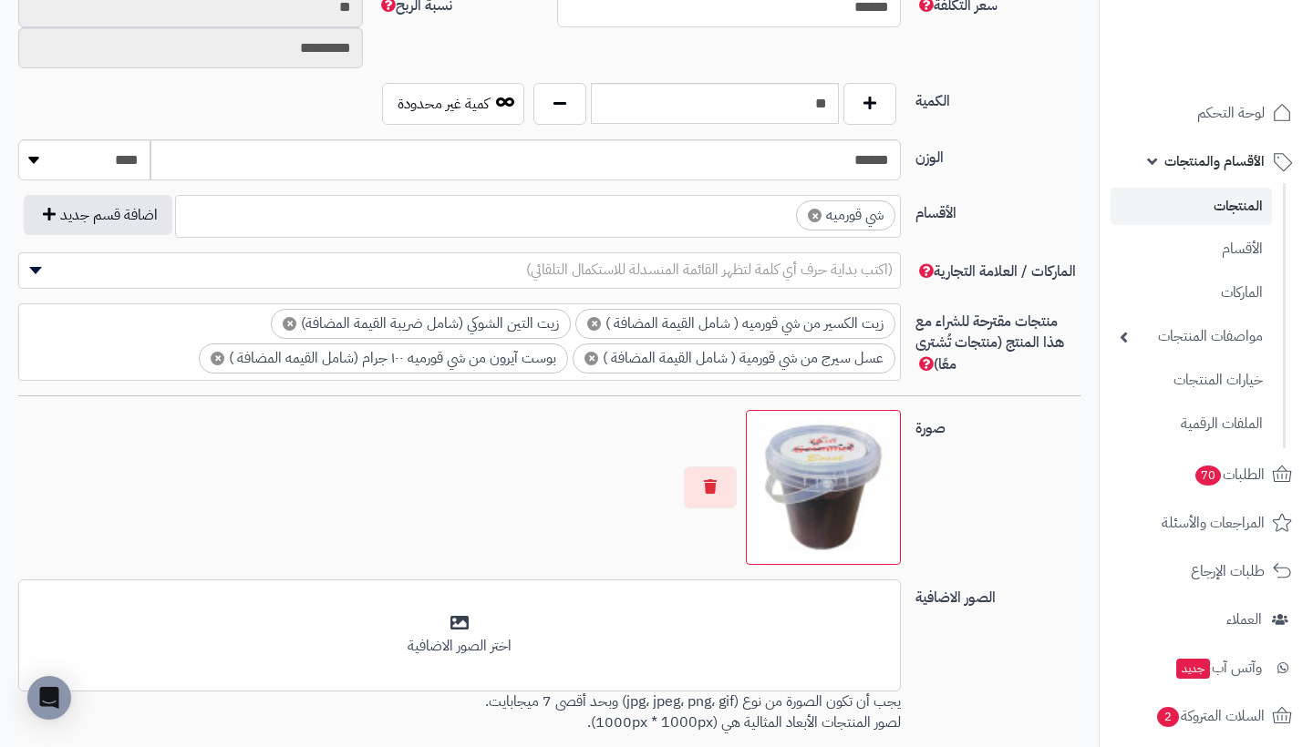
scroll to position [958, 0]
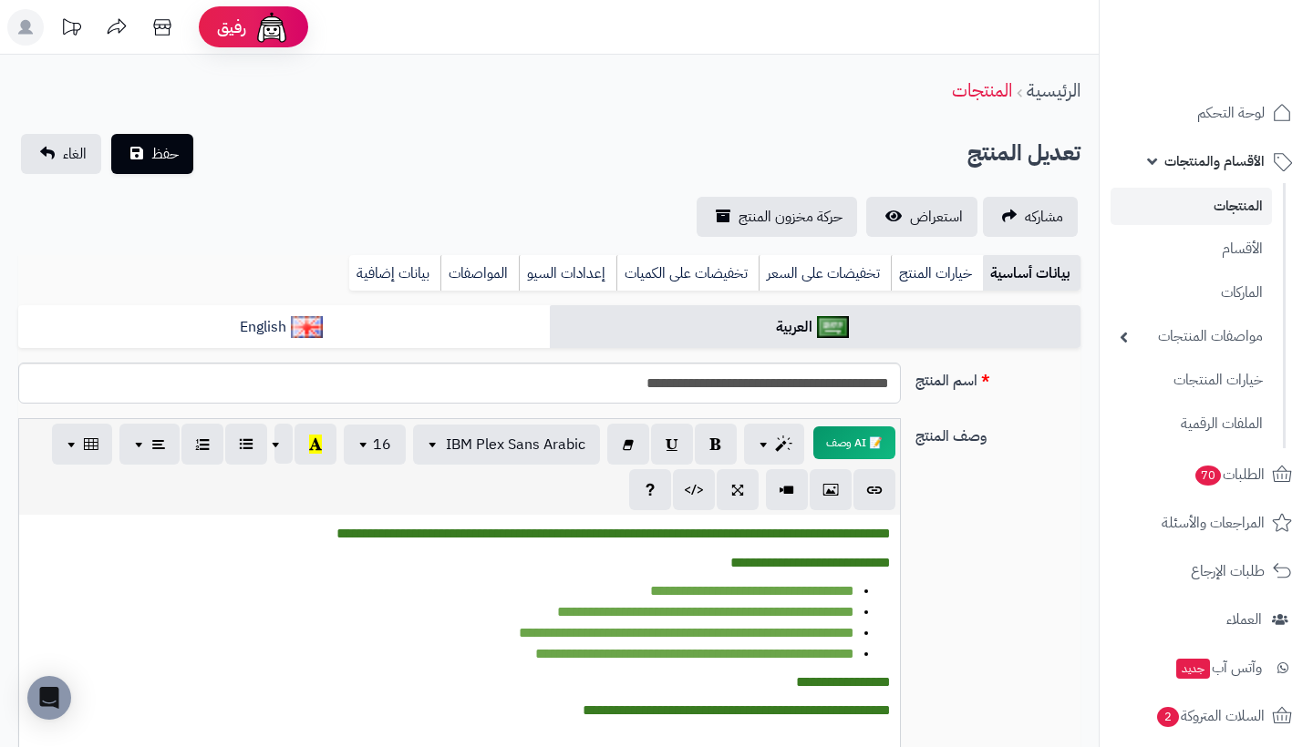
scroll to position [0, -1]
click at [1237, 204] on link "المنتجات" at bounding box center [1190, 206] width 161 height 37
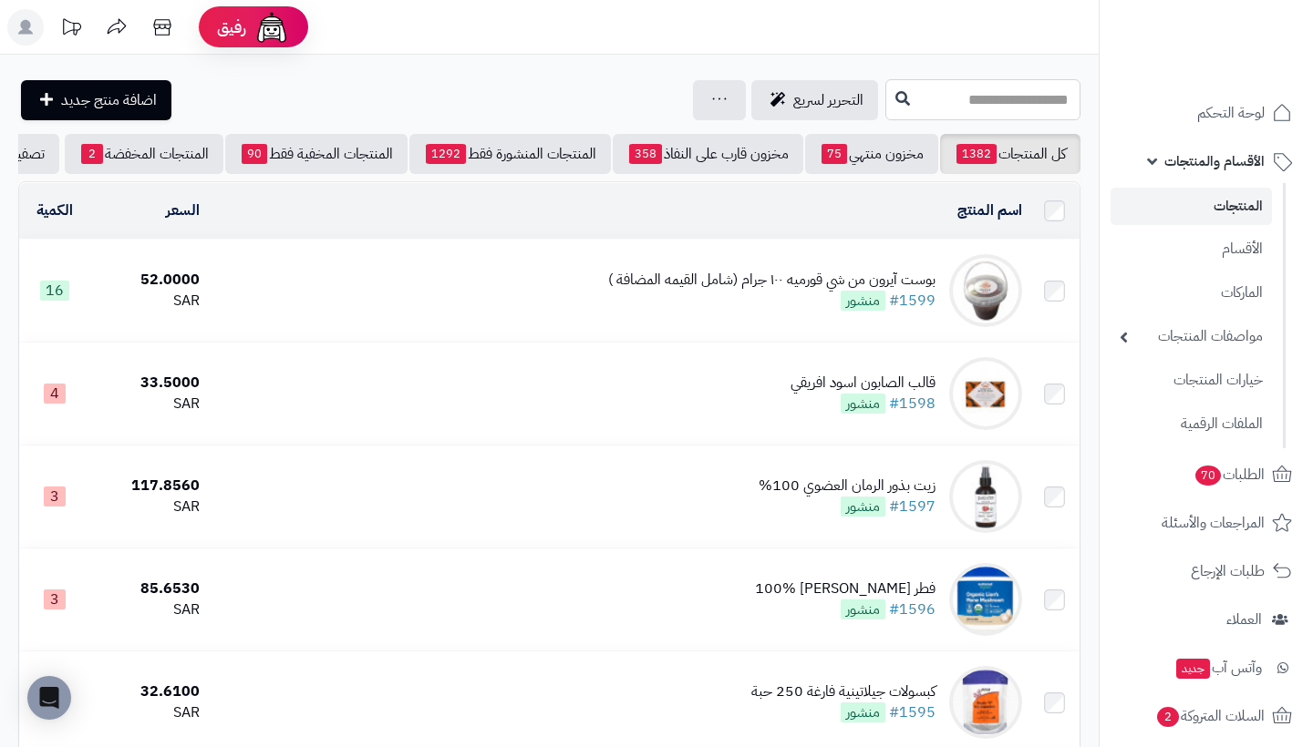
click at [959, 98] on input "text" at bounding box center [982, 99] width 195 height 41
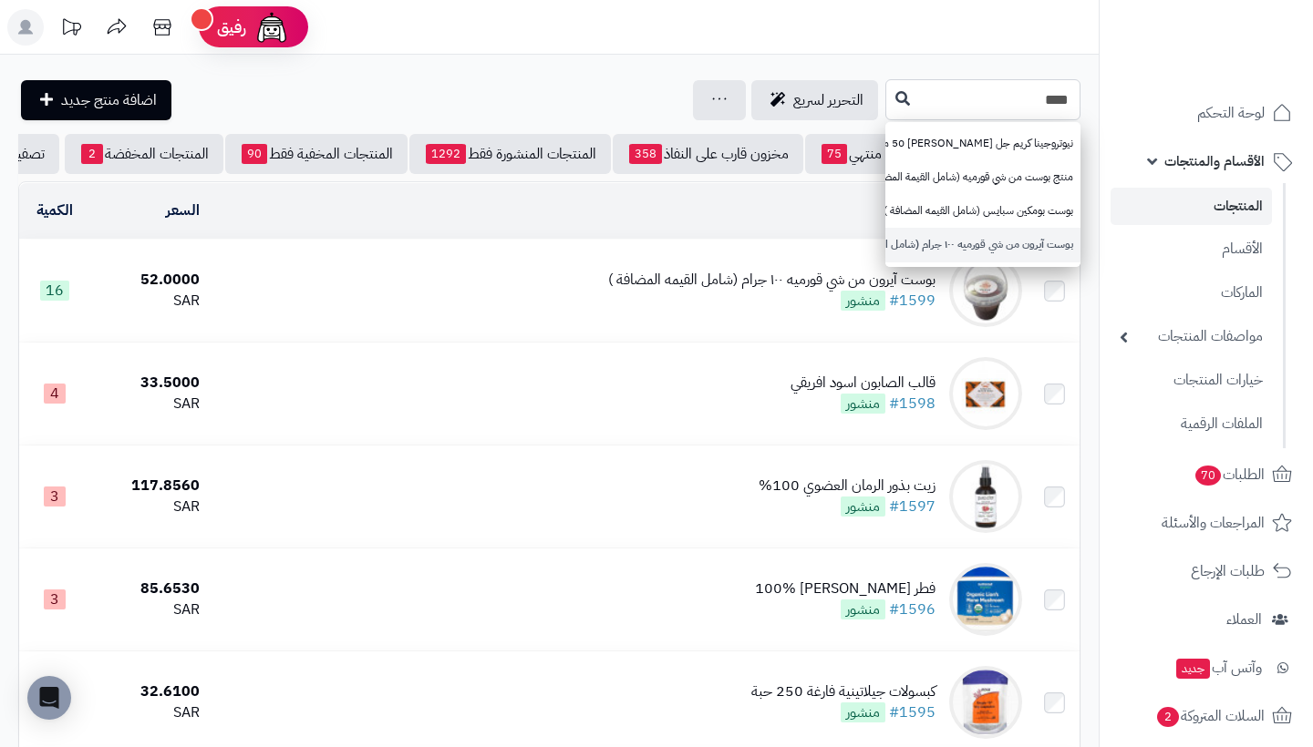
type input "****"
click at [1008, 234] on link "بوست آيرون من شي قورميه ١٠٠ جرام (شامل القيمه المضافة )" at bounding box center [982, 245] width 195 height 34
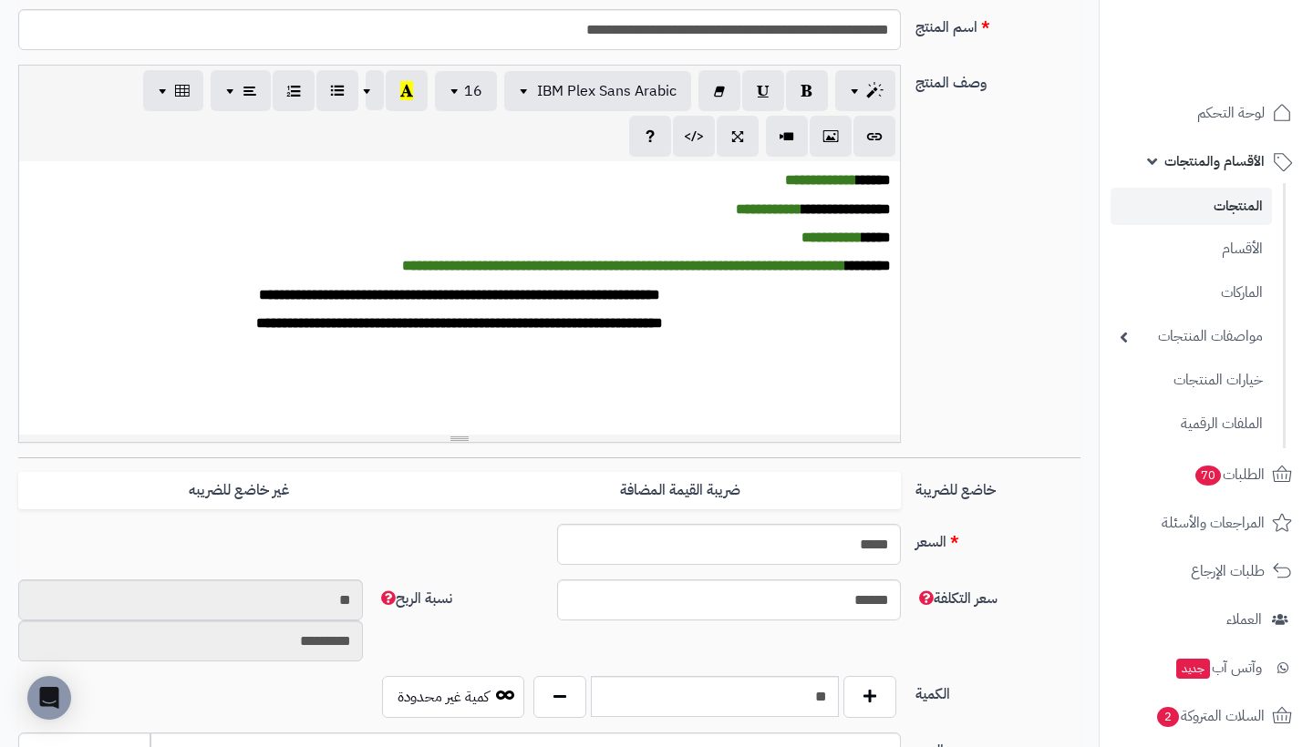
scroll to position [500, 0]
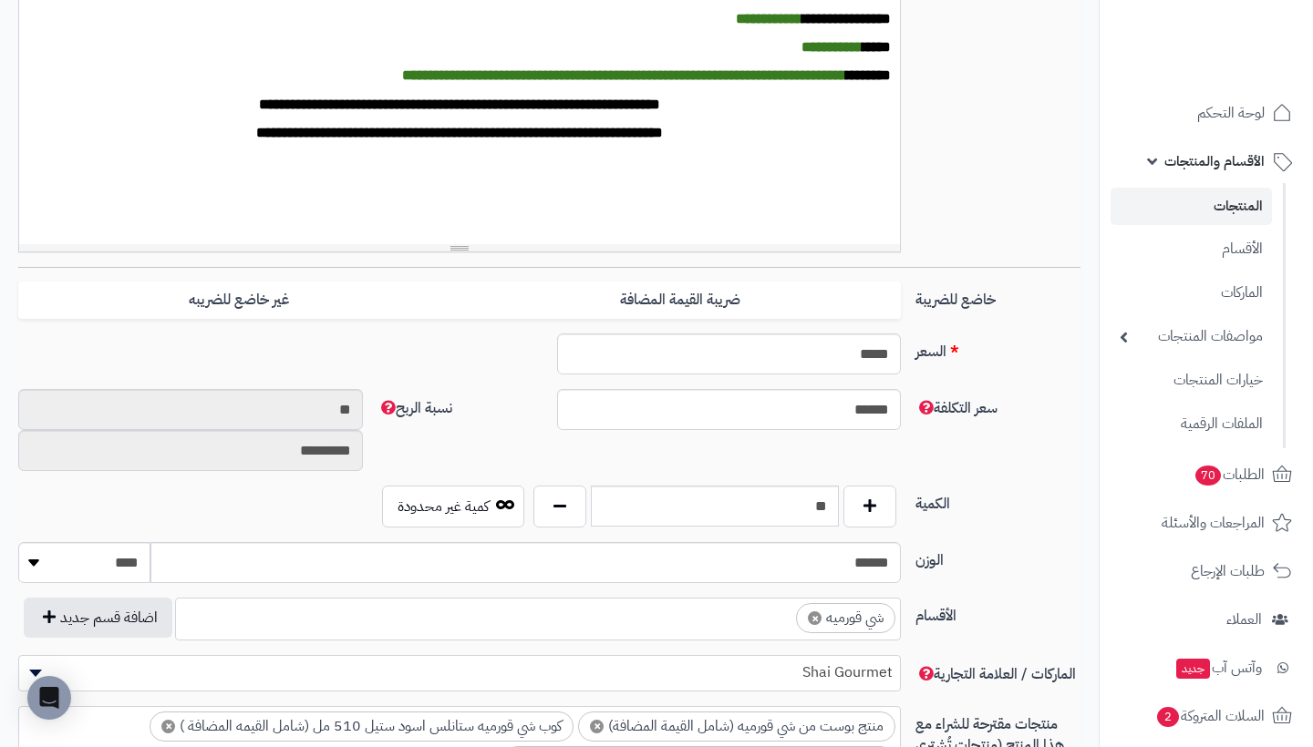
scroll to position [545, 0]
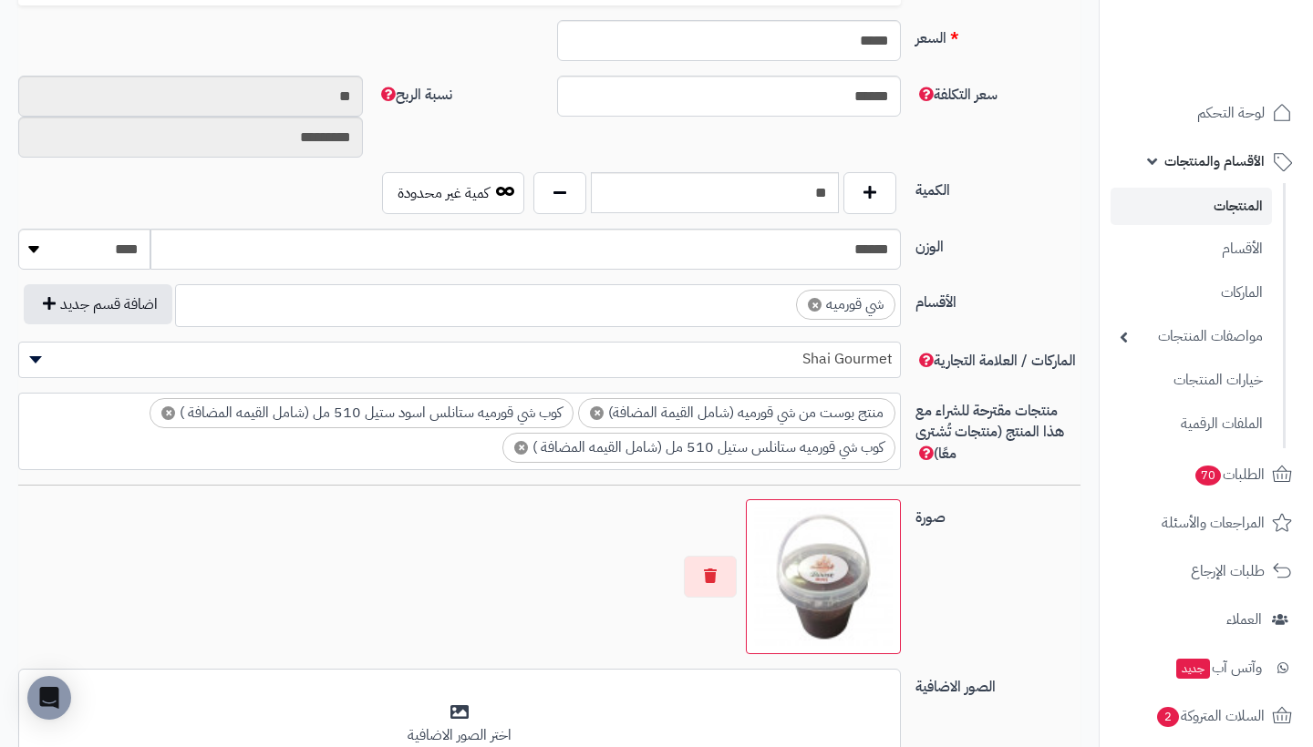
scroll to position [840, 0]
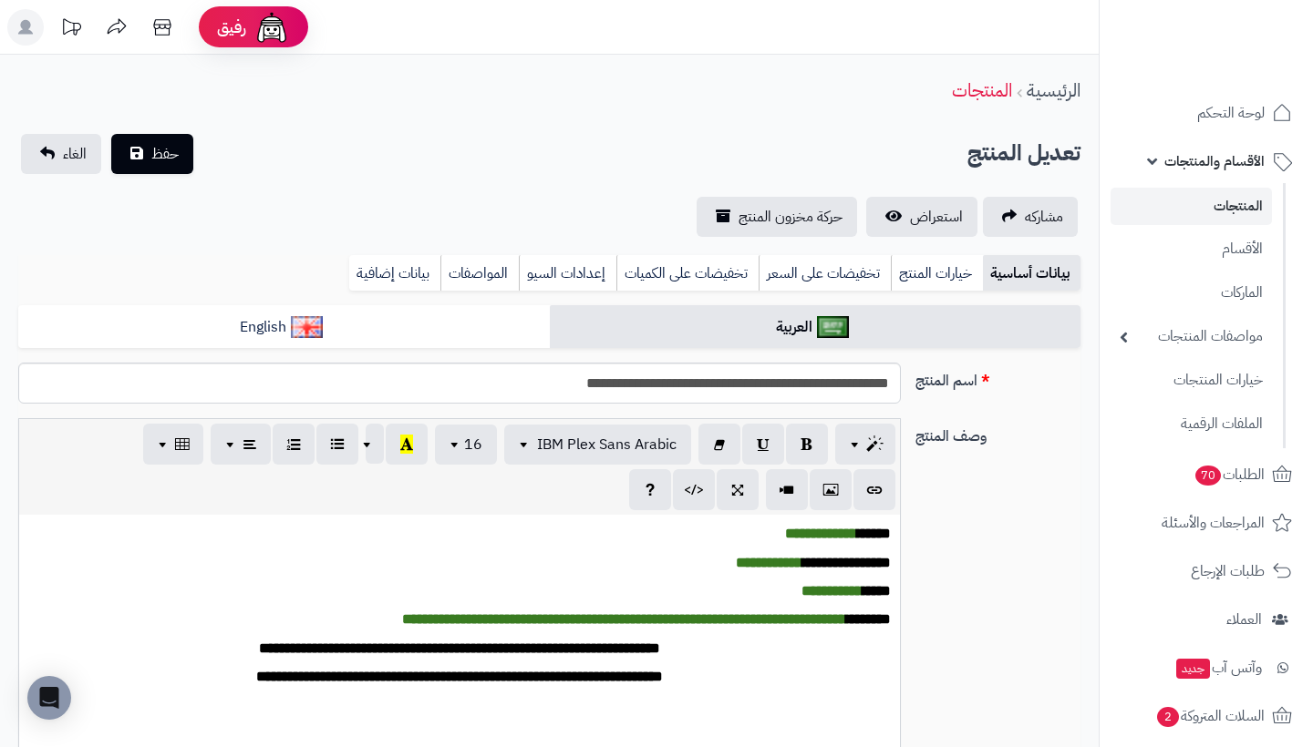
scroll to position [840, 0]
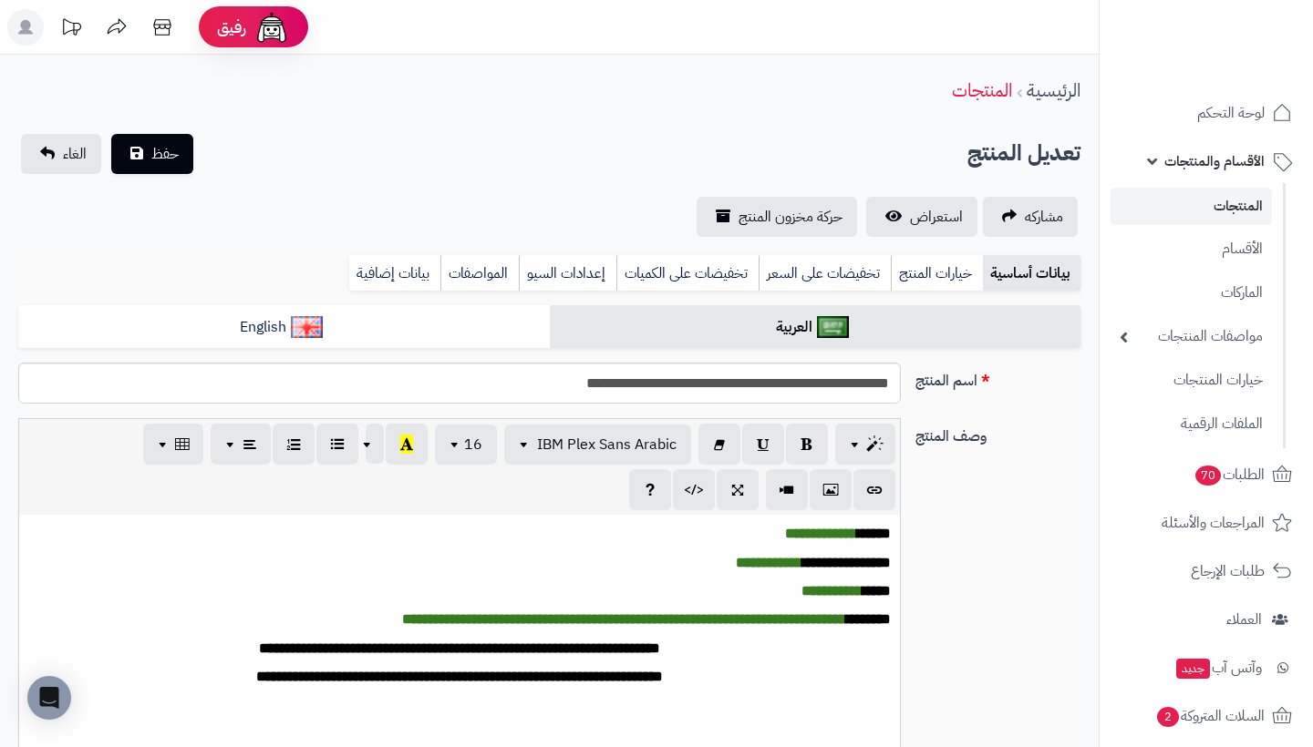
scroll to position [840, 0]
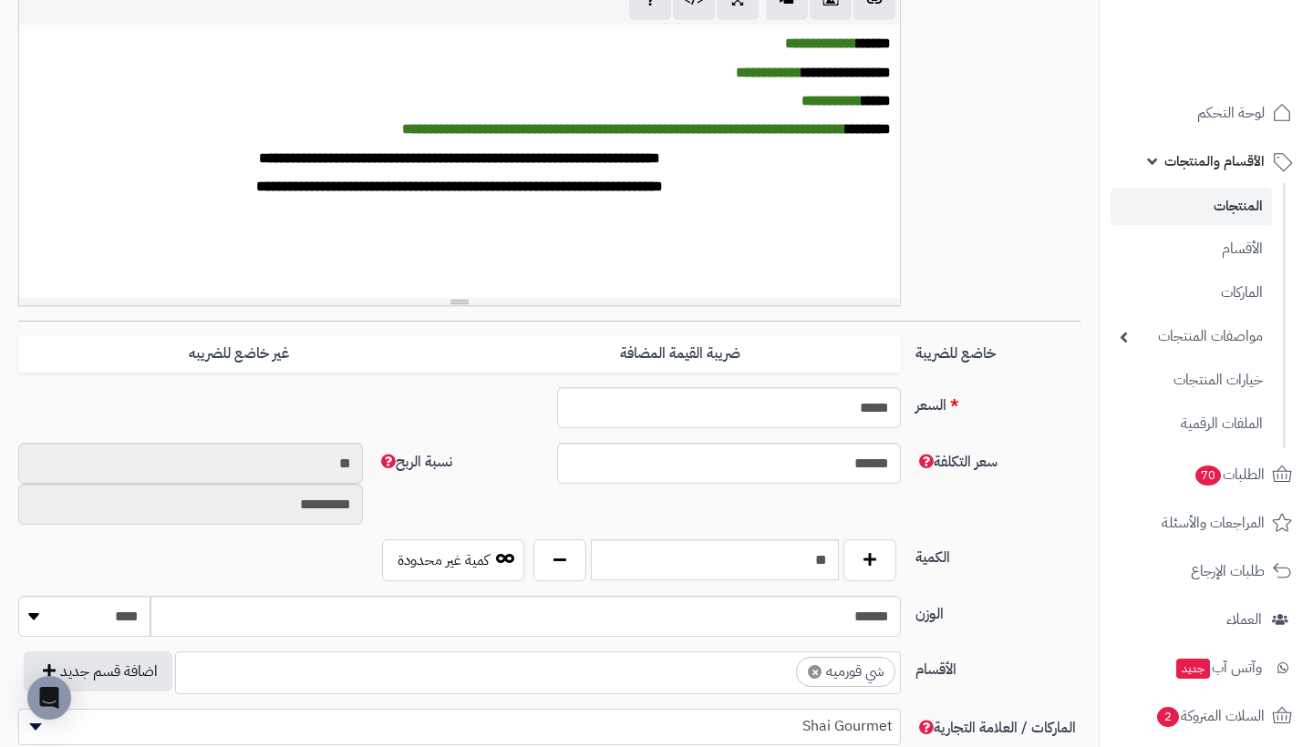
scroll to position [717, 0]
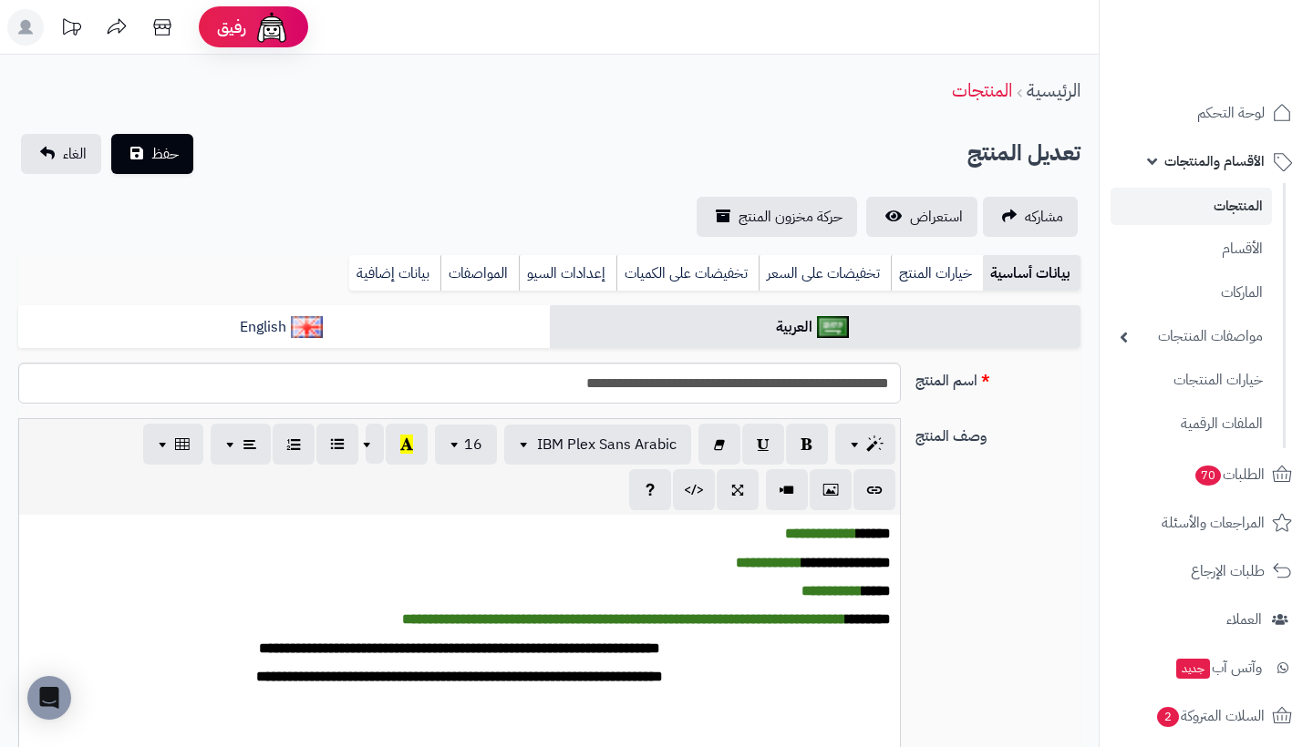
scroll to position [717, 0]
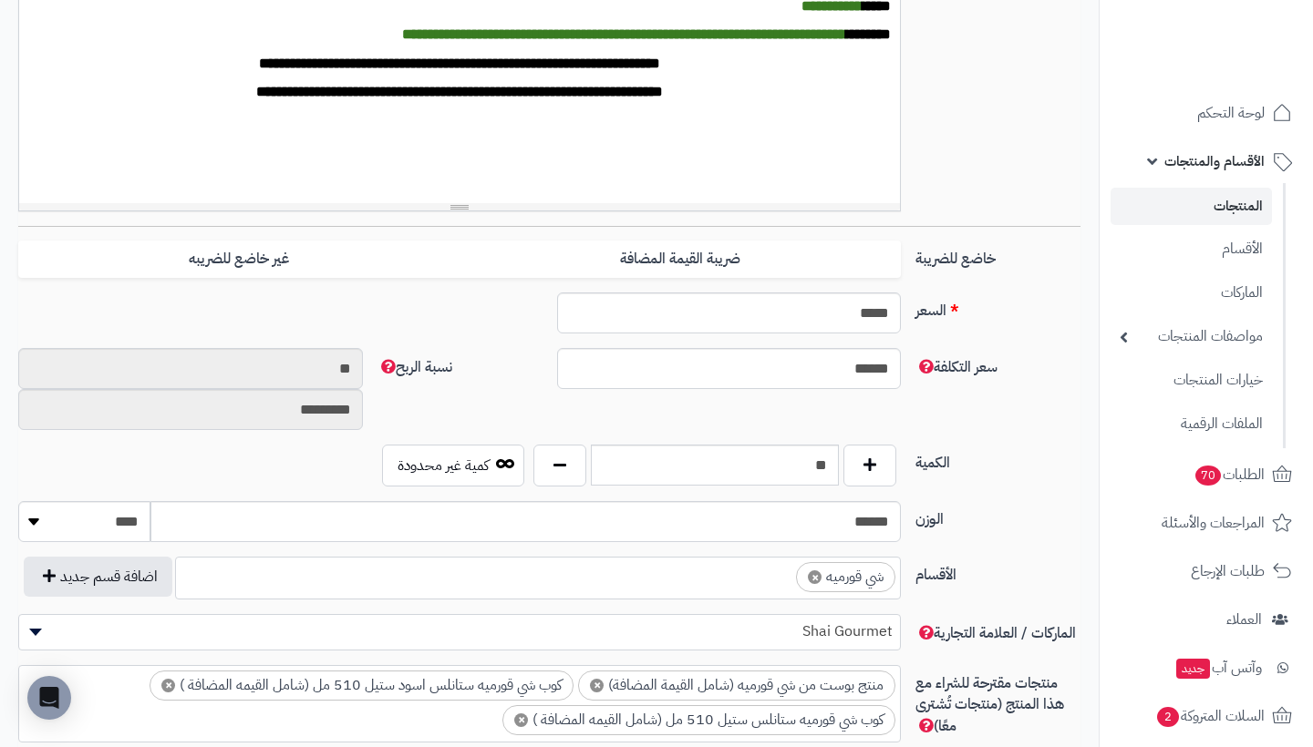
scroll to position [618, 0]
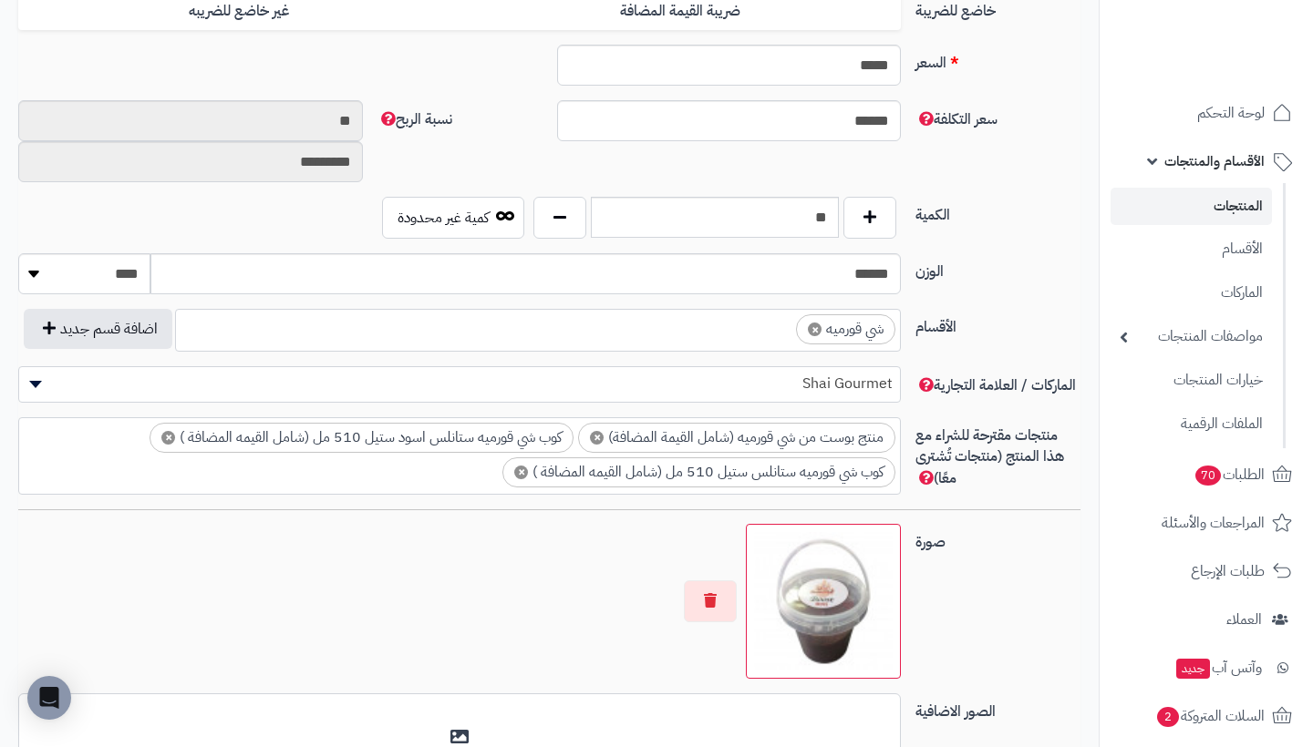
scroll to position [834, 0]
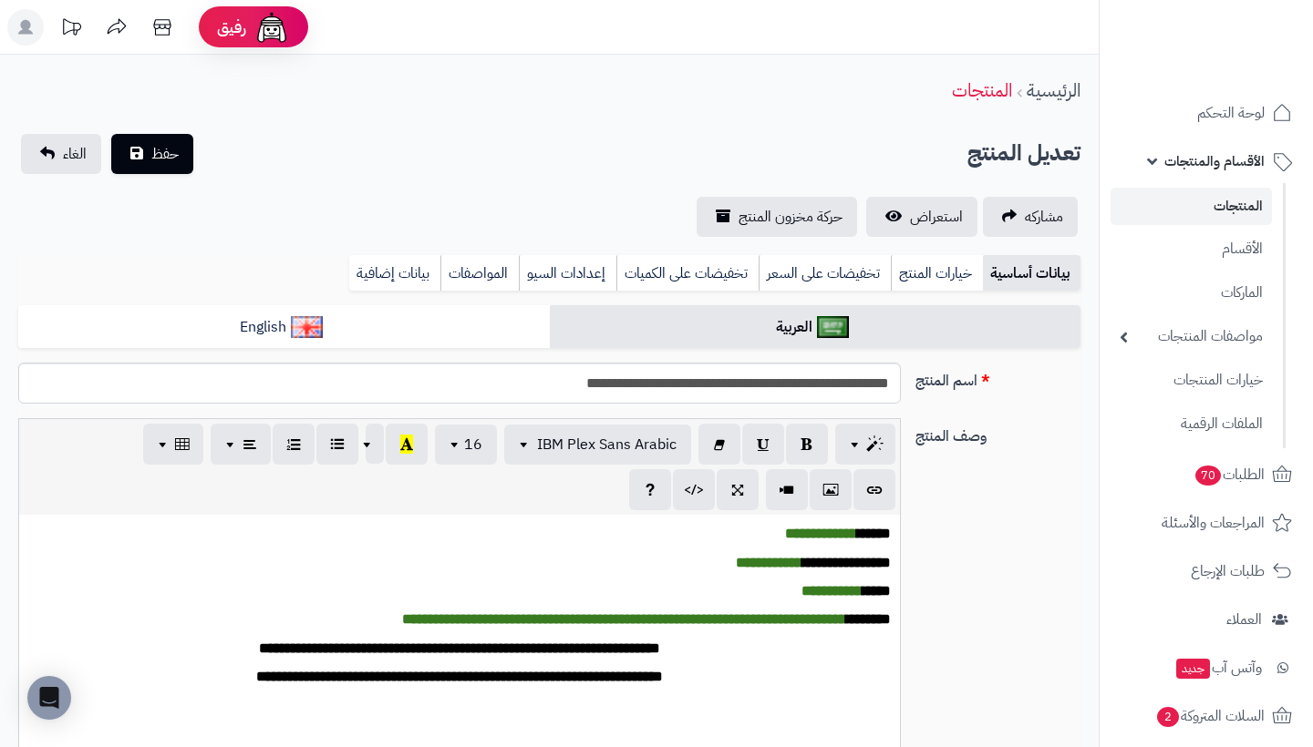
scroll to position [834, 0]
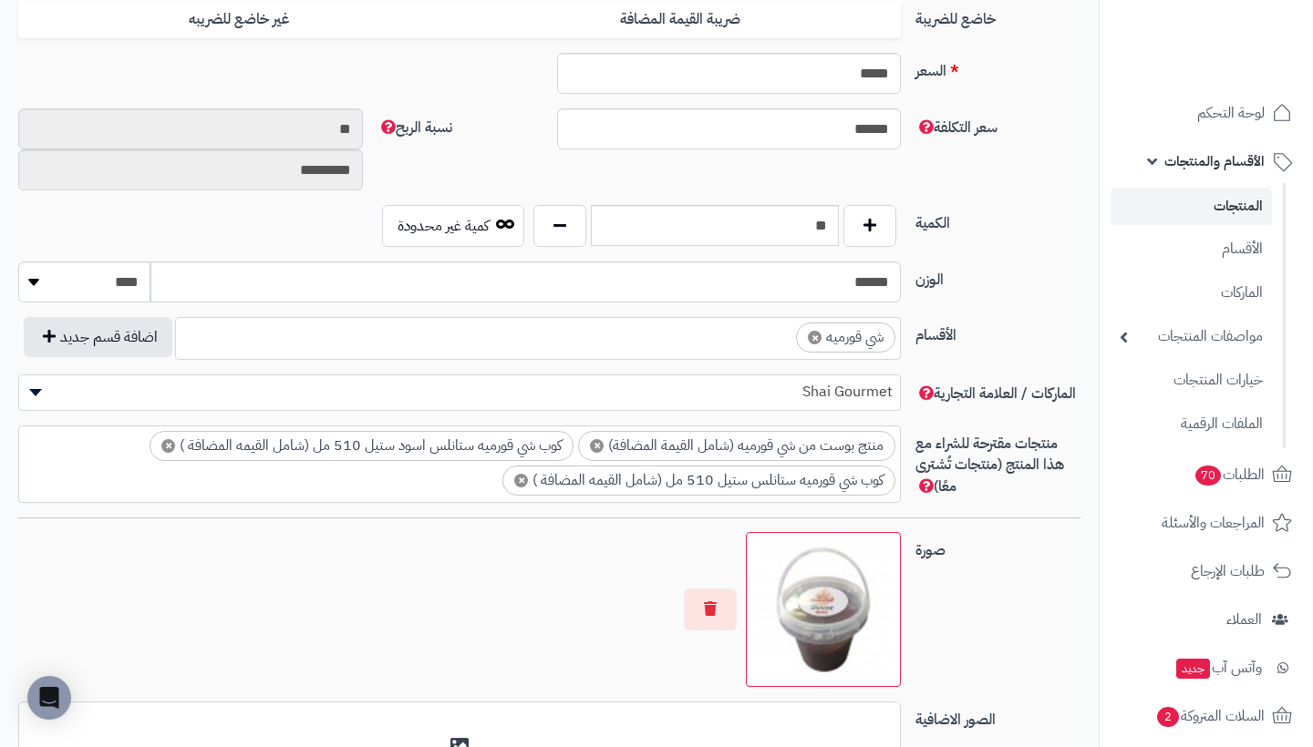
scroll to position [818, 0]
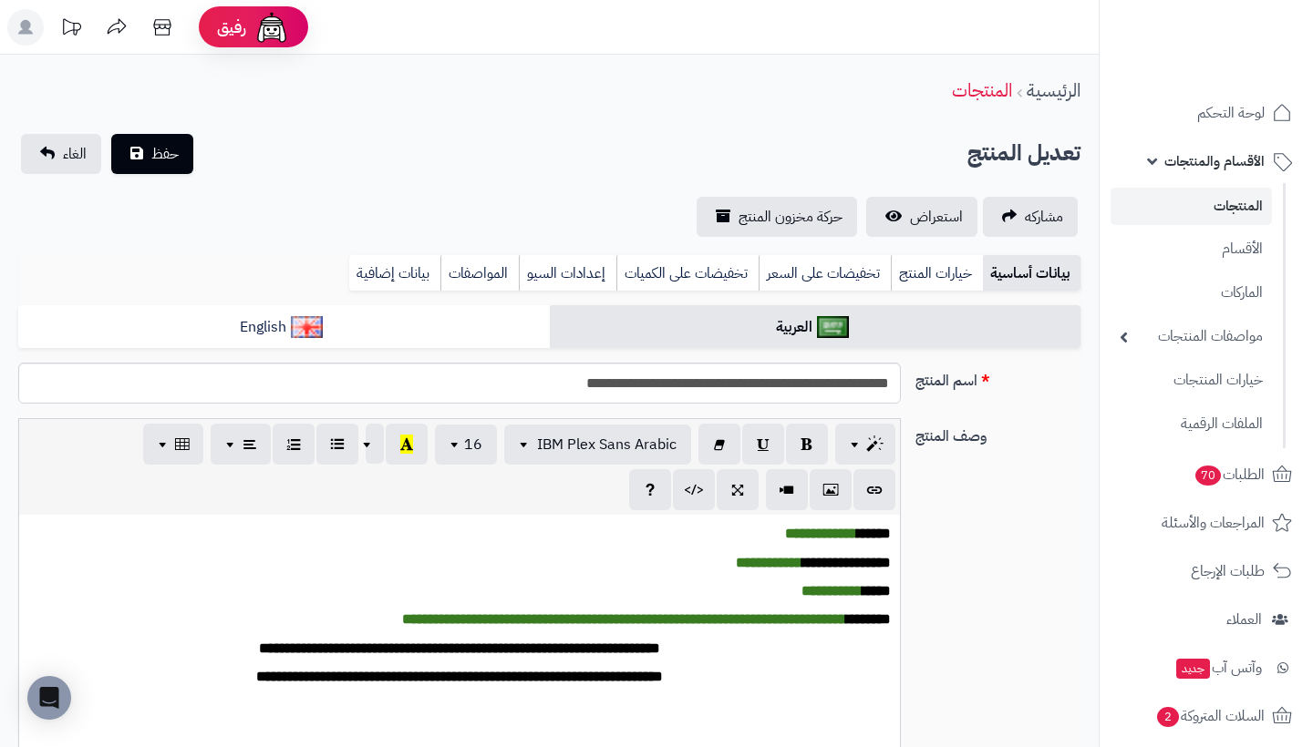
scroll to position [818, 0]
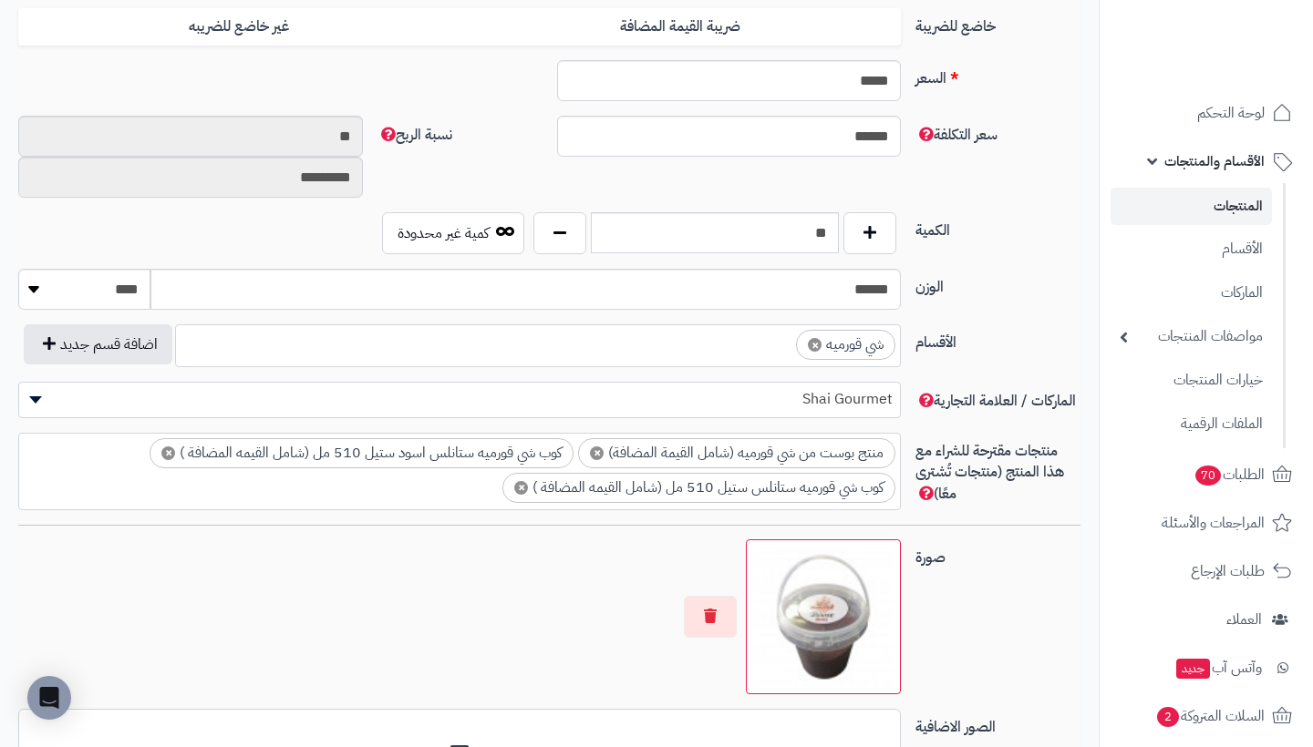
click at [1228, 203] on link "المنتجات" at bounding box center [1190, 206] width 161 height 37
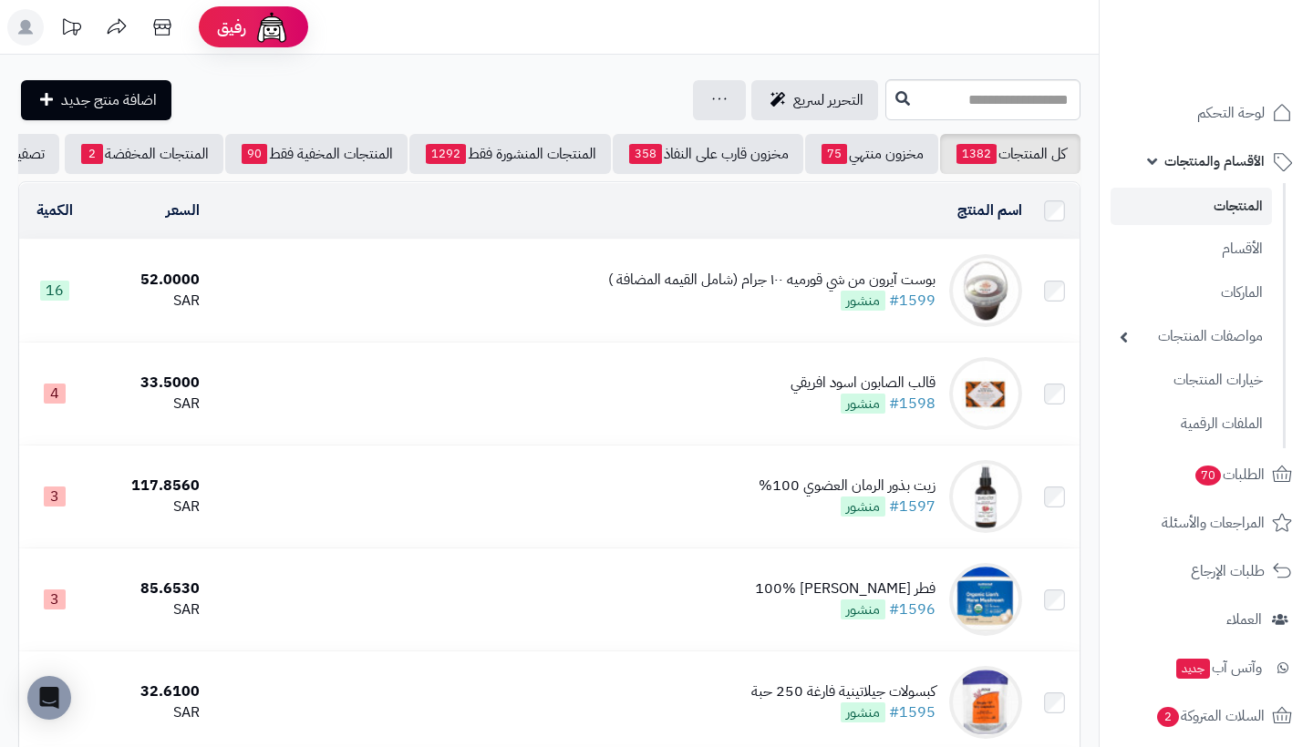
click at [793, 277] on div "بوست آيرون من شي قورميه ١٠٠ جرام (شامل القيمه المضافة )" at bounding box center [771, 280] width 327 height 21
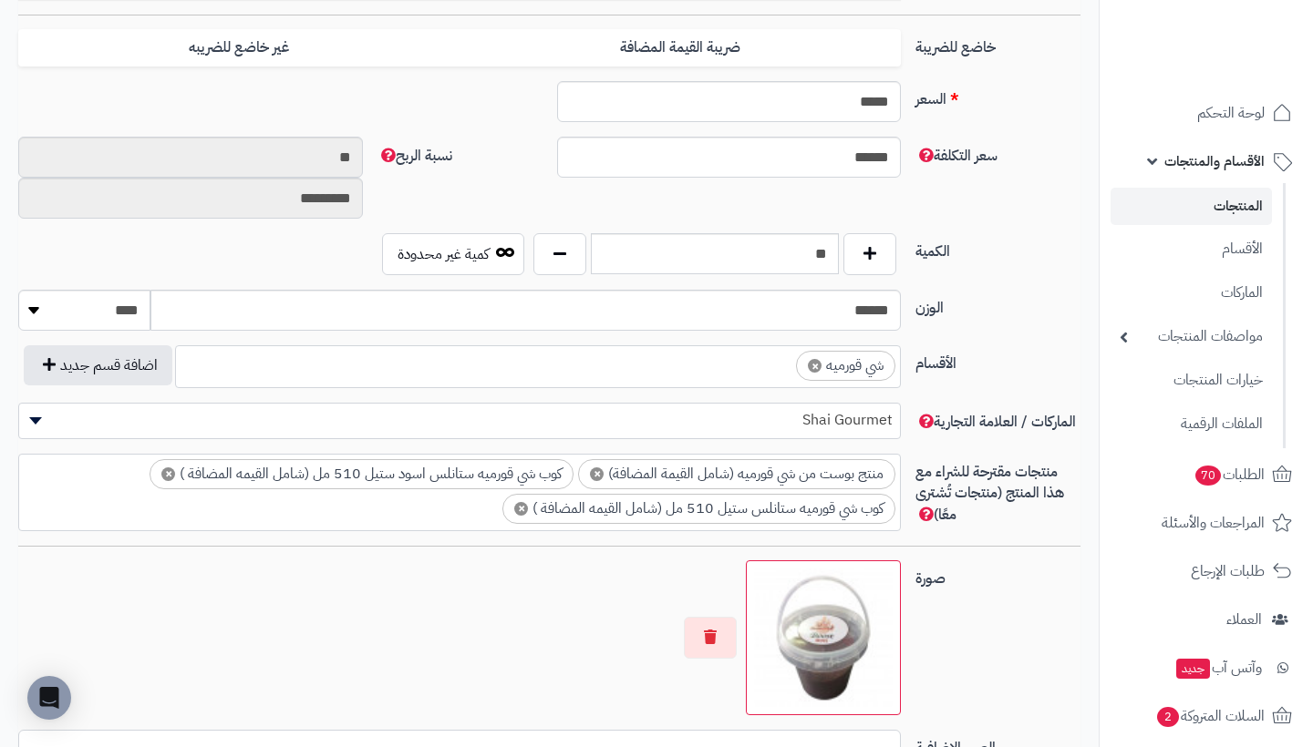
scroll to position [819, 0]
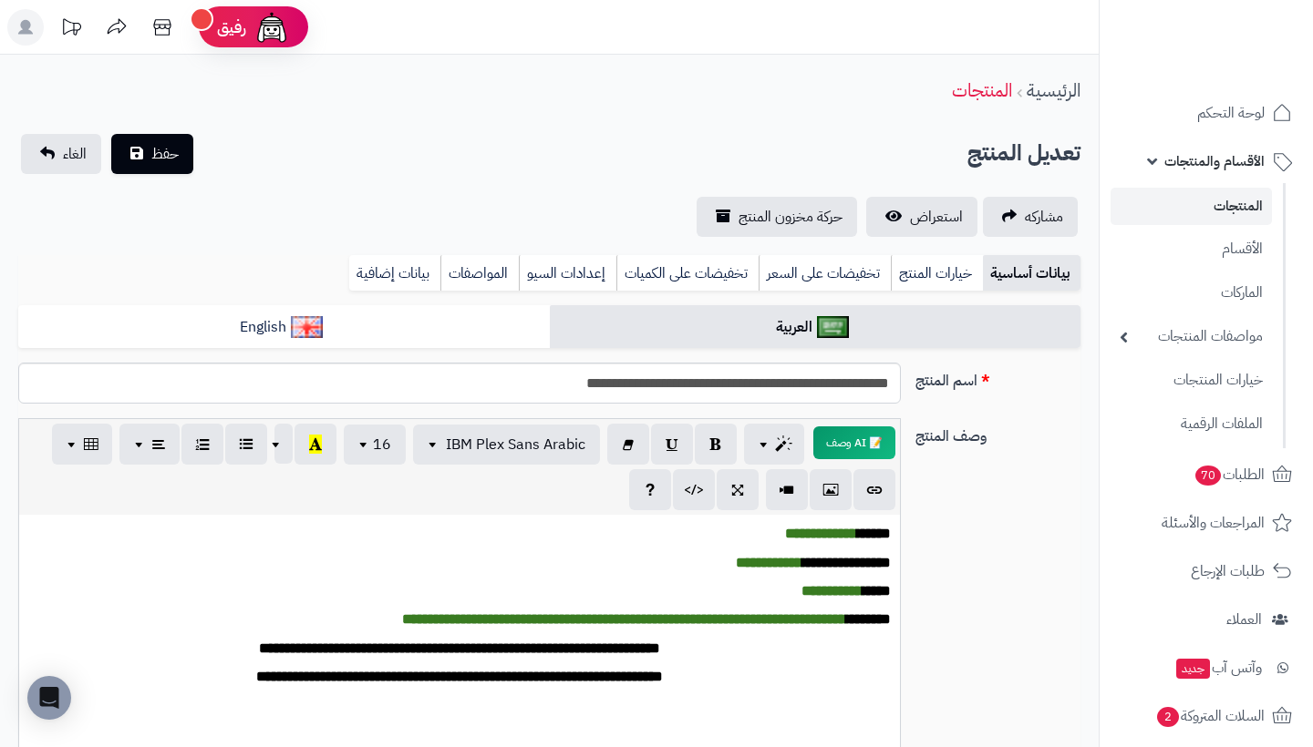
scroll to position [-1, 0]
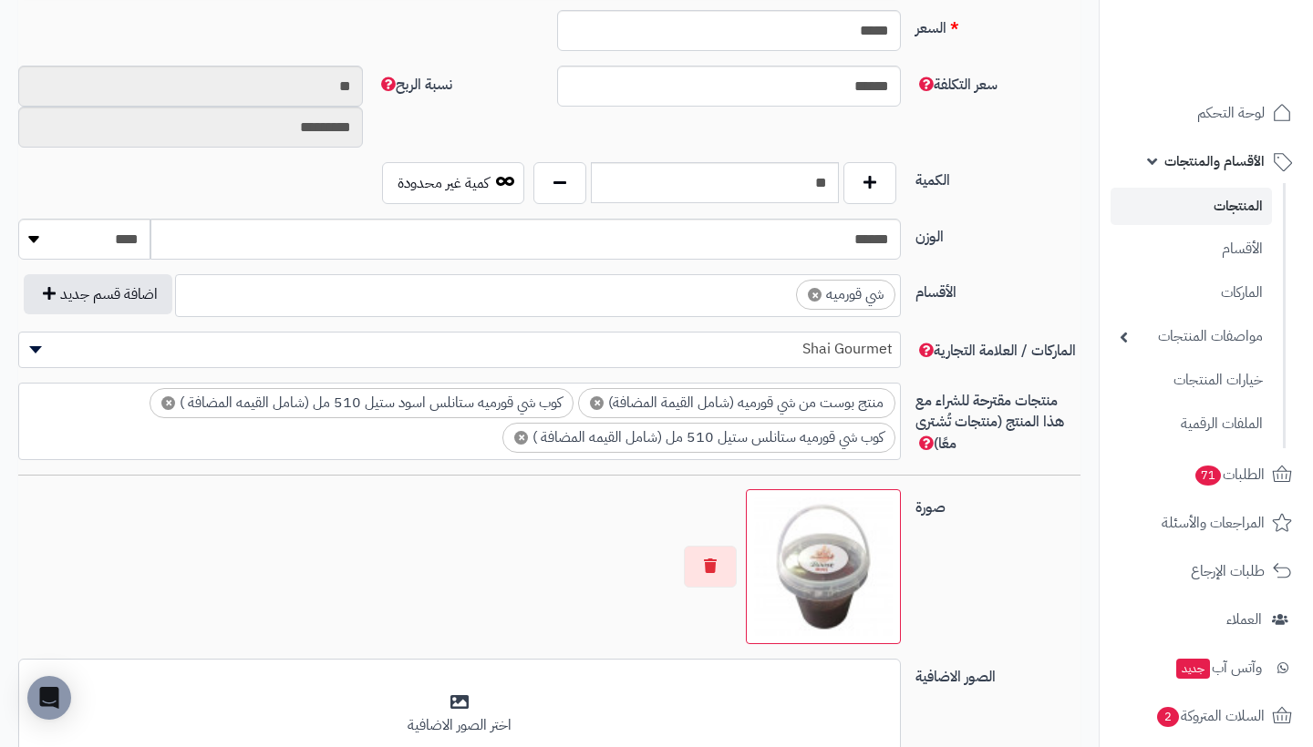
scroll to position [842, -1]
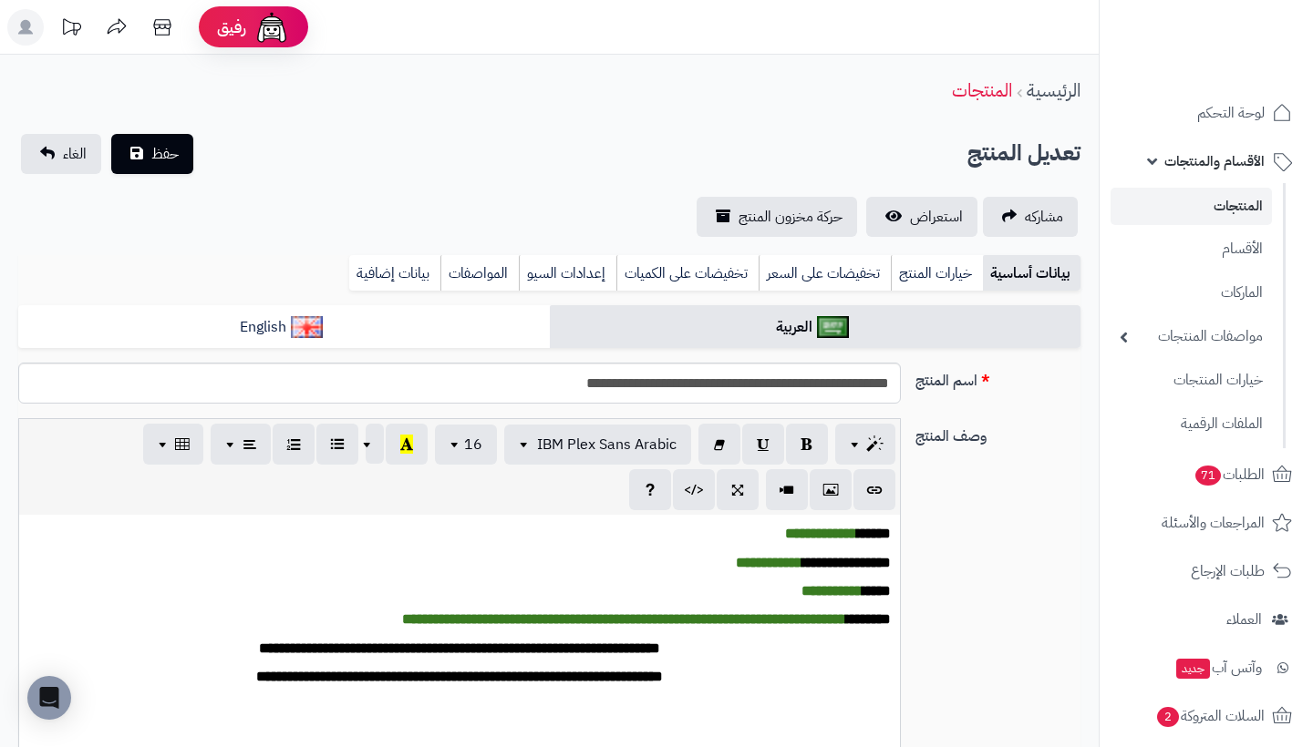
scroll to position [842, -1]
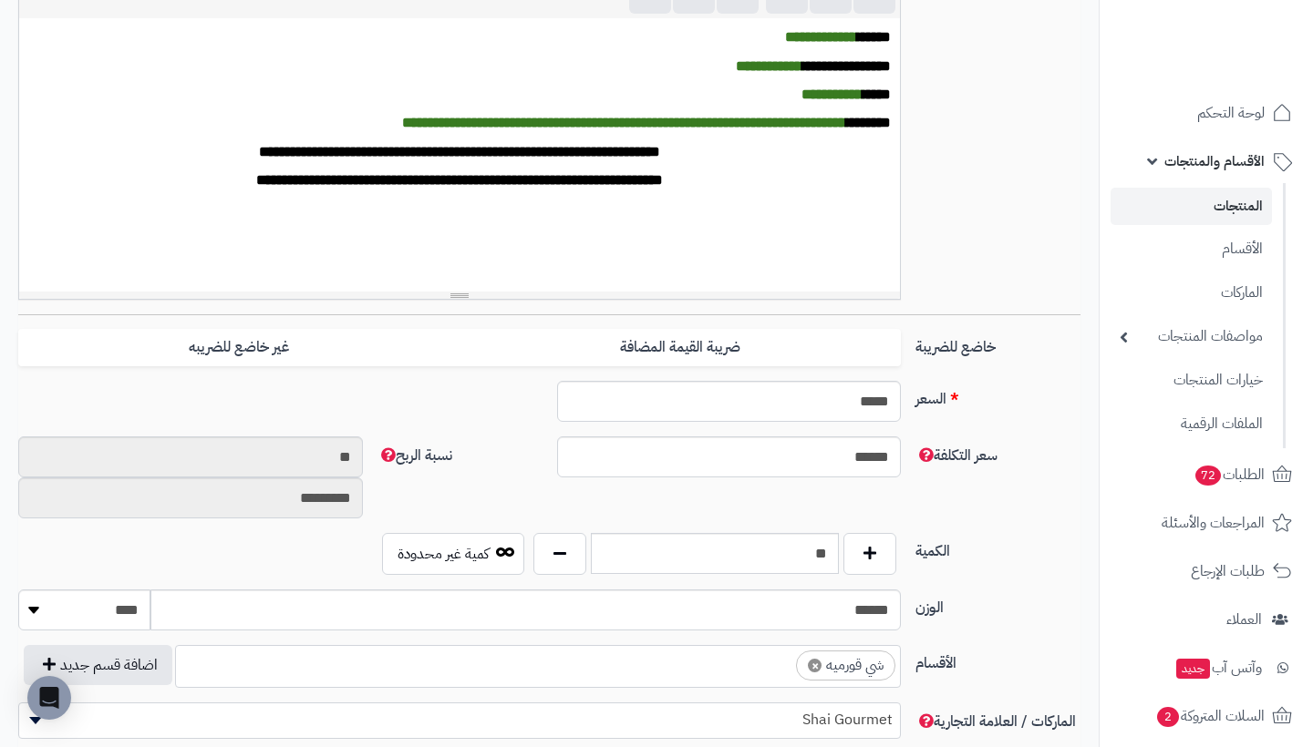
scroll to position [497, -2]
click at [1201, 167] on span "الأقسام والمنتجات" at bounding box center [1214, 162] width 100 height 26
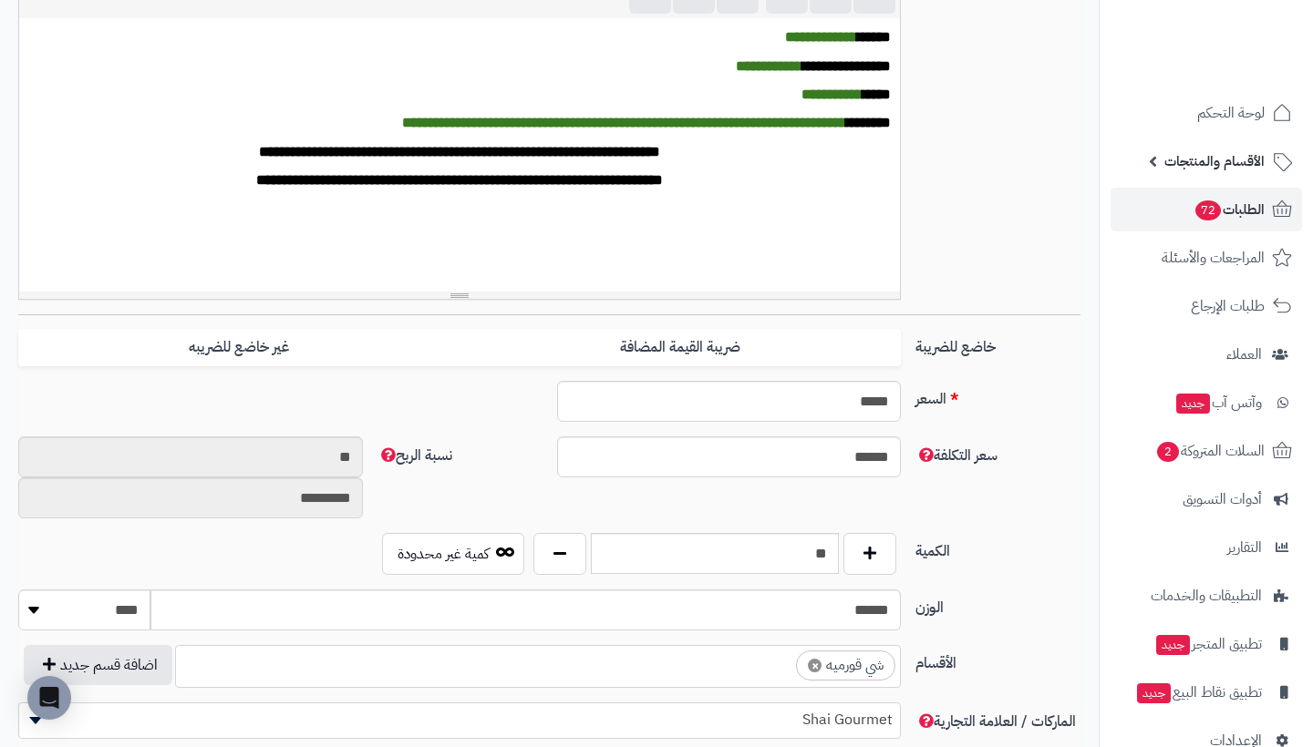
click at [1241, 206] on span "الطلبات 72" at bounding box center [1228, 210] width 71 height 26
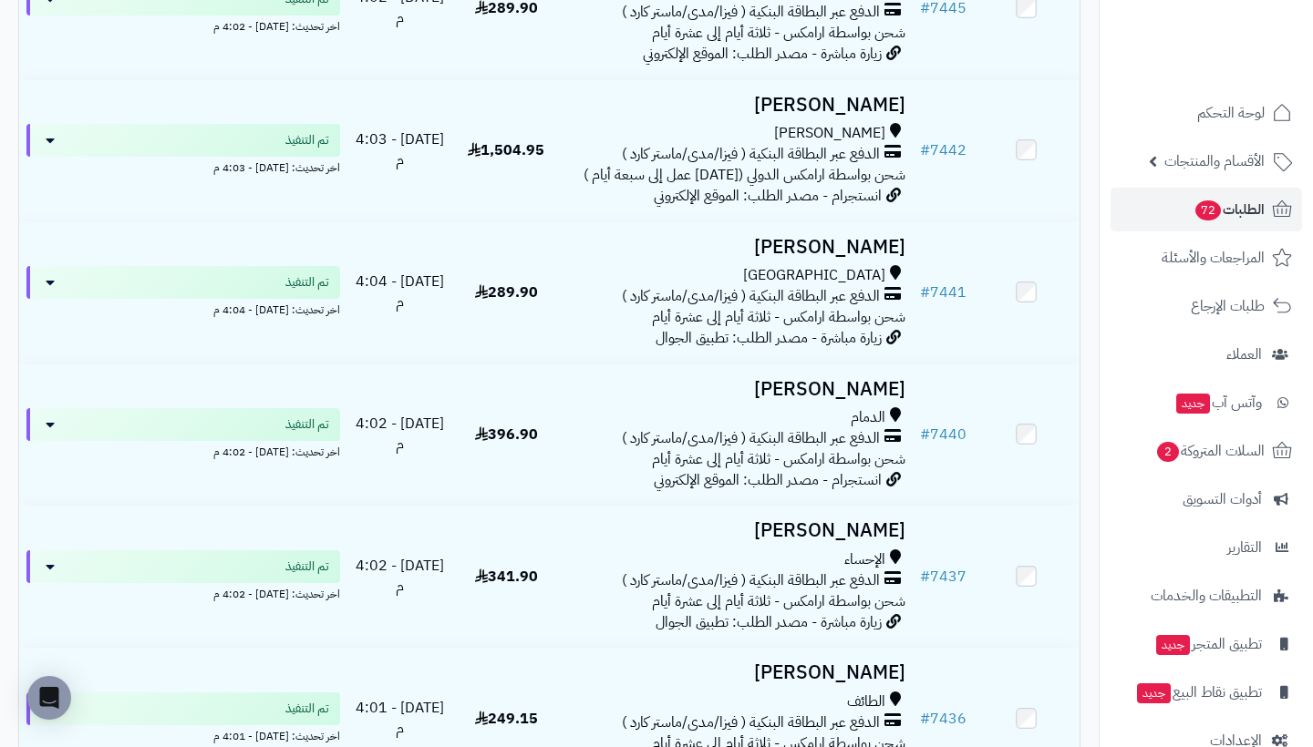
scroll to position [6194, 0]
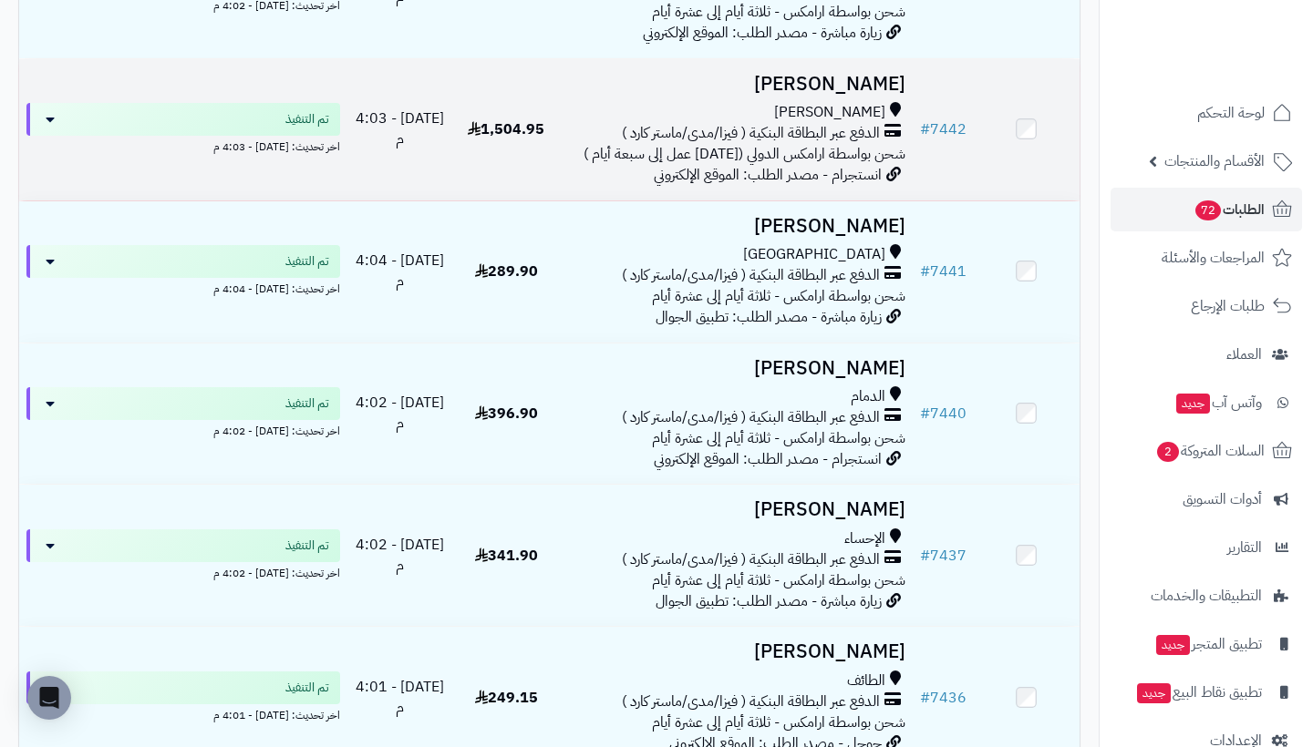
click at [813, 95] on h3 "Hanan Almahmeed" at bounding box center [735, 84] width 338 height 21
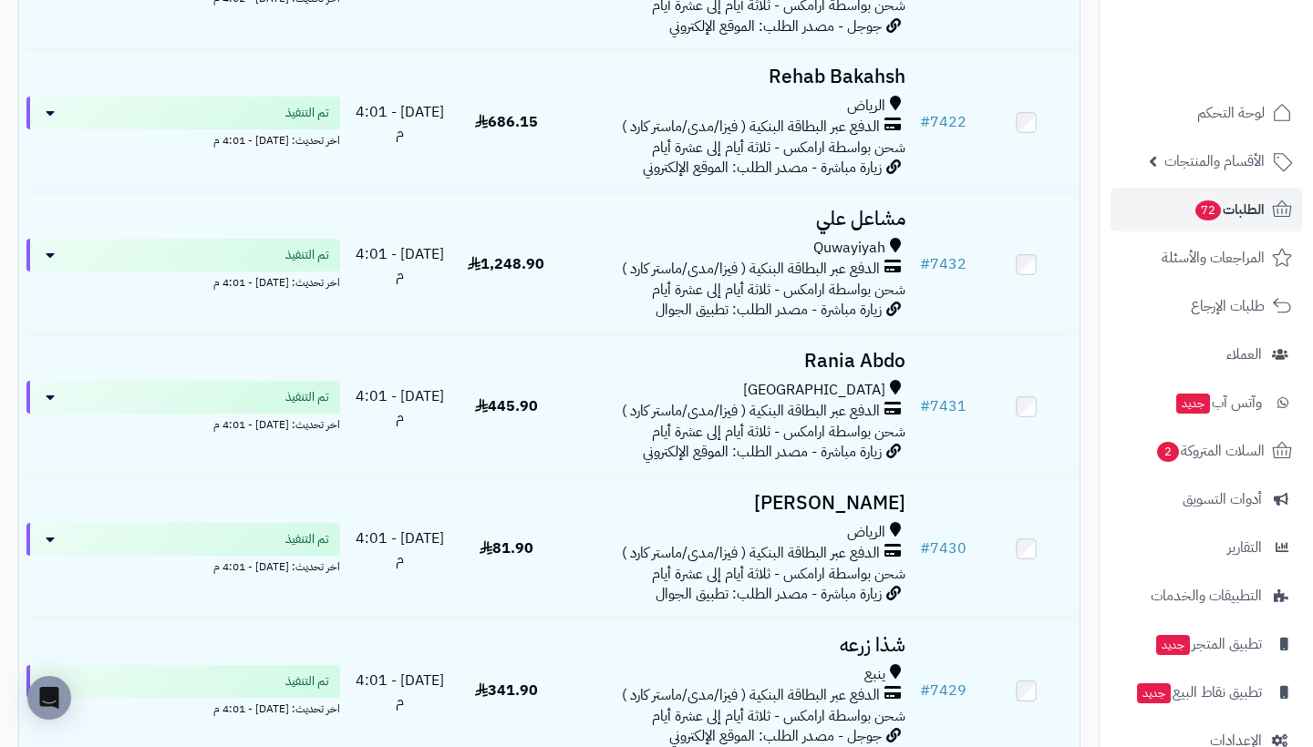
scroll to position [7274, 0]
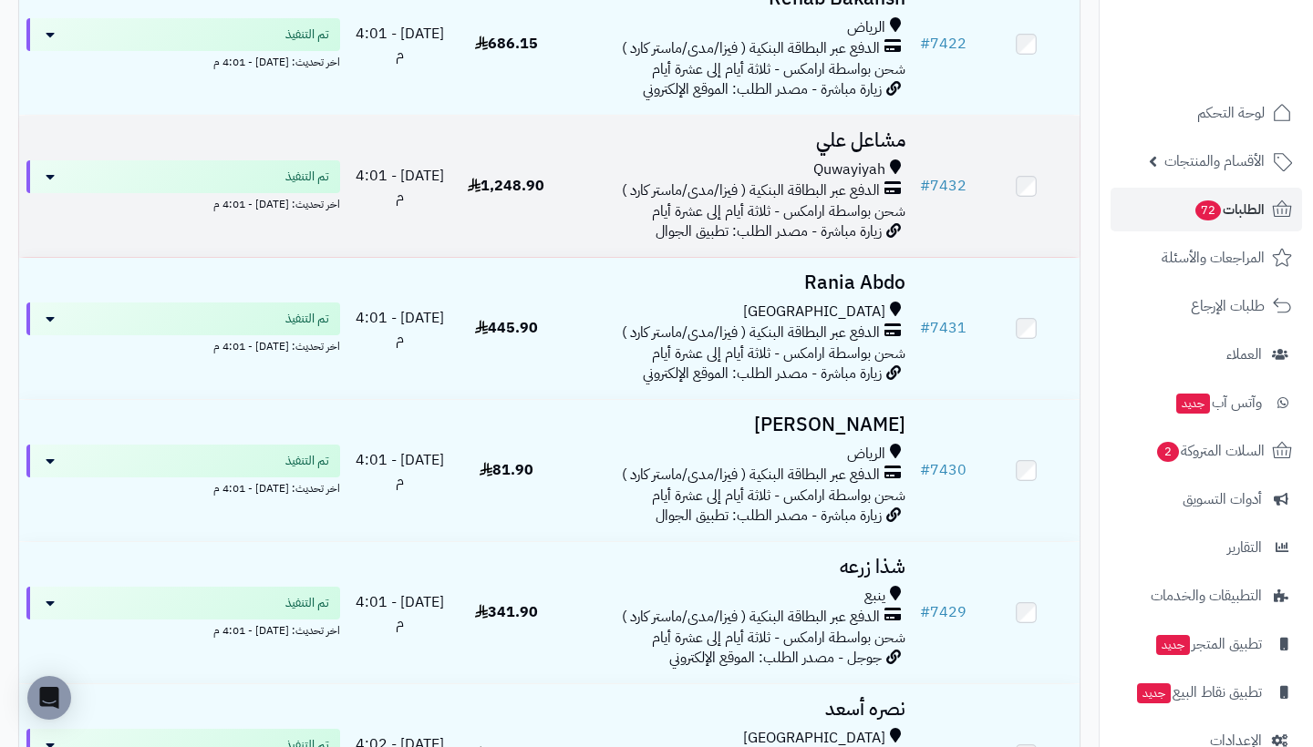
click at [873, 151] on h3 "مشاعل علي" at bounding box center [735, 140] width 338 height 21
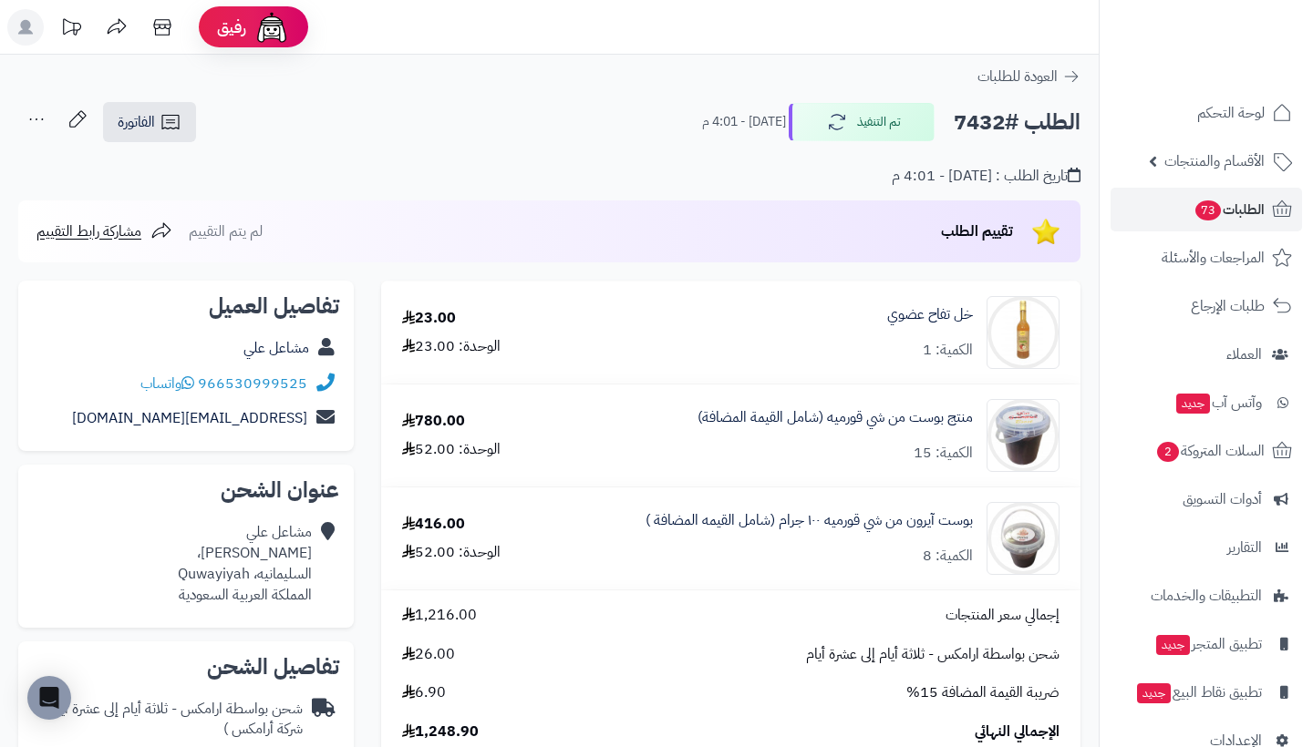
click at [292, 526] on div "مشاعل علي عبدالله بن عنرو بن العاص، السليمانيه، Quwayiyah المملكة العربية السعو…" at bounding box center [245, 563] width 134 height 83
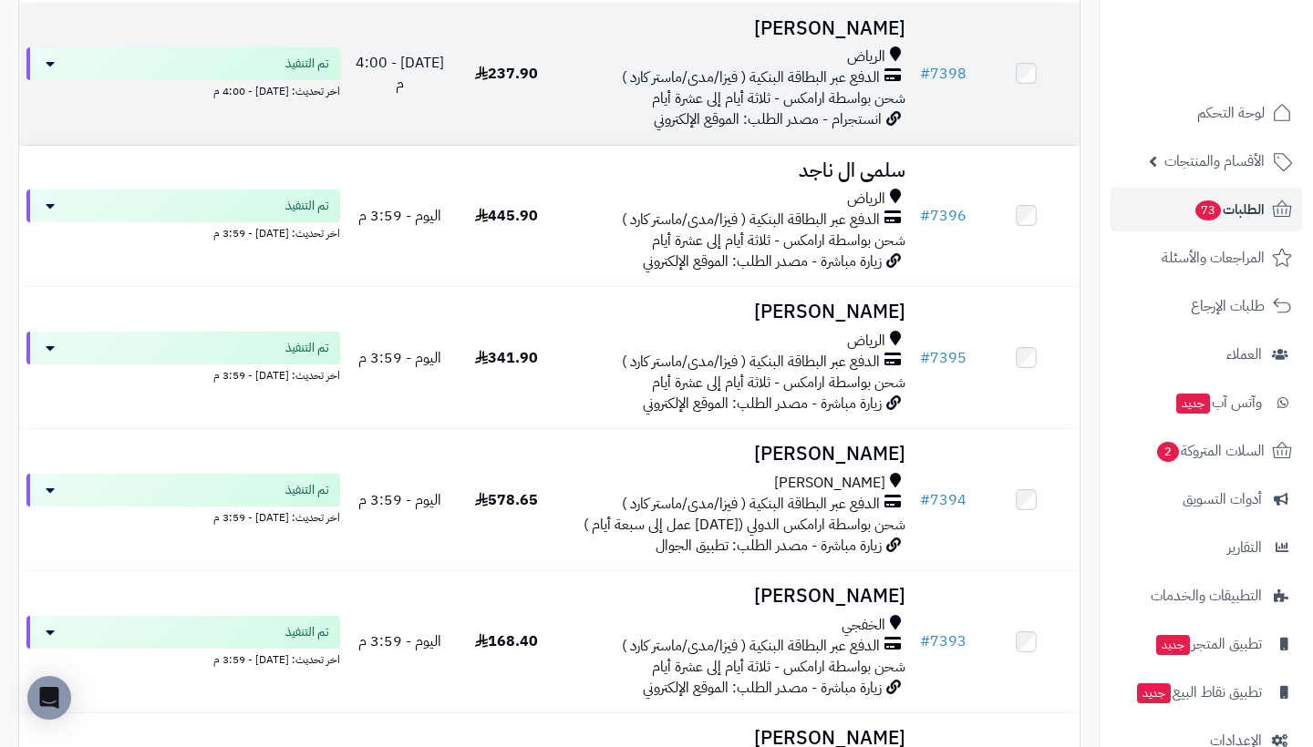
scroll to position [11667, 0]
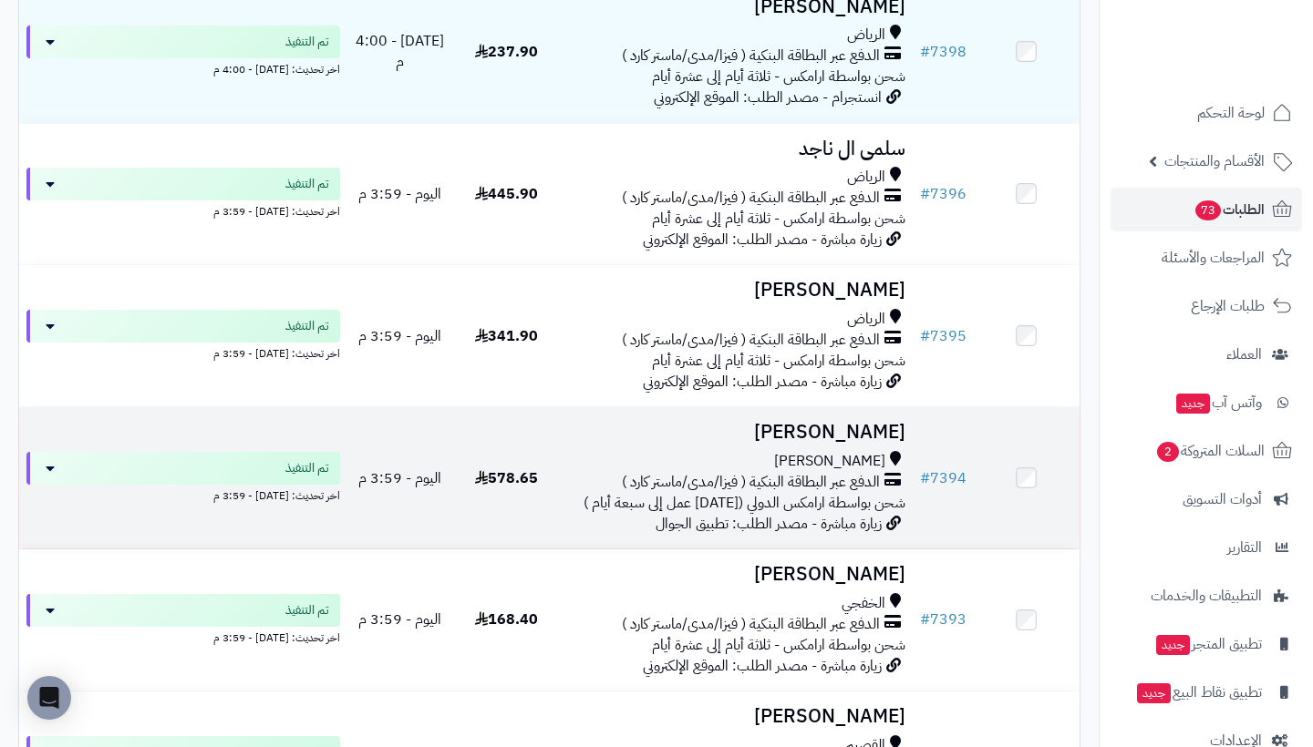
click at [860, 443] on h3 "فاطمه ناصر فخرو" at bounding box center [735, 432] width 338 height 21
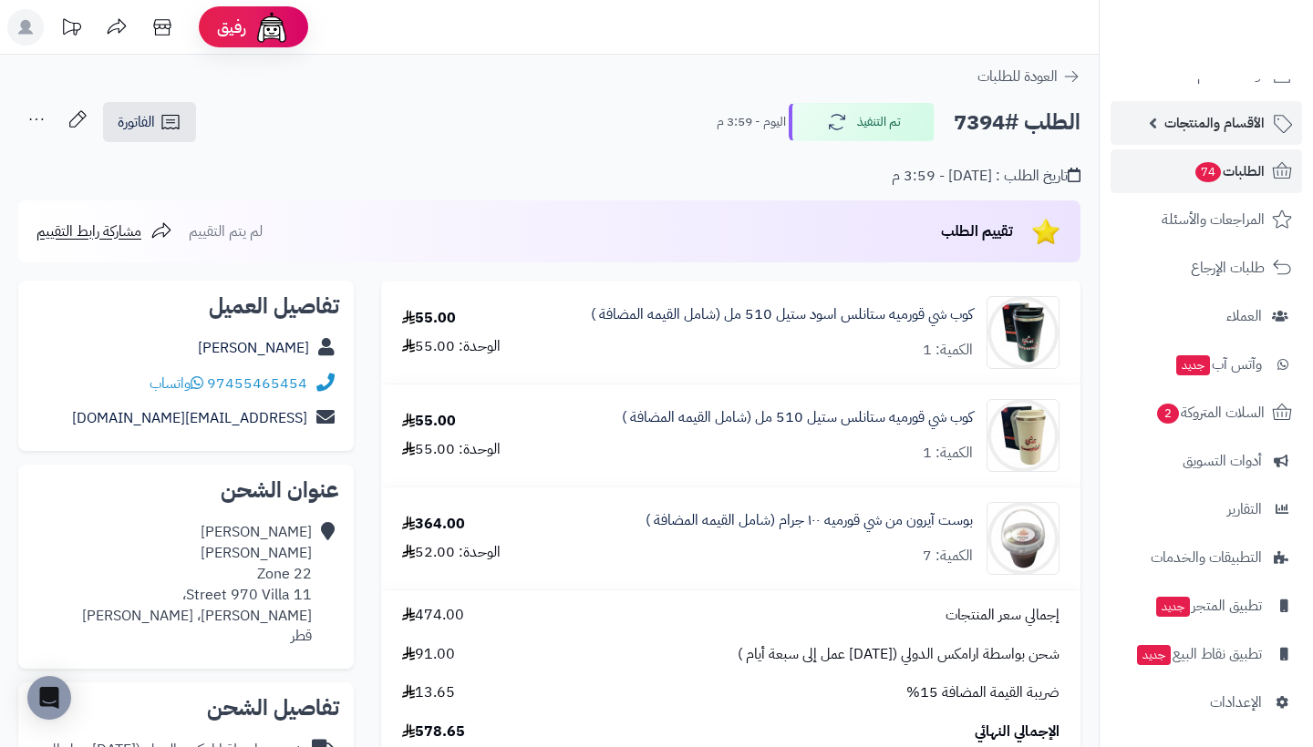
click at [1204, 111] on span "الأقسام والمنتجات" at bounding box center [1214, 123] width 100 height 26
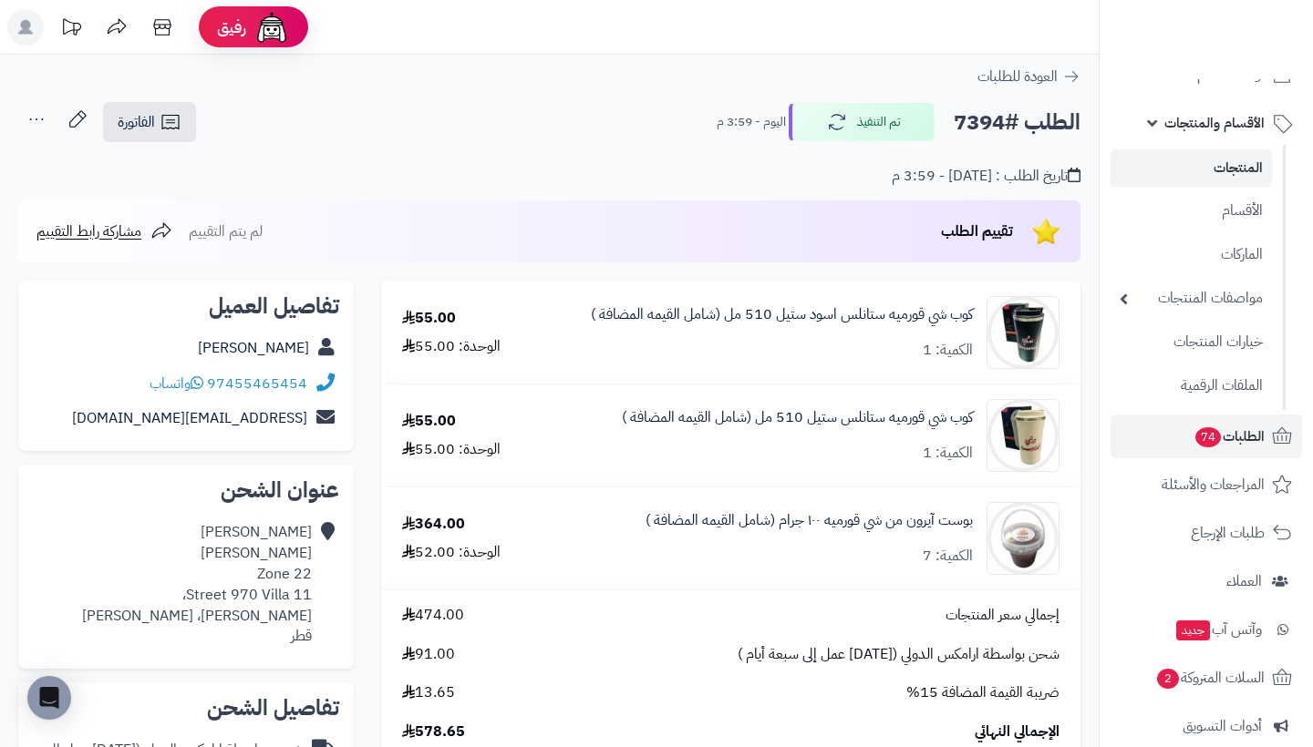
click at [1221, 179] on link "المنتجات" at bounding box center [1190, 167] width 161 height 37
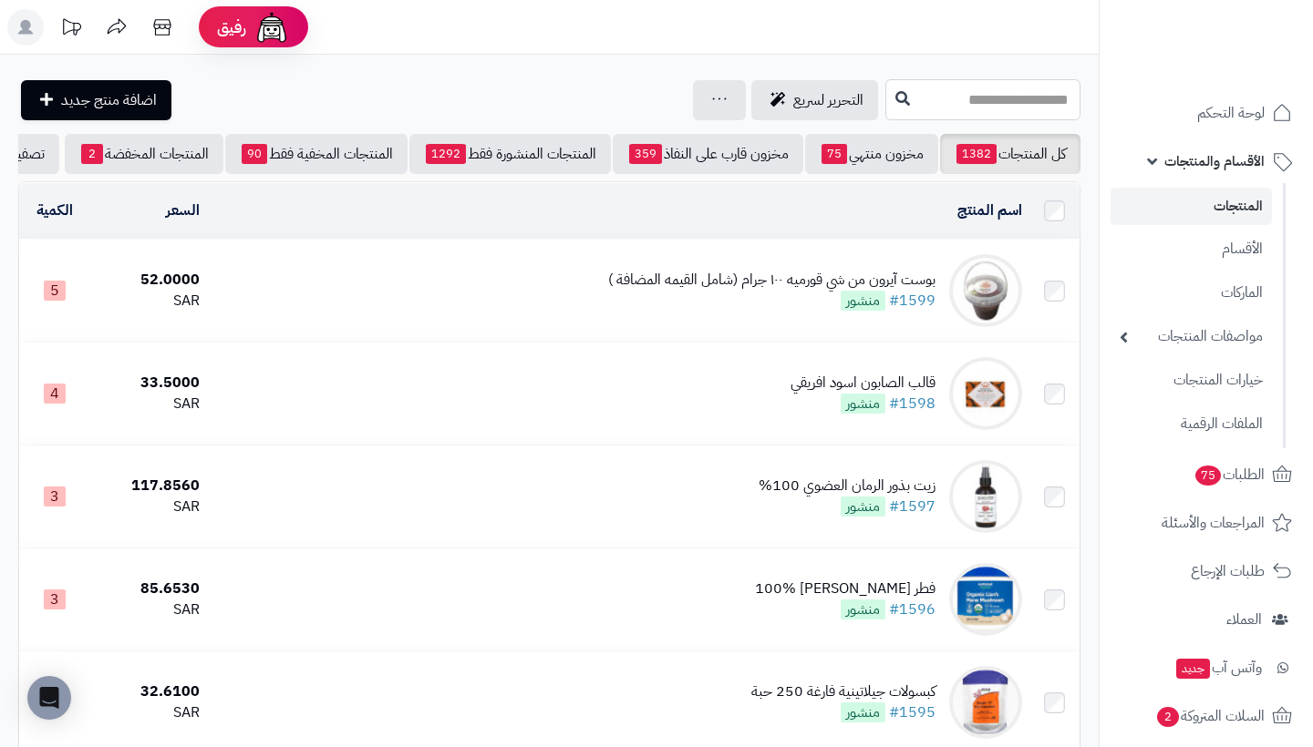
click at [1017, 100] on input "text" at bounding box center [982, 99] width 195 height 41
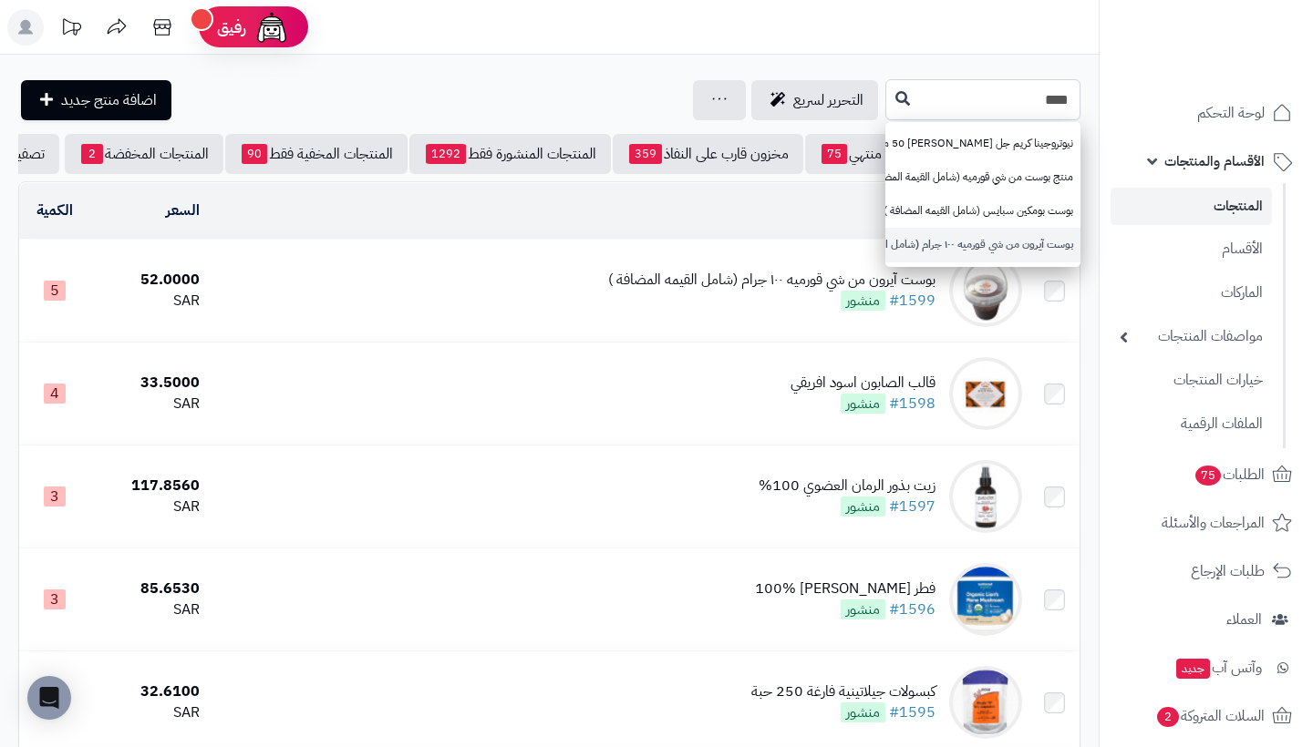
type input "****"
click at [1000, 244] on link "بوست آيرون من شي قورميه ١٠٠ جرام (شامل القيمه المضافة )" at bounding box center [982, 245] width 195 height 34
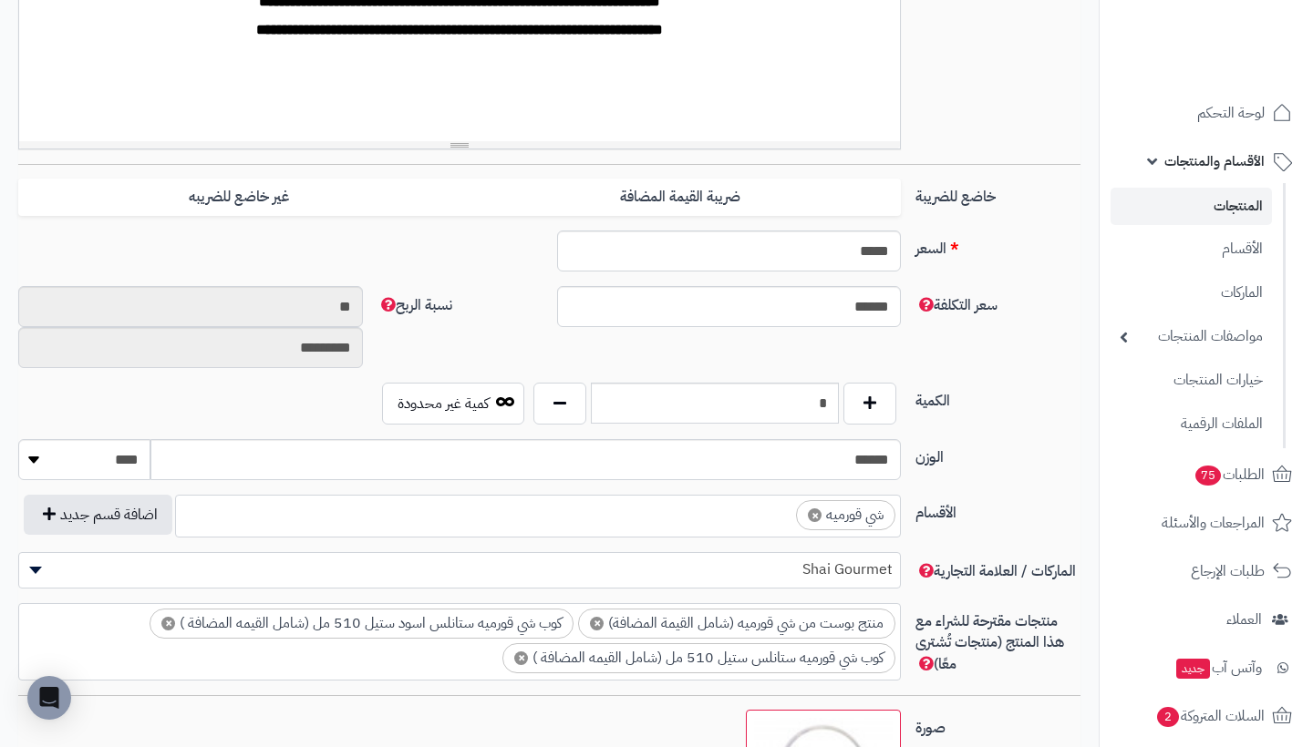
scroll to position [648, 0]
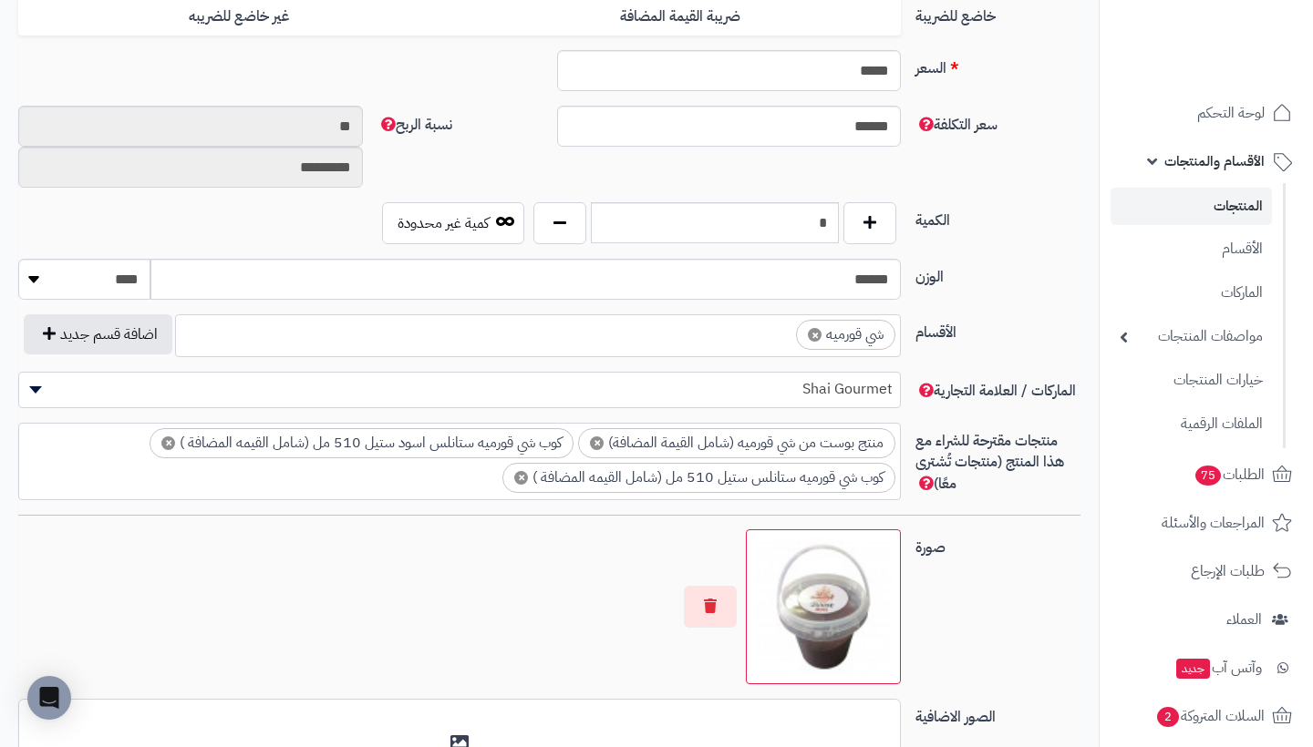
scroll to position [829, 0]
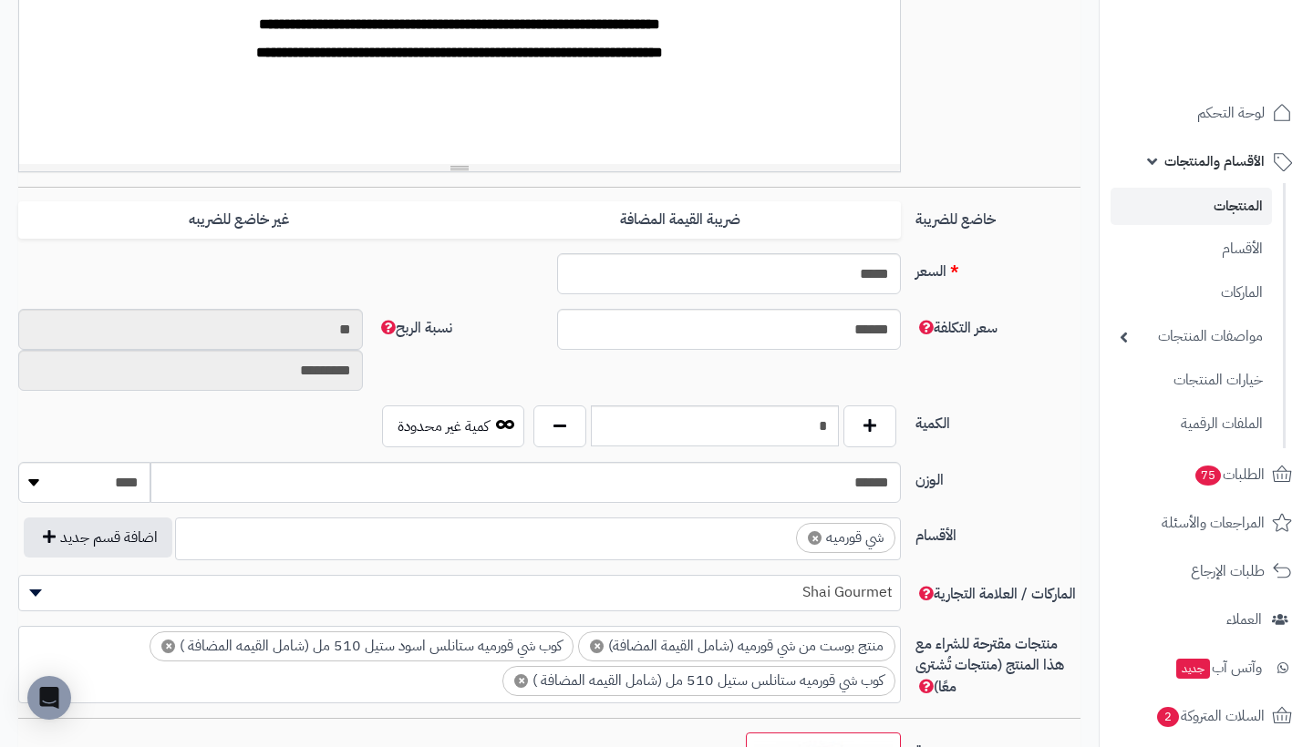
scroll to position [625, 0]
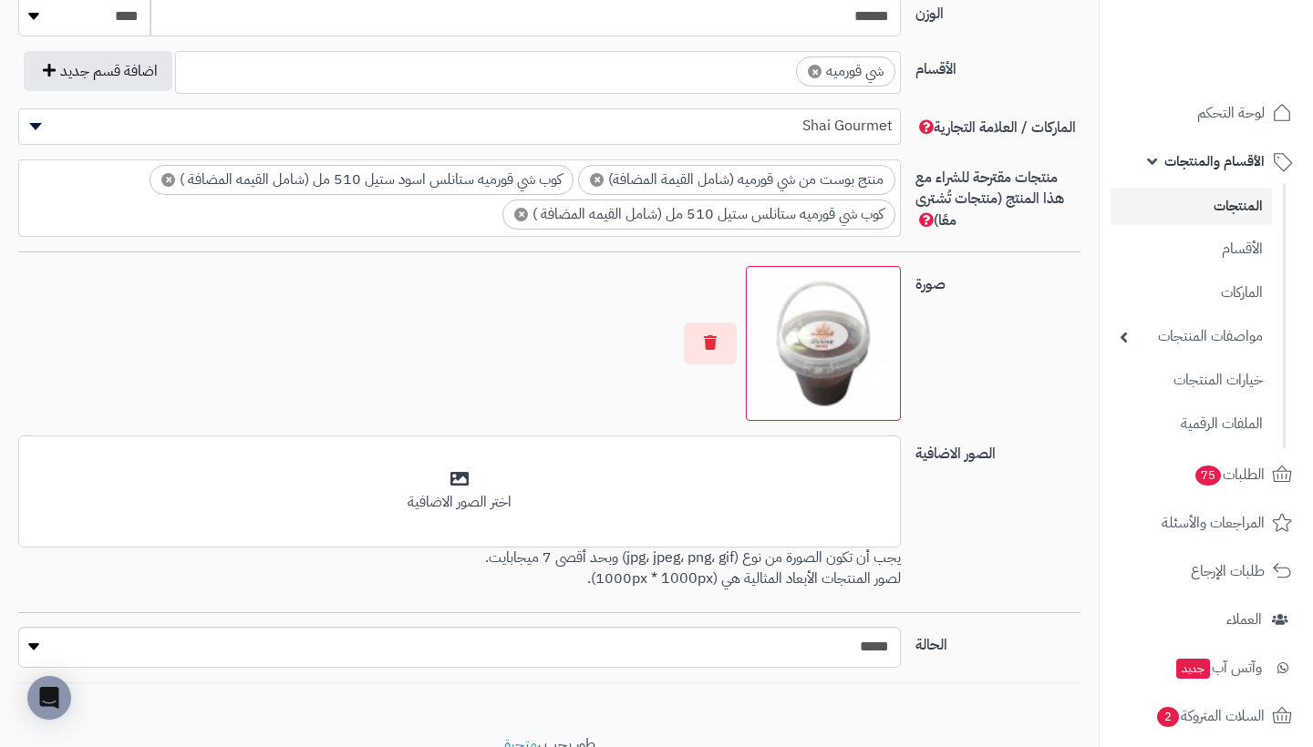
scroll to position [794, 0]
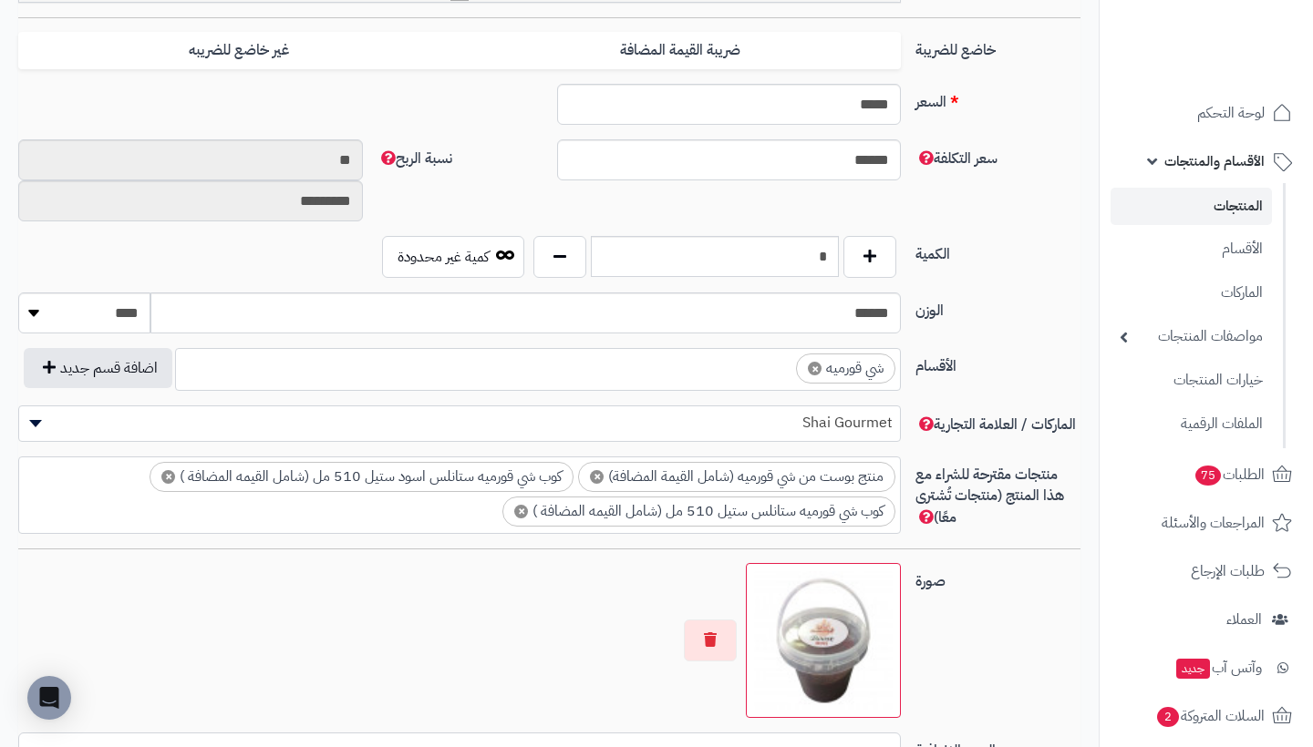
click at [1165, 204] on link "المنتجات" at bounding box center [1190, 206] width 161 height 37
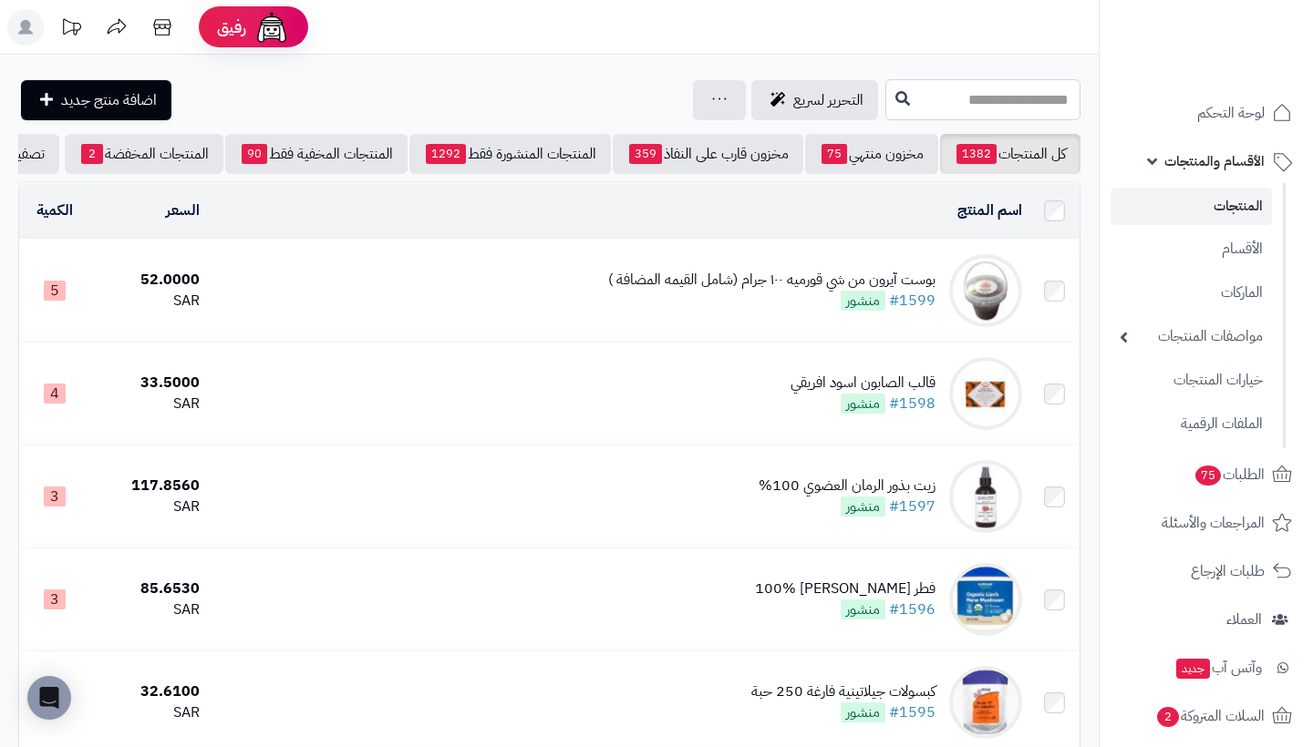
click at [1022, 98] on input "text" at bounding box center [982, 99] width 195 height 41
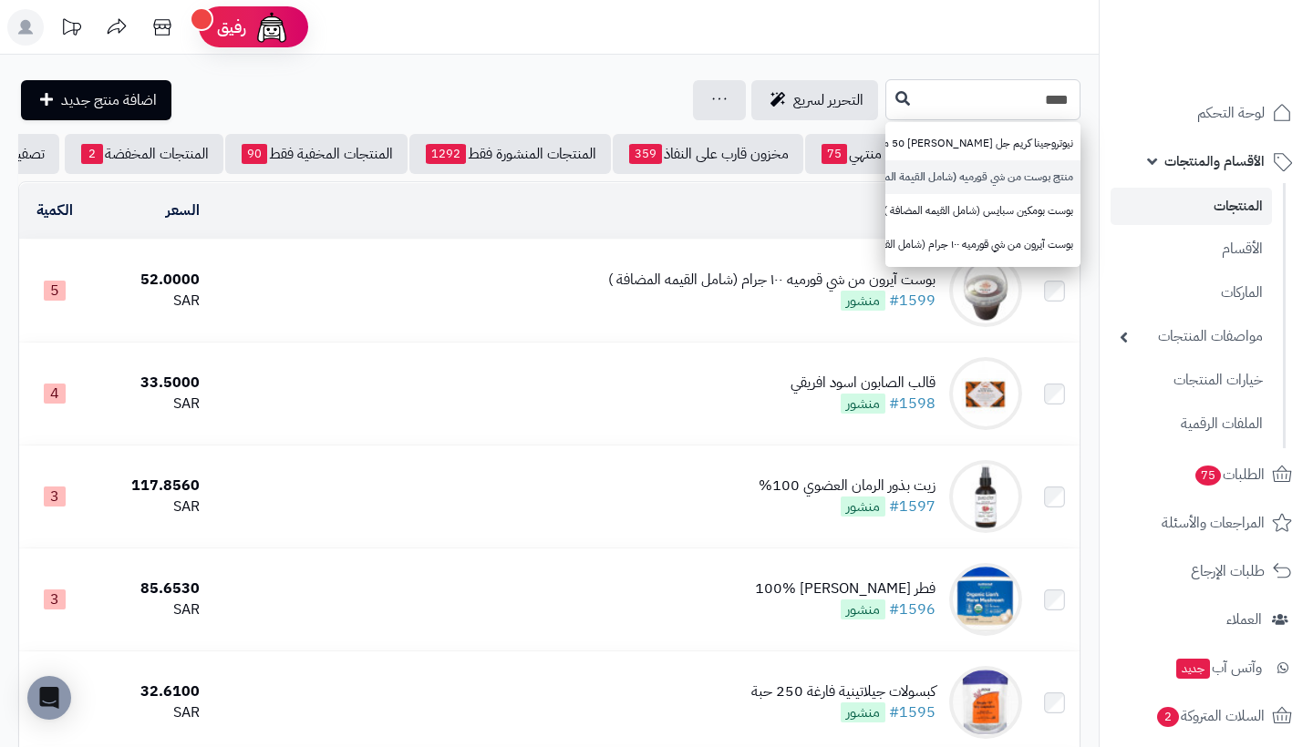
type input "****"
click at [1034, 170] on link "منتج بوست من شي قورميه (شامل القيمة المضافة)" at bounding box center [982, 177] width 195 height 34
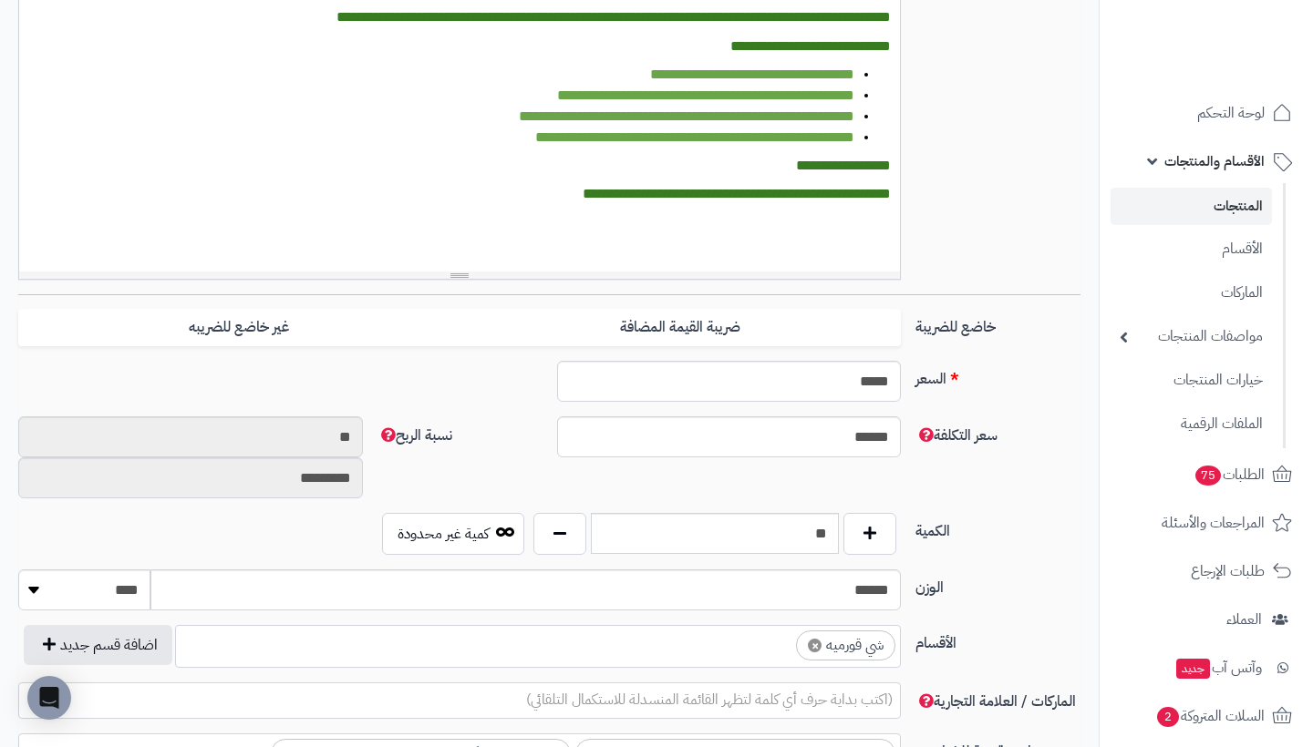
scroll to position [560, 0]
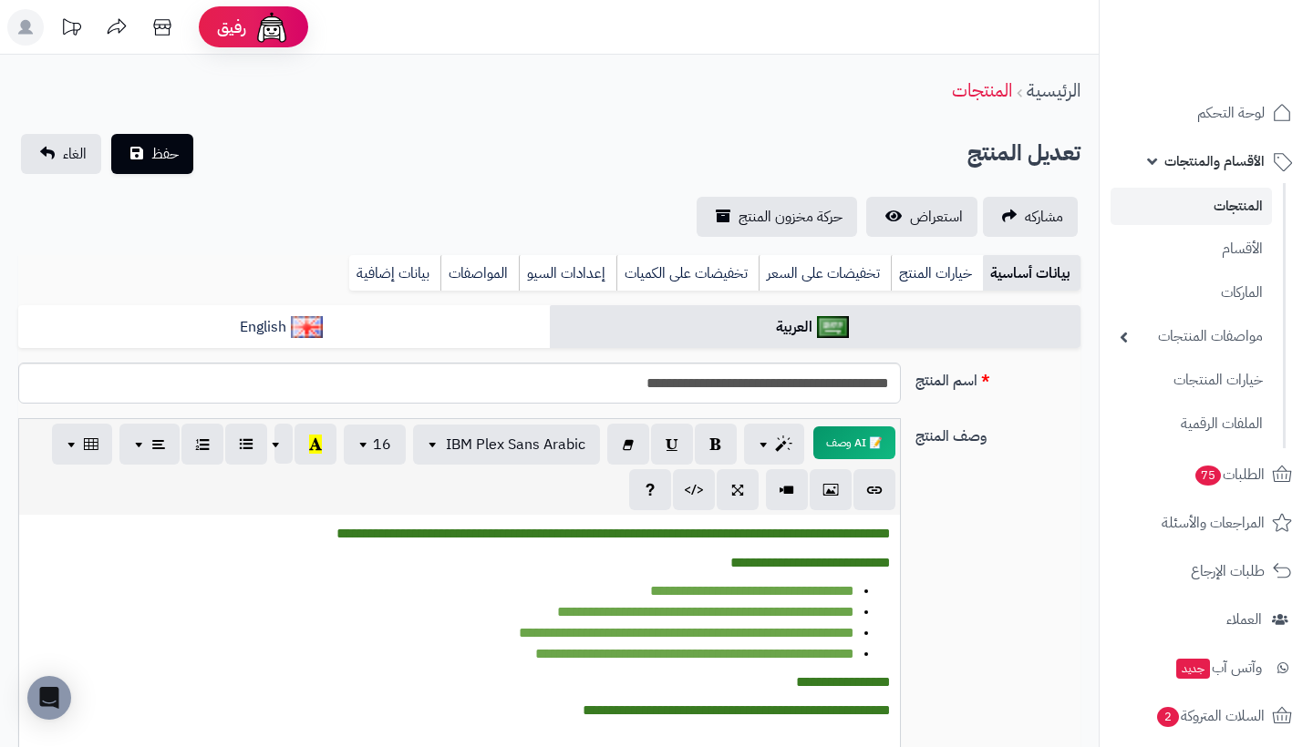
click at [1176, 215] on link "المنتجات" at bounding box center [1190, 206] width 161 height 37
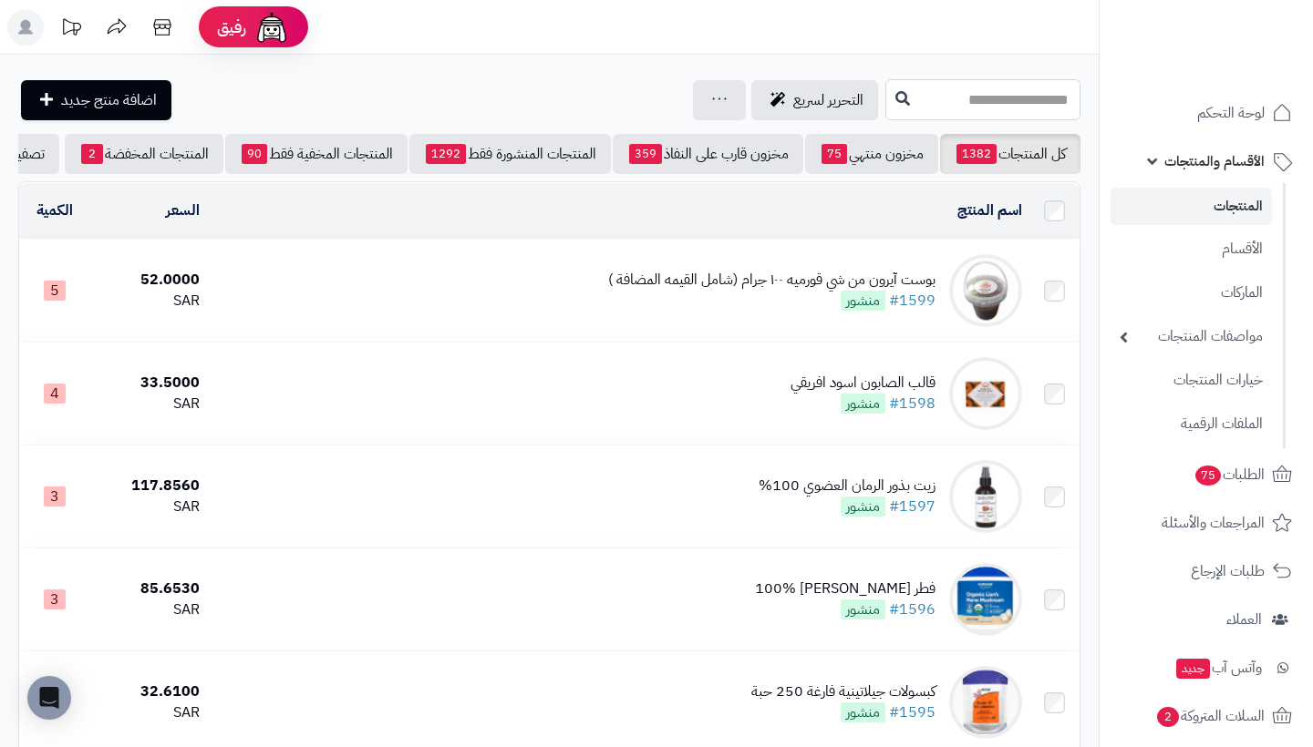
click at [1020, 106] on input "text" at bounding box center [982, 99] width 195 height 41
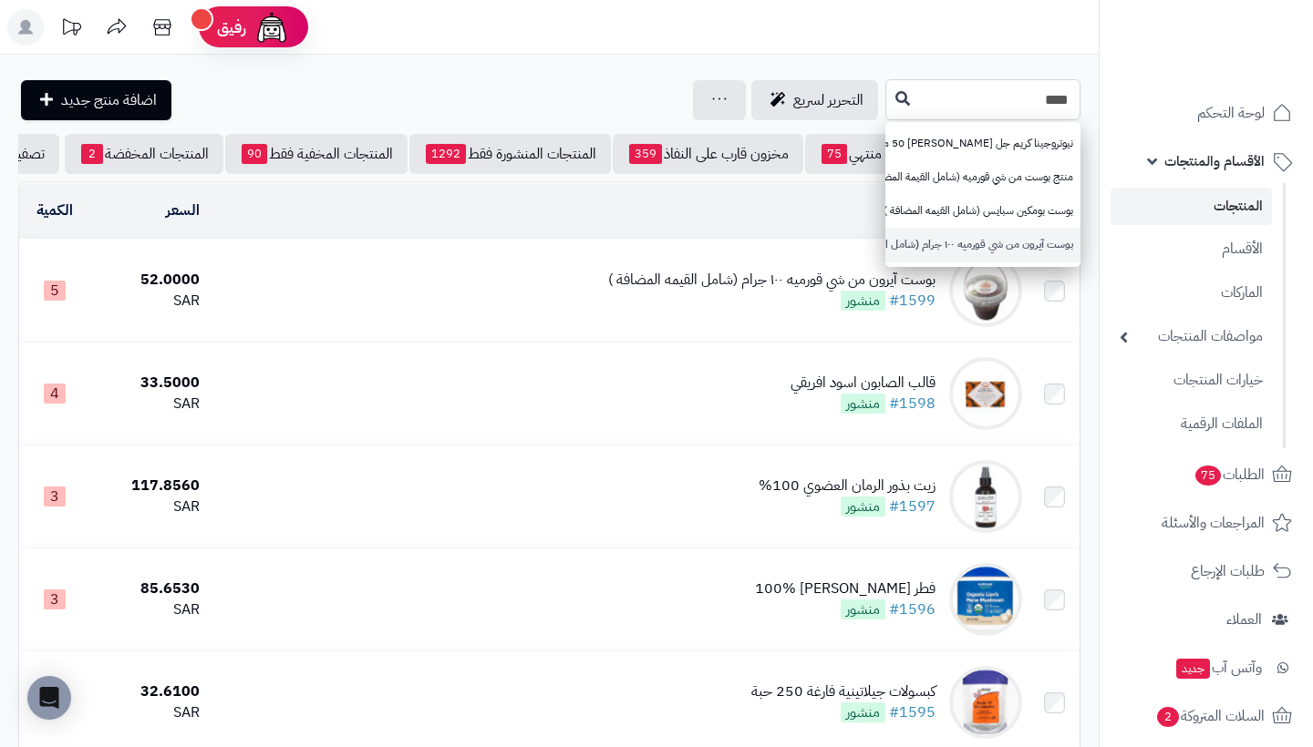
type input "****"
click at [1021, 238] on link "بوست آيرون من شي قورميه ١٠٠ جرام (شامل القيمه المضافة )" at bounding box center [982, 245] width 195 height 34
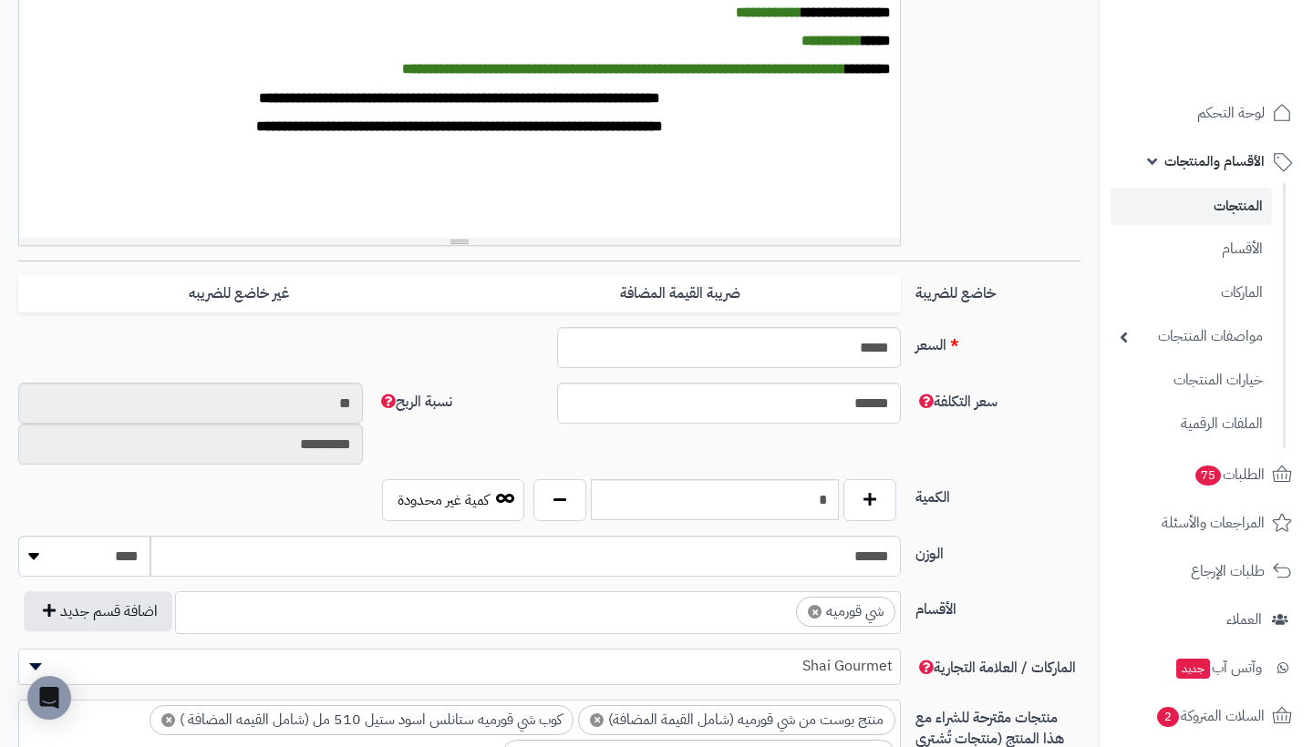
scroll to position [553, 0]
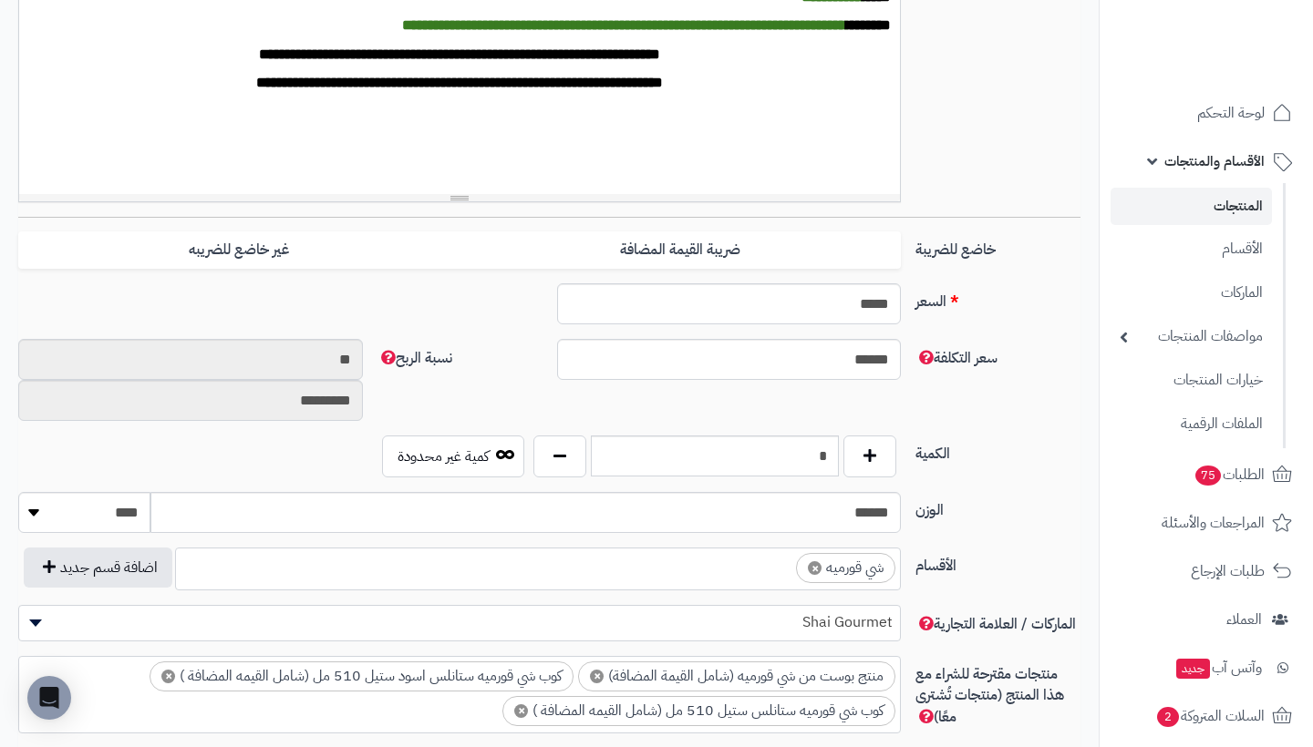
scroll to position [588, 0]
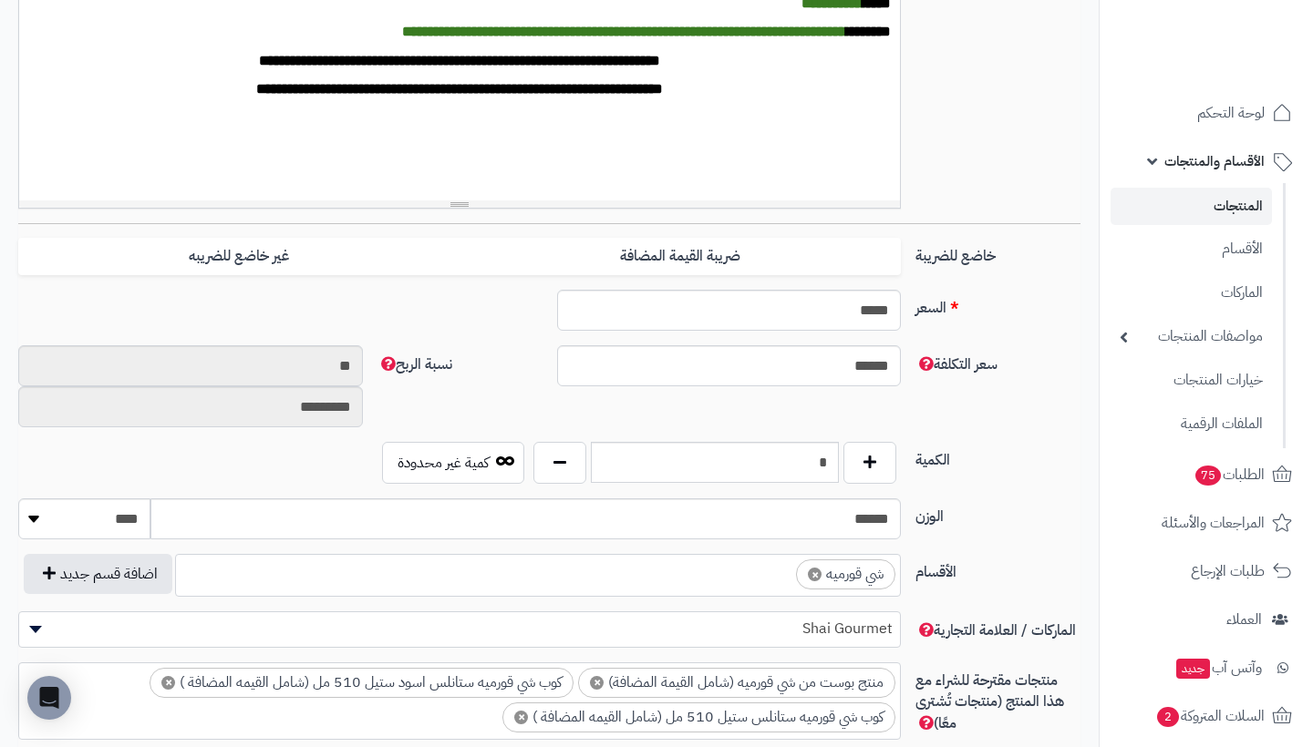
scroll to position [637, 0]
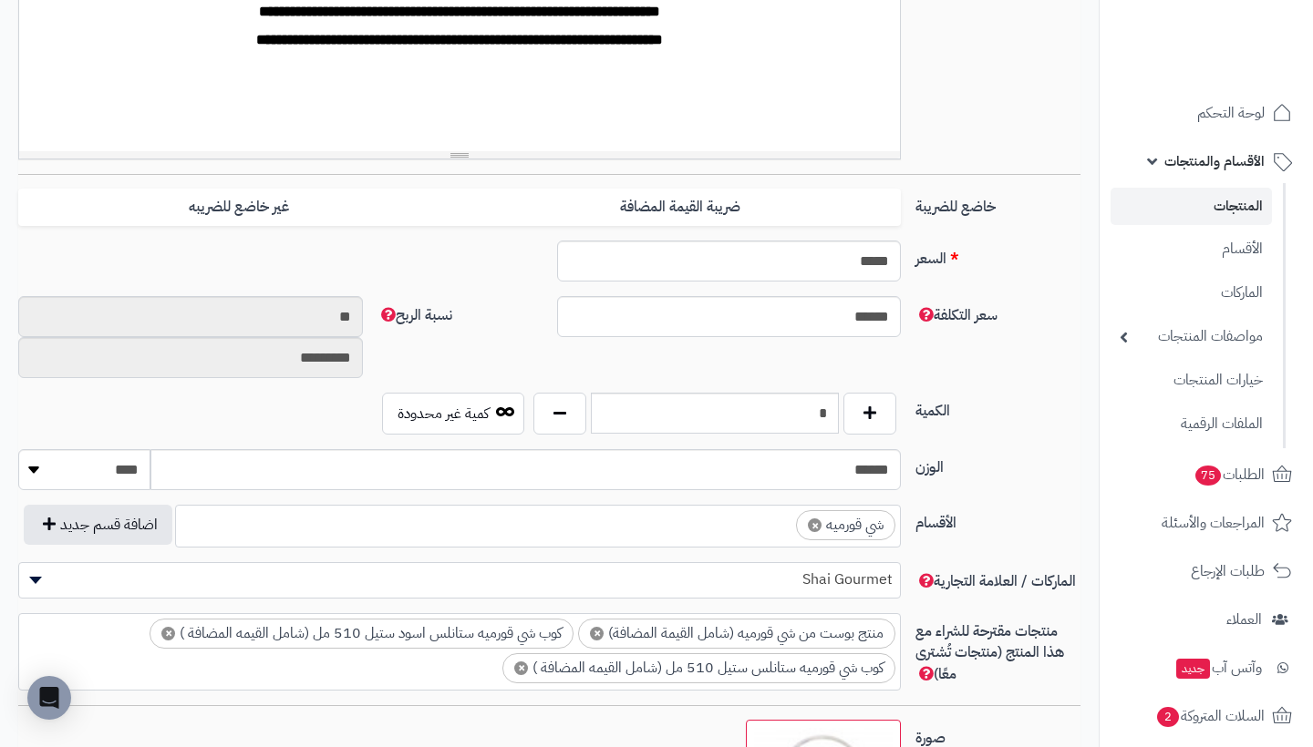
click at [1167, 160] on span "الأقسام والمنتجات" at bounding box center [1214, 162] width 100 height 26
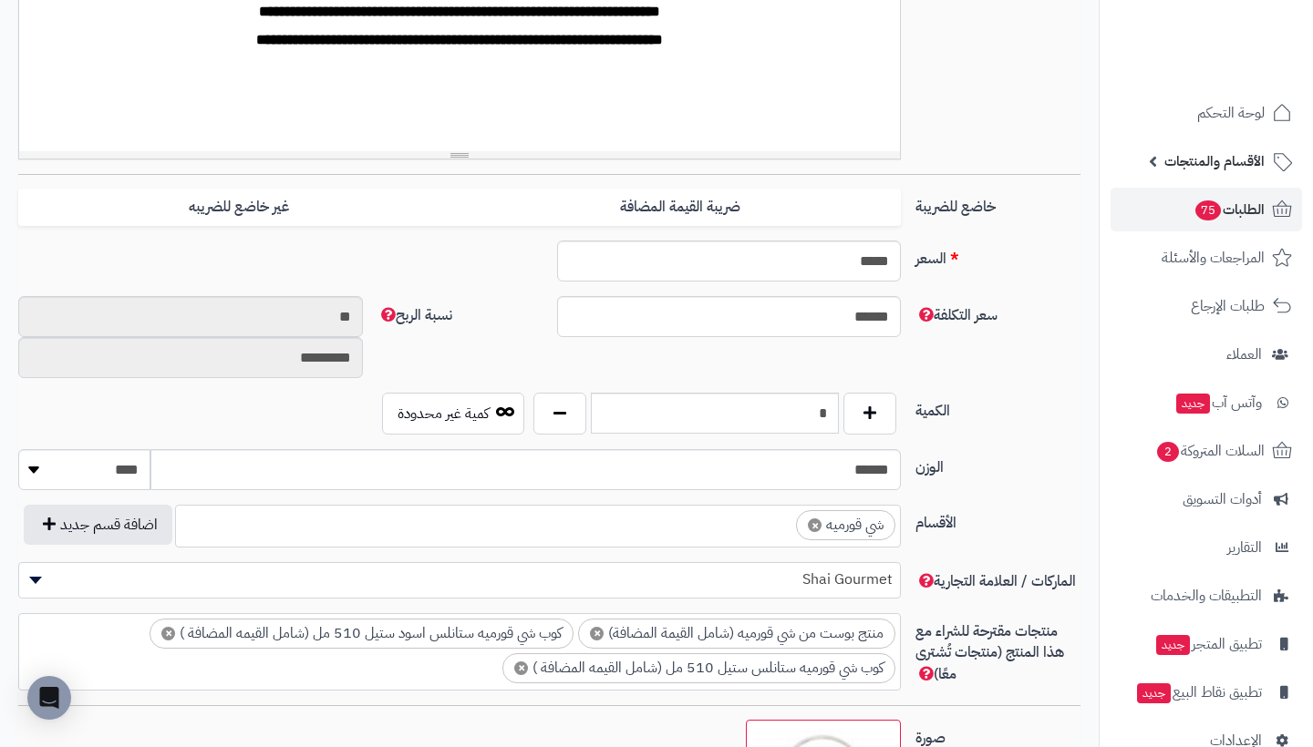
click at [1231, 211] on span "الطلبات 75" at bounding box center [1228, 210] width 71 height 26
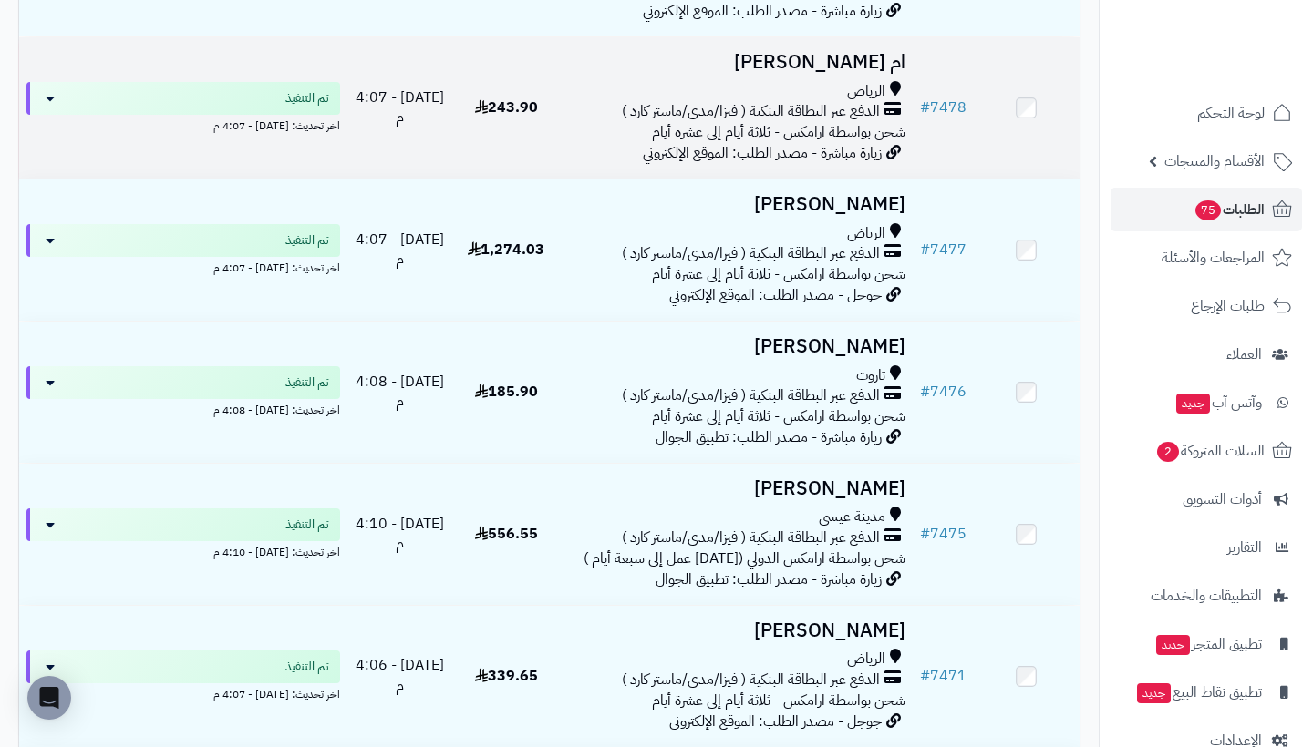
scroll to position [4388, 0]
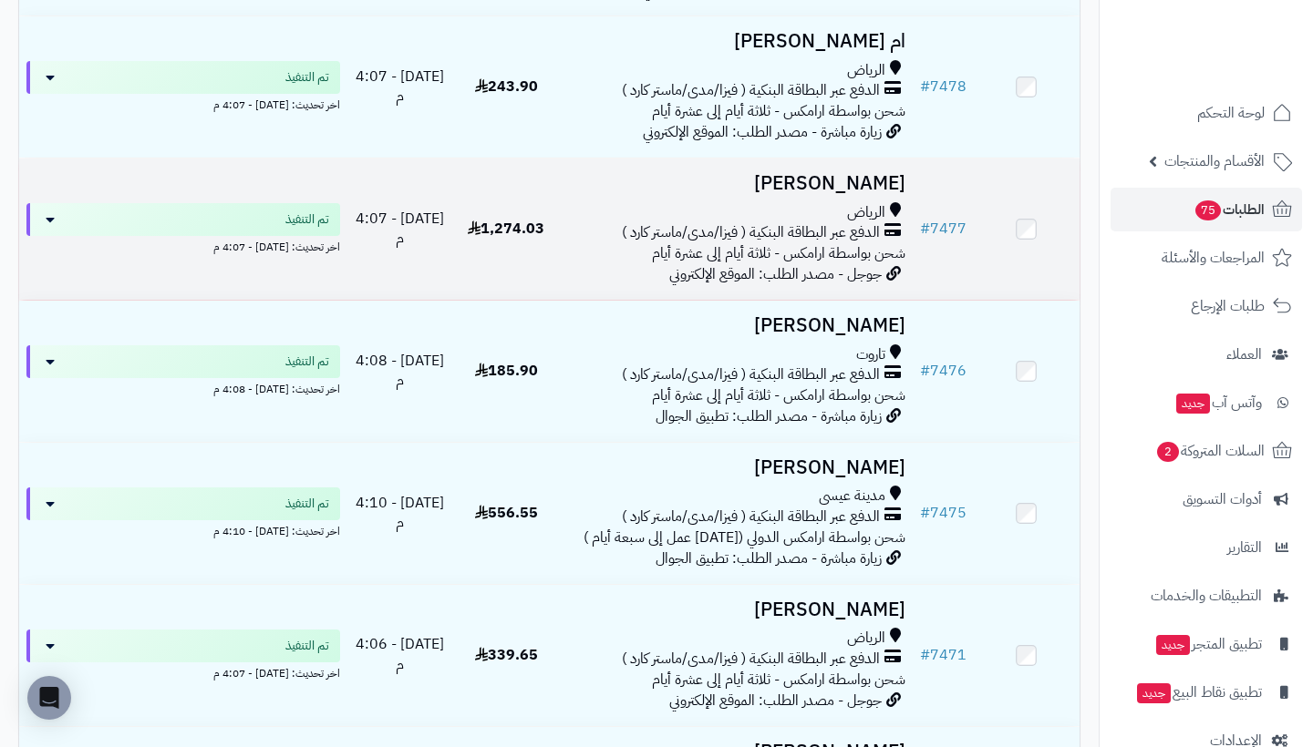
click at [862, 198] on td "مها الشمري الرياض الدفع عبر البطاقة البنكية ( فيزا/مدى/ماستر كارد ) شحن بواسطة …" at bounding box center [735, 229] width 353 height 141
click at [872, 192] on h3 "مها الشمري" at bounding box center [735, 183] width 338 height 21
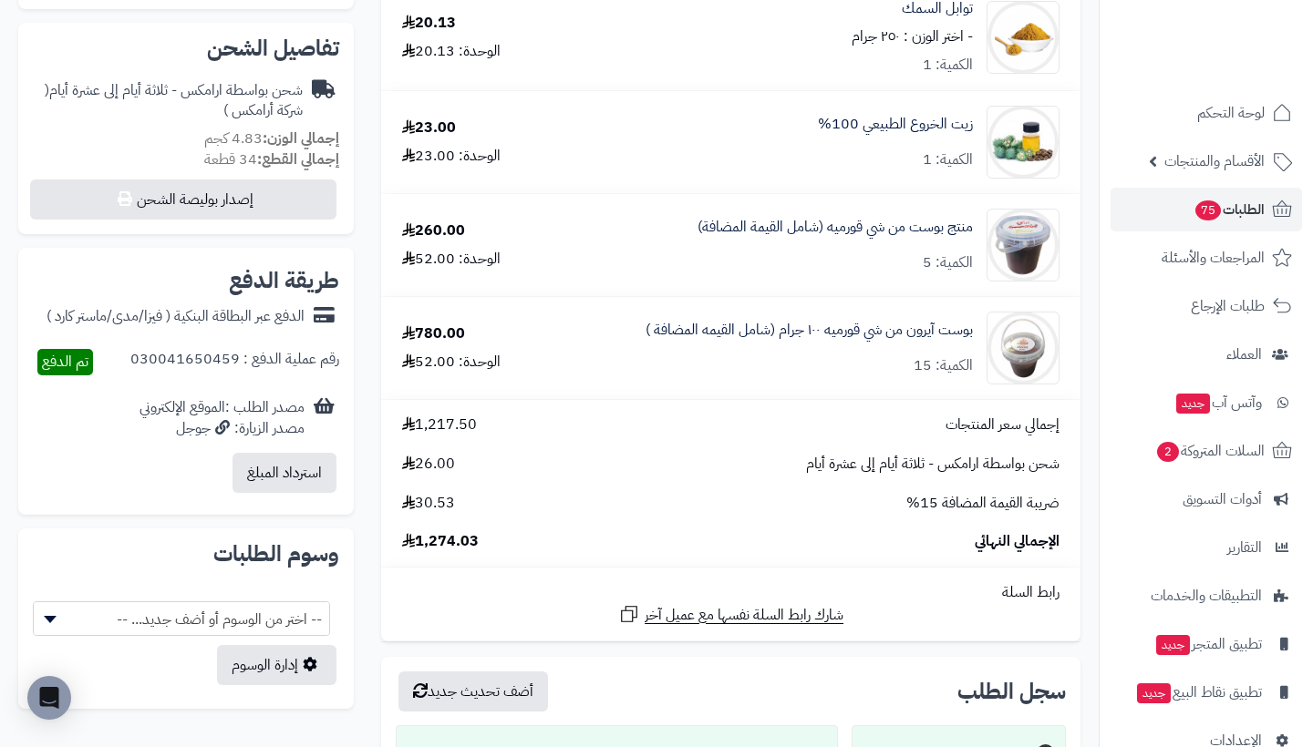
scroll to position [634, 0]
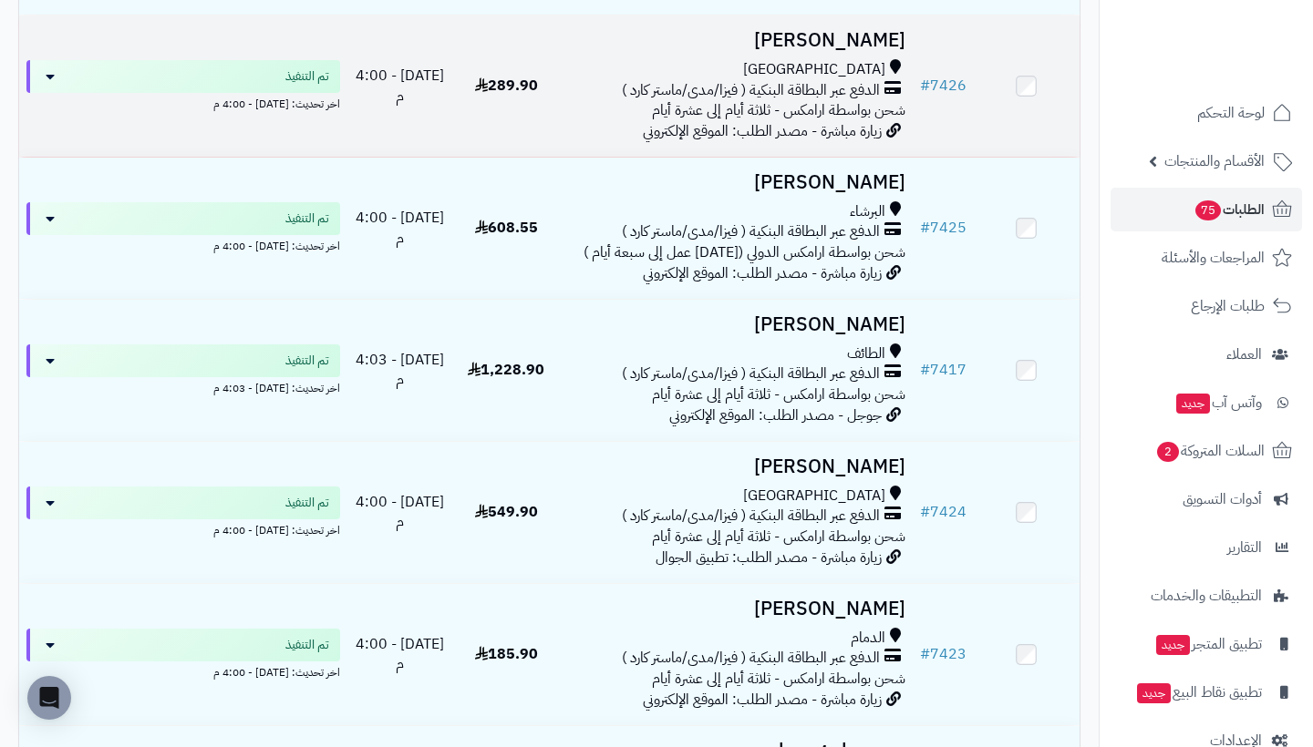
scroll to position [8633, 0]
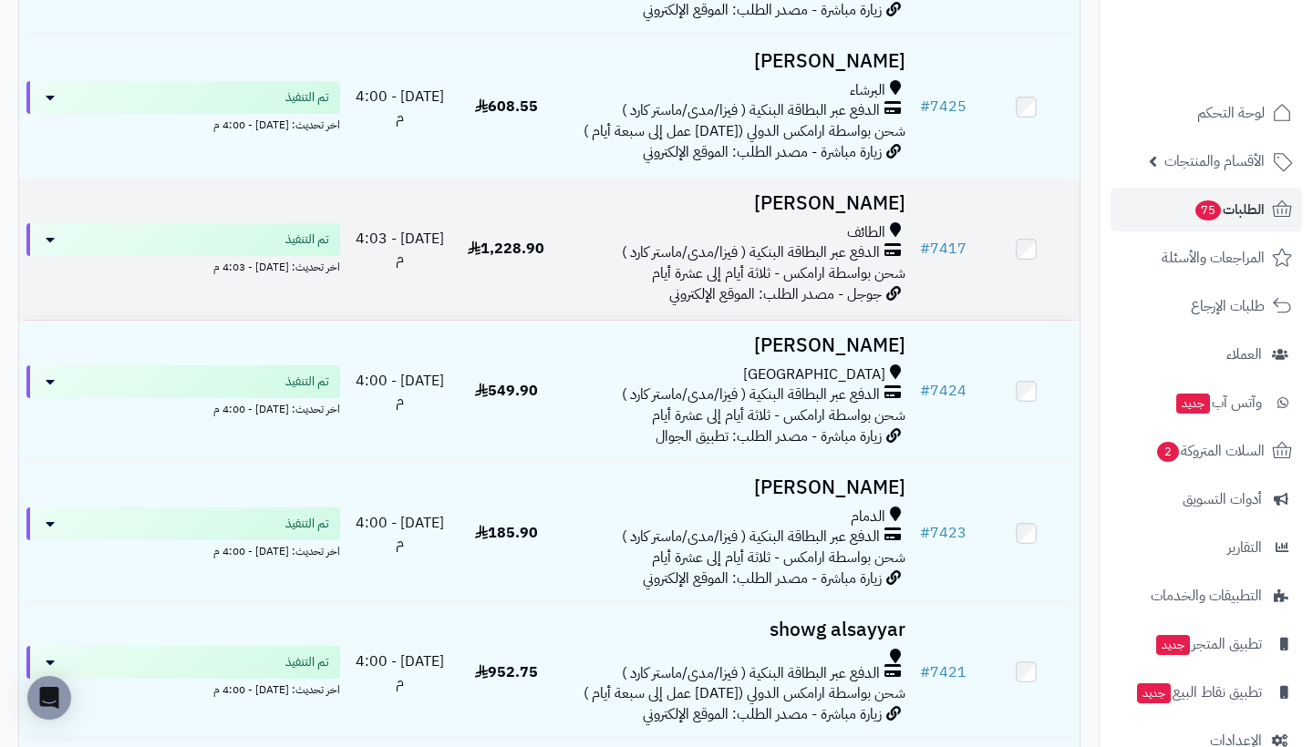
click at [851, 214] on h3 "[PERSON_NAME]" at bounding box center [735, 203] width 338 height 21
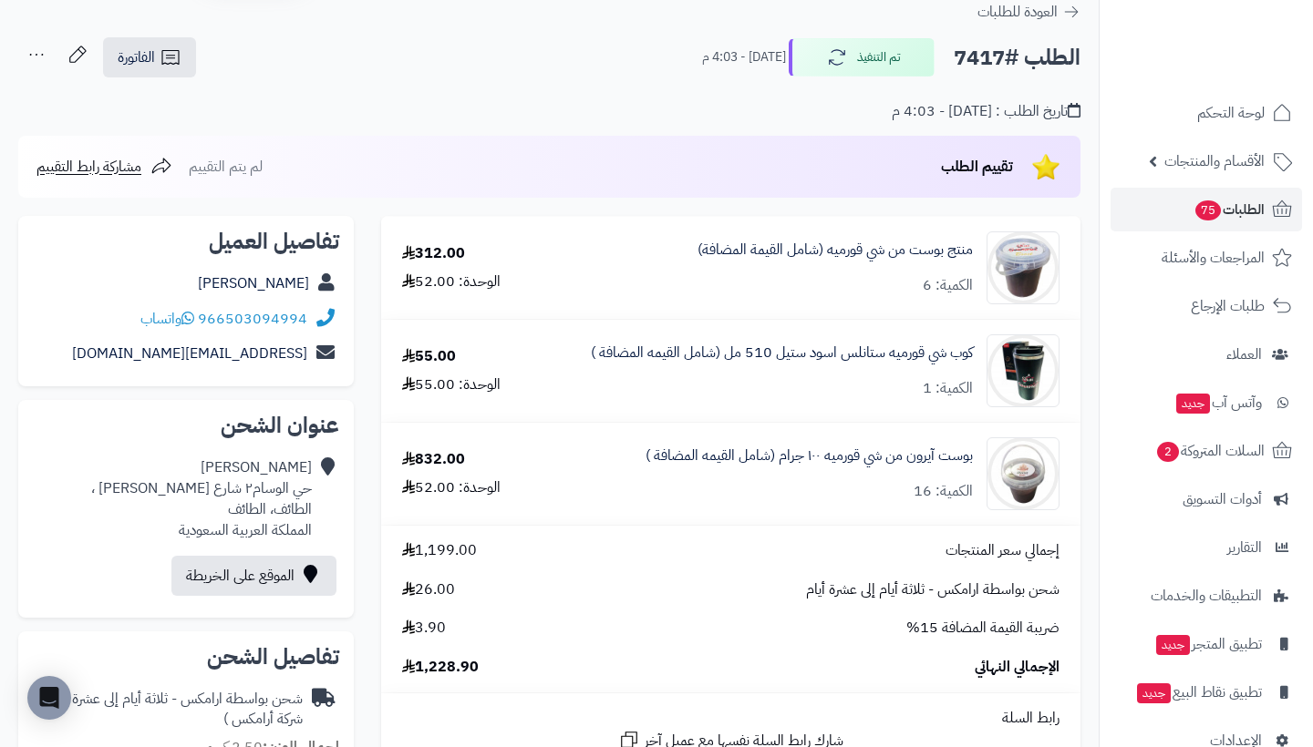
scroll to position [64, 0]
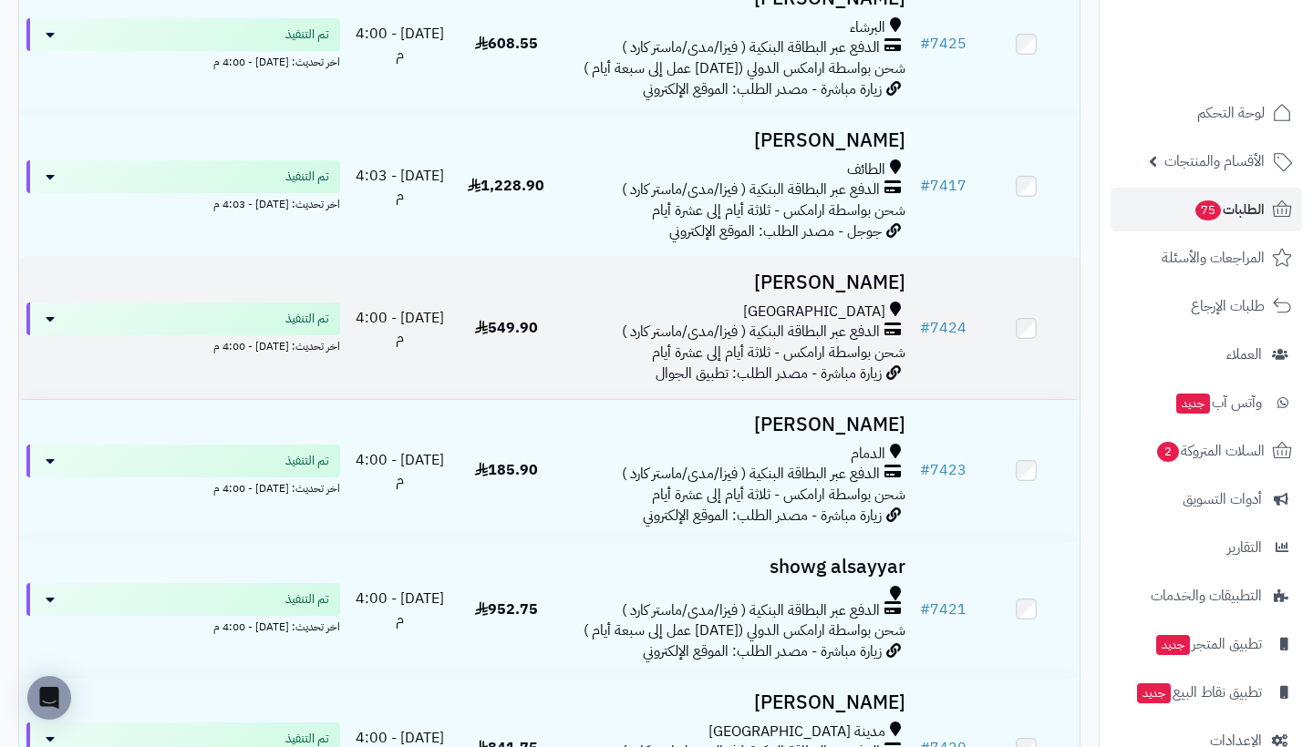
scroll to position [8744, 0]
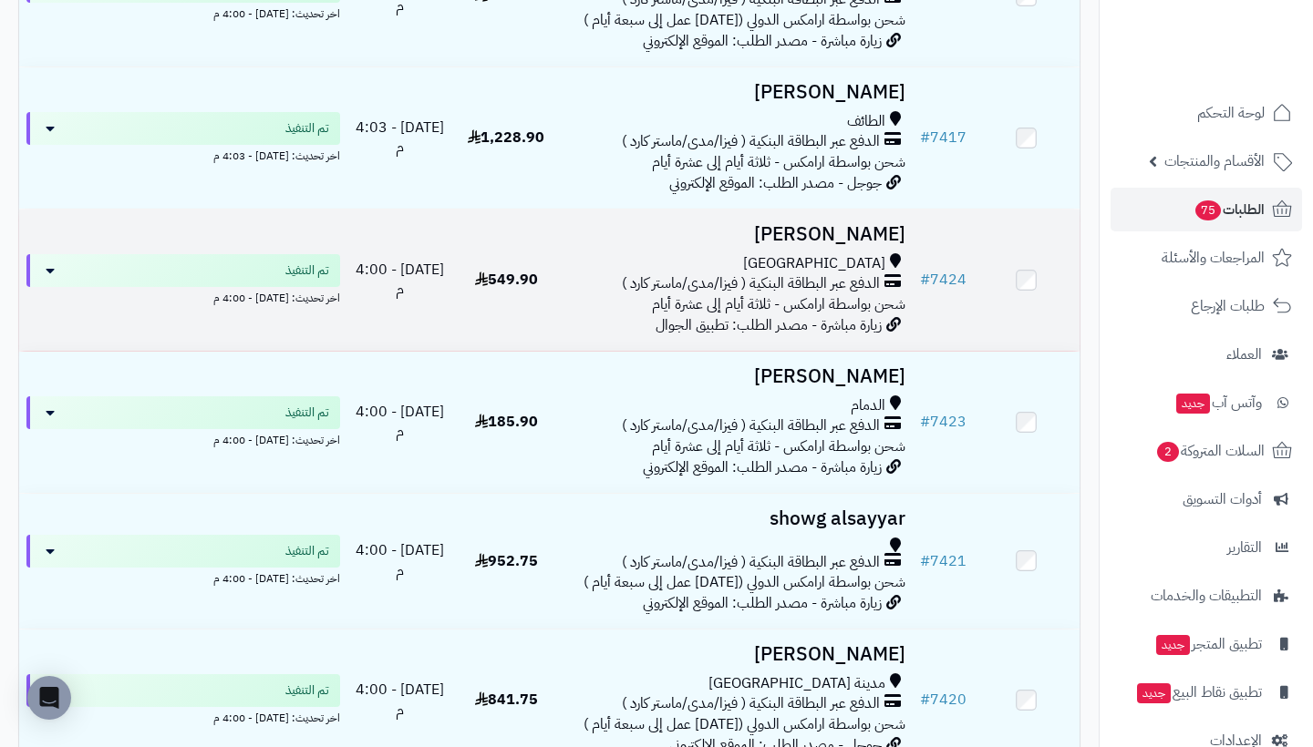
click at [861, 245] on h3 "سعاد باوزير" at bounding box center [735, 234] width 338 height 21
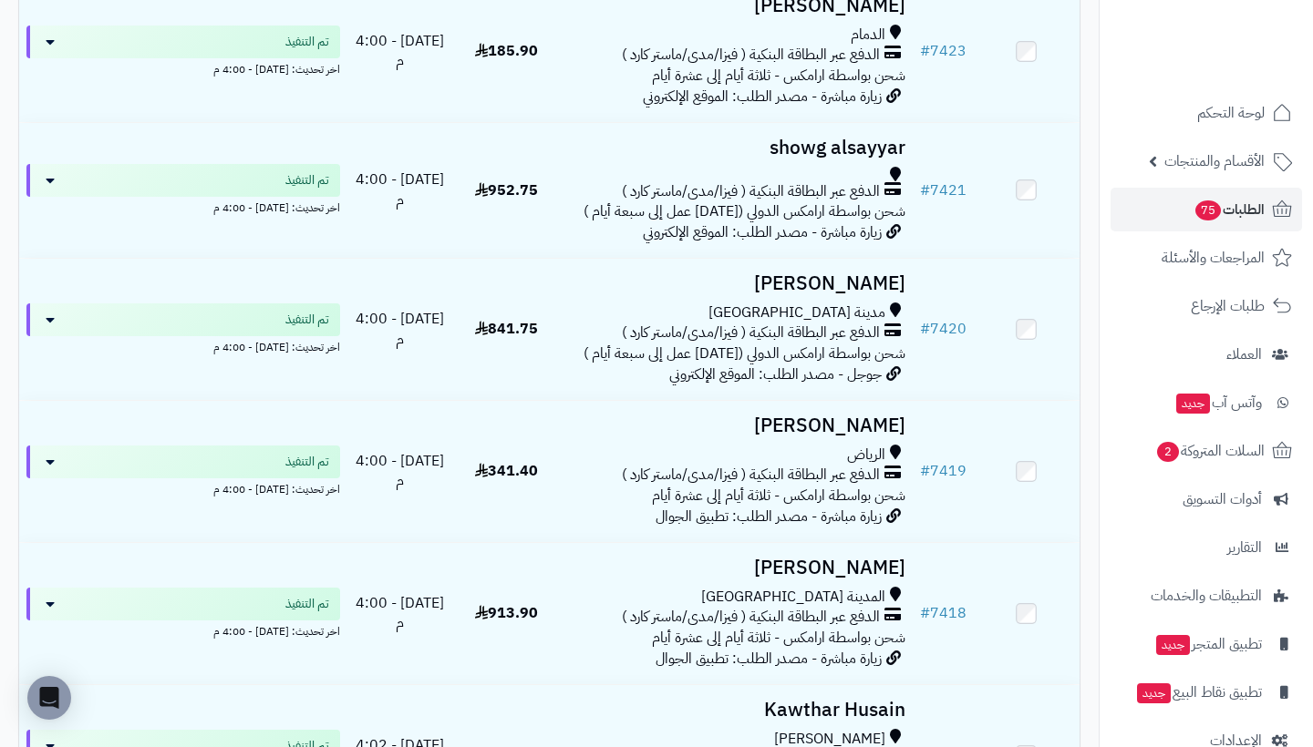
scroll to position [9119, 0]
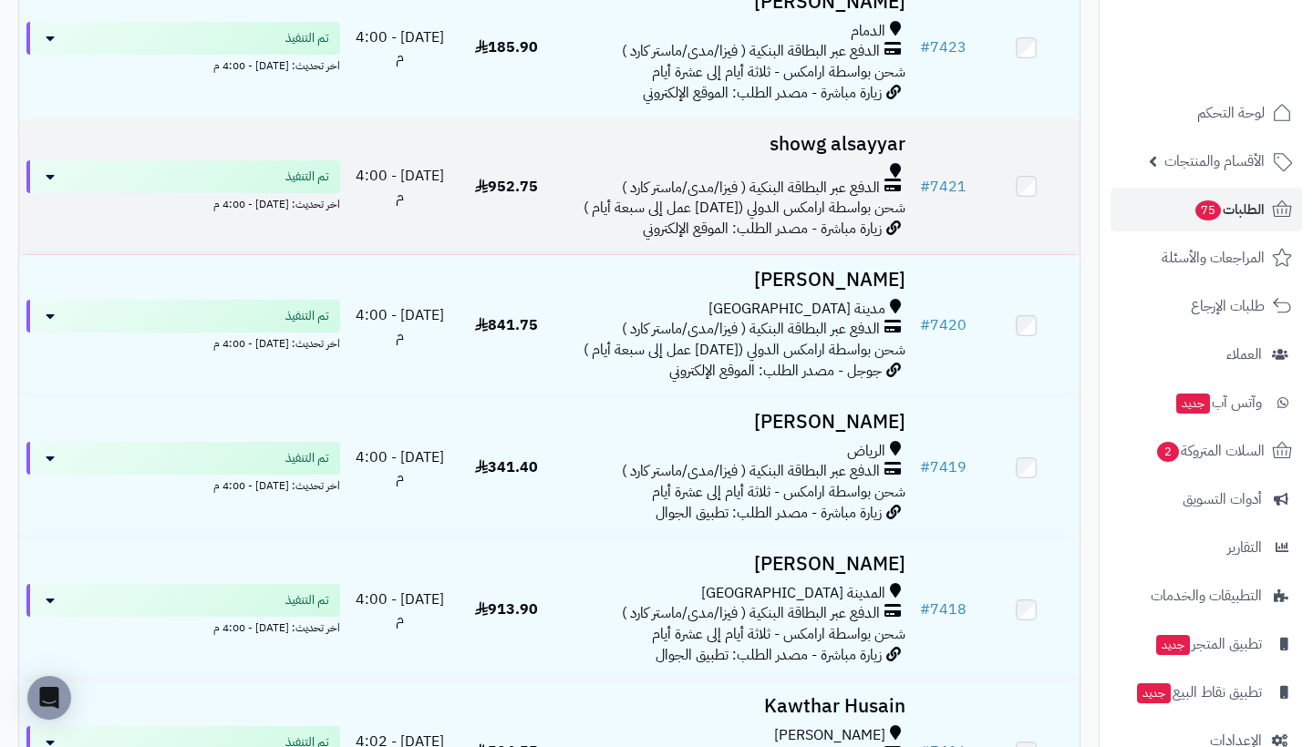
click at [860, 155] on h3 "showg alsayyar" at bounding box center [735, 144] width 338 height 21
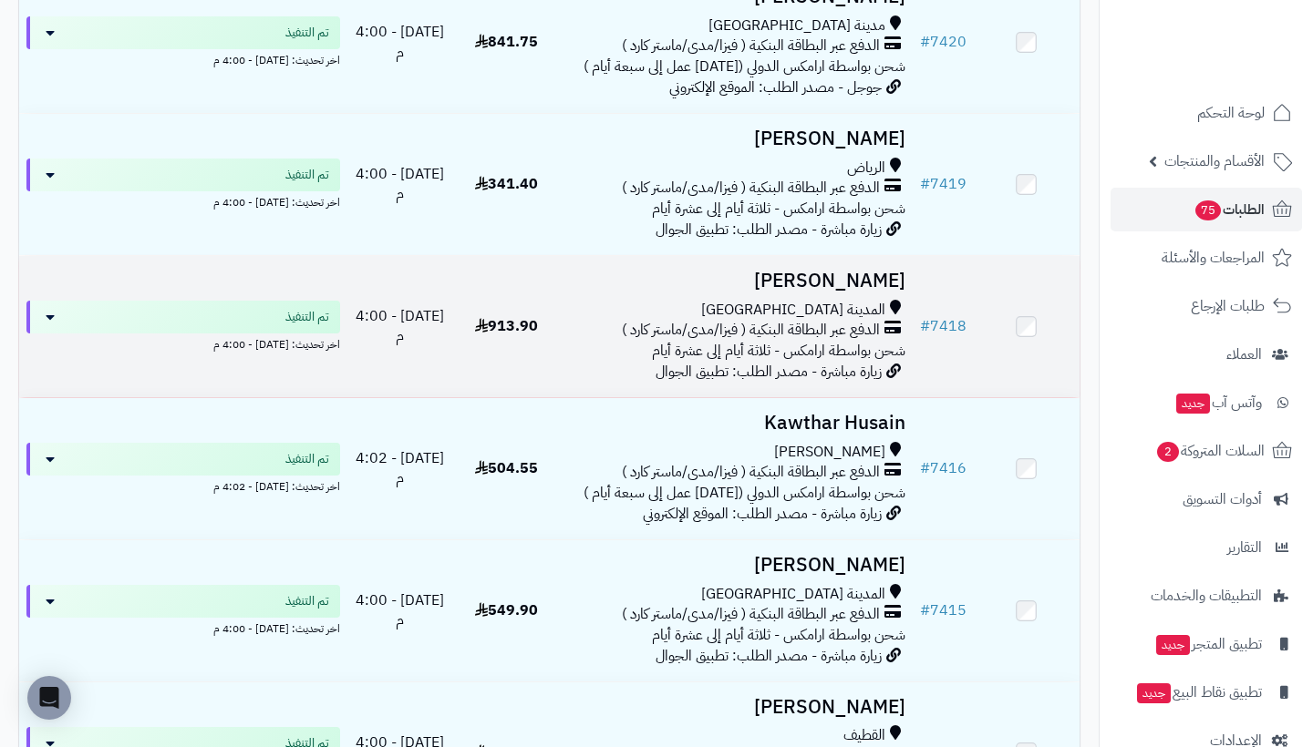
scroll to position [9404, 0]
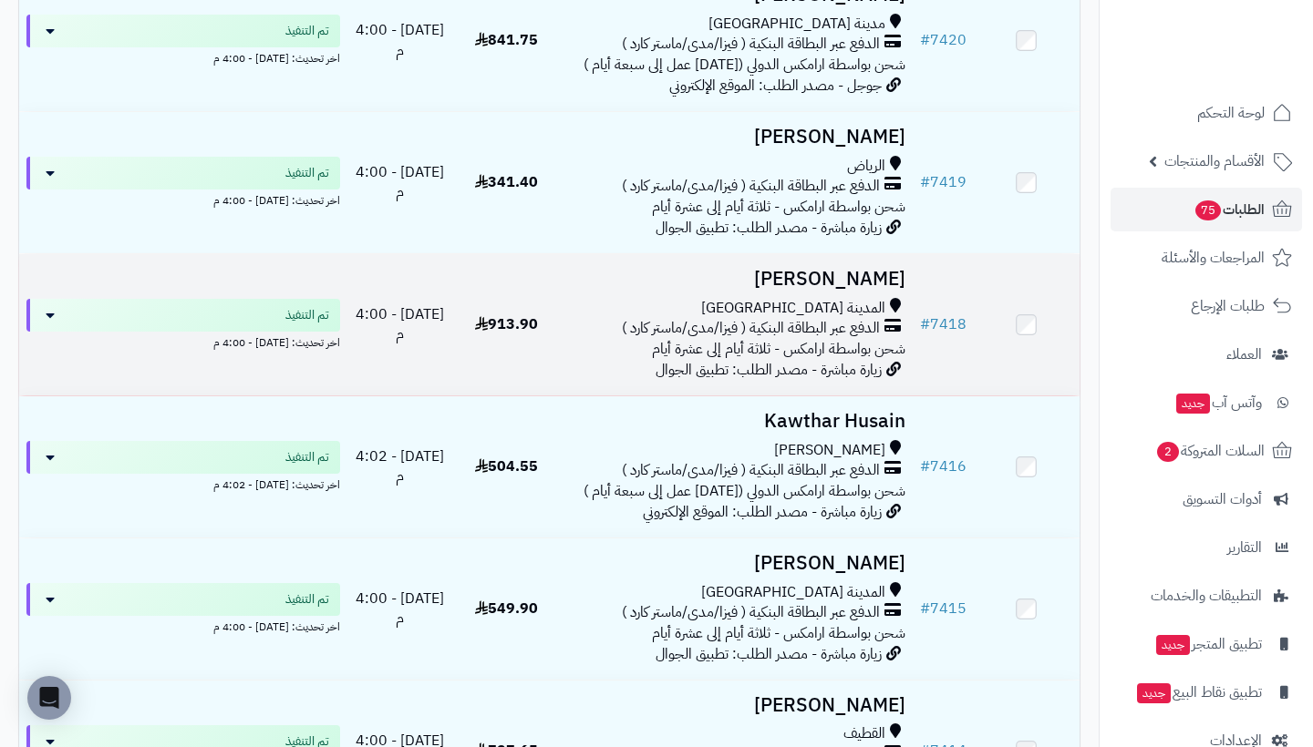
click at [866, 290] on h3 "LAMA RAMDAN" at bounding box center [735, 279] width 338 height 21
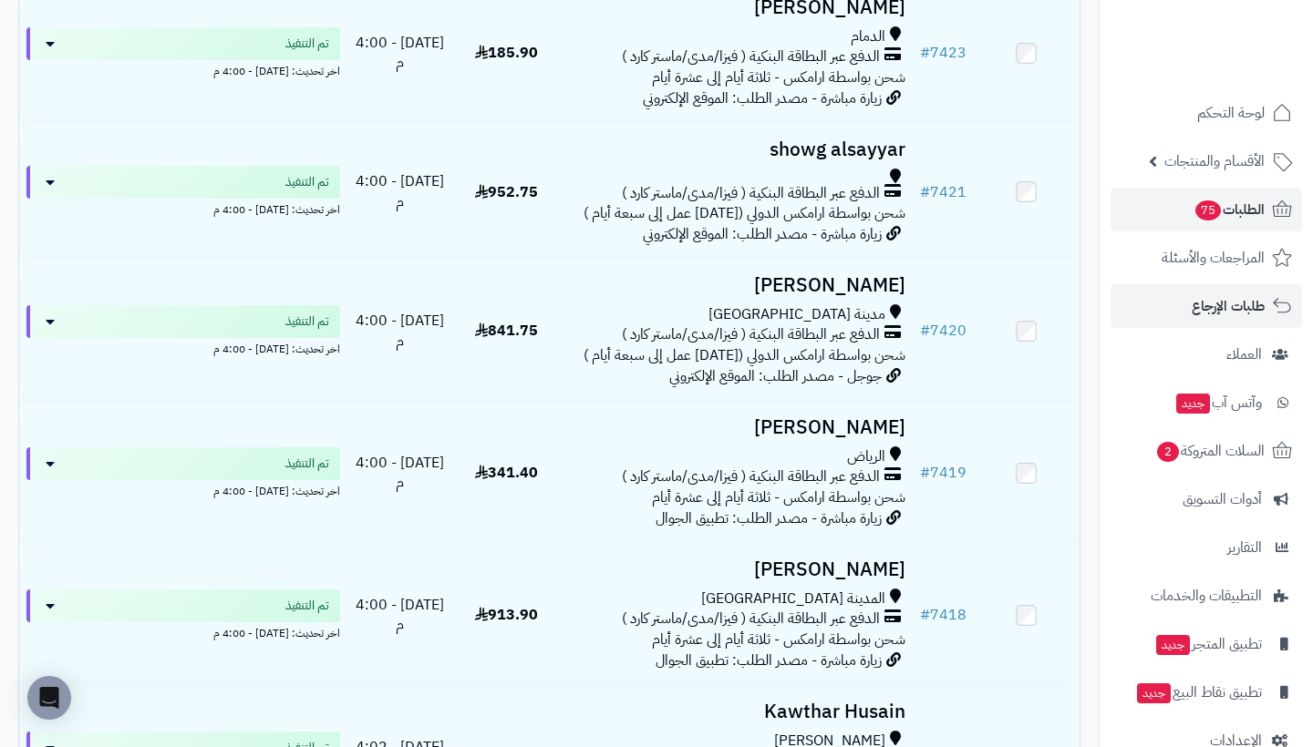
scroll to position [9012, 0]
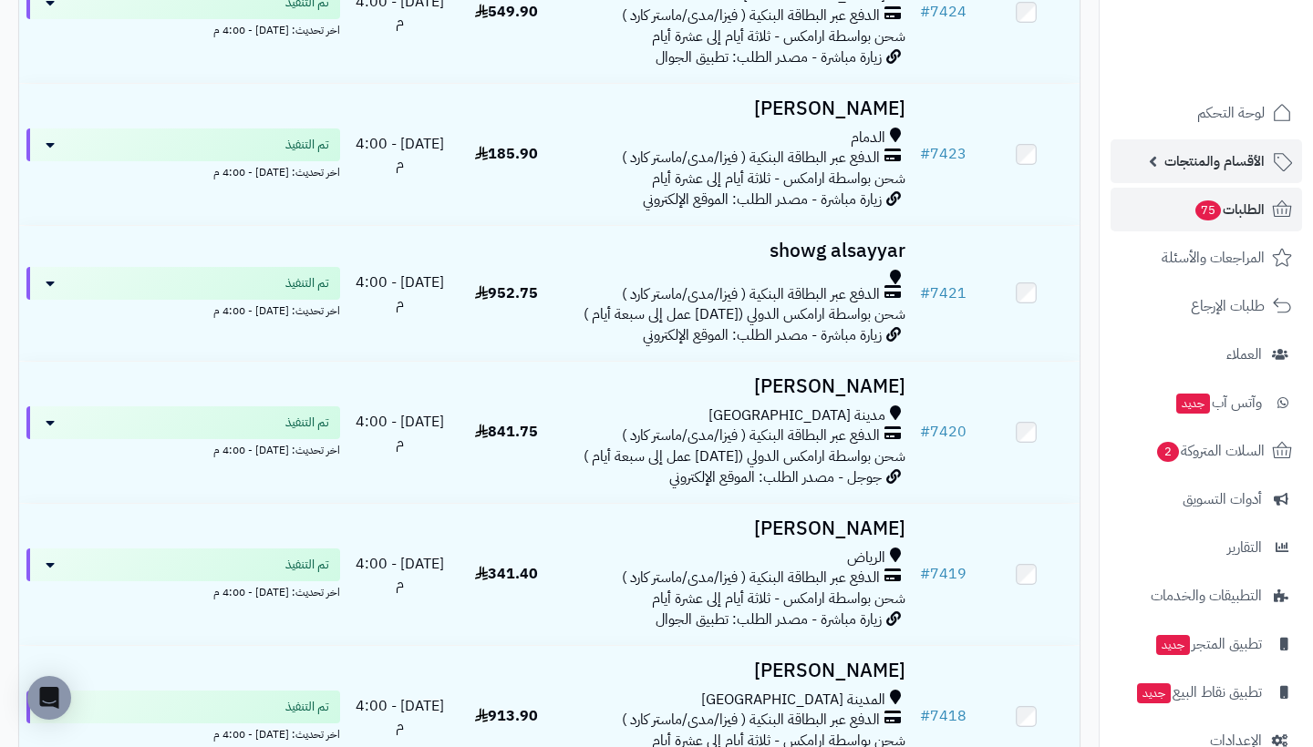
click at [1229, 156] on span "الأقسام والمنتجات" at bounding box center [1214, 162] width 100 height 26
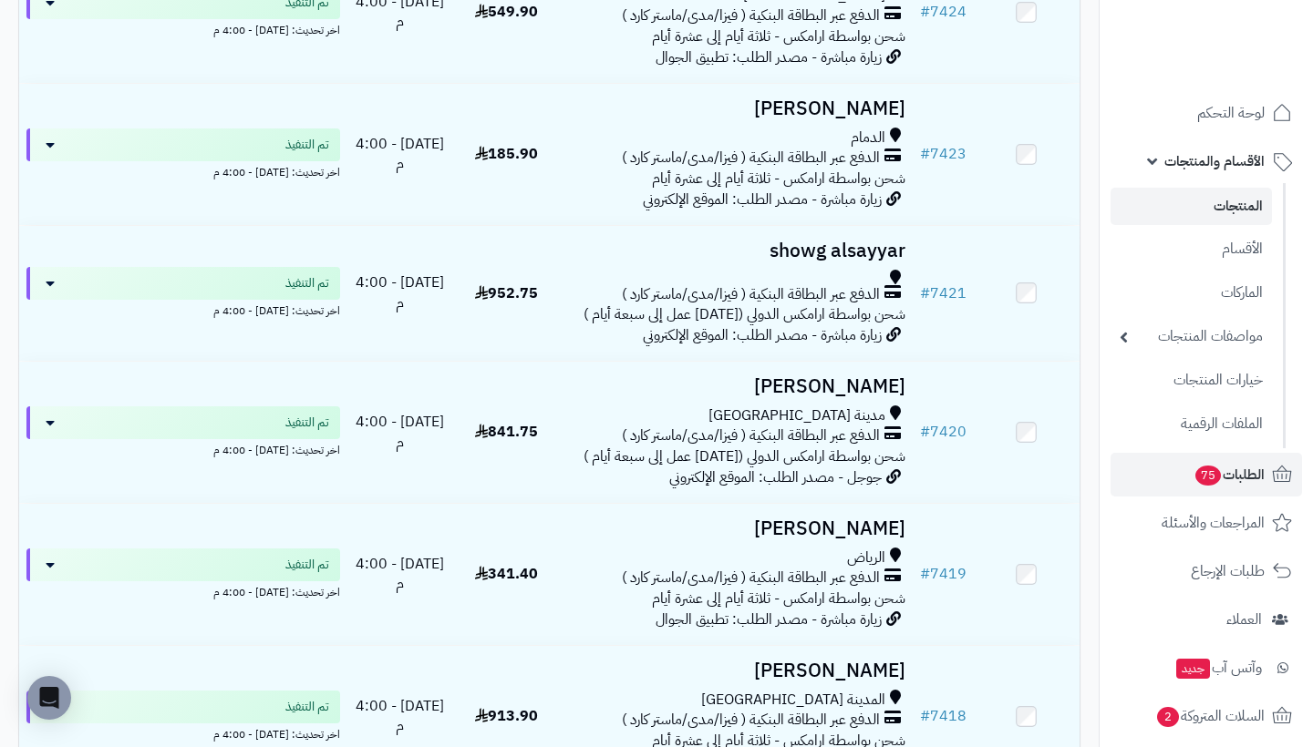
click at [1235, 207] on link "المنتجات" at bounding box center [1190, 206] width 161 height 37
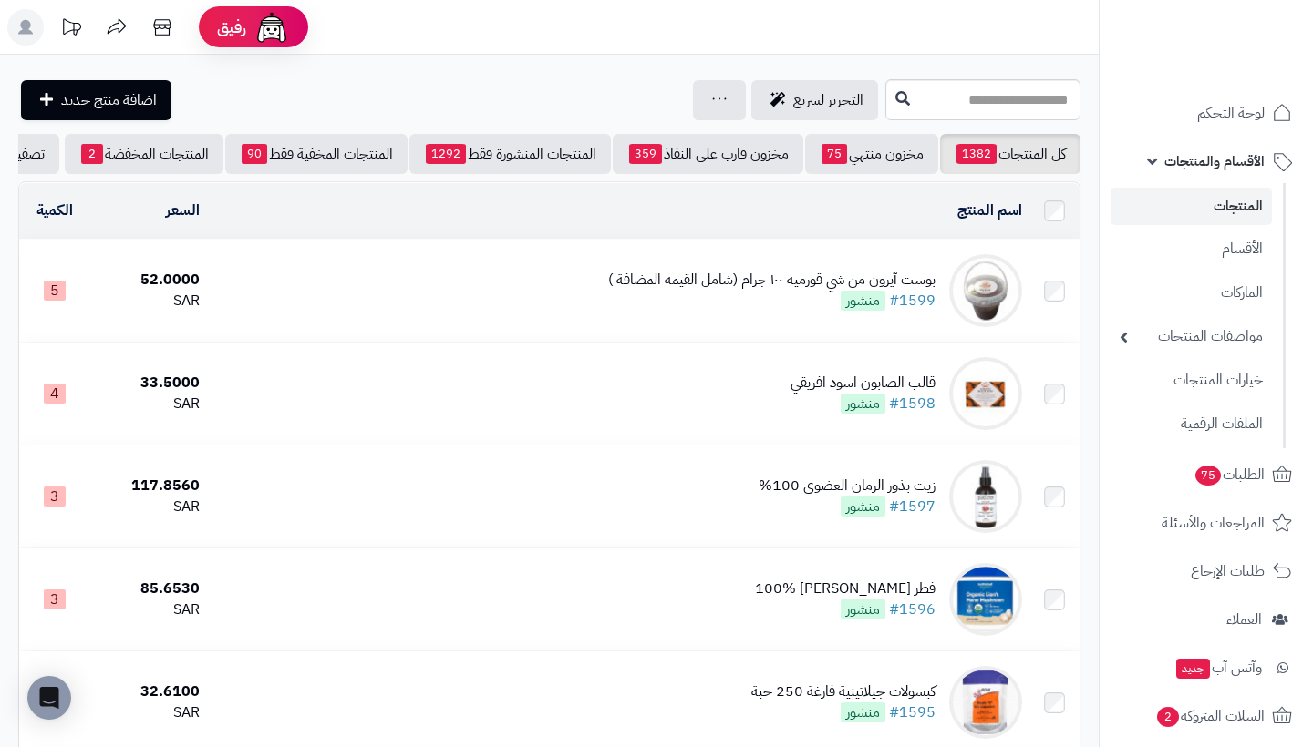
click at [914, 274] on div "بوست آيرون من شي قورميه ١٠٠ جرام (شامل القيمه المضافة )" at bounding box center [771, 280] width 327 height 21
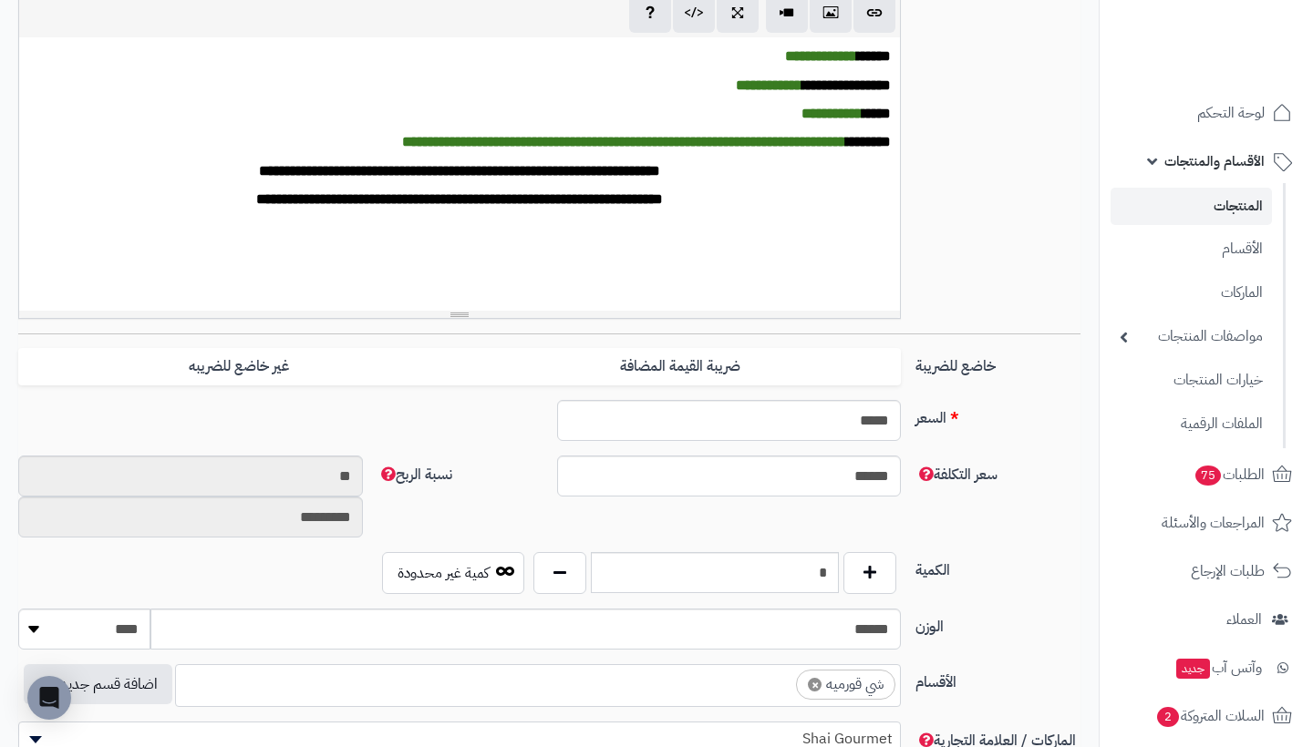
scroll to position [580, 0]
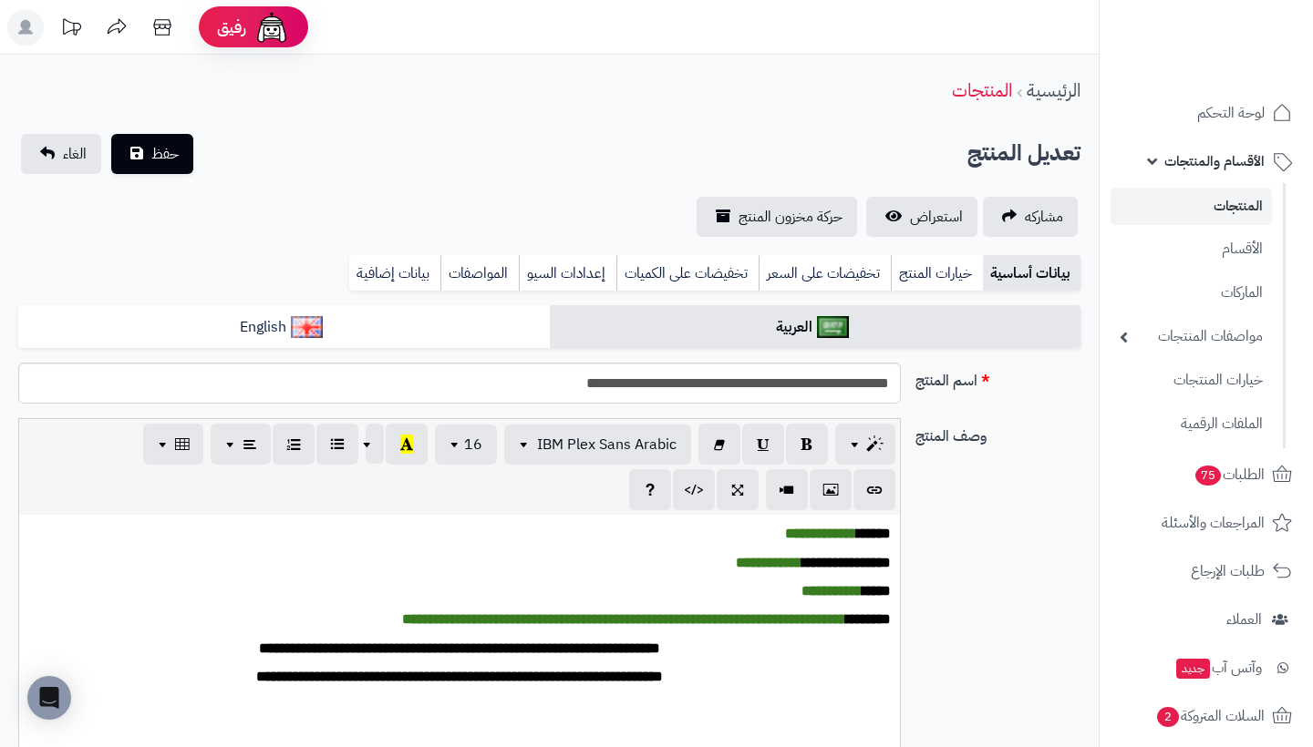
scroll to position [580, 0]
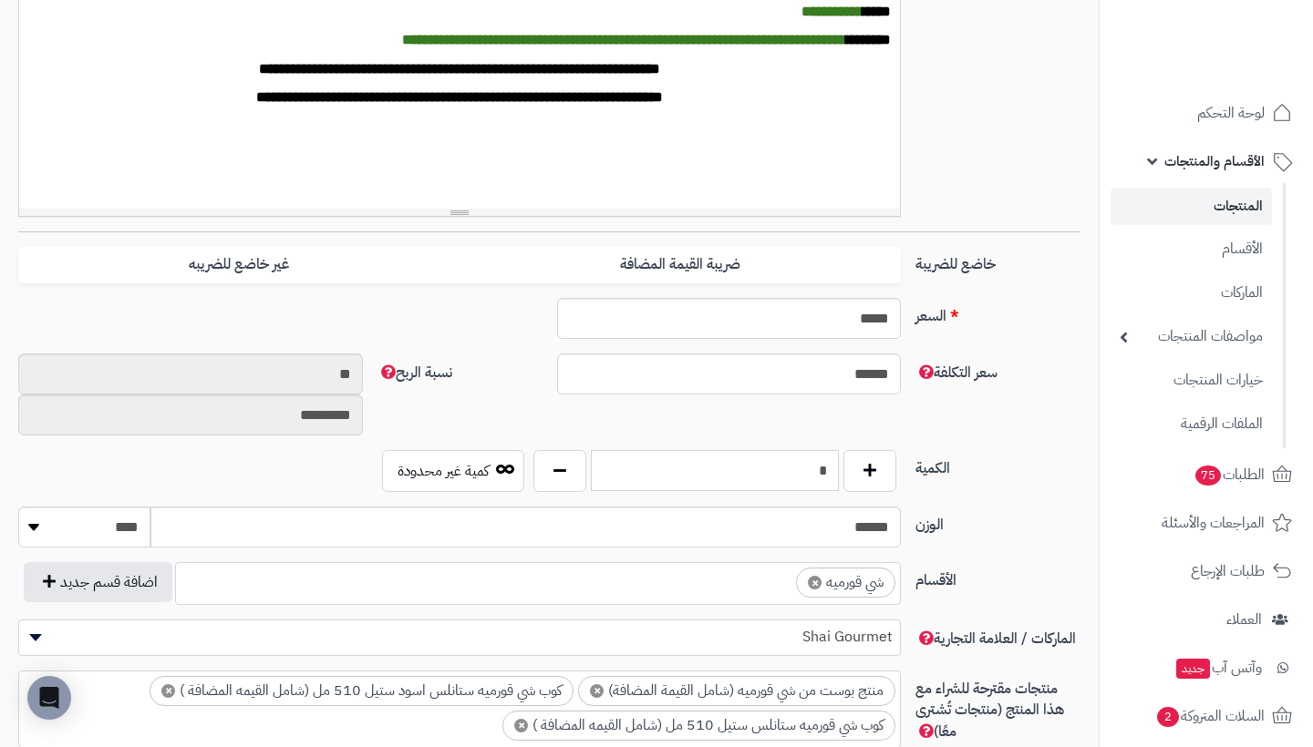
click at [792, 464] on input "*" at bounding box center [715, 470] width 248 height 41
type input "*"
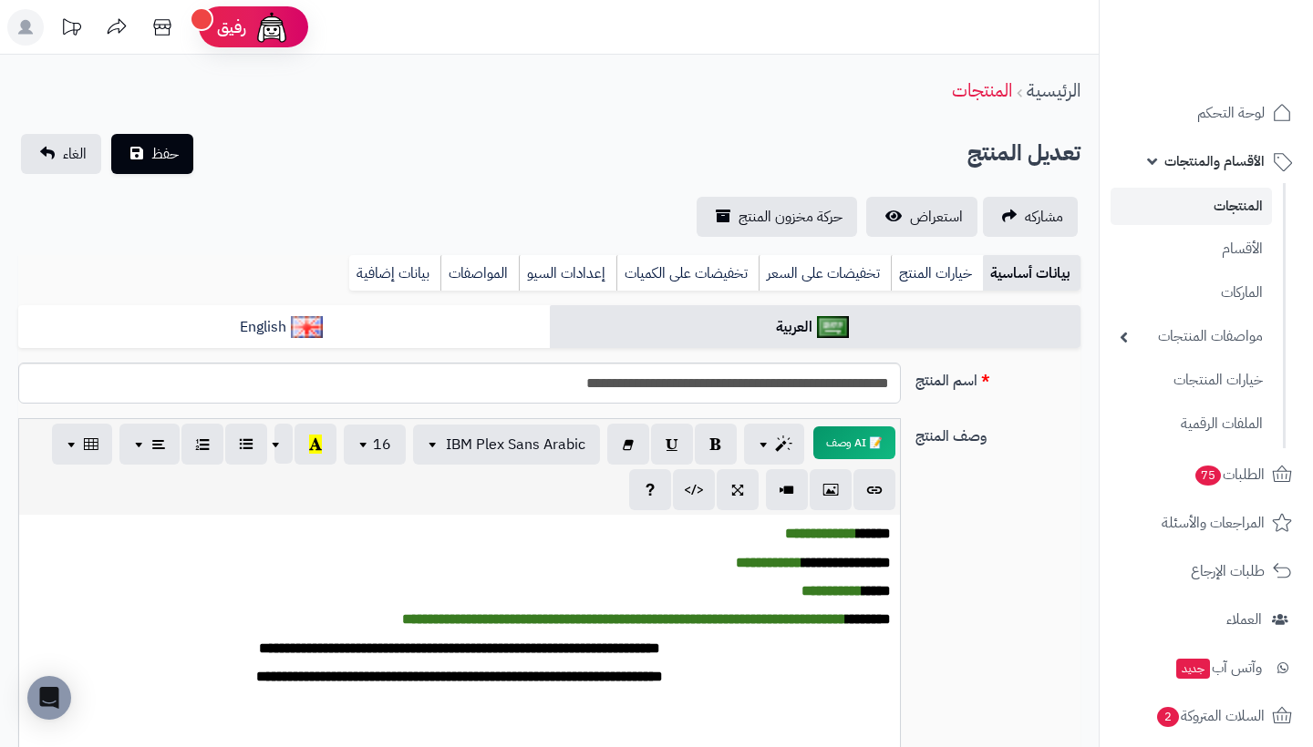
scroll to position [0, 0]
type input "*"
click at [149, 140] on button "حفظ" at bounding box center [152, 153] width 82 height 40
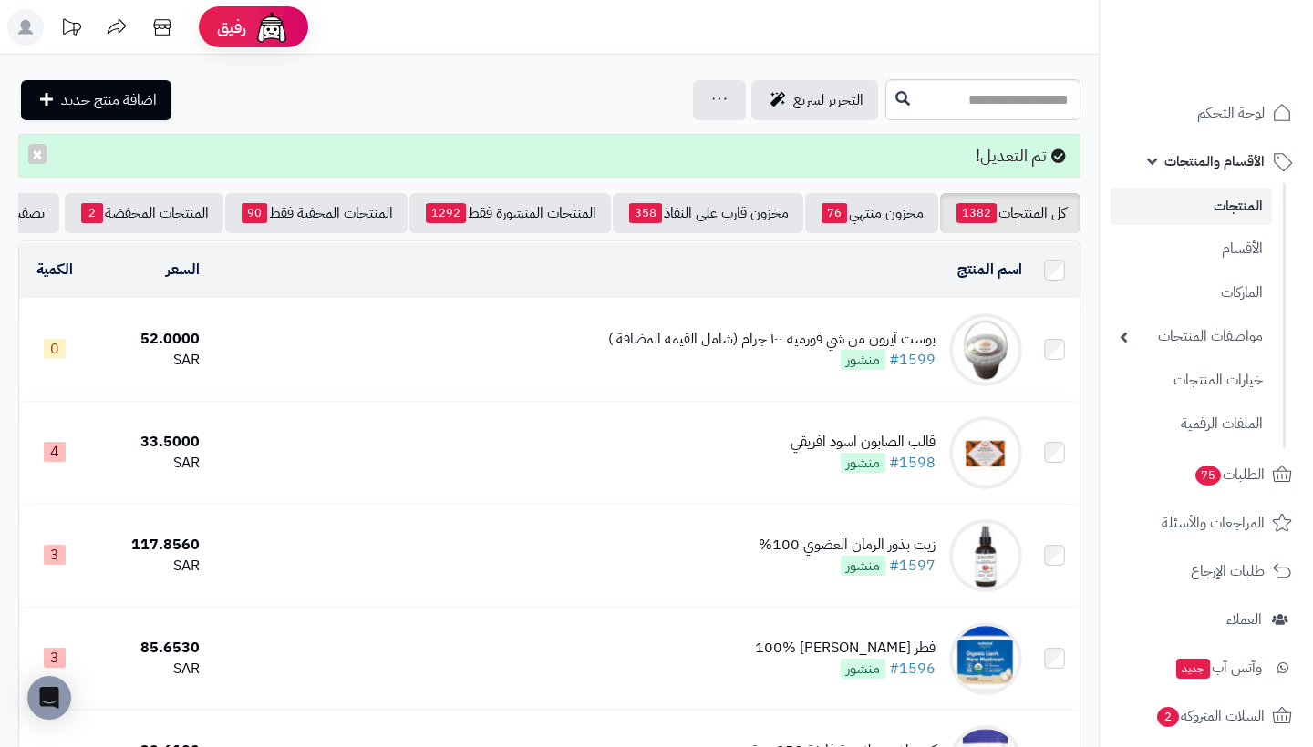
click at [559, 348] on td "بوست آيرون من شي قورميه ١٠٠ جرام (شامل القيمه المضافة ) #1599 منشور" at bounding box center [617, 350] width 821 height 102
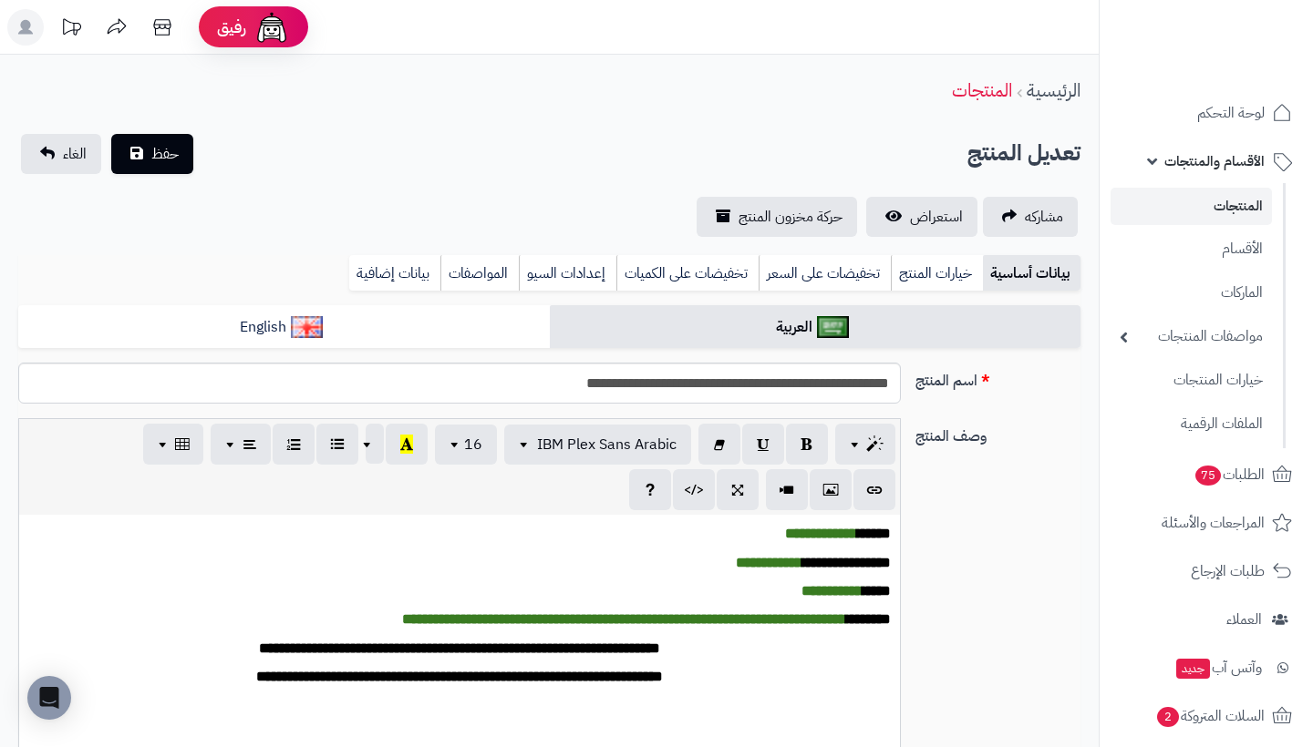
click at [1233, 211] on link "المنتجات" at bounding box center [1190, 206] width 161 height 37
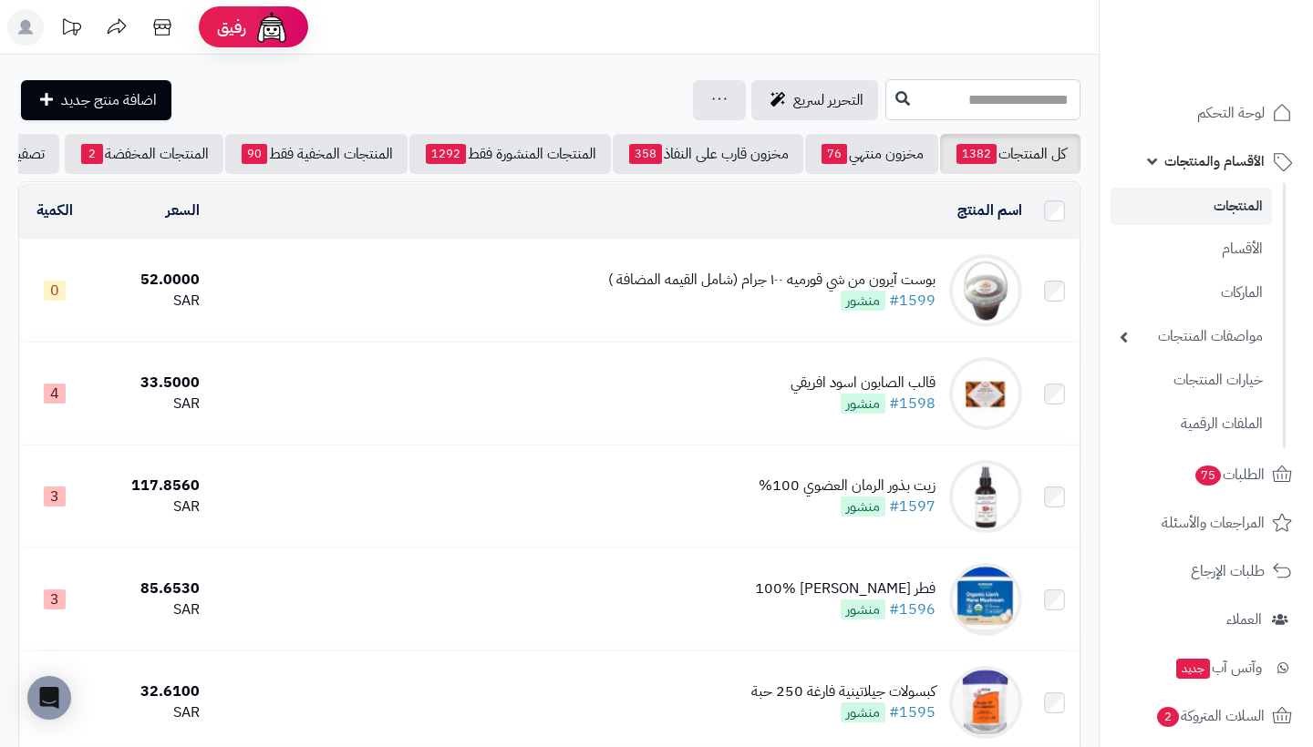
click at [1004, 106] on input "text" at bounding box center [982, 99] width 195 height 41
type input "*"
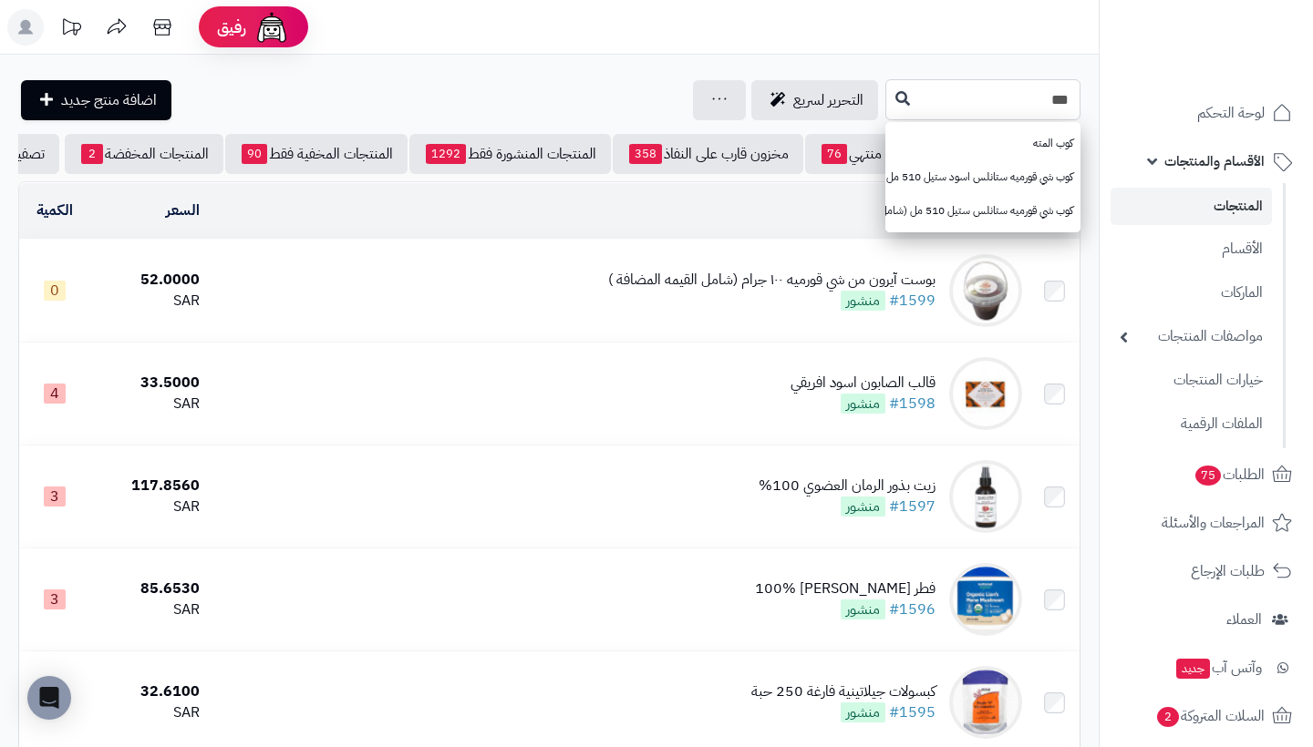
click at [1053, 89] on input "***" at bounding box center [982, 99] width 195 height 41
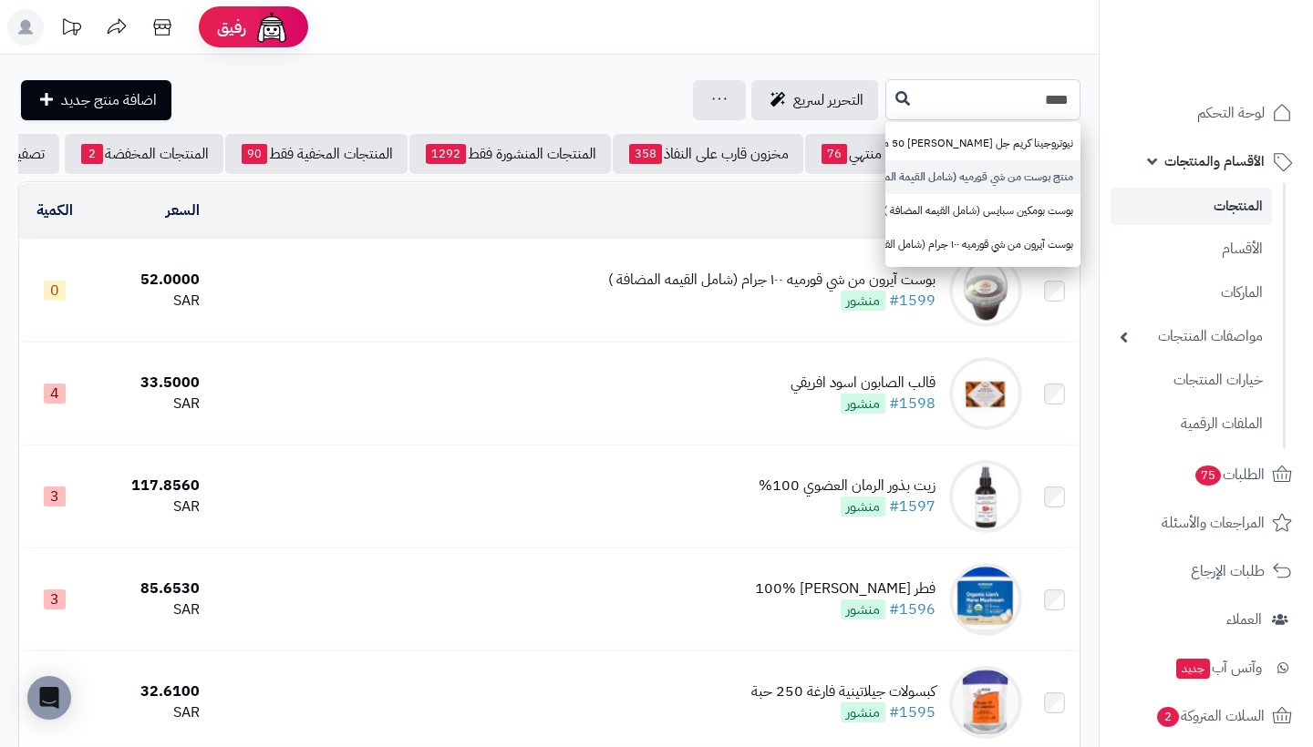
type input "****"
click at [1062, 170] on link "منتج بوست من شي قورميه (شامل القيمة المضافة)" at bounding box center [982, 177] width 195 height 34
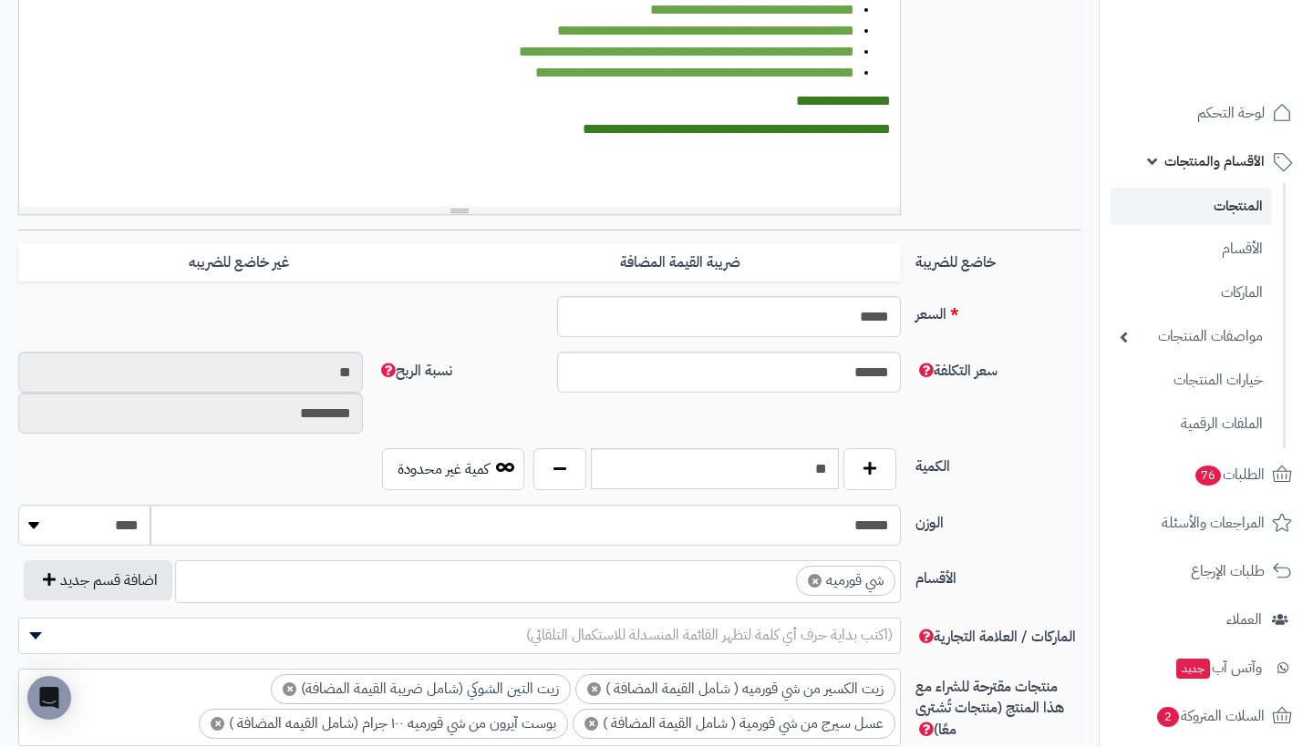
scroll to position [705, 0]
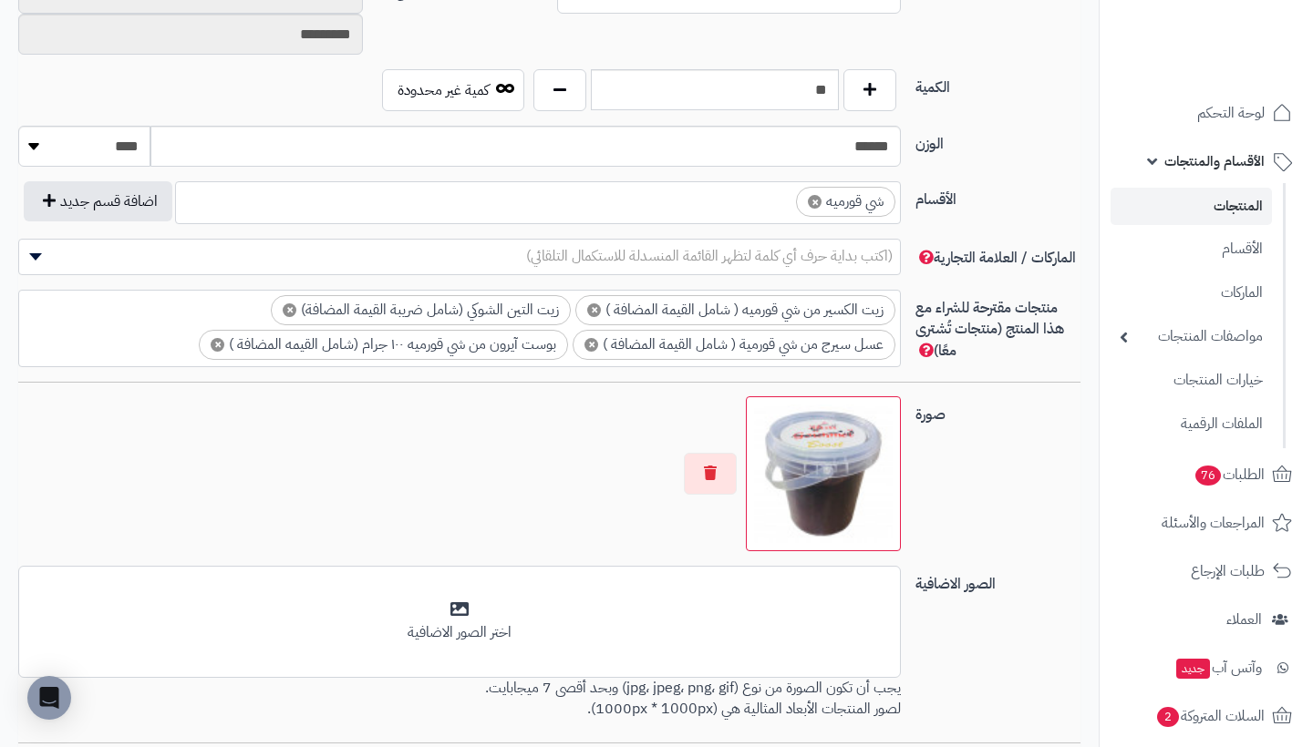
scroll to position [962, -1]
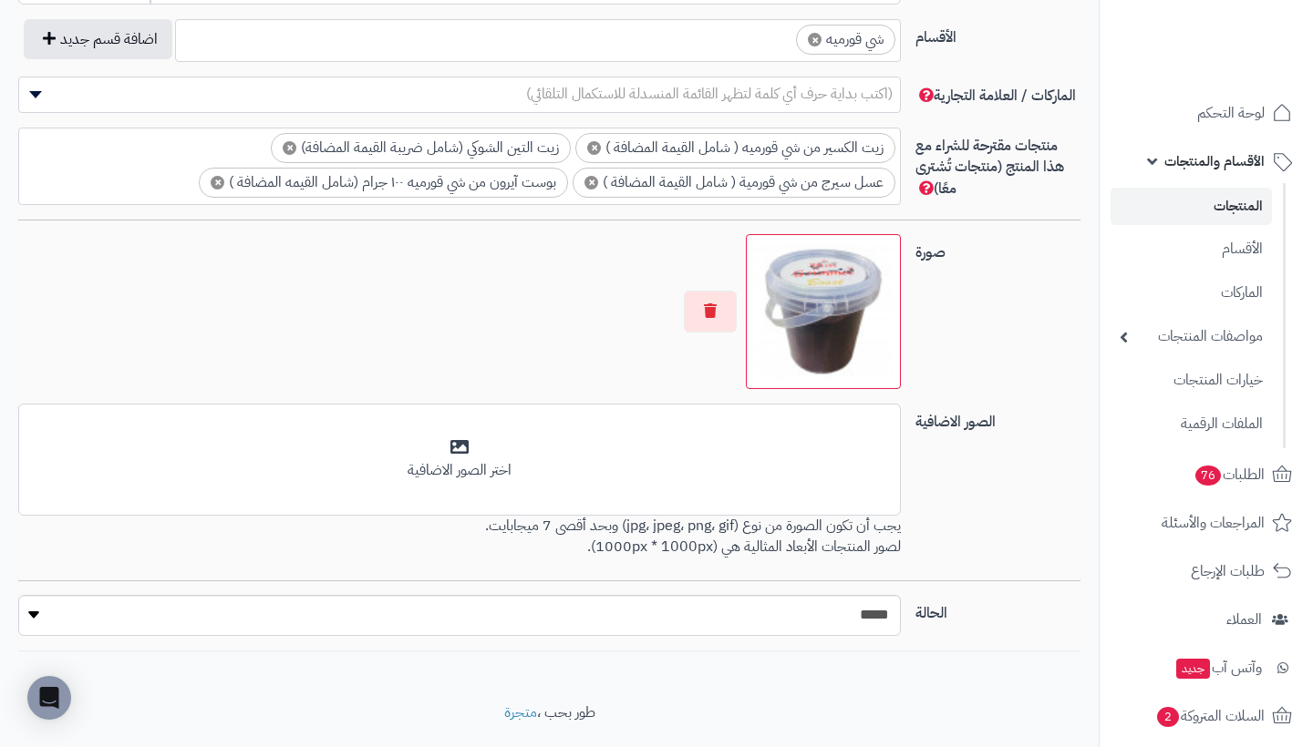
scroll to position [664, -1]
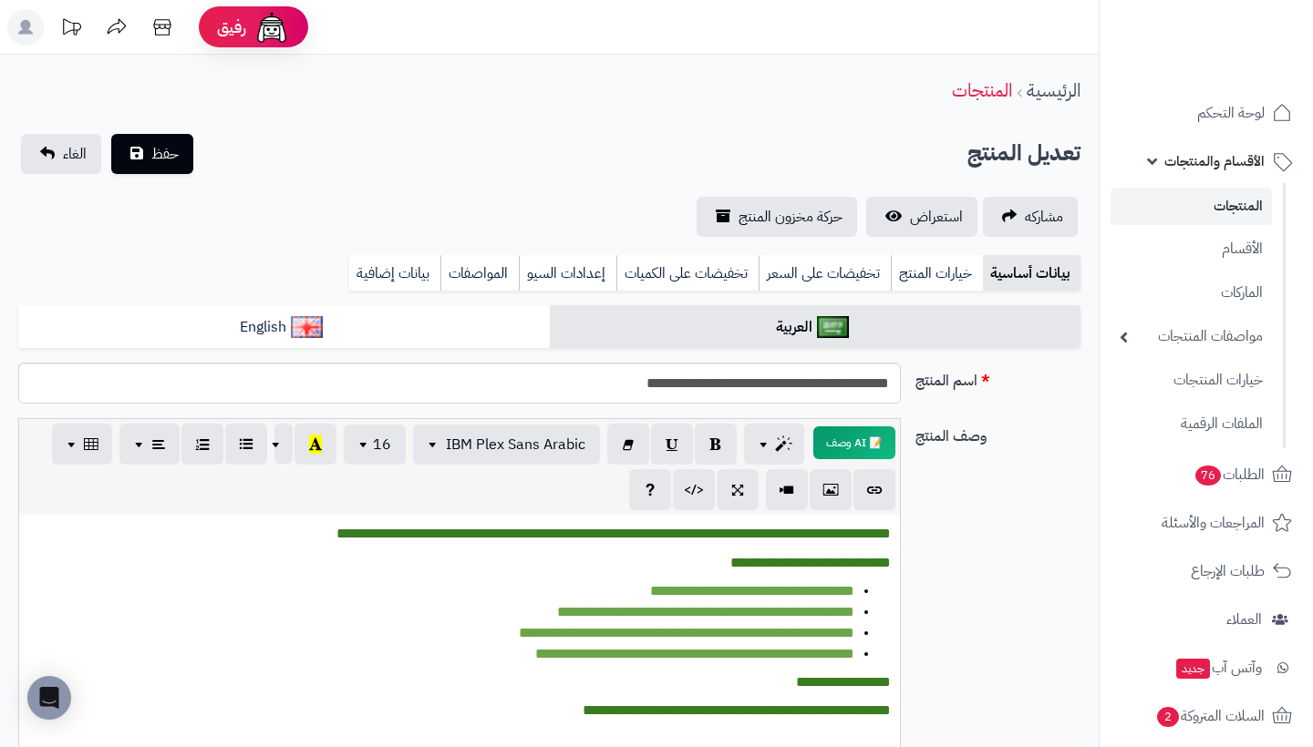
scroll to position [0, -1]
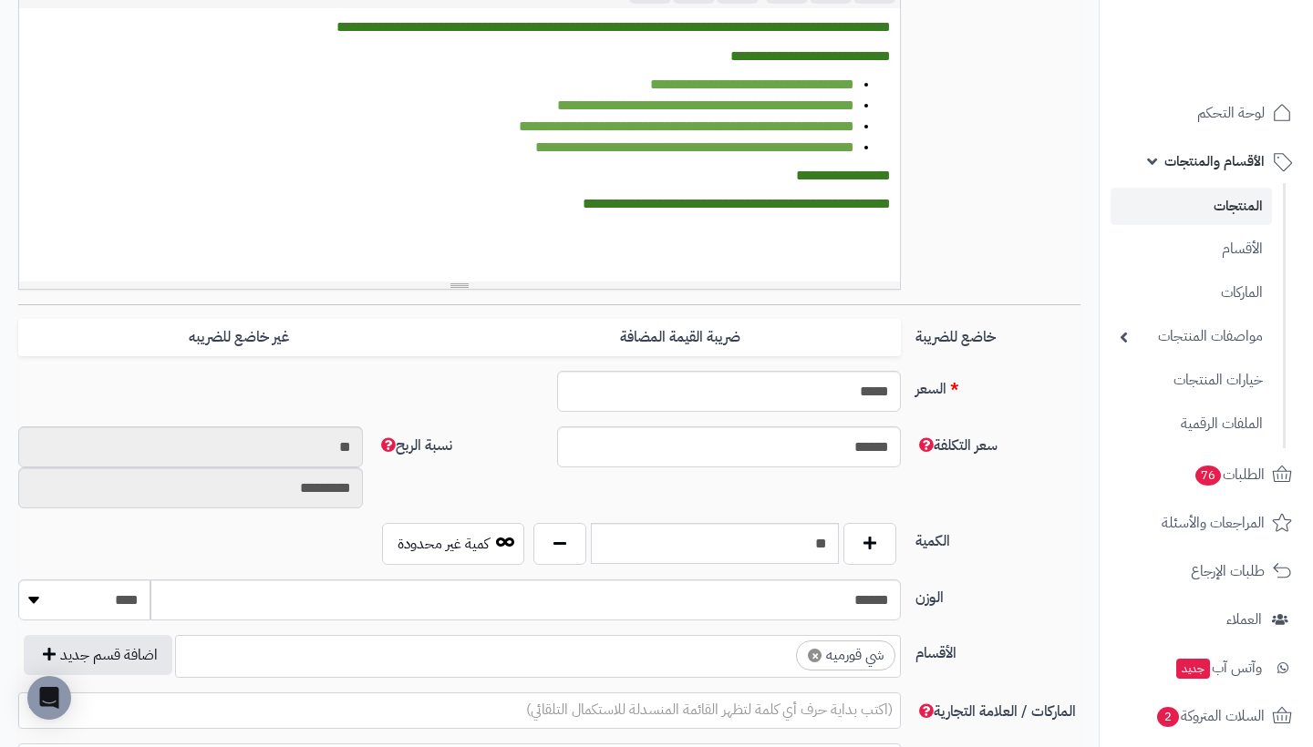
scroll to position [570, 0]
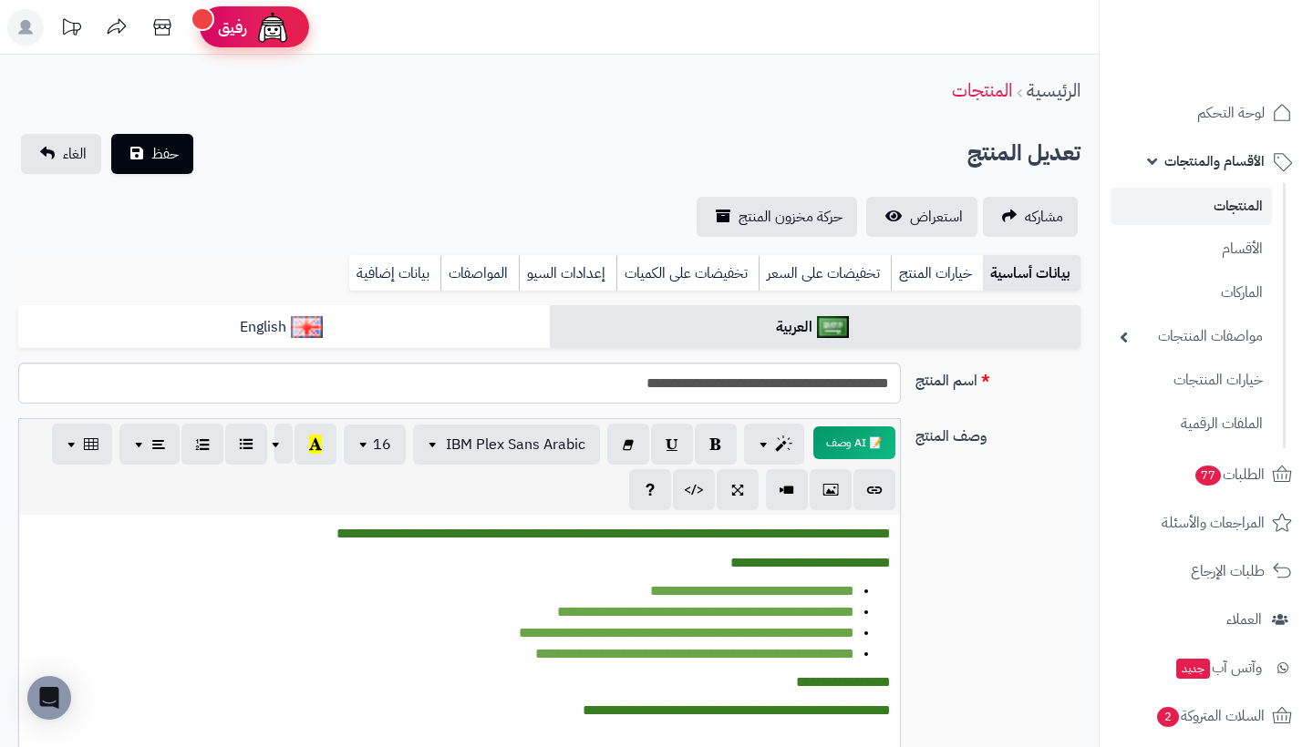
scroll to position [-3, 0]
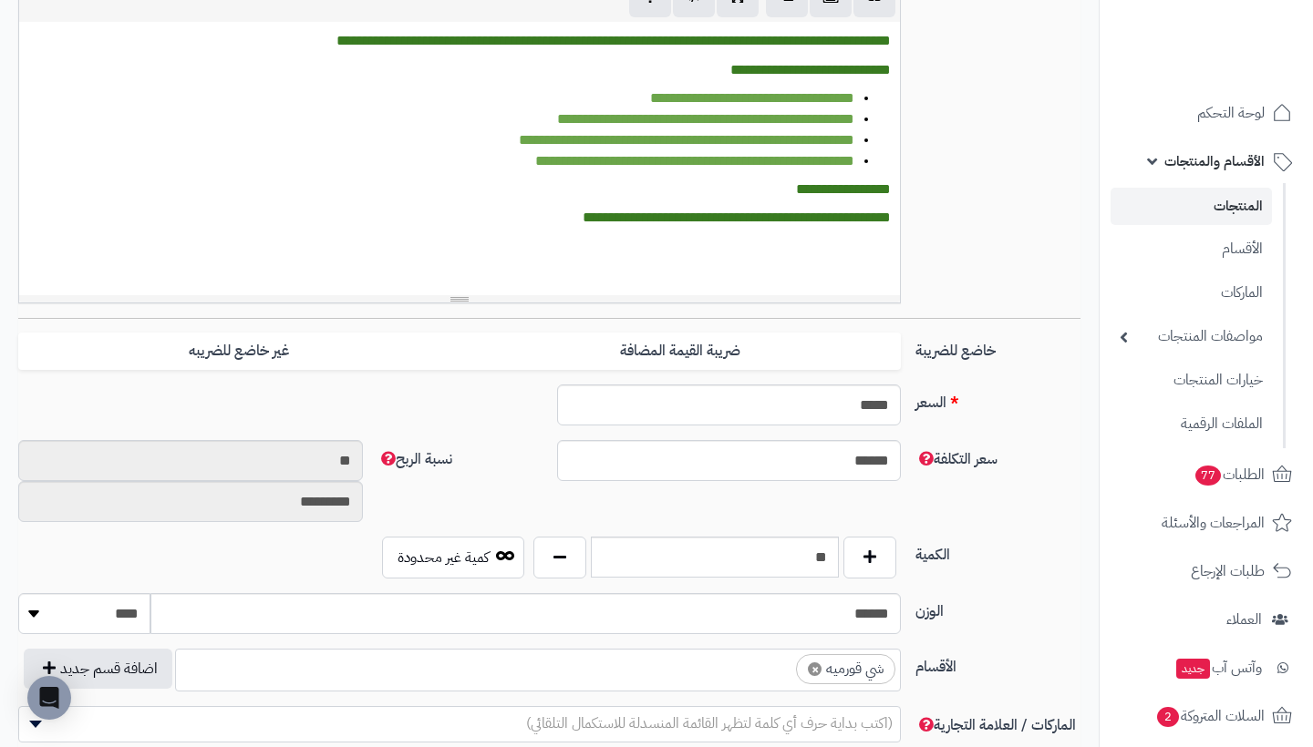
scroll to position [376, 0]
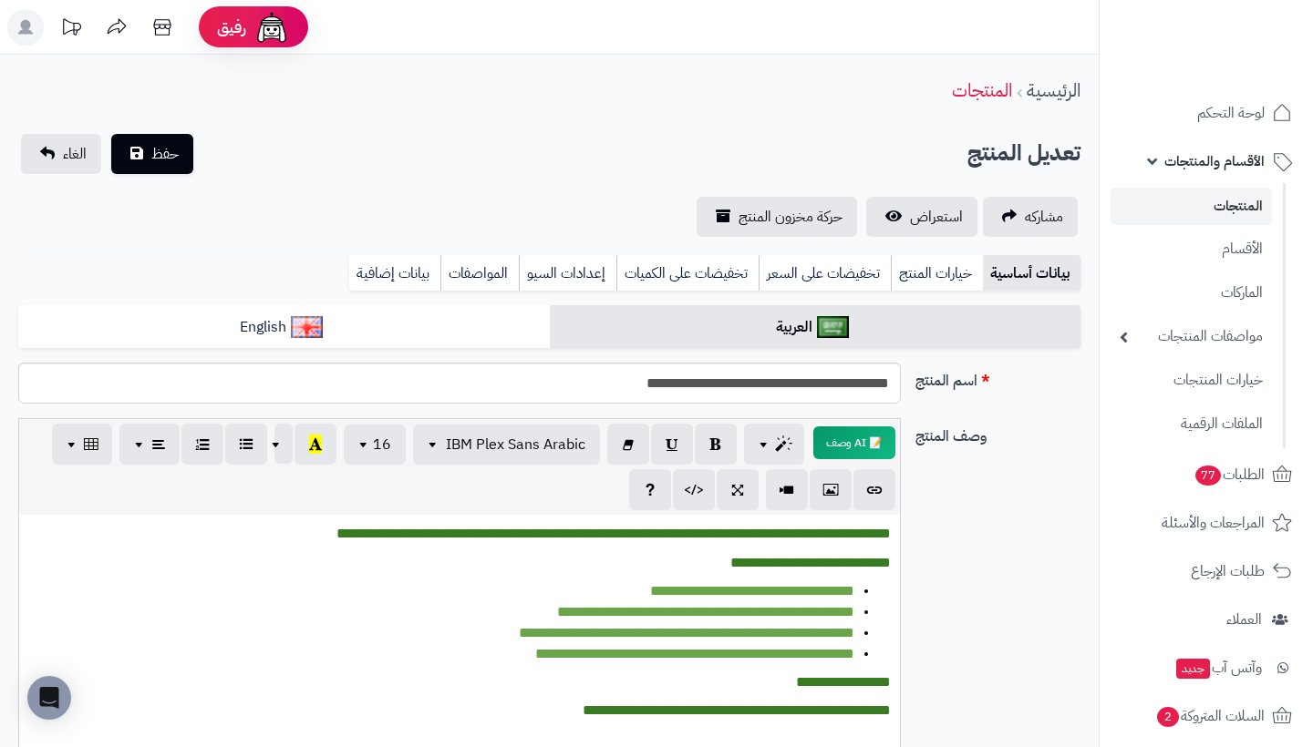
scroll to position [-3, 0]
click at [1223, 205] on link "المنتجات" at bounding box center [1190, 206] width 161 height 37
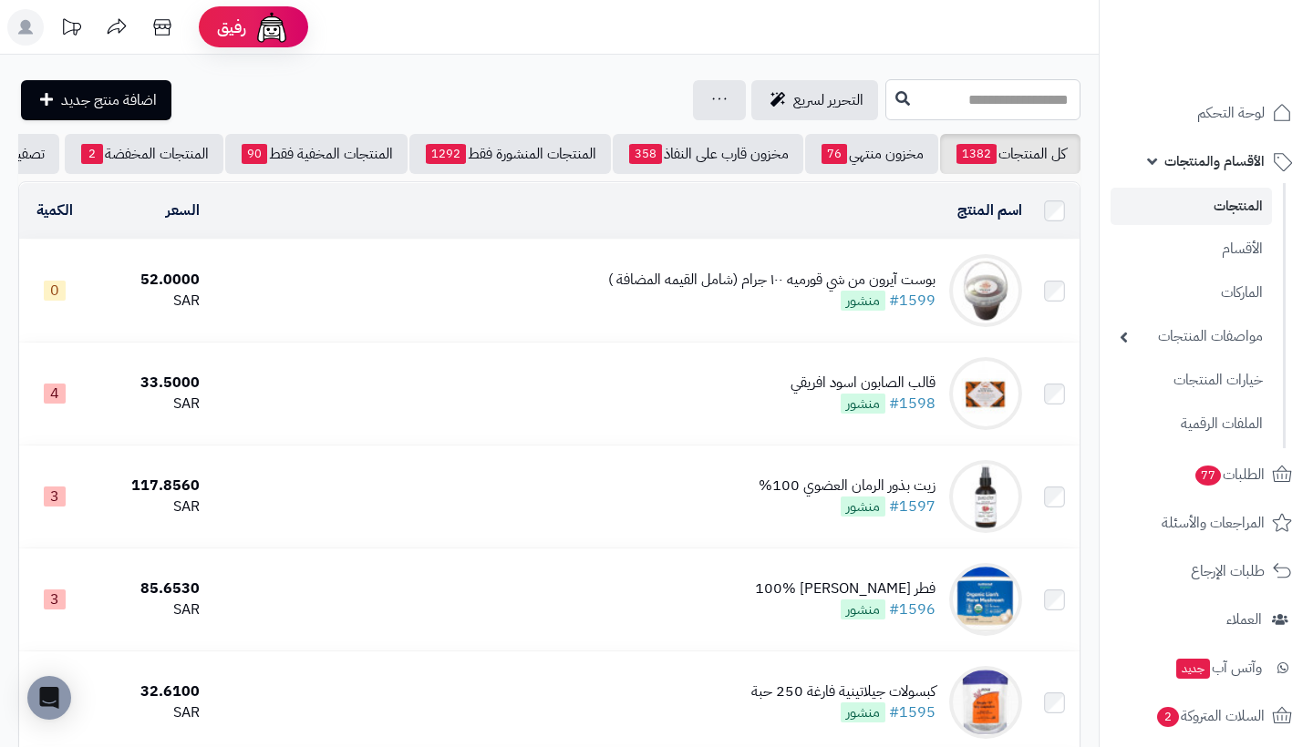
click at [1025, 98] on input "text" at bounding box center [982, 99] width 195 height 41
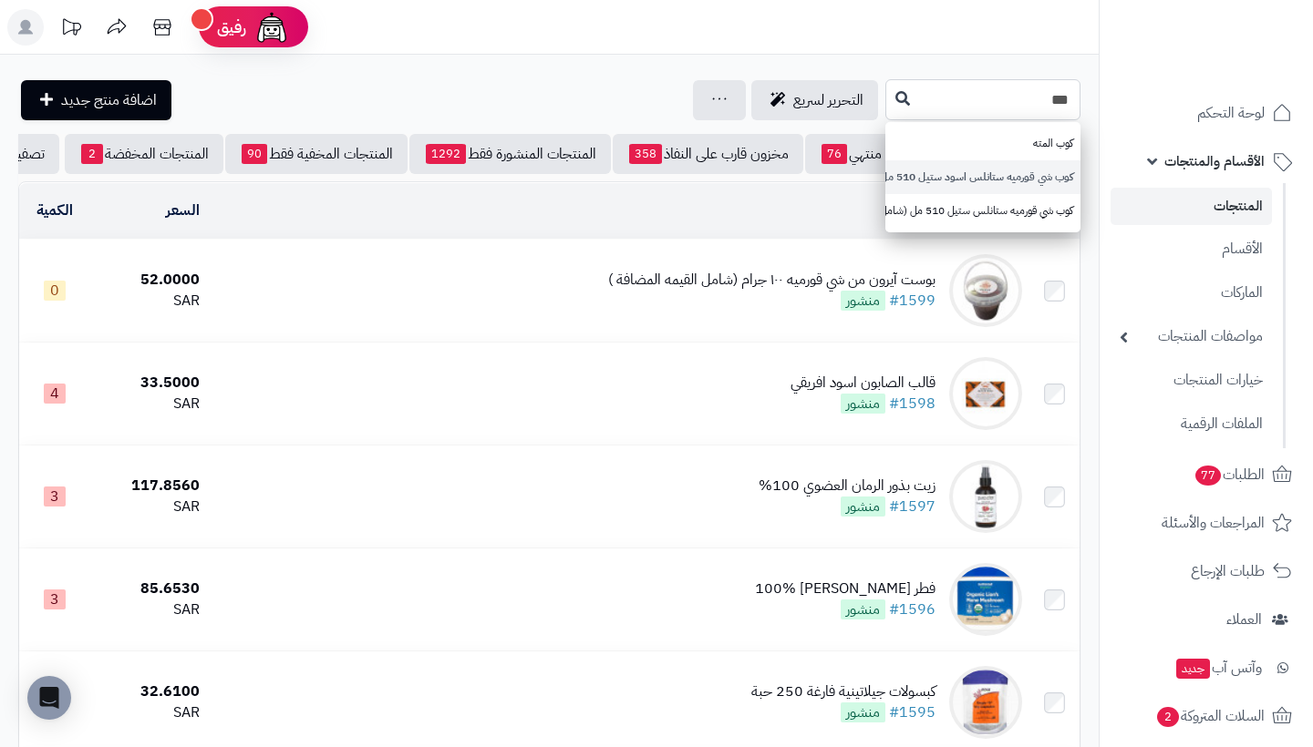
type input "***"
click at [1017, 172] on link "كوب شي قورميه ستانلس اسود ستيل 510 مل (شامل القيمه المضافة )" at bounding box center [982, 177] width 195 height 34
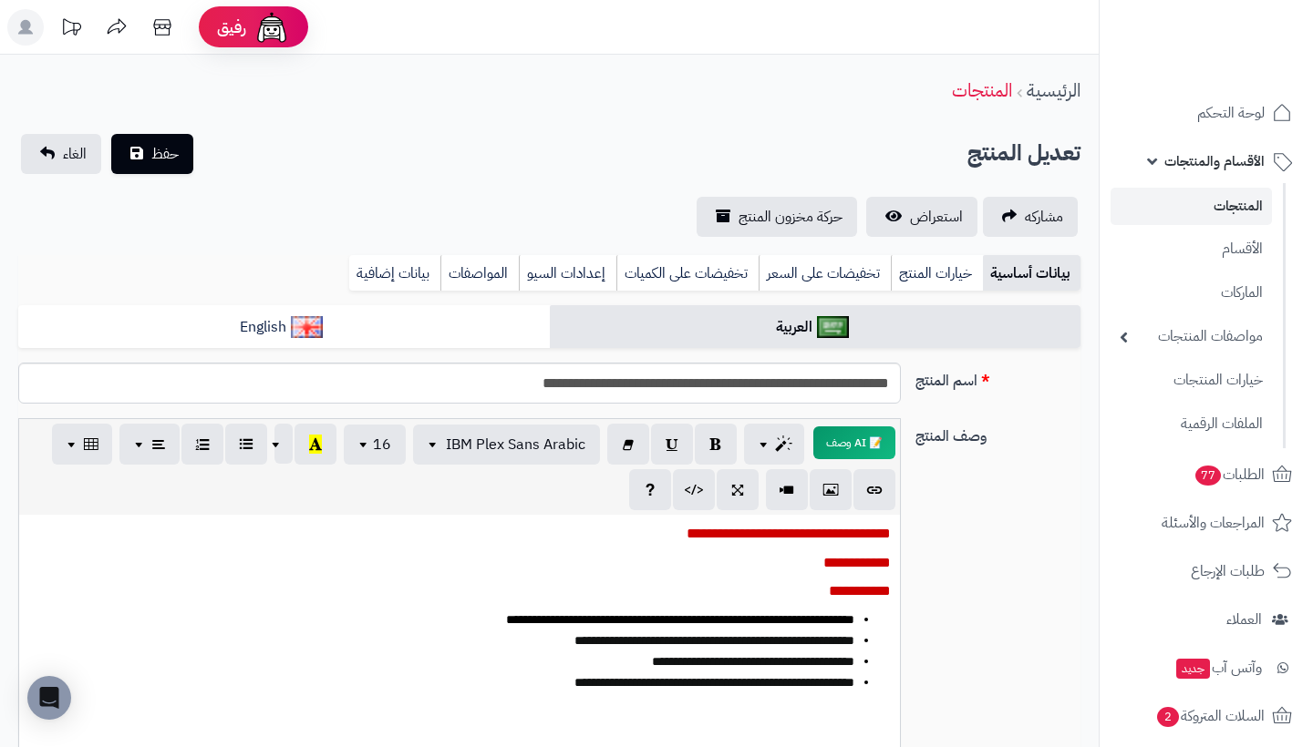
click at [1227, 204] on link "المنتجات" at bounding box center [1190, 206] width 161 height 37
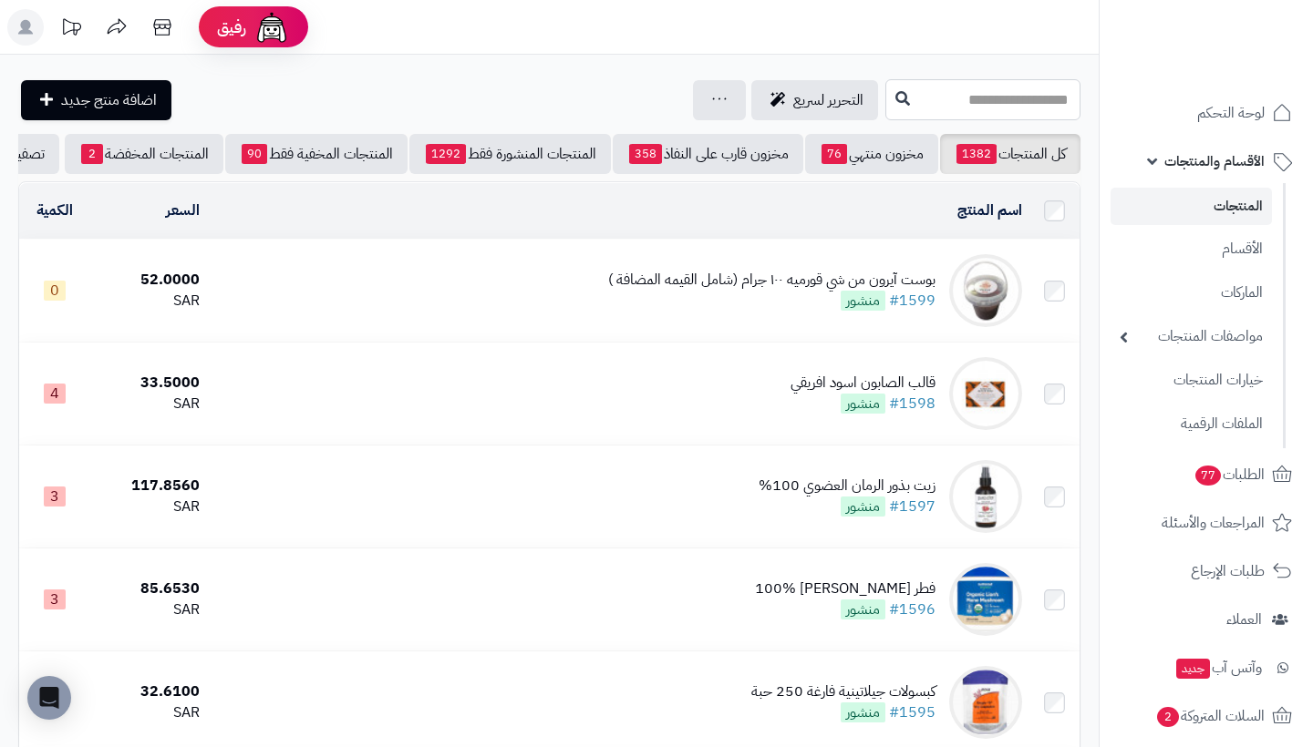
click at [1034, 98] on input "text" at bounding box center [982, 99] width 195 height 41
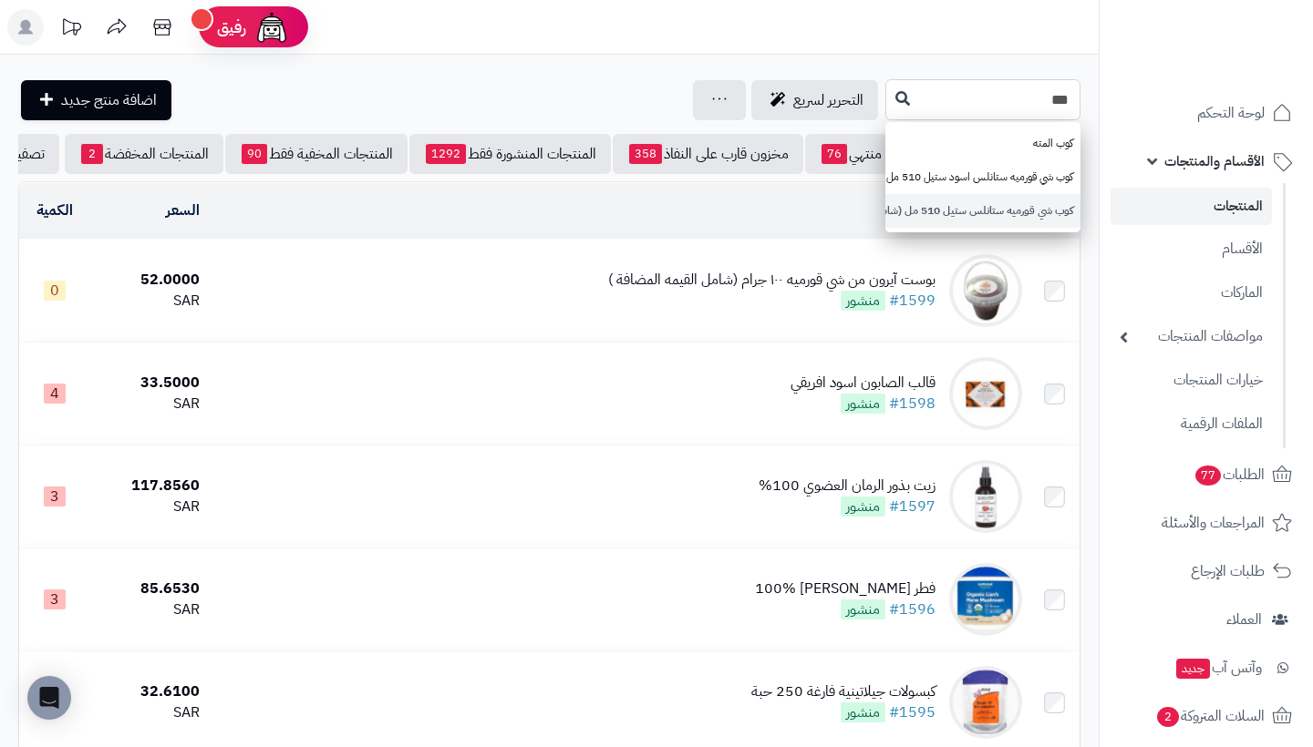
type input "***"
click at [1022, 203] on link "كوب شي قورميه ستانلس ستيل 510 مل (شامل القيمه المضافة )" at bounding box center [982, 211] width 195 height 34
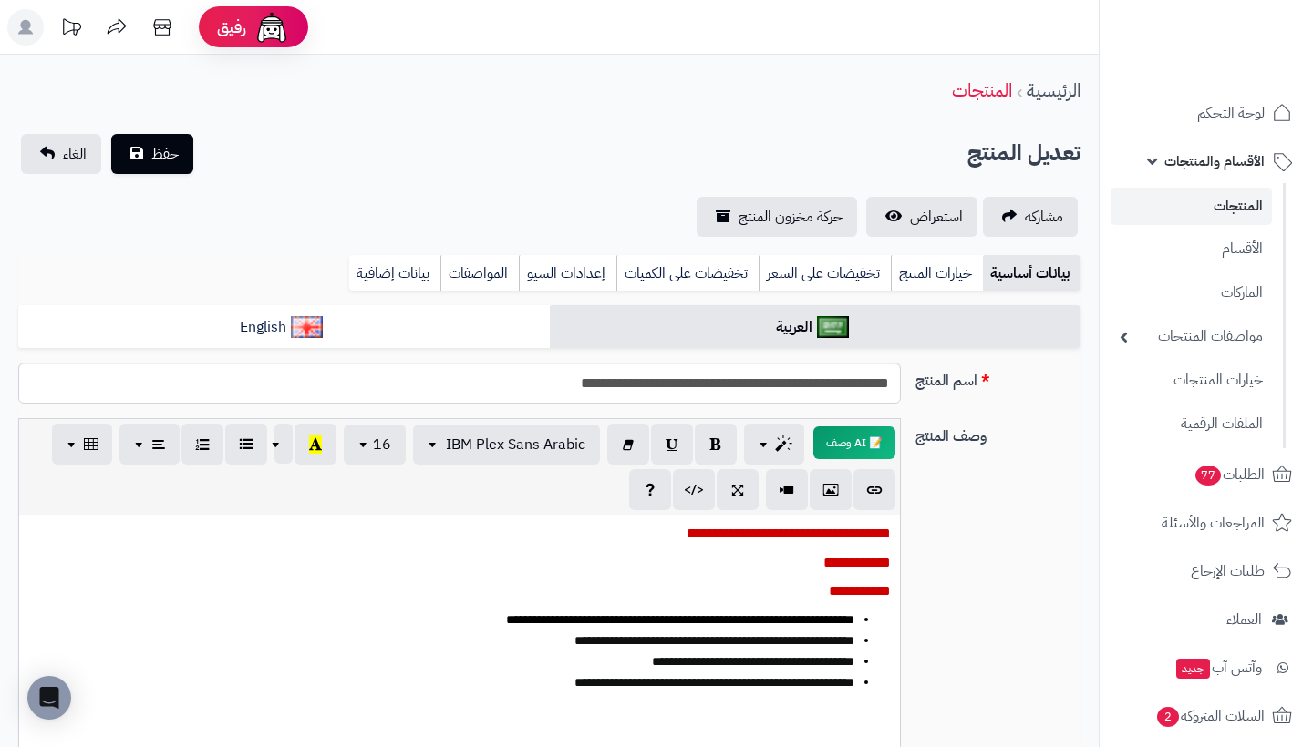
click at [1233, 211] on link "المنتجات" at bounding box center [1190, 206] width 161 height 37
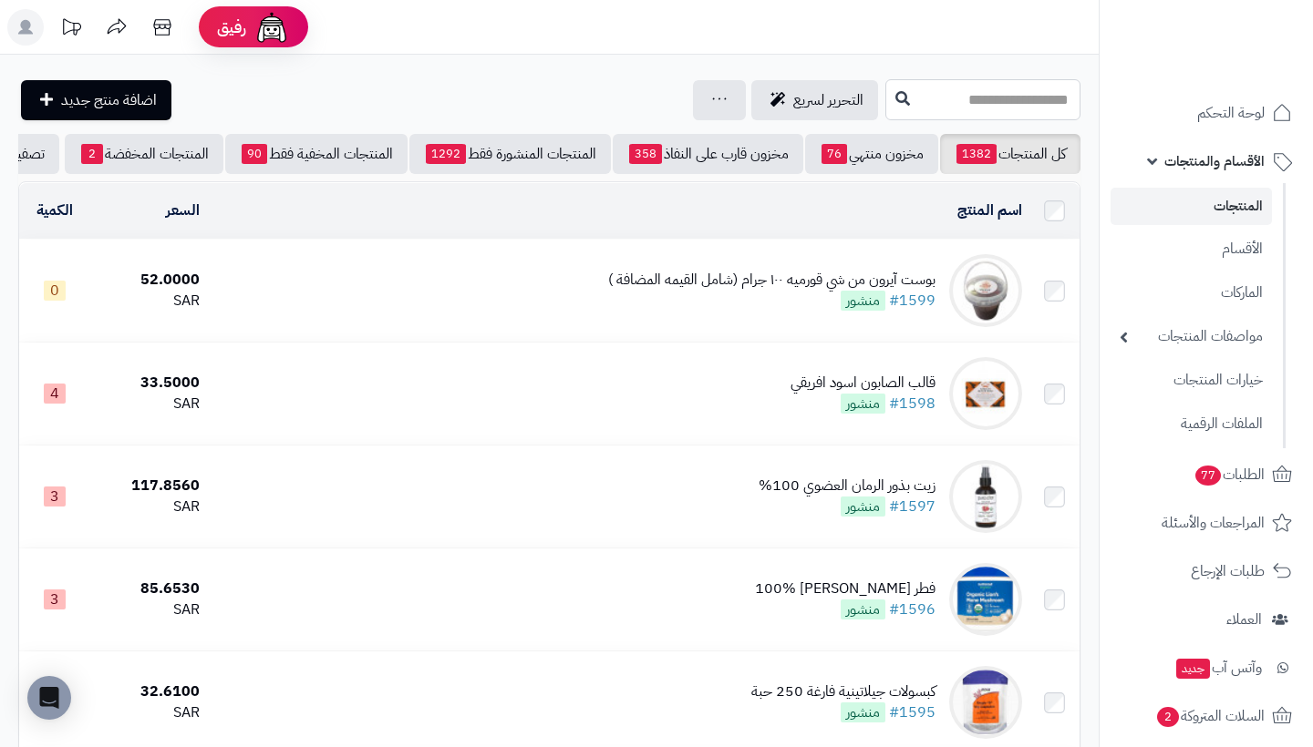
click at [991, 102] on input "text" at bounding box center [982, 99] width 195 height 41
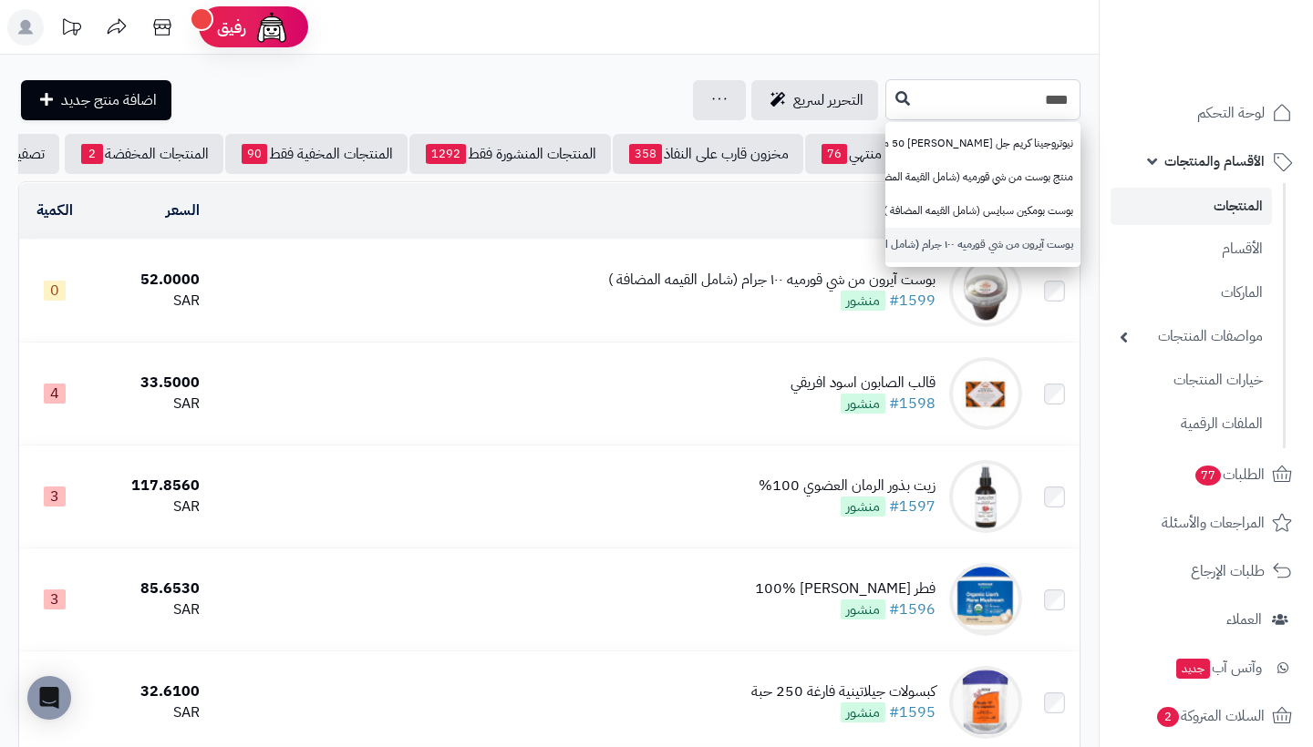
type input "****"
click at [1036, 239] on link "بوست آيرون من شي قورميه ١٠٠ جرام (شامل القيمه المضافة )" at bounding box center [982, 245] width 195 height 34
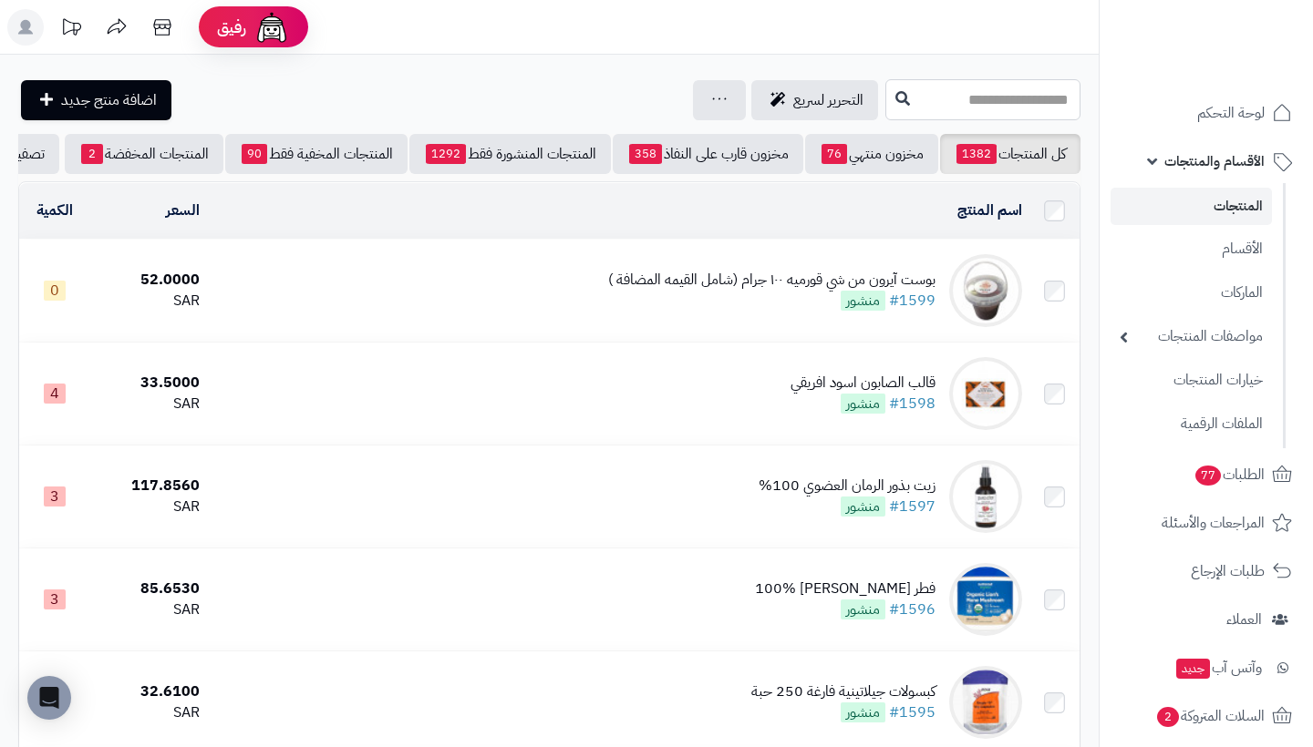
click at [1025, 100] on input "text" at bounding box center [982, 99] width 195 height 41
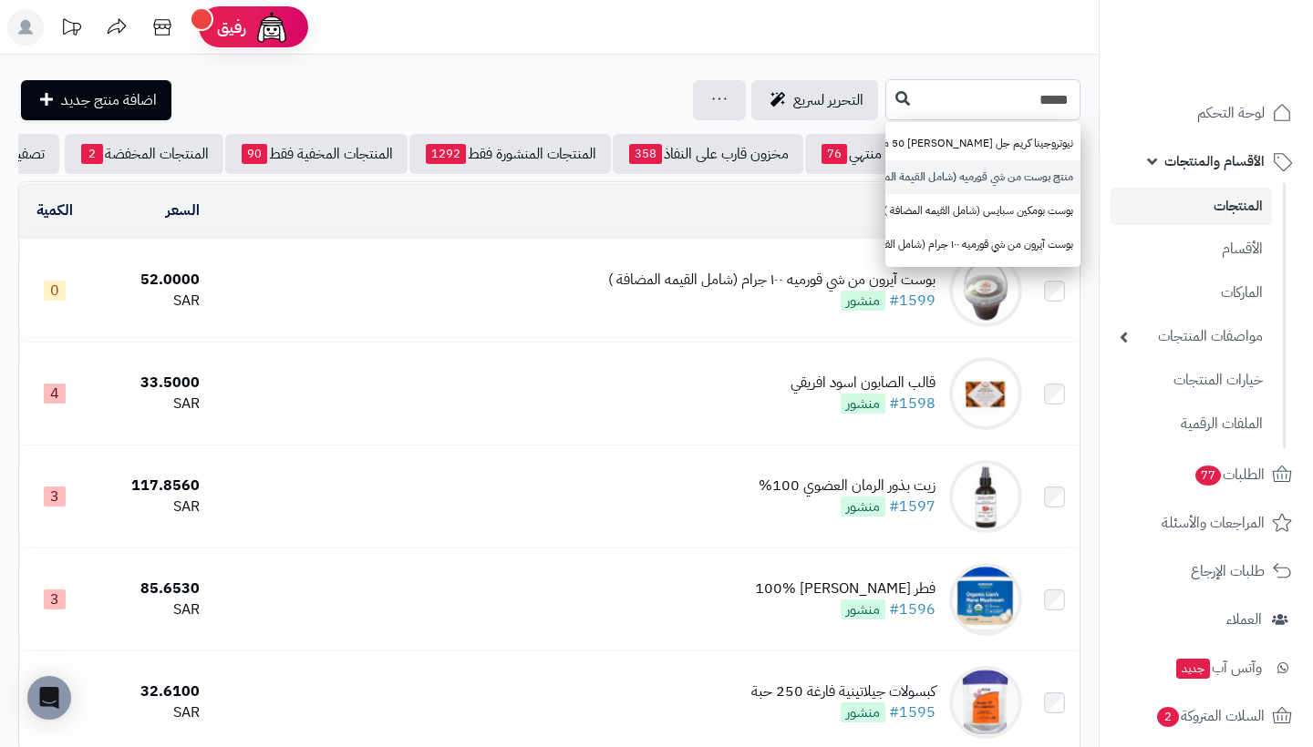
type input "****"
click at [1037, 165] on link "منتج بوست من شي قورميه (شامل القيمة المضافة)" at bounding box center [982, 177] width 195 height 34
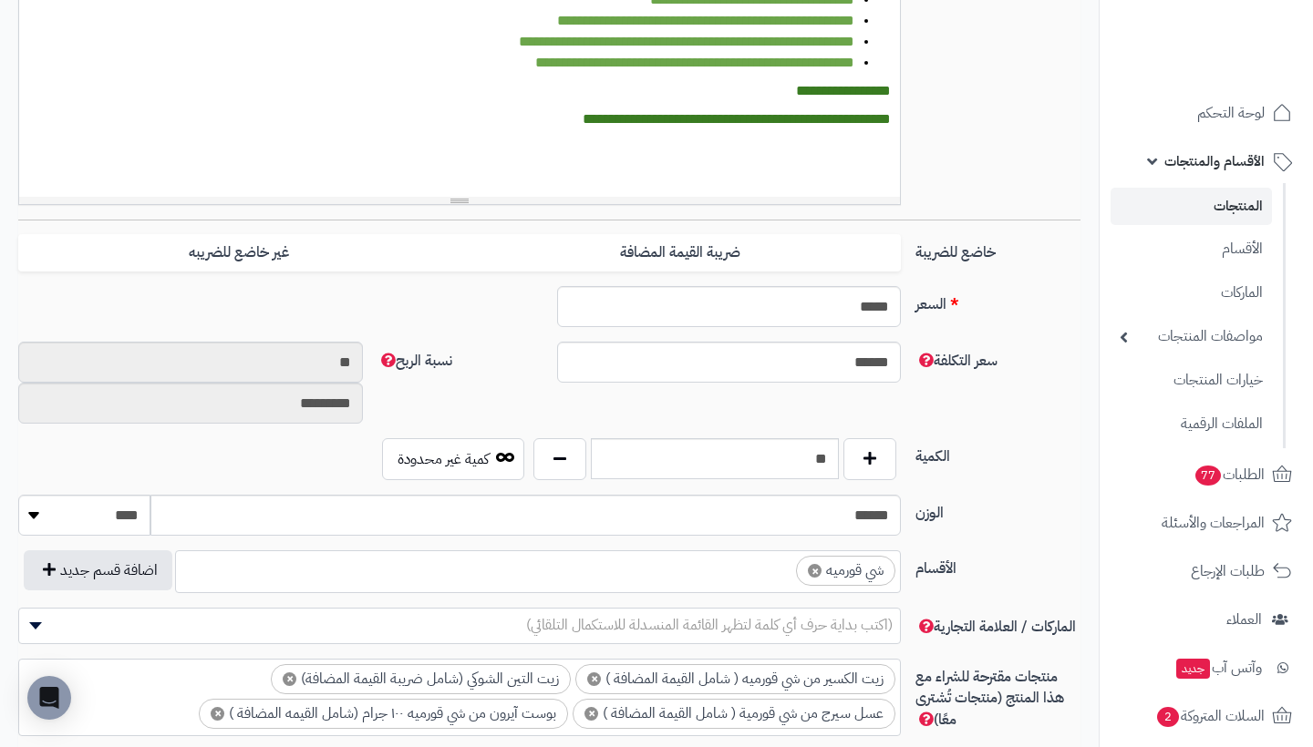
scroll to position [595, 0]
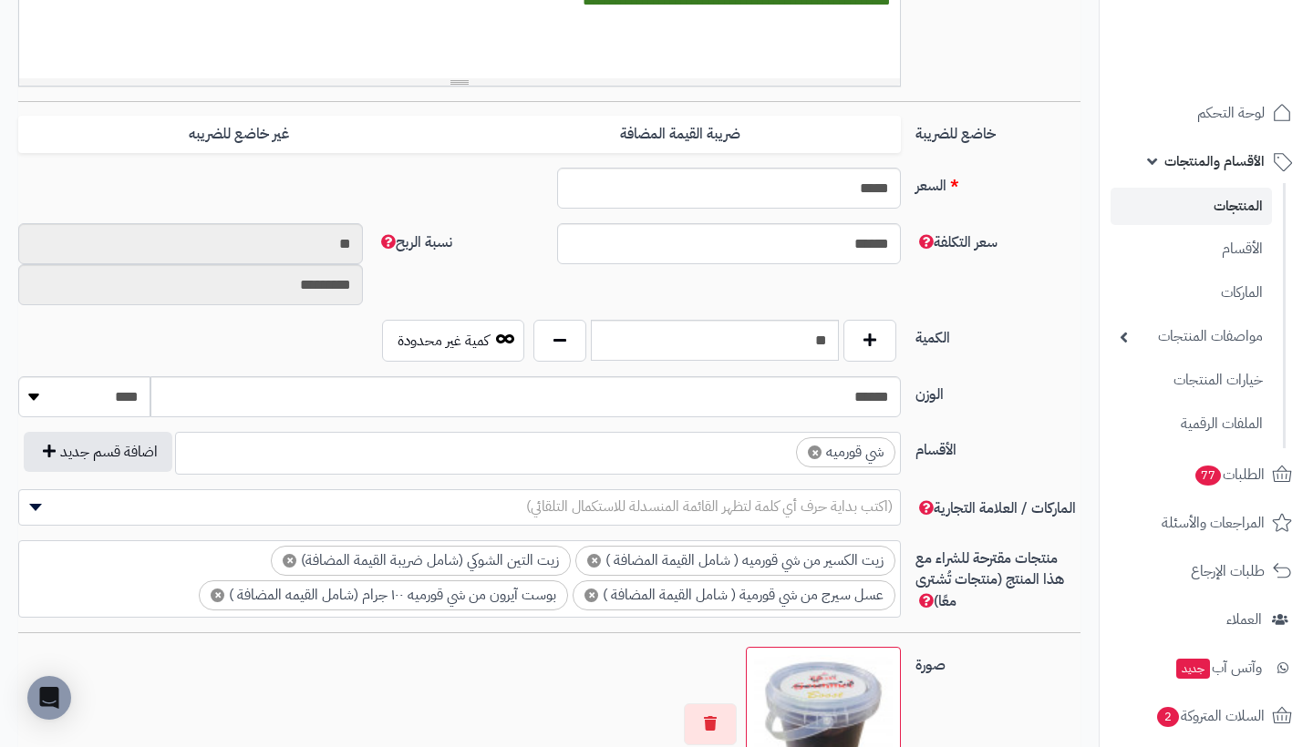
scroll to position [706, 0]
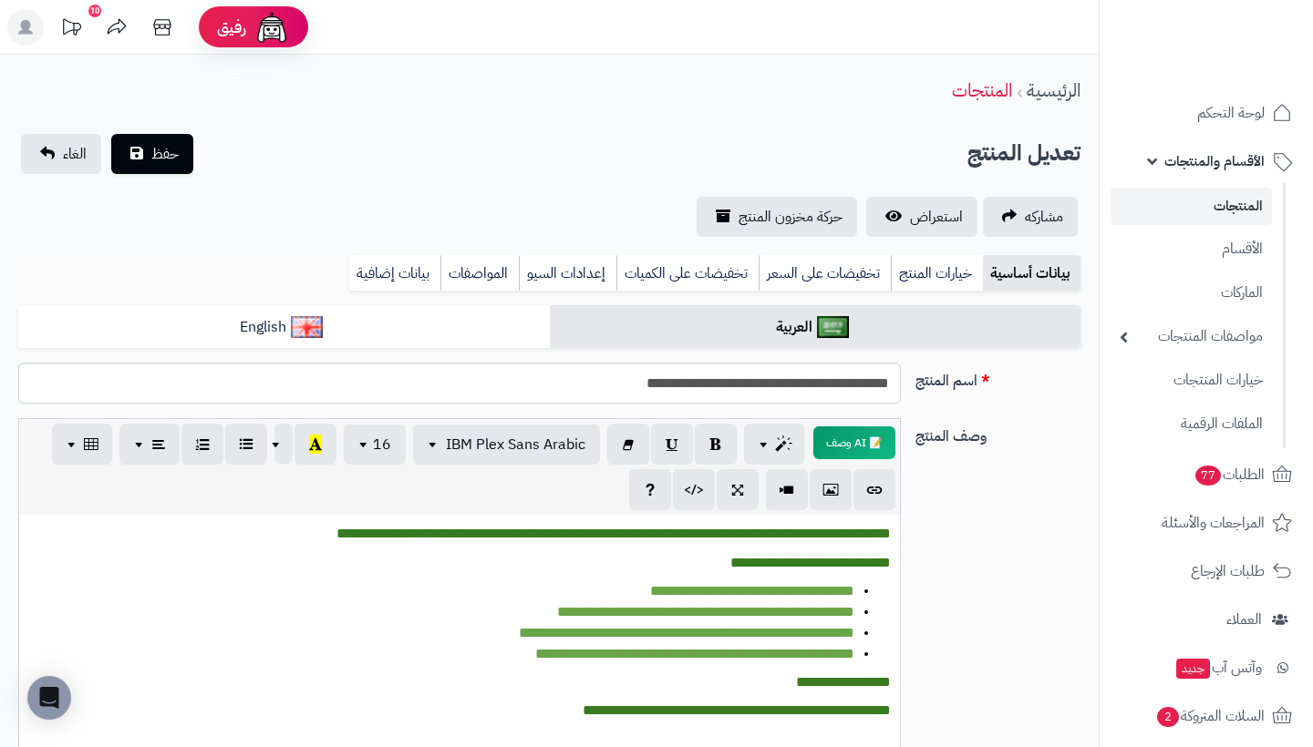
click at [1229, 201] on link "المنتجات" at bounding box center [1190, 206] width 161 height 37
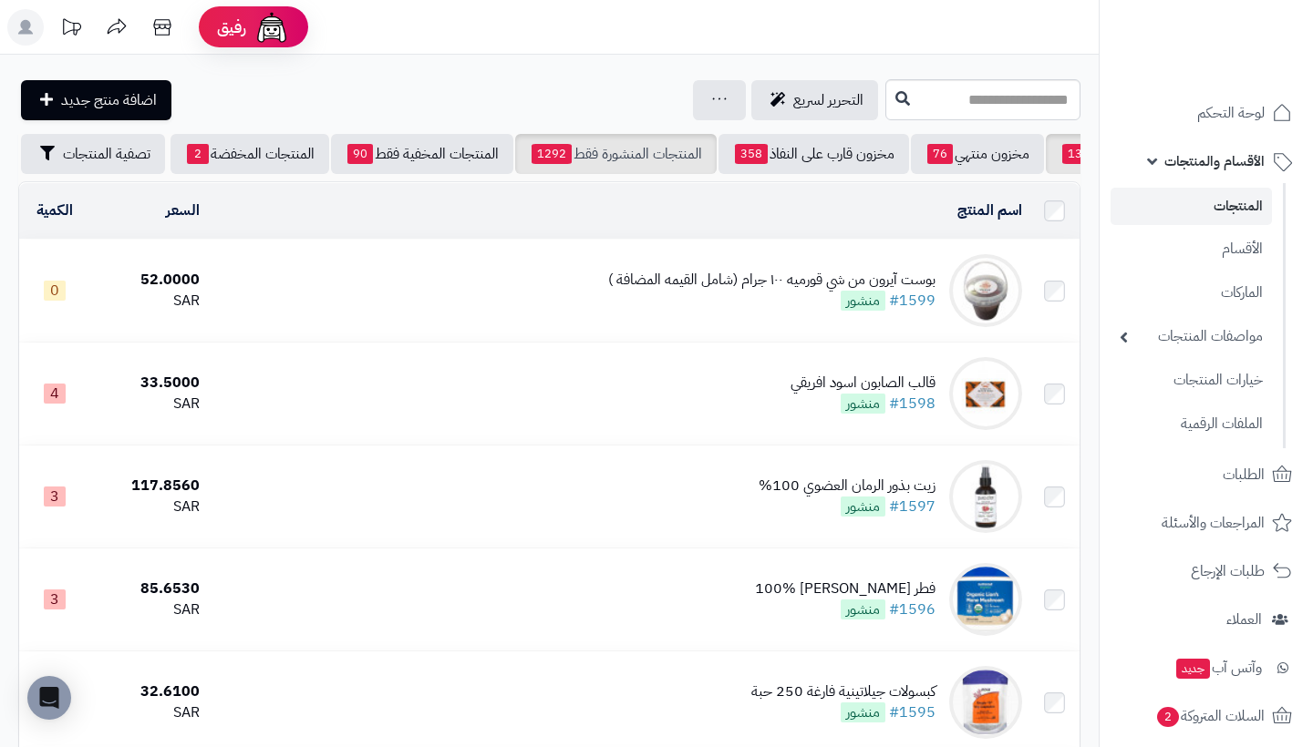
scroll to position [0, -124]
click at [291, 155] on link "المنتجات المخفضة 2" at bounding box center [249, 154] width 159 height 40
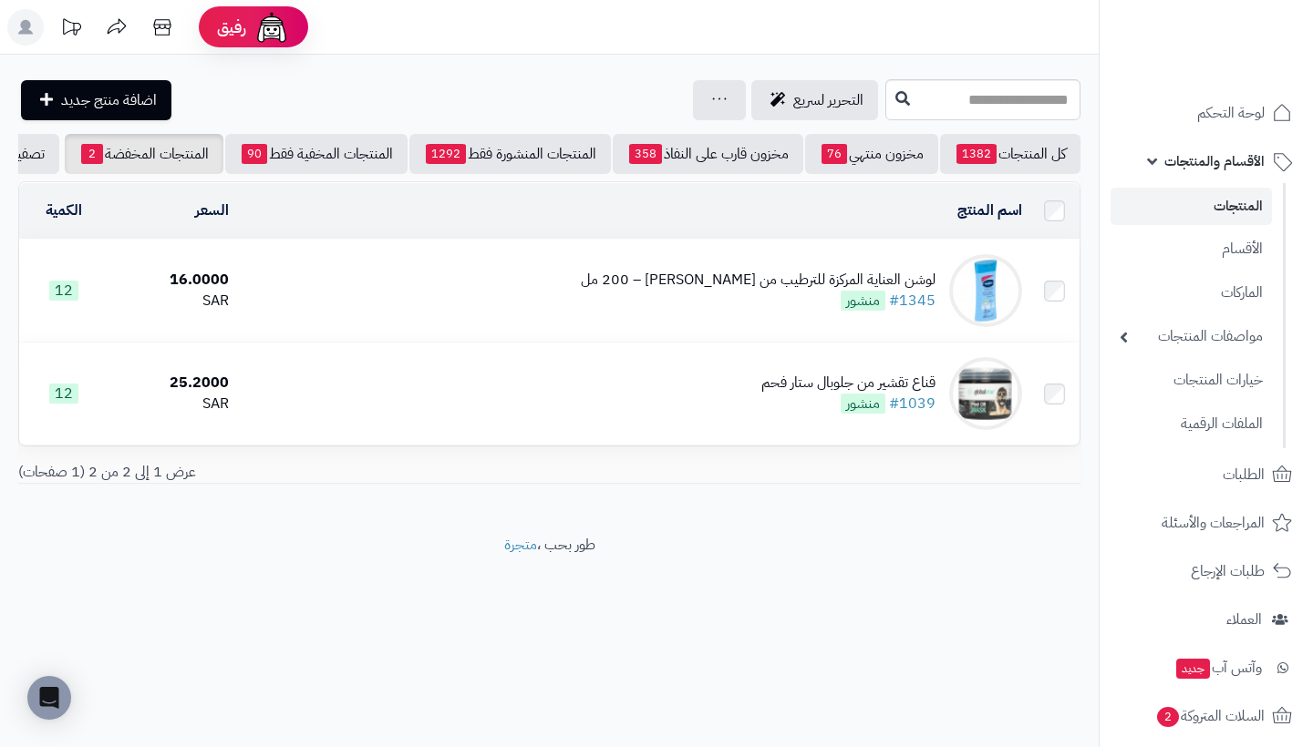
click at [1171, 163] on span "الأقسام والمنتجات" at bounding box center [1214, 162] width 100 height 26
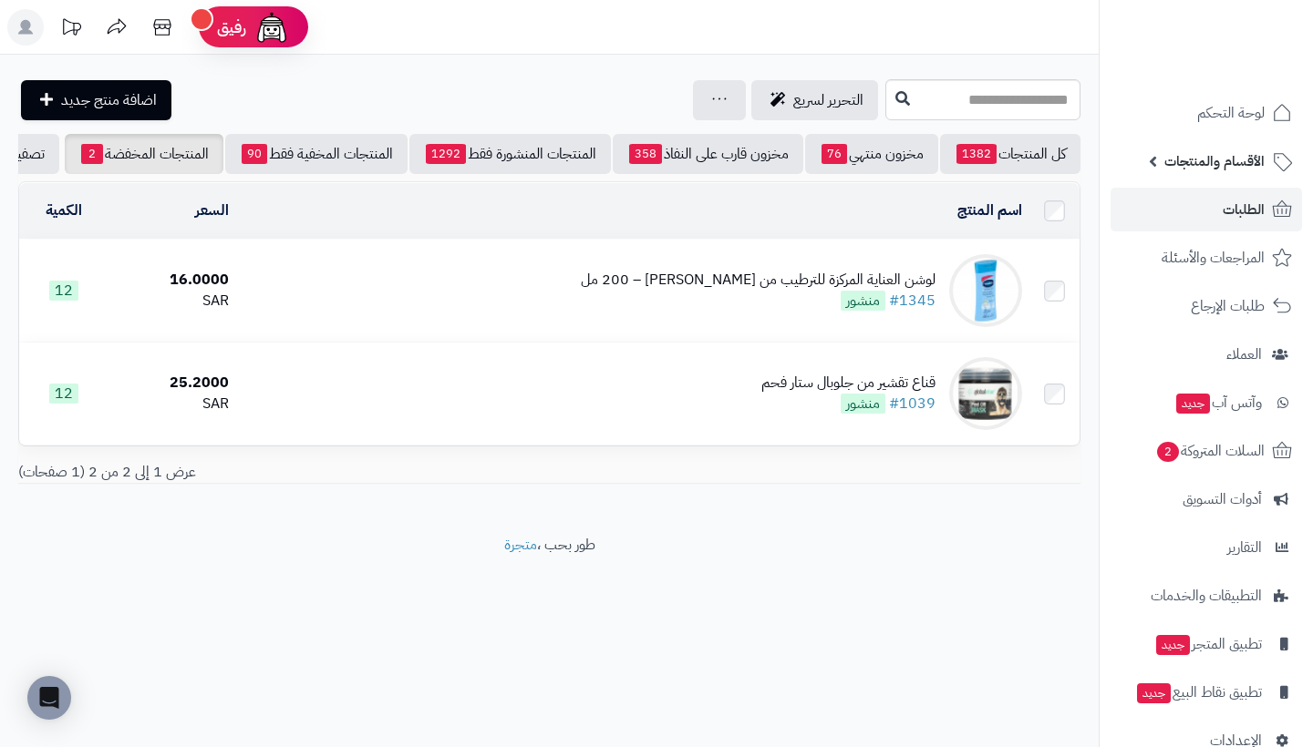
click at [1239, 219] on span "الطلبات" at bounding box center [1243, 210] width 42 height 26
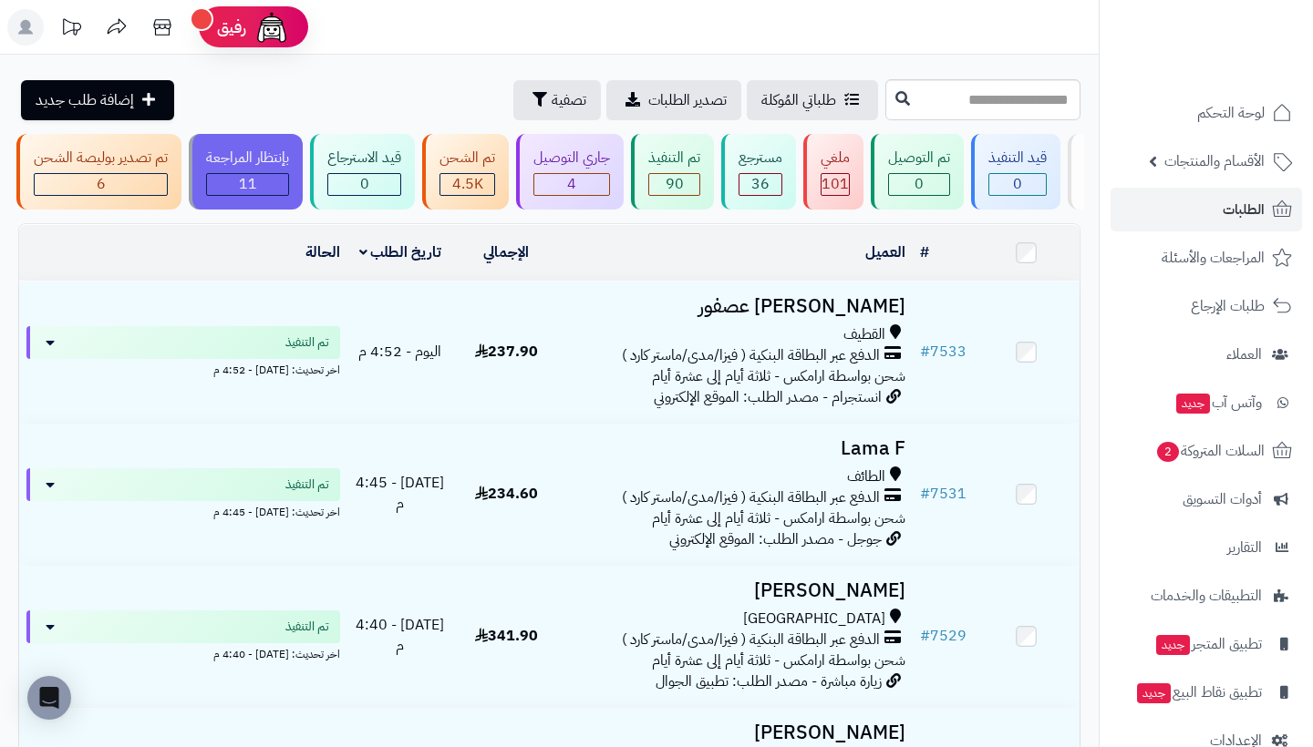
scroll to position [0, -56]
click at [276, 161] on div "بإنتظار المراجعة" at bounding box center [246, 158] width 83 height 21
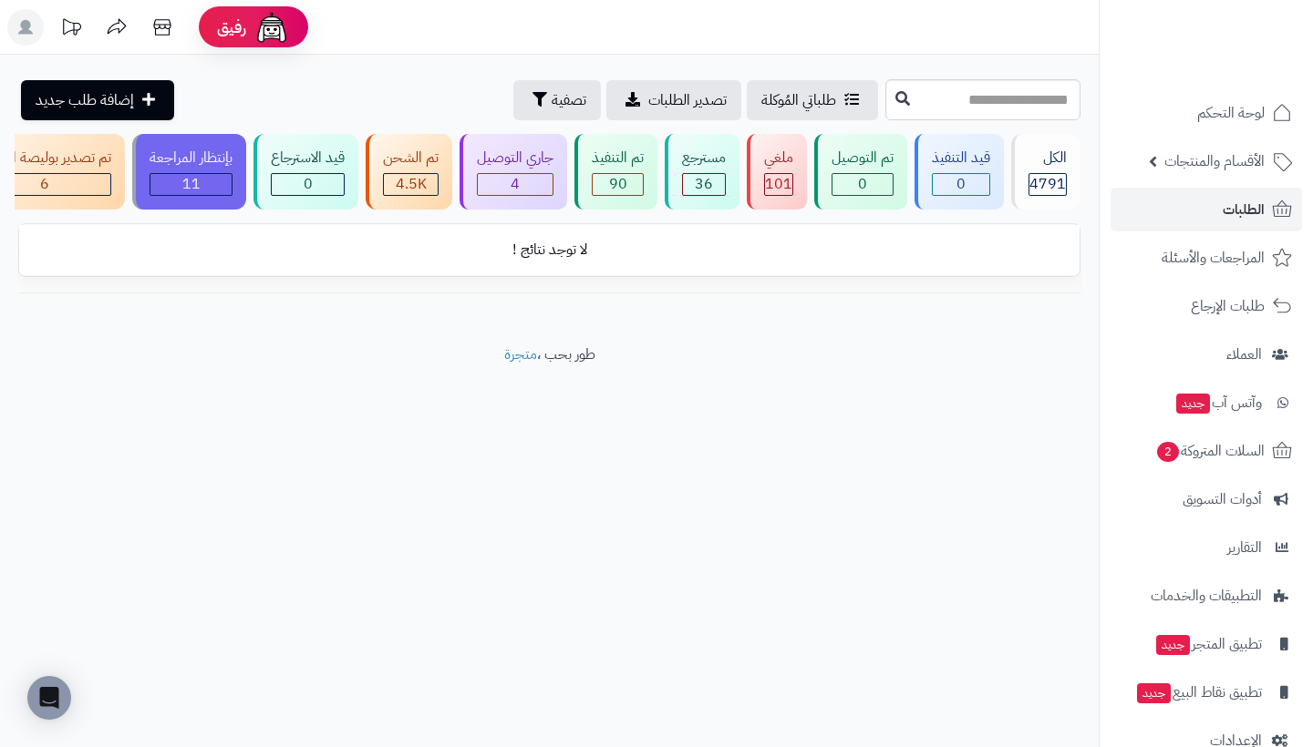
click at [204, 174] on div "11" at bounding box center [190, 184] width 81 height 21
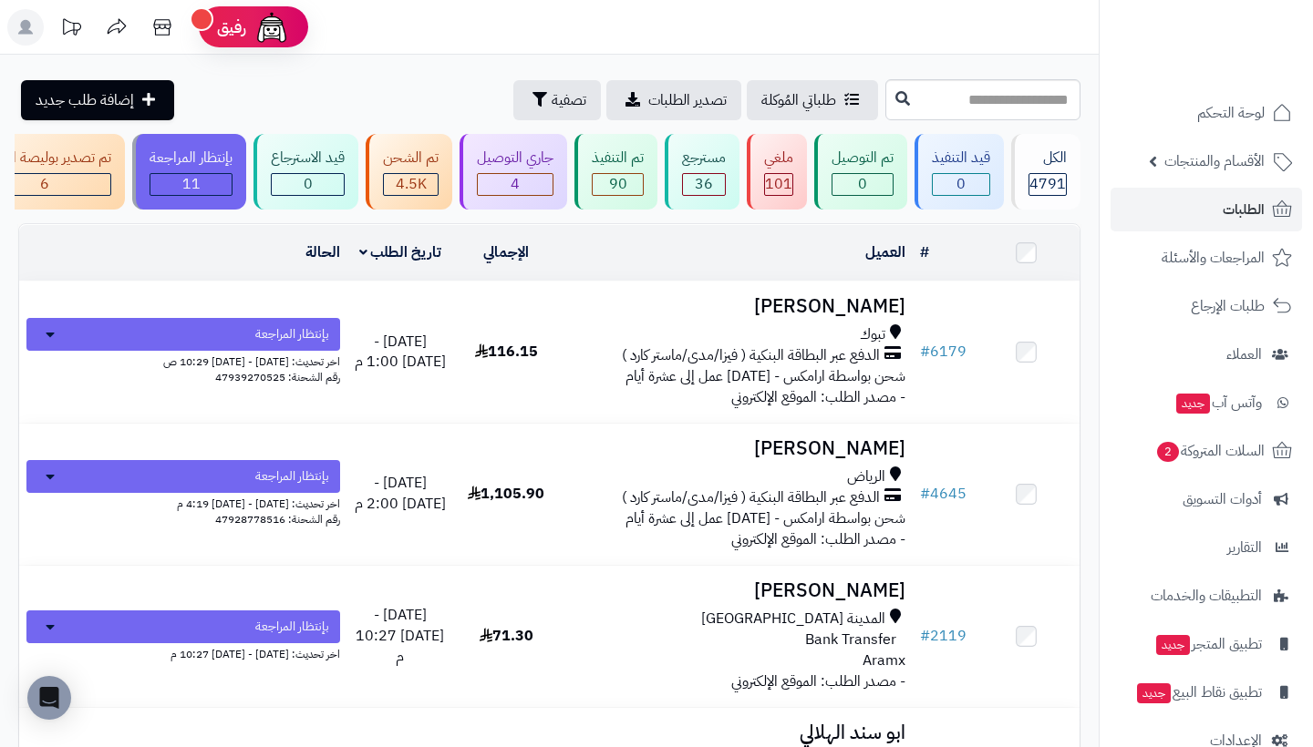
click at [526, 161] on div "جاري التوصيل" at bounding box center [515, 158] width 77 height 21
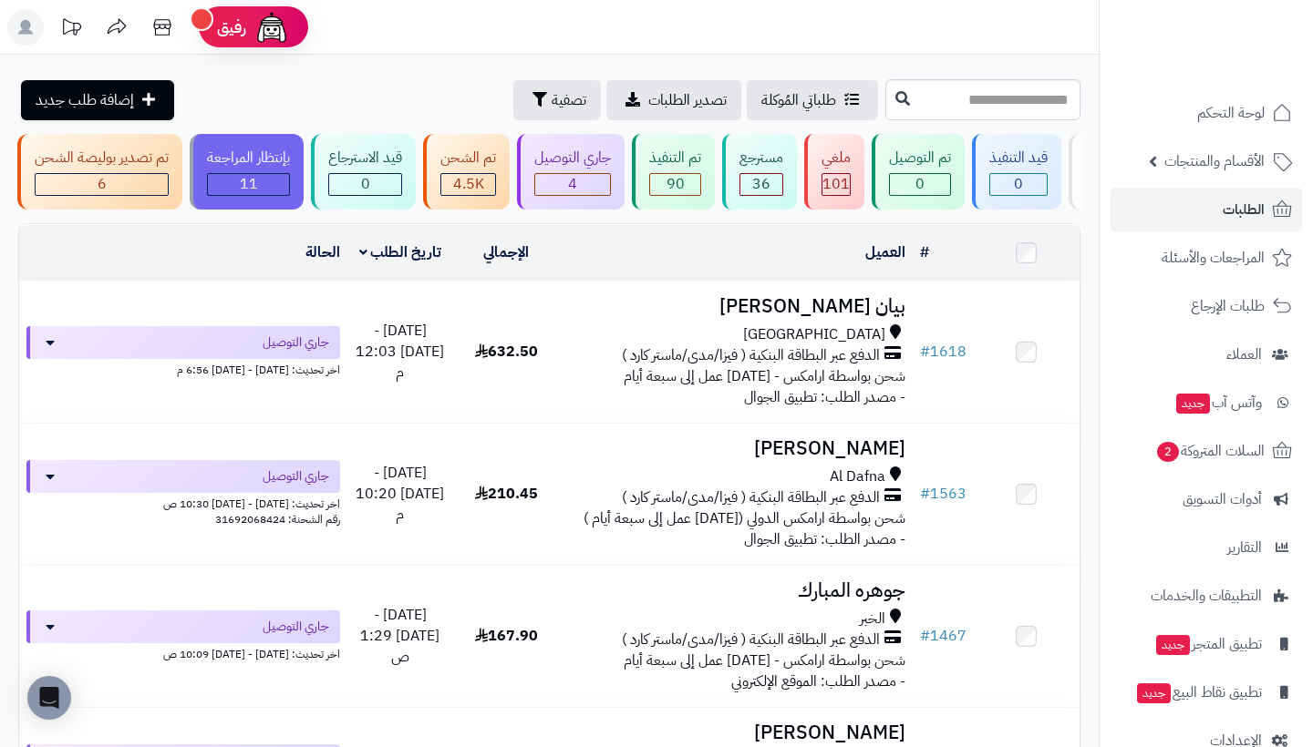
scroll to position [0, -56]
click at [140, 159] on div "تم تصدير بوليصة الشحن" at bounding box center [100, 158] width 134 height 21
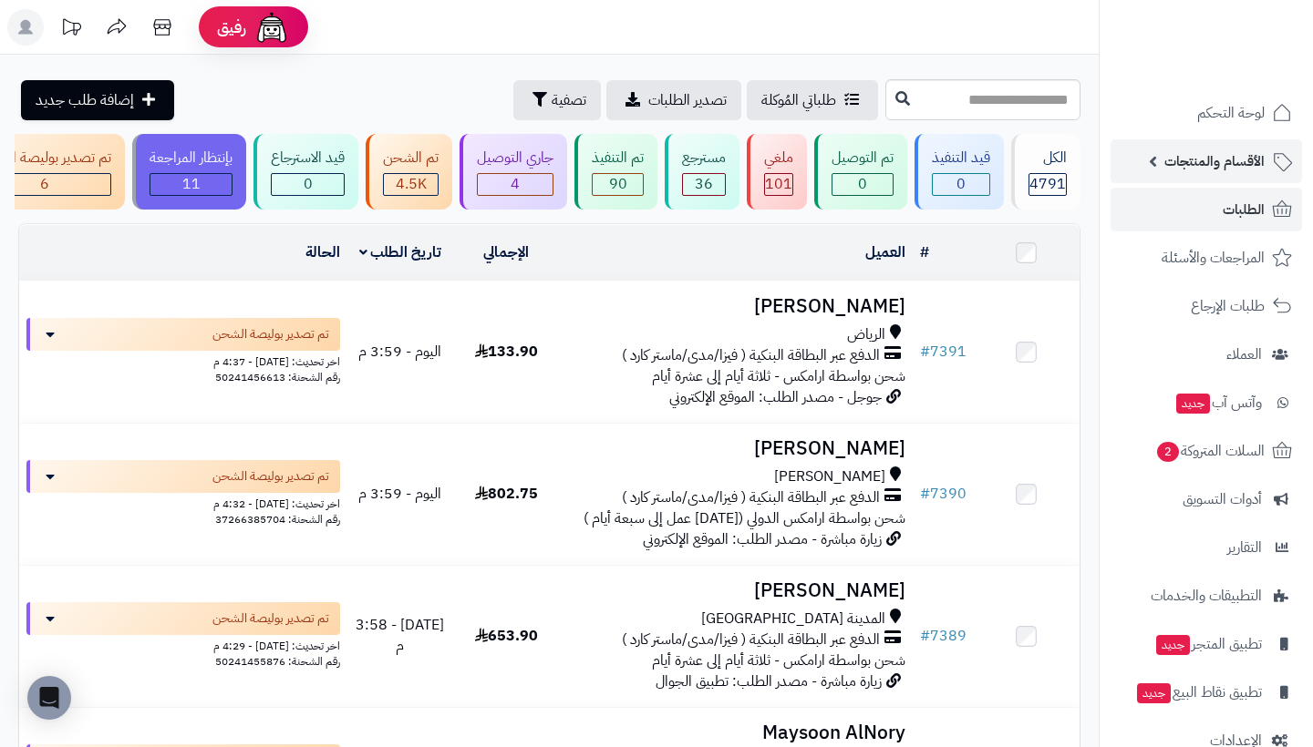
click at [1206, 160] on span "الأقسام والمنتجات" at bounding box center [1214, 162] width 100 height 26
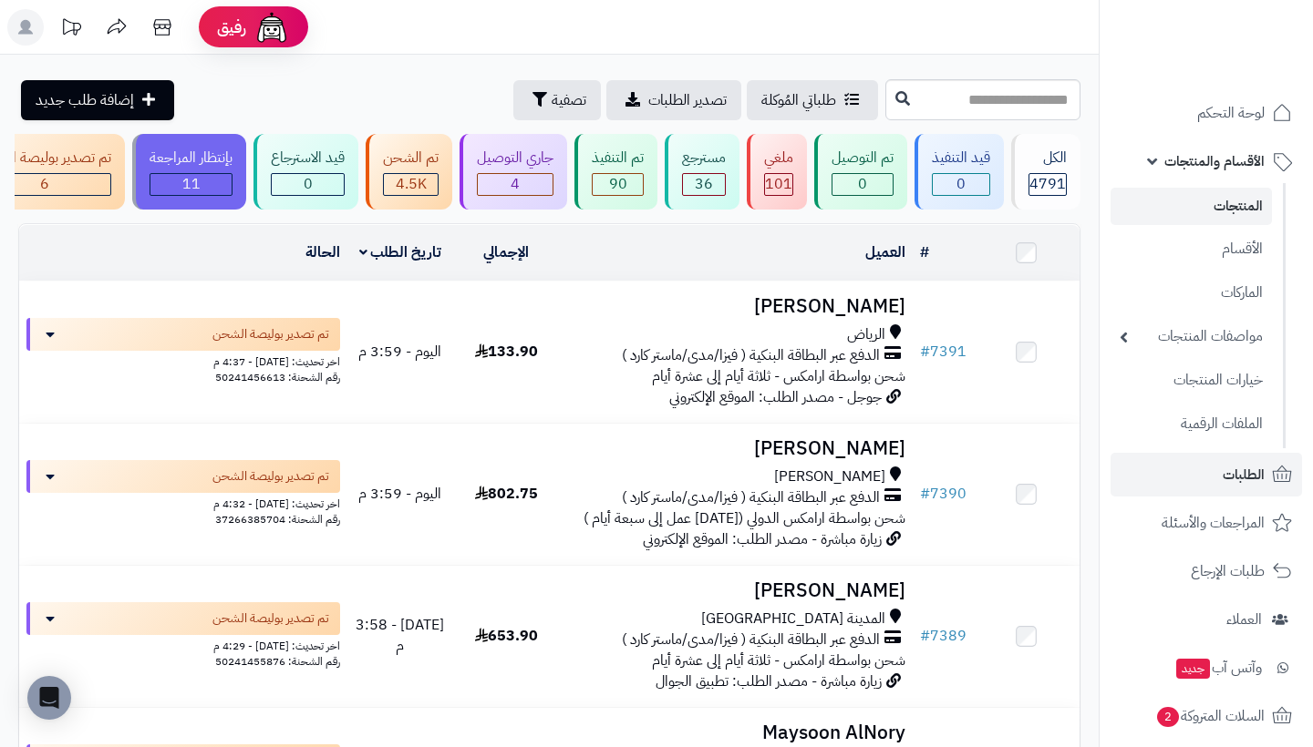
click at [1230, 199] on link "المنتجات" at bounding box center [1190, 206] width 161 height 37
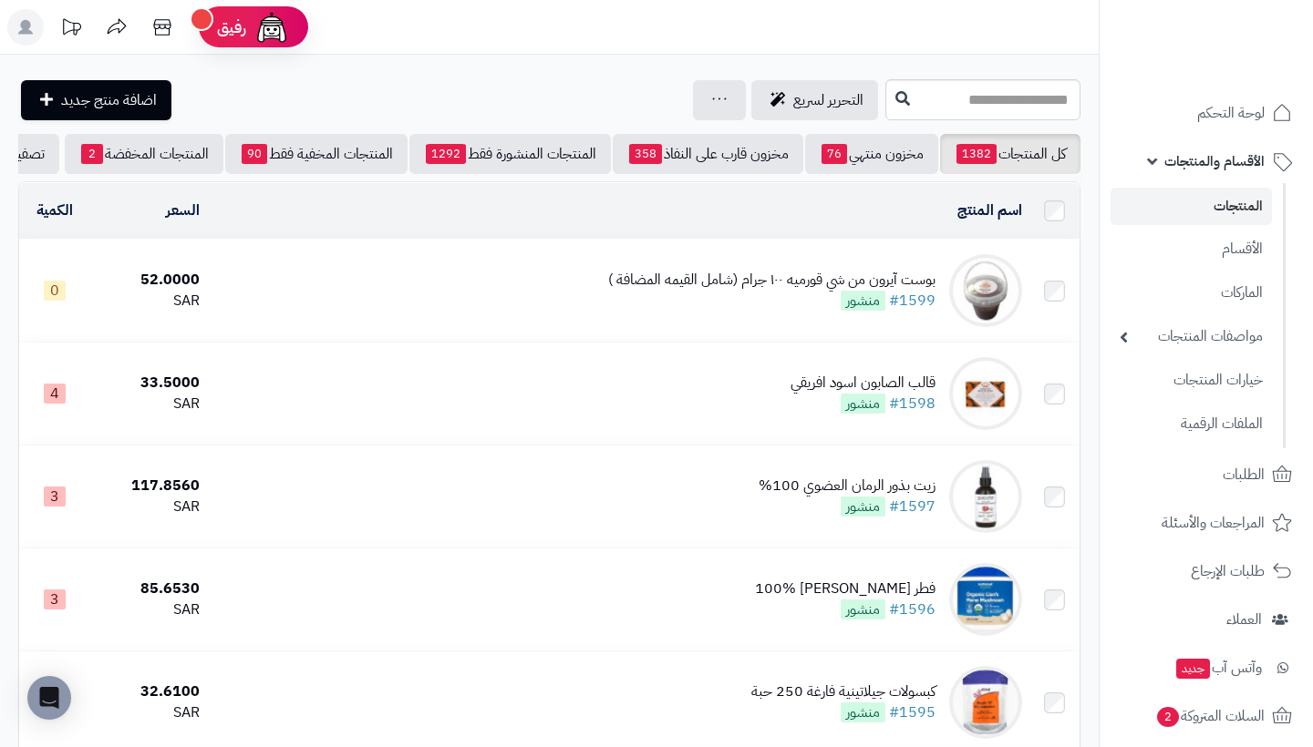
click at [1169, 205] on link "المنتجات" at bounding box center [1190, 206] width 161 height 37
click at [901, 103] on input "text" at bounding box center [982, 99] width 195 height 41
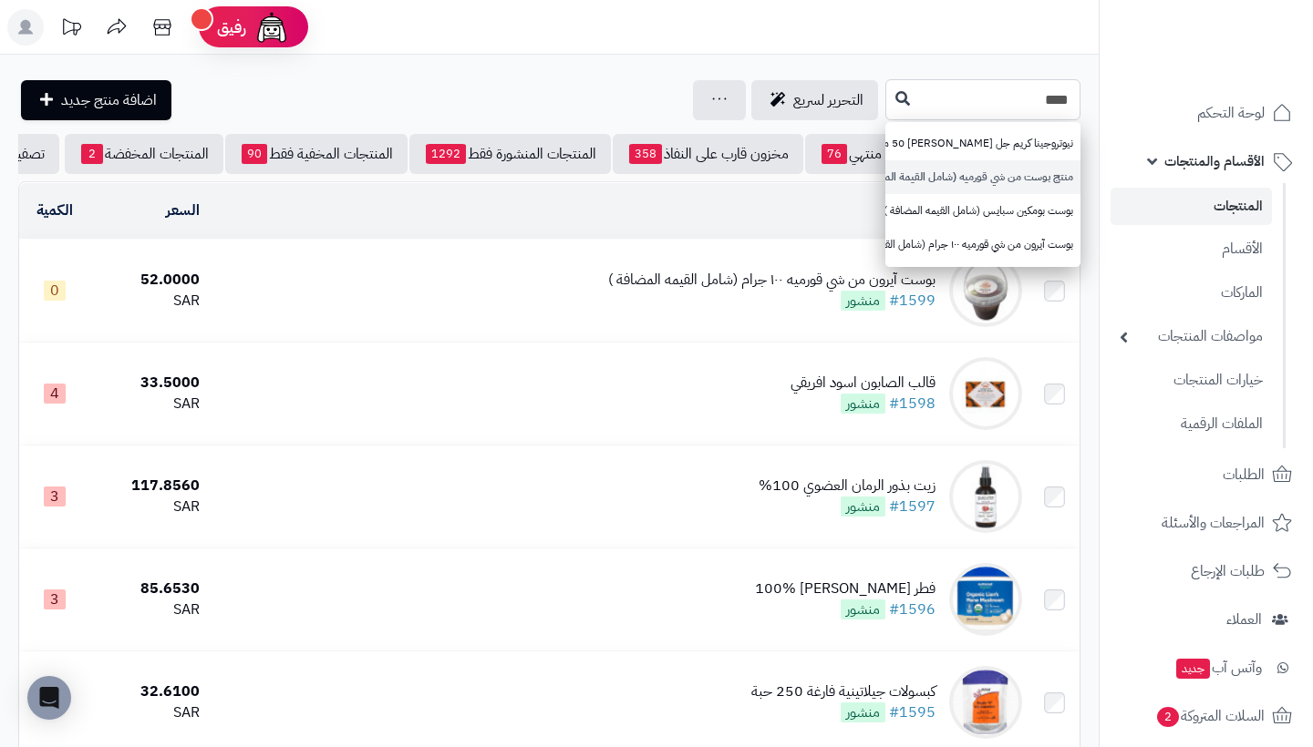
type input "****"
click at [983, 183] on link "منتج بوست من شي قورميه (شامل القيمة المضافة)" at bounding box center [982, 177] width 195 height 34
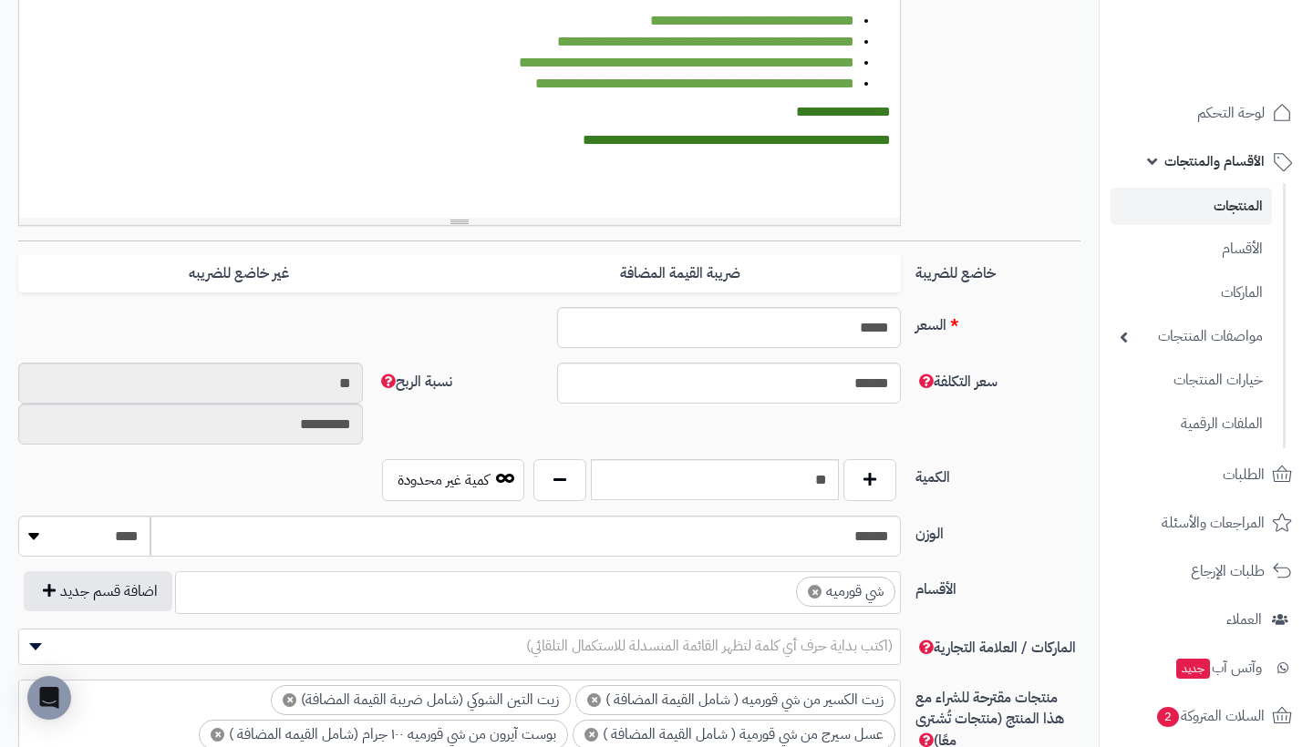
scroll to position [572, -2]
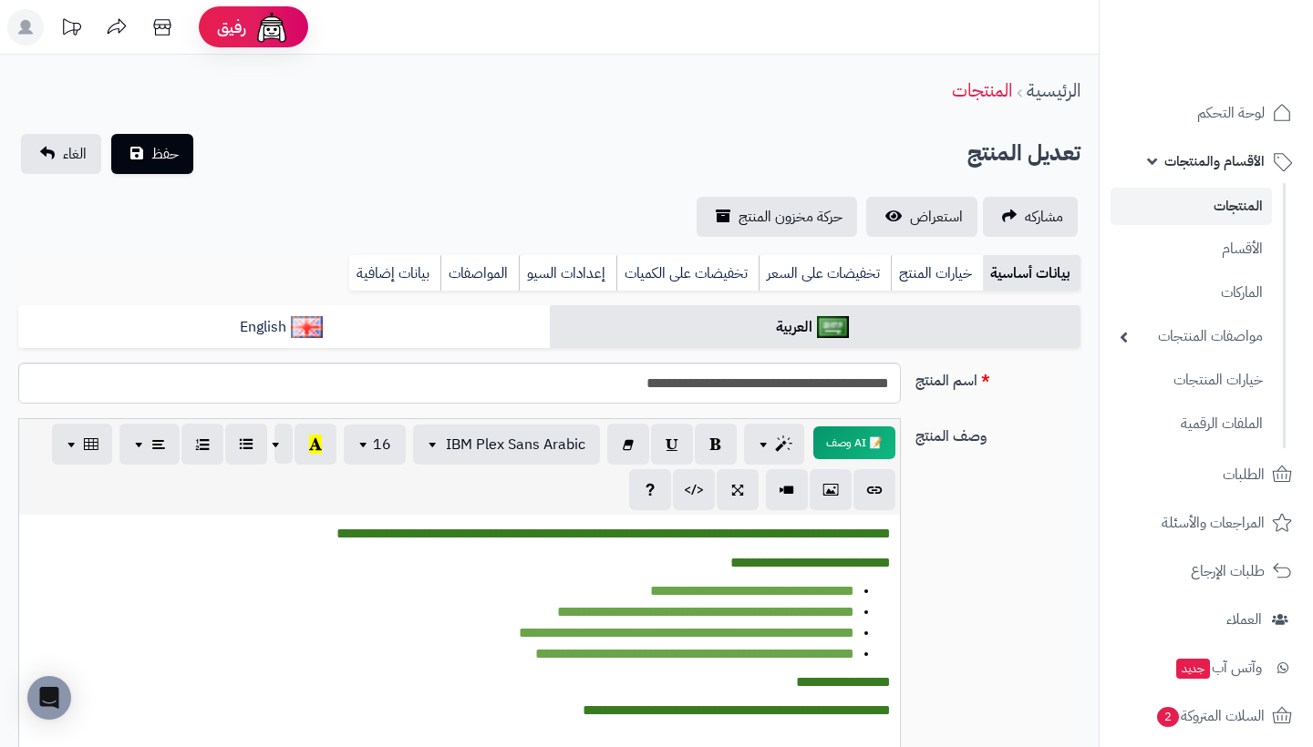
scroll to position [0, -2]
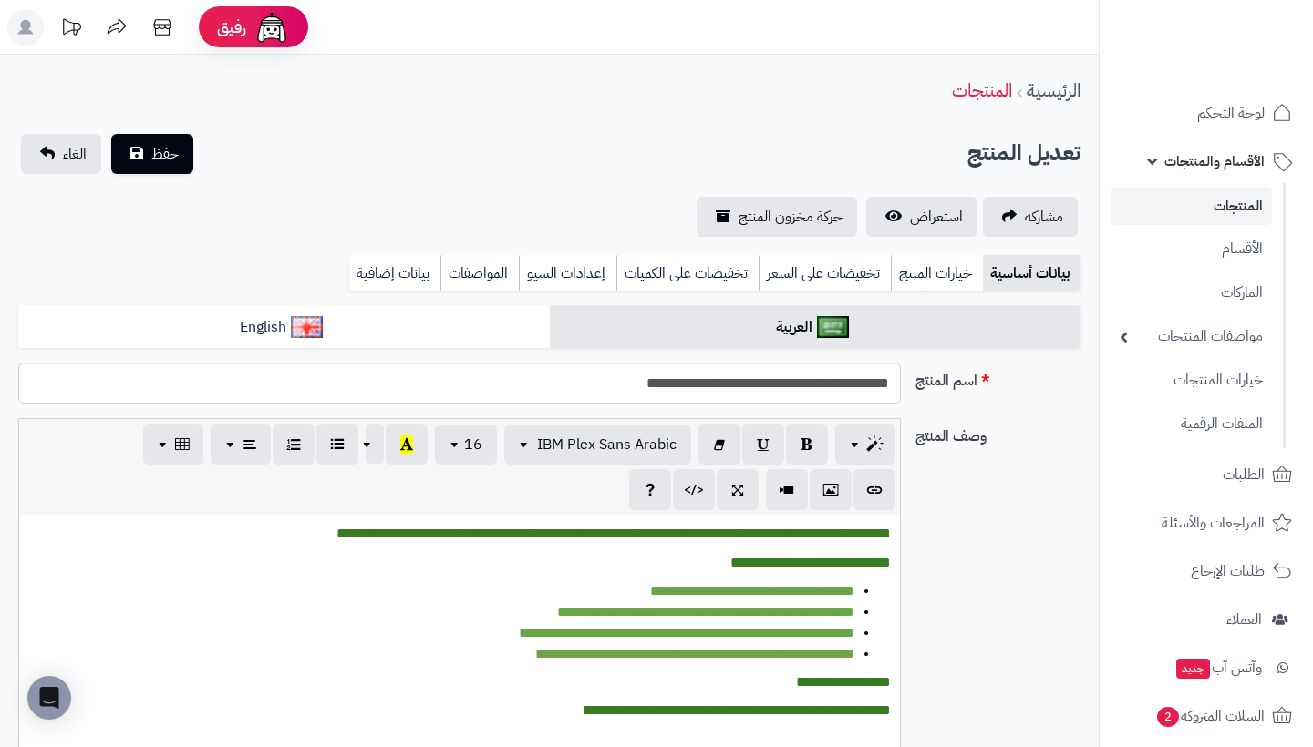
scroll to position [0, -2]
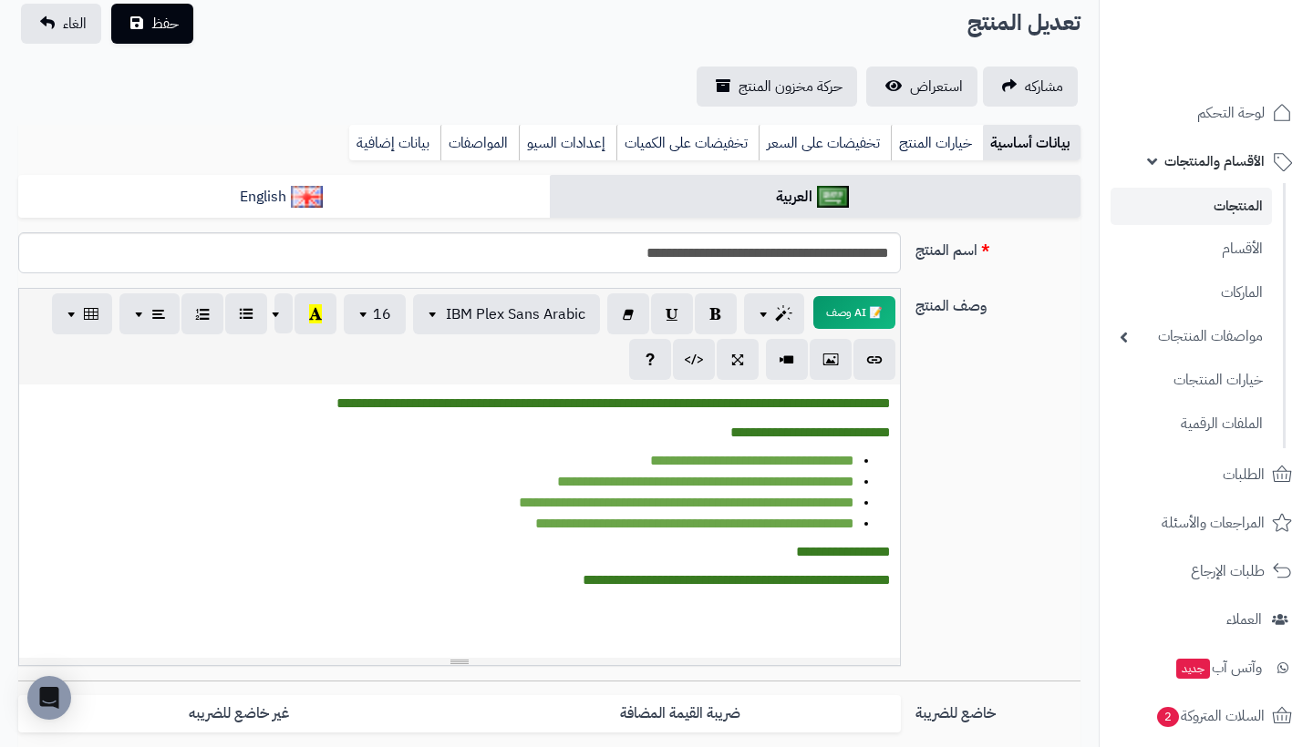
scroll to position [36, 0]
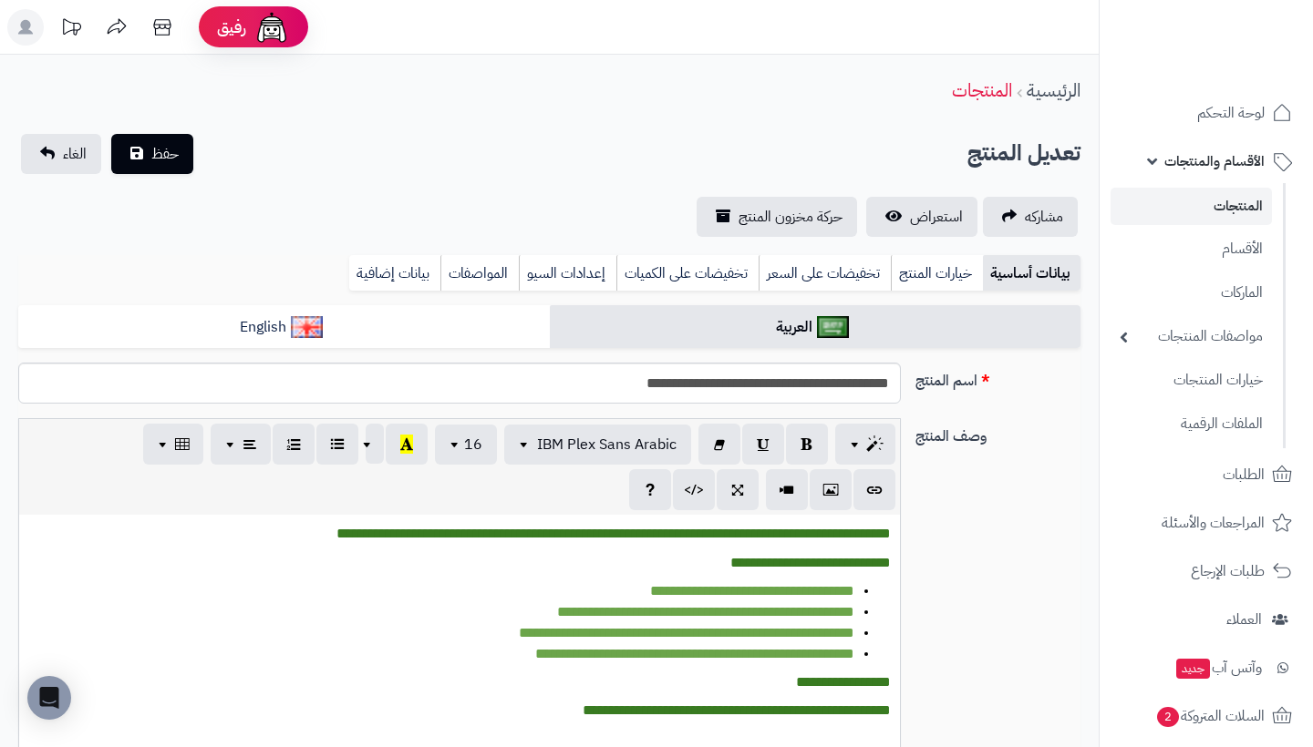
scroll to position [36, 0]
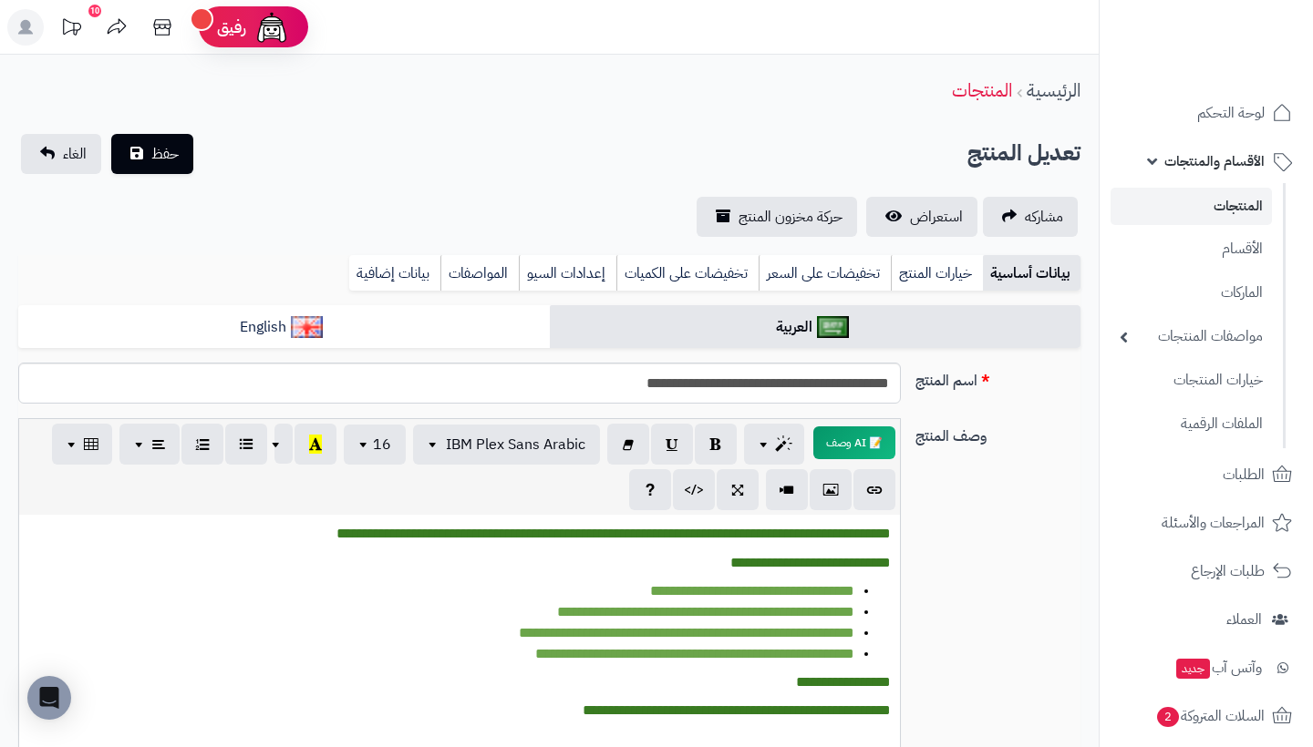
click at [1215, 211] on link "المنتجات" at bounding box center [1190, 206] width 161 height 37
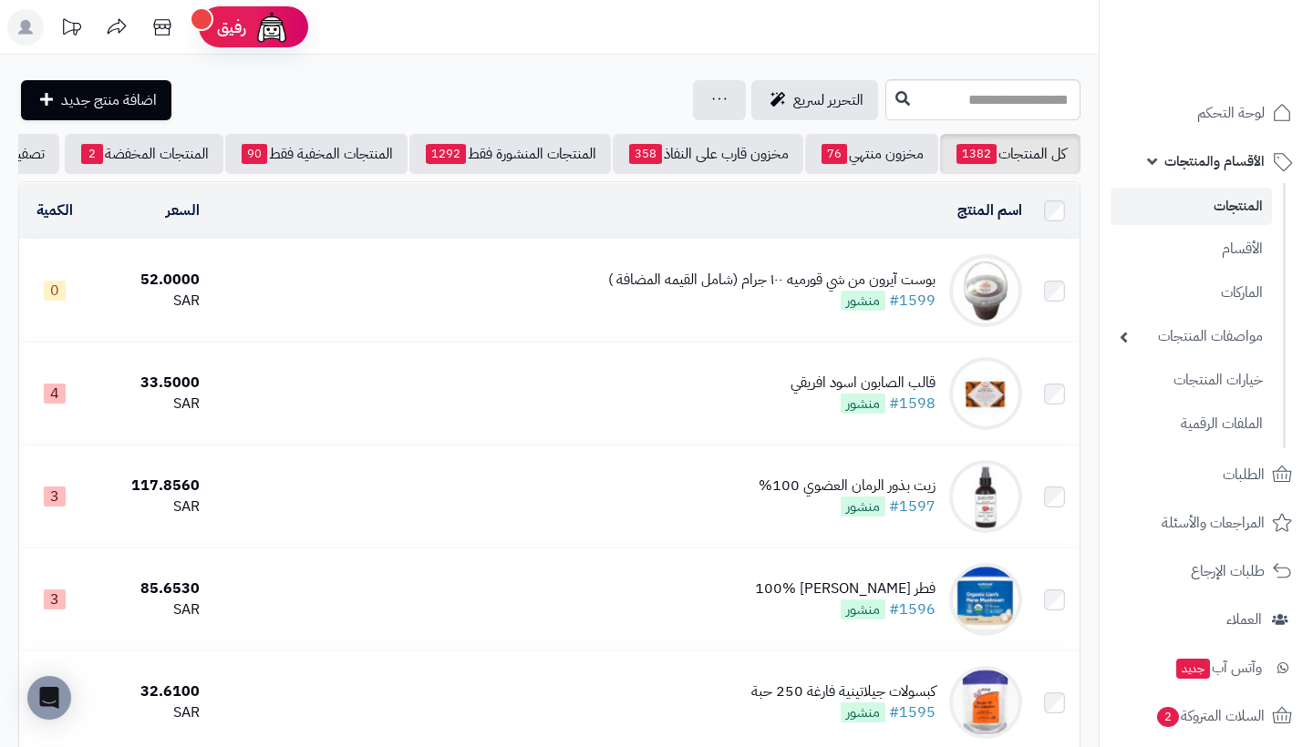
click at [1235, 208] on link "المنتجات" at bounding box center [1190, 206] width 161 height 37
click at [1040, 103] on input "text" at bounding box center [982, 99] width 195 height 41
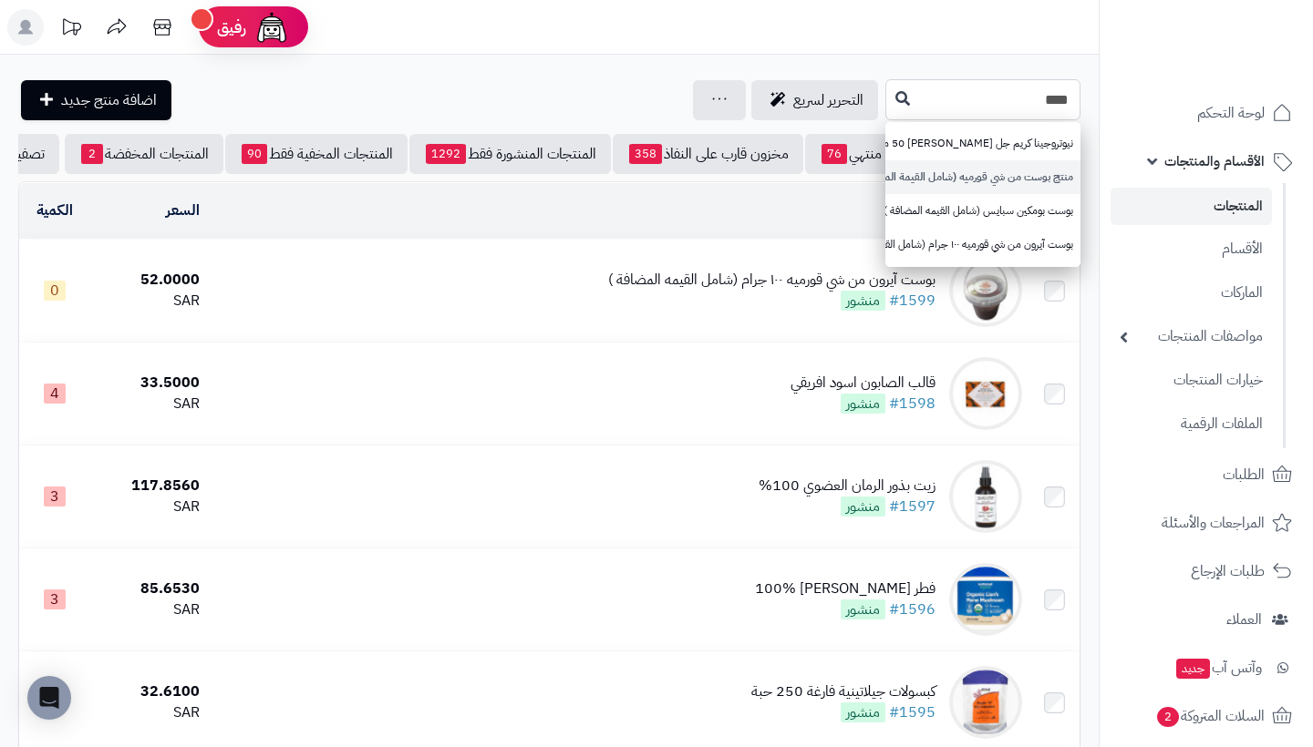
type input "****"
click at [1017, 192] on link "منتج بوست من شي قورميه (شامل القيمة المضافة)" at bounding box center [982, 177] width 195 height 34
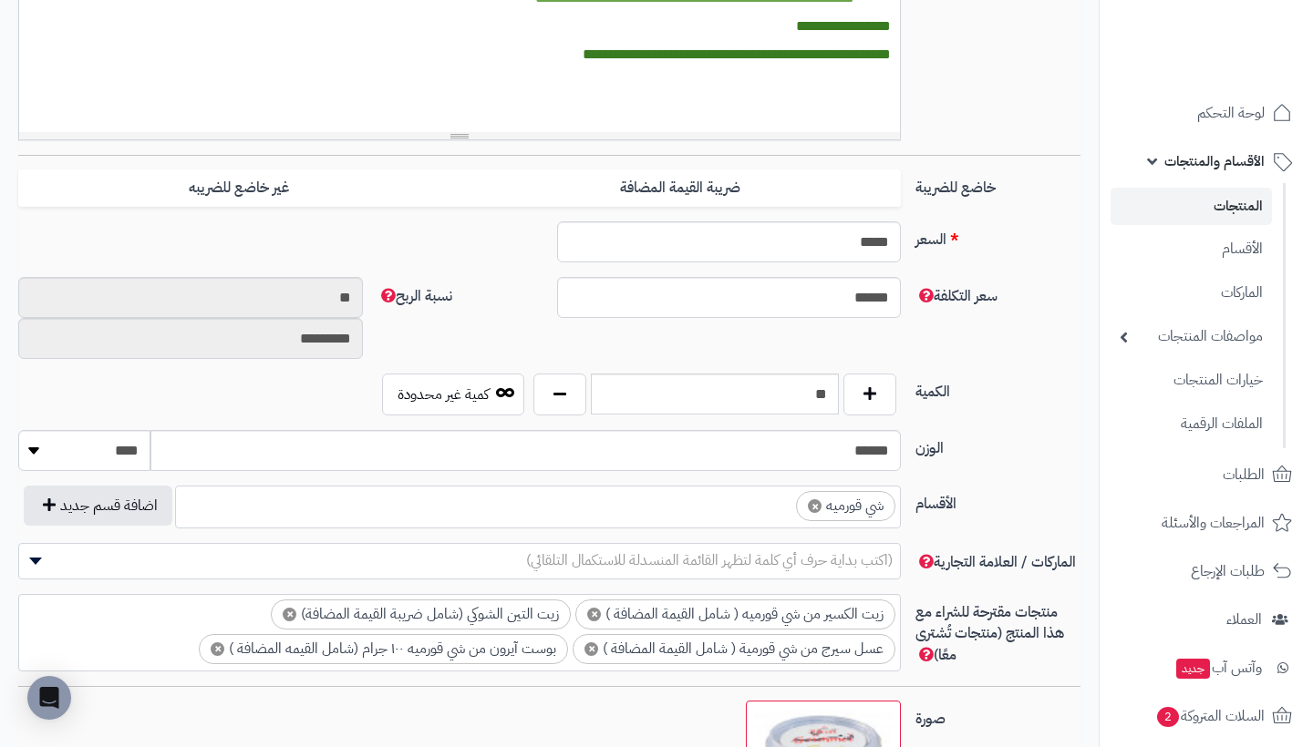
scroll to position [300, 0]
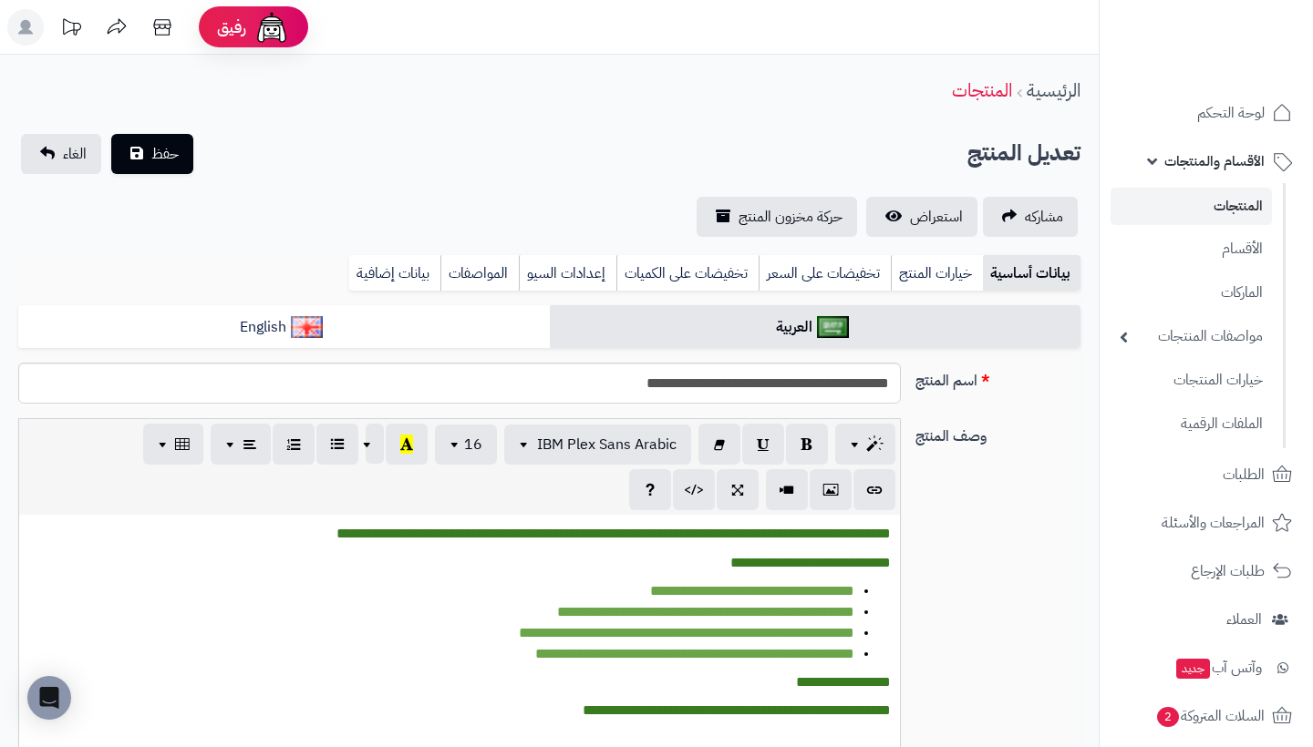
click at [1189, 164] on span "الأقسام والمنتجات" at bounding box center [1214, 162] width 100 height 26
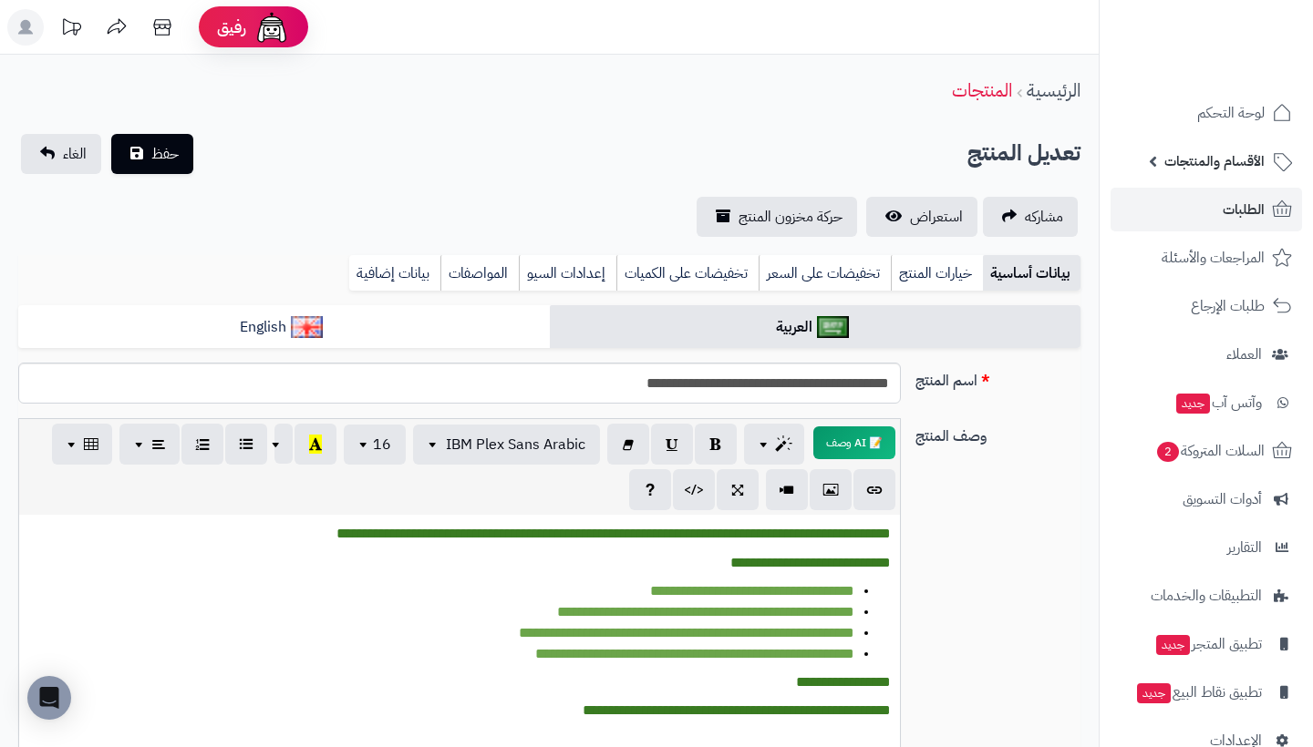
click at [1216, 188] on link "الطلبات" at bounding box center [1205, 210] width 191 height 44
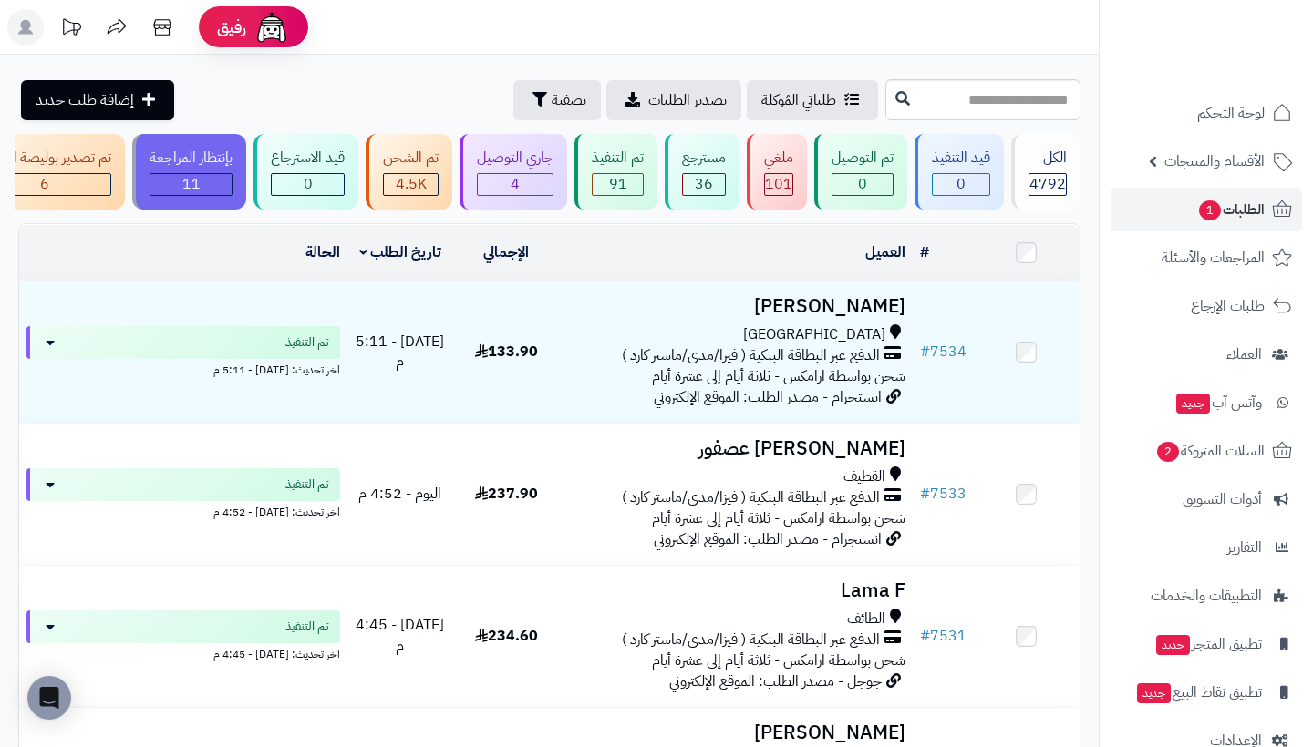
click at [1246, 210] on span "الطلبات 1" at bounding box center [1230, 210] width 67 height 26
click at [1190, 164] on span "الأقسام والمنتجات" at bounding box center [1214, 162] width 100 height 26
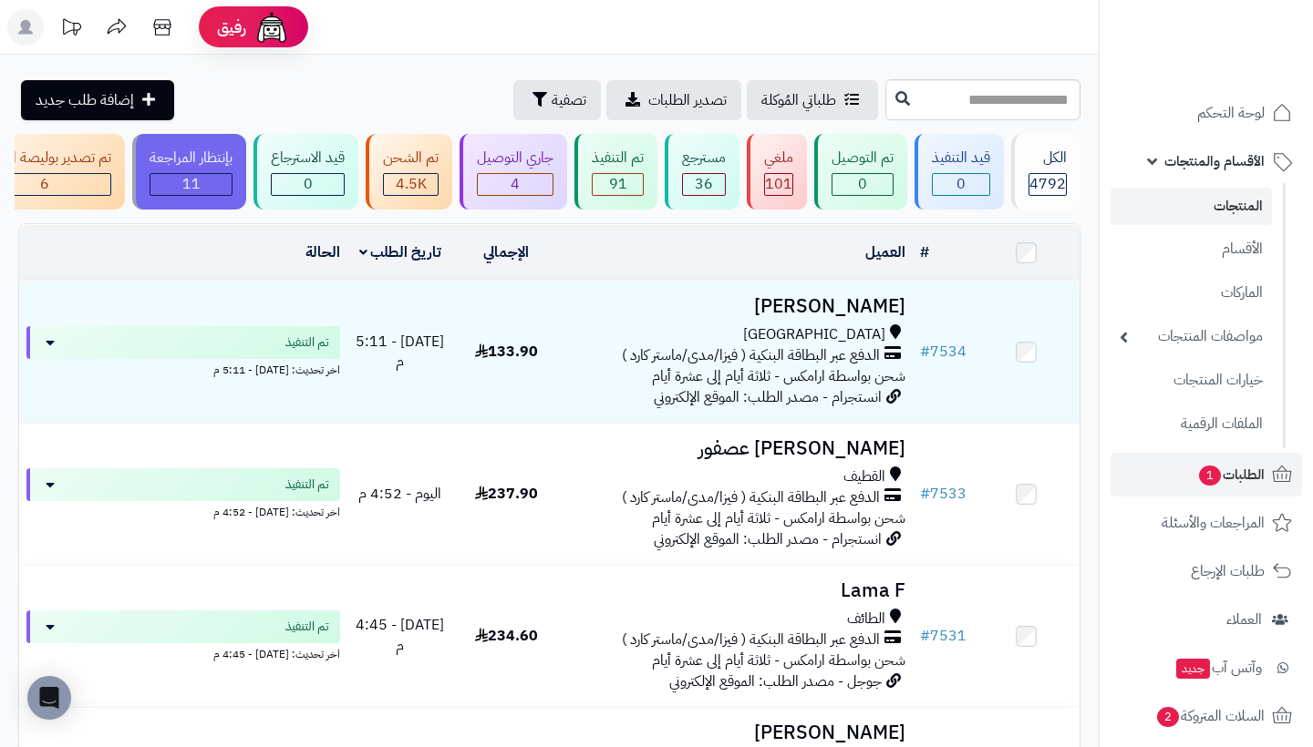
click at [1237, 217] on link "المنتجات" at bounding box center [1190, 206] width 161 height 37
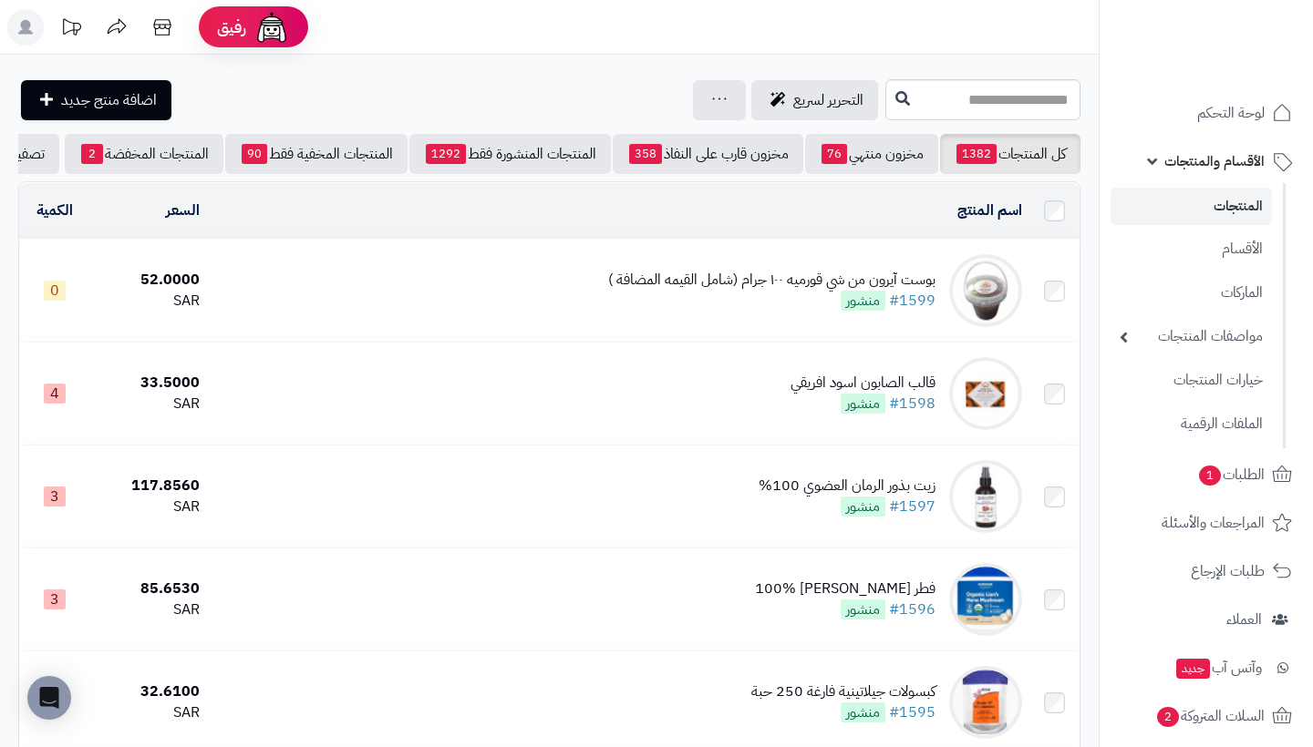
click at [1186, 166] on span "الأقسام والمنتجات" at bounding box center [1214, 162] width 100 height 26
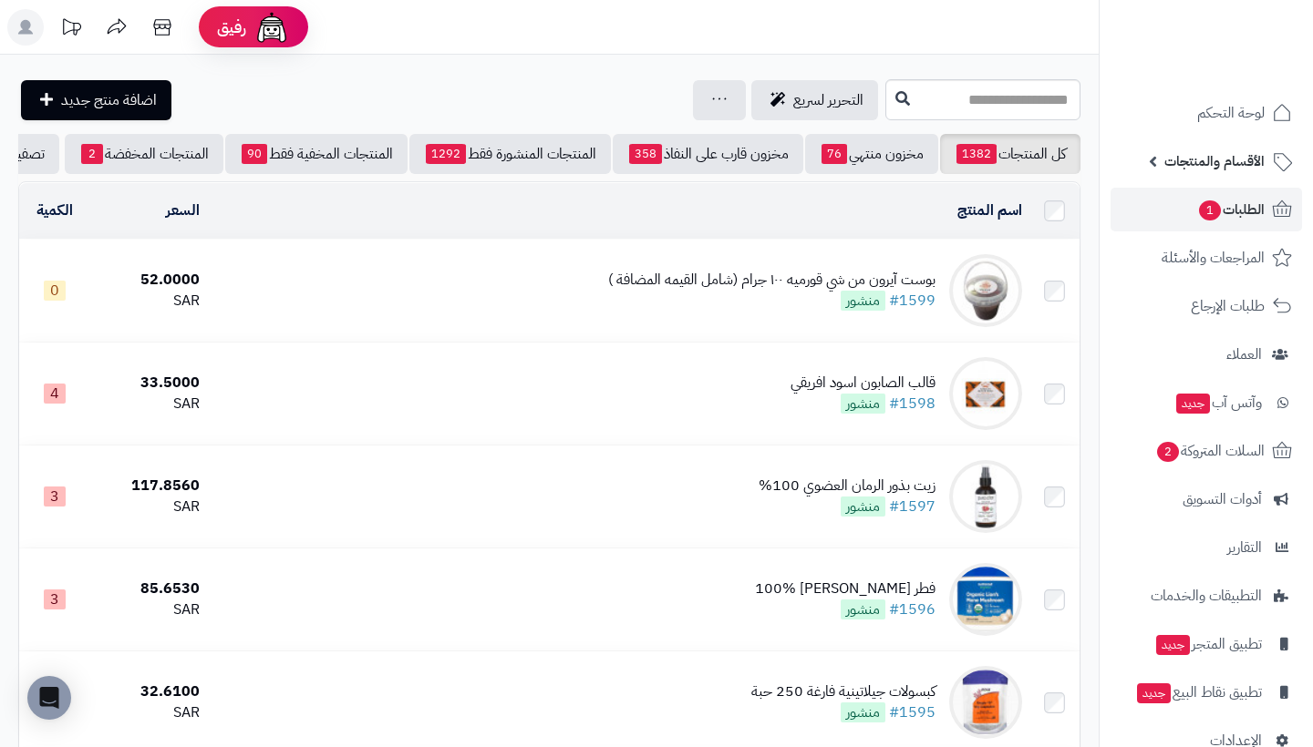
click at [1233, 214] on span "الطلبات 1" at bounding box center [1230, 210] width 67 height 26
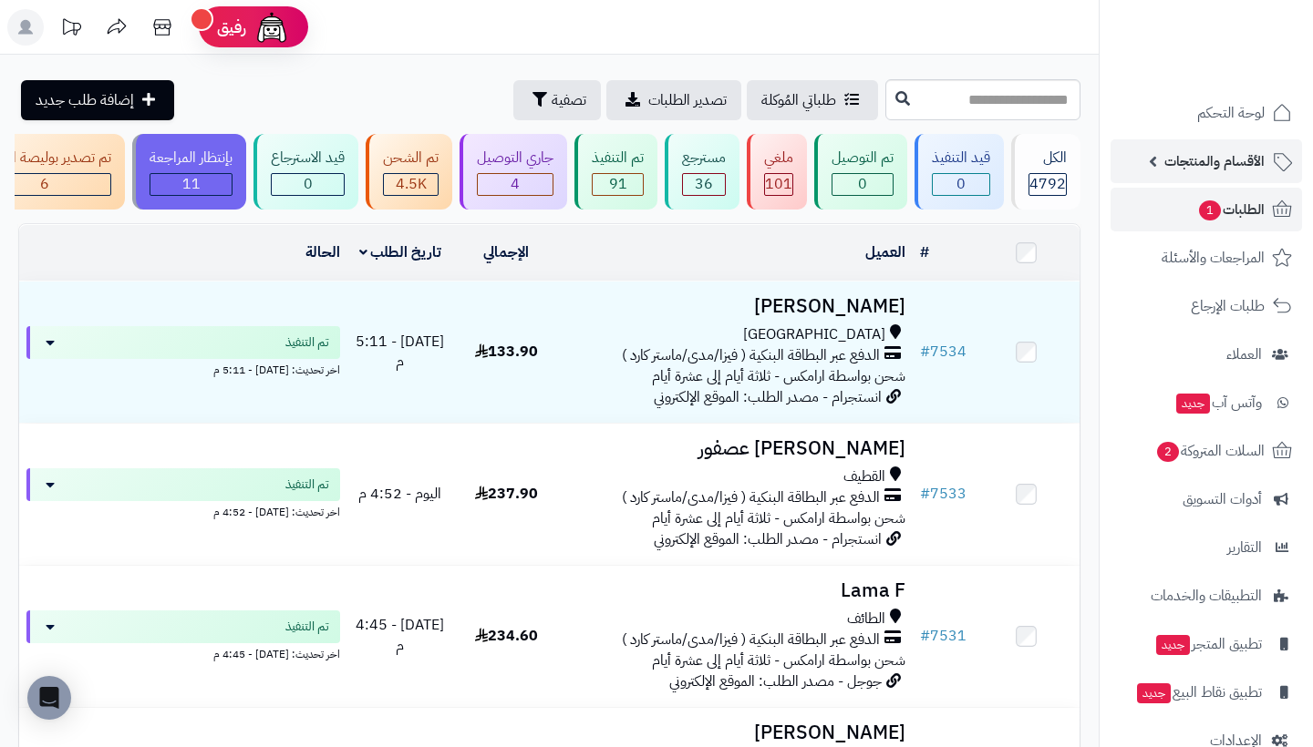
click at [1221, 158] on span "الأقسام والمنتجات" at bounding box center [1214, 162] width 100 height 26
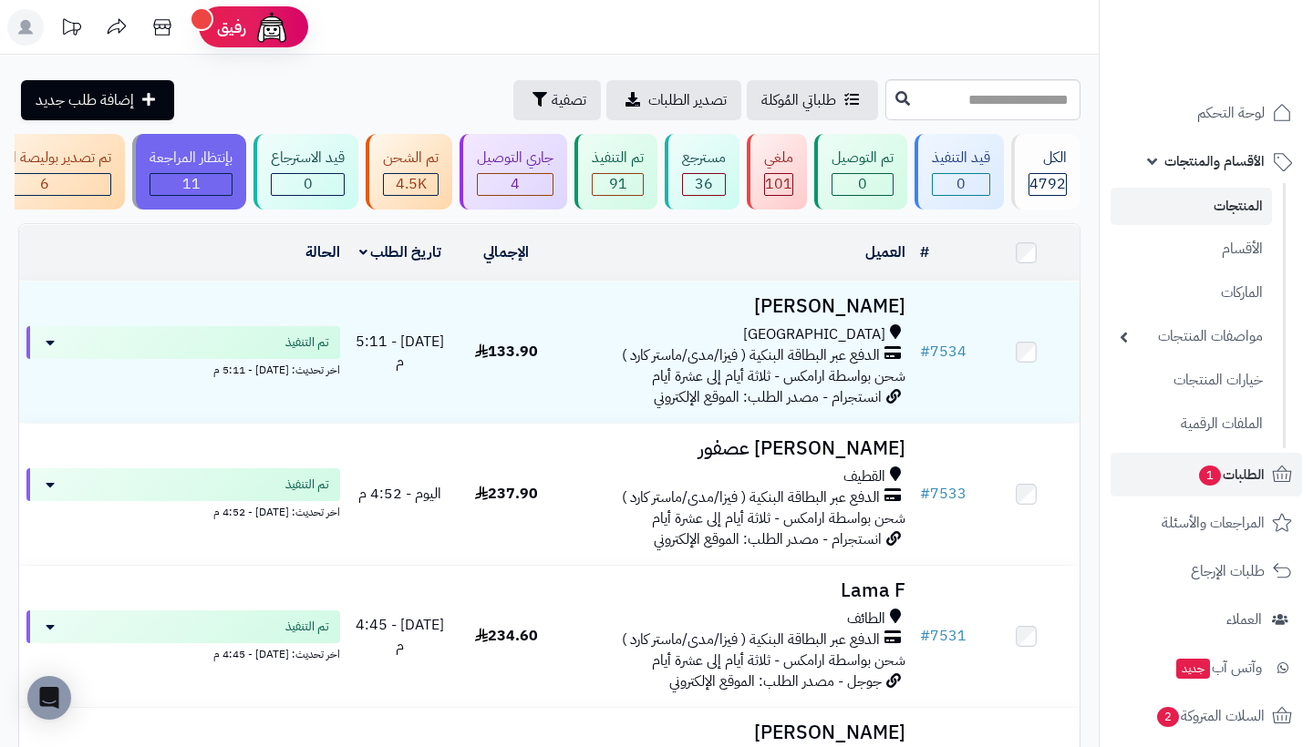
click at [1223, 202] on link "المنتجات" at bounding box center [1190, 206] width 161 height 37
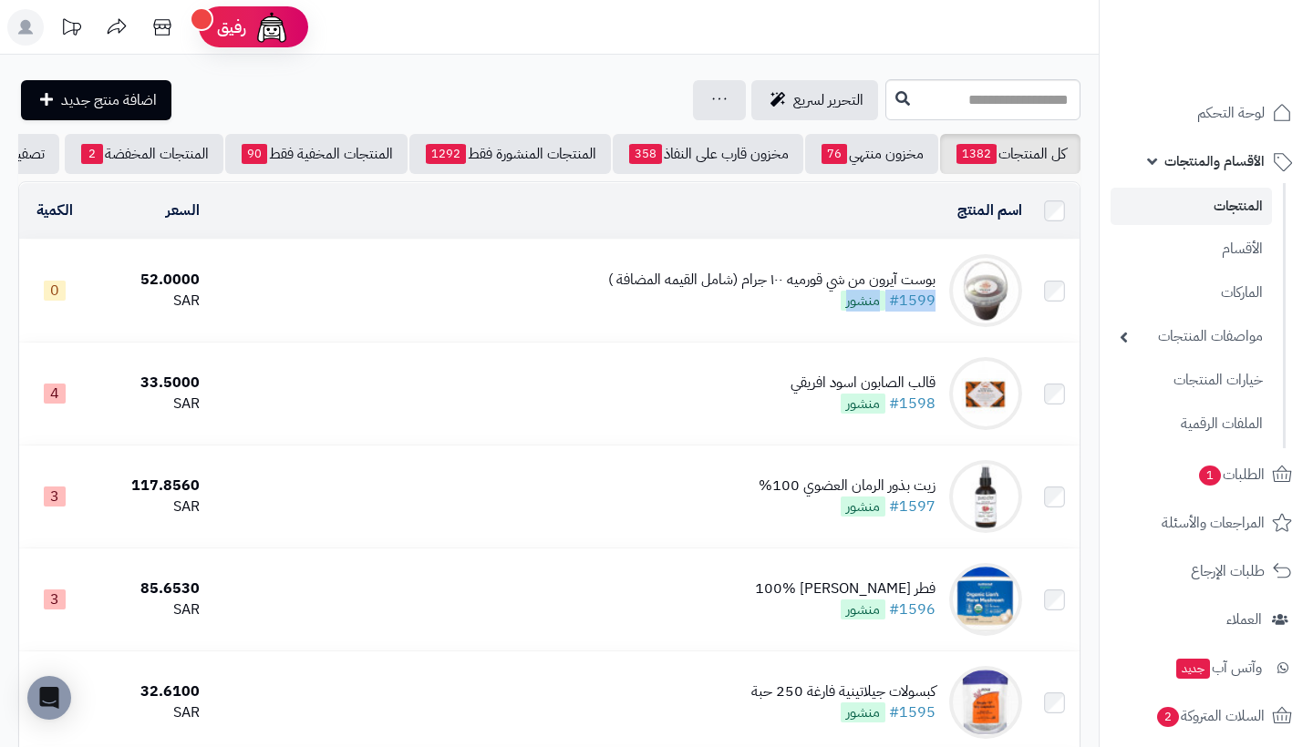
drag, startPoint x: 613, startPoint y: 274, endPoint x: 810, endPoint y: 333, distance: 206.2
click at [809, 335] on td "بوست آيرون من شي قورميه ١٠٠ جرام (شامل القيمه المضافة ) #1599 منشور" at bounding box center [617, 291] width 821 height 102
click at [810, 339] on td "بوست آيرون من شي قورميه ١٠٠ جرام (شامل القيمه المضافة ) #1599 منشور" at bounding box center [617, 291] width 821 height 102
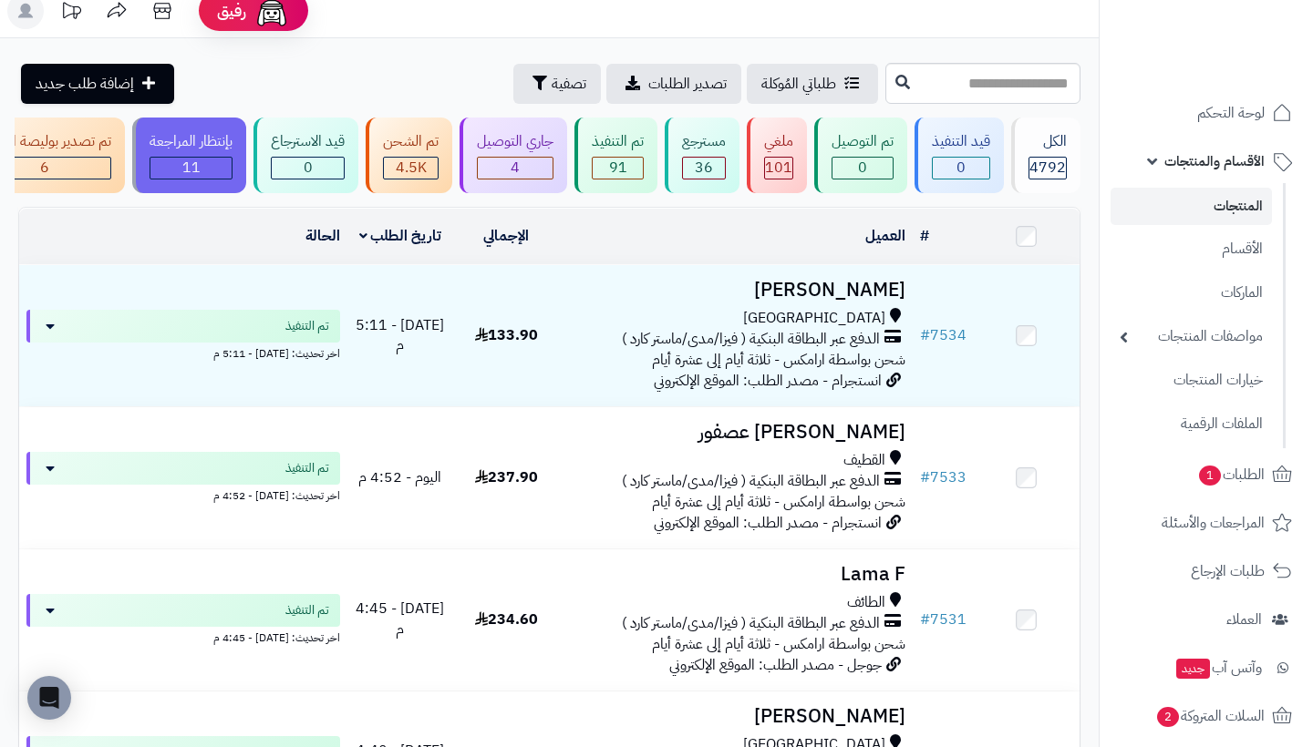
scroll to position [15, 0]
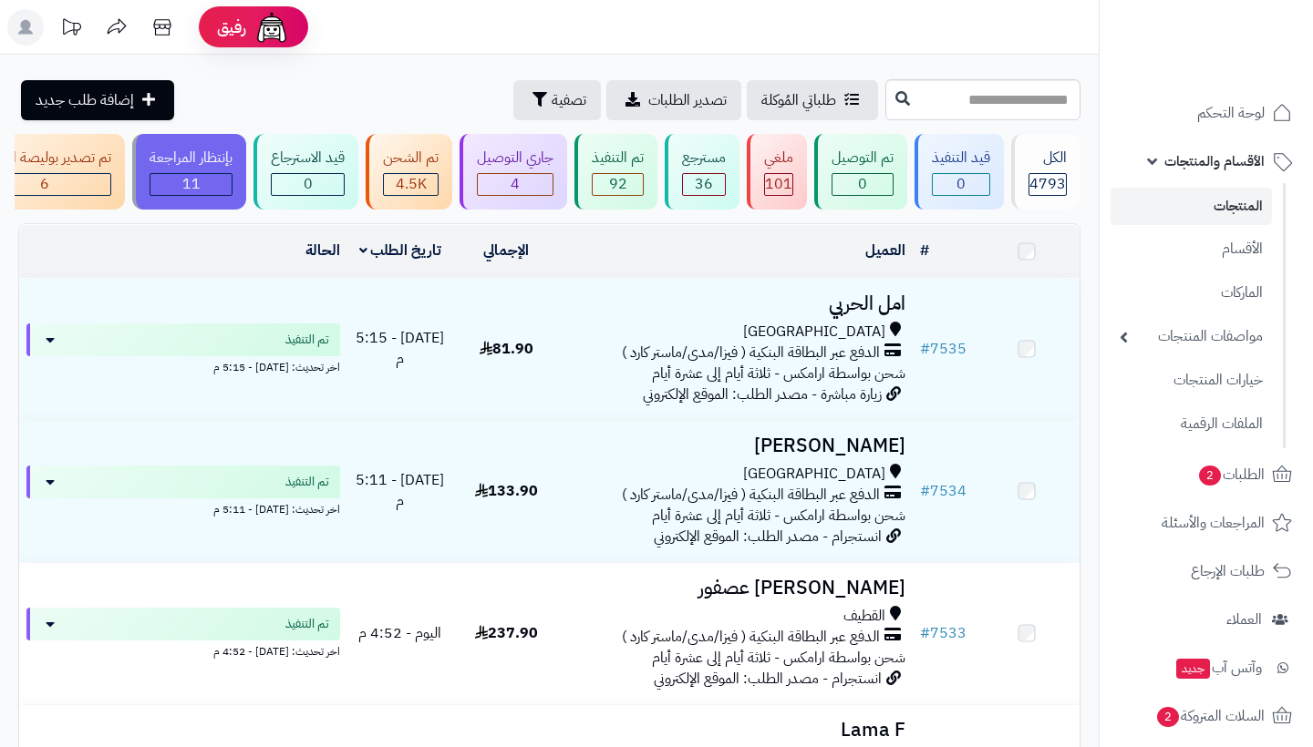
scroll to position [15, 0]
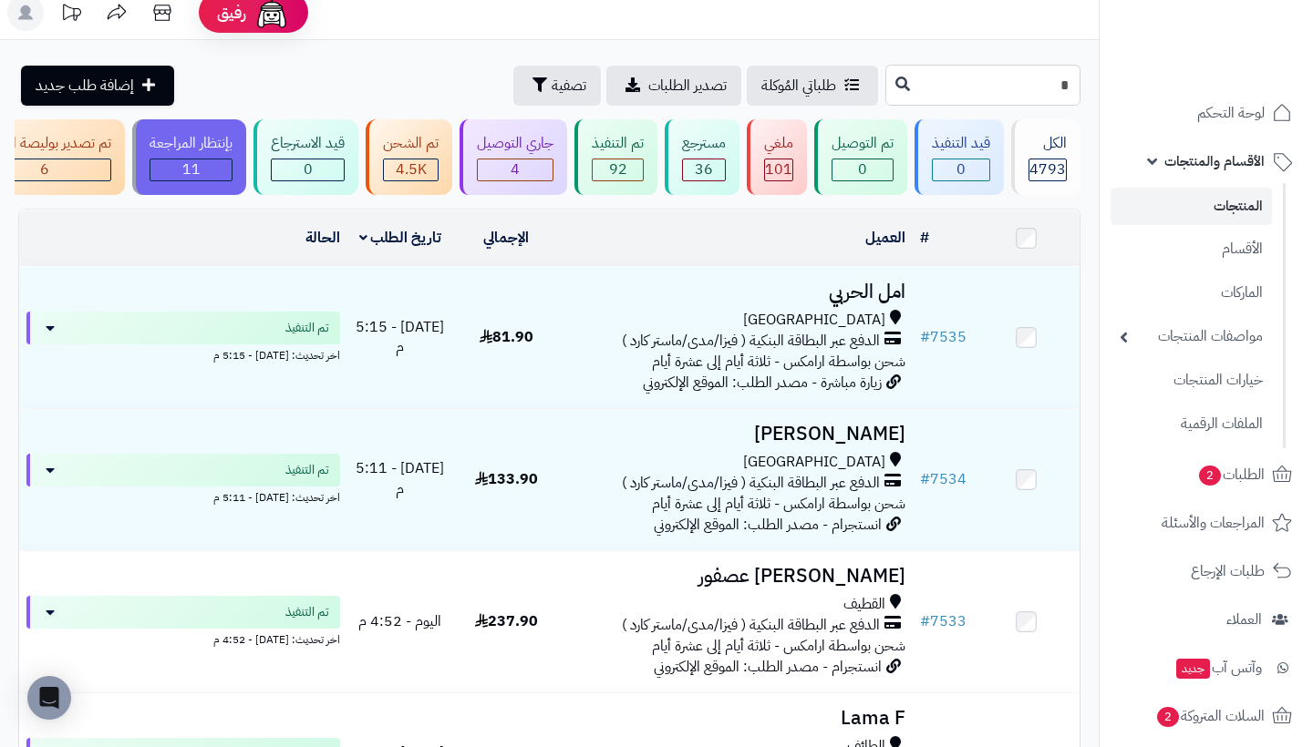
type input "**"
